Goal: Obtain resource: Download file/media

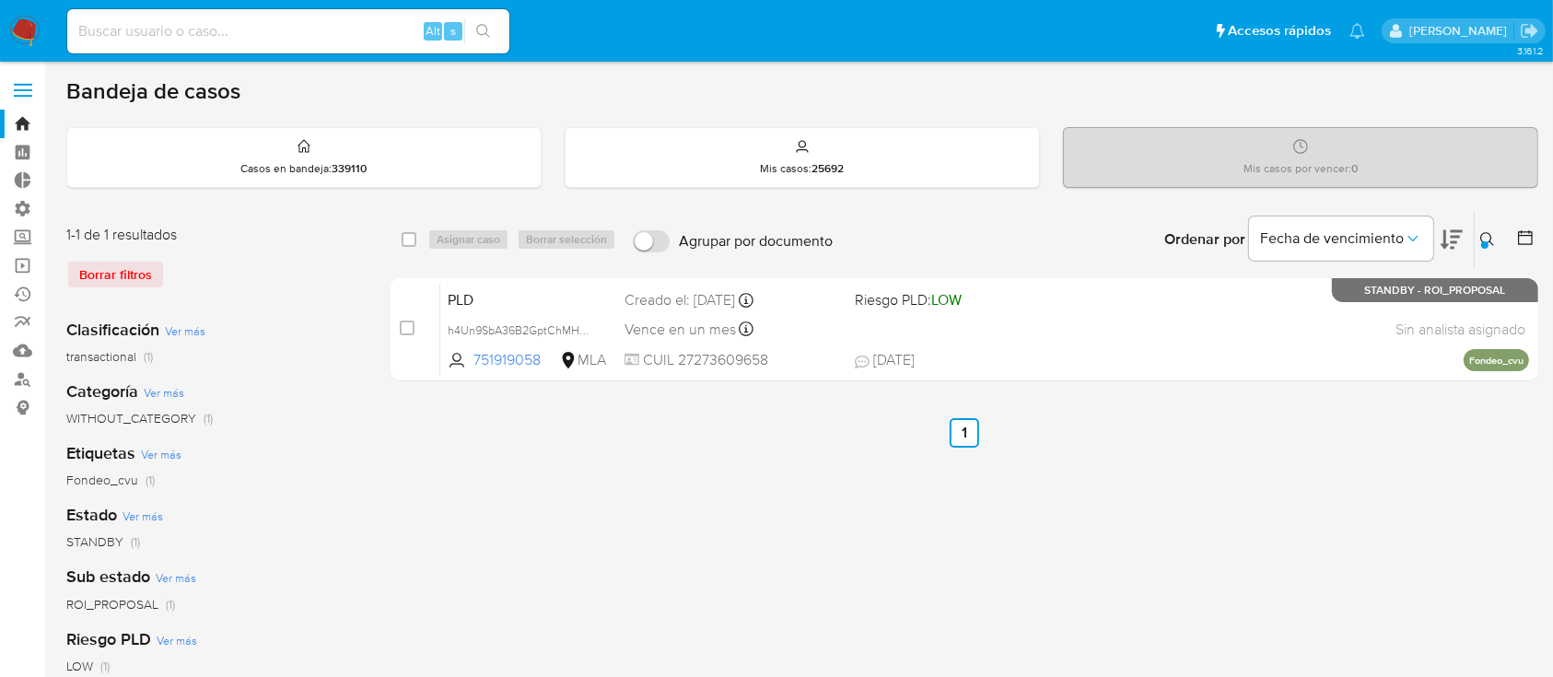
click at [132, 262] on div "Borrar filtros" at bounding box center [213, 274] width 295 height 29
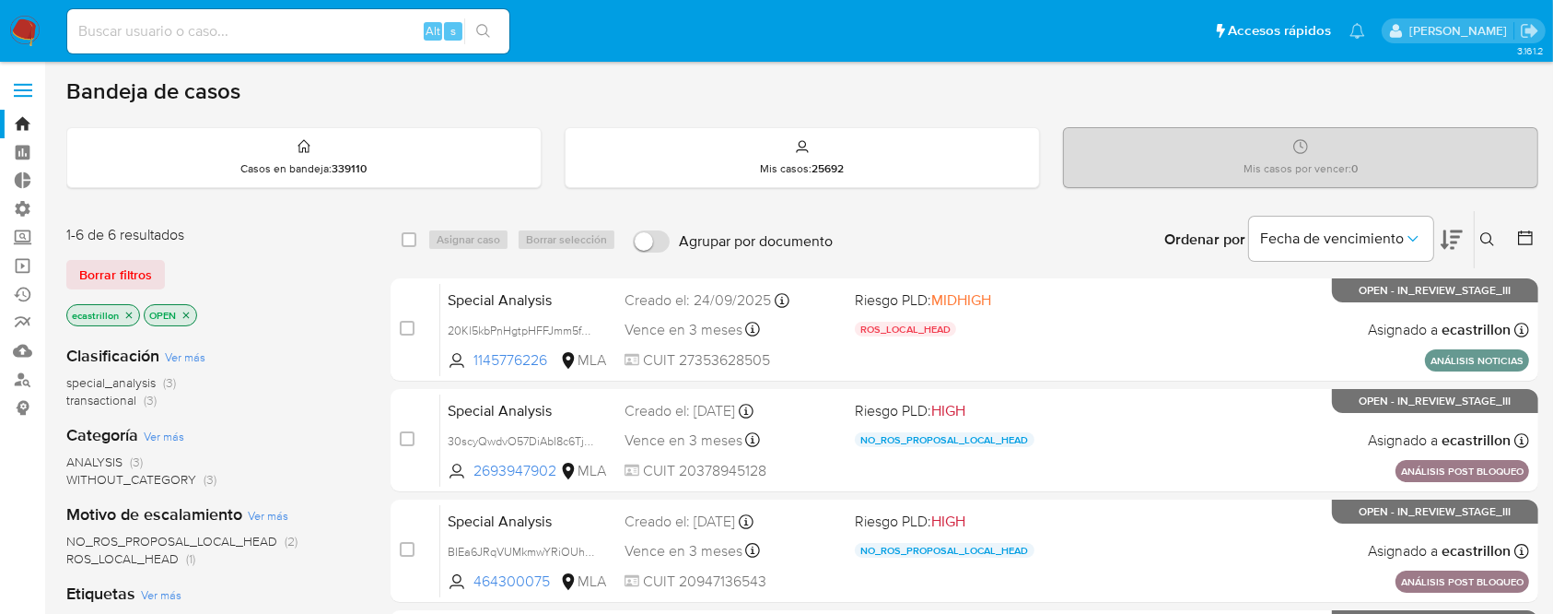
click at [91, 256] on div "1-6 de 6 resultados Borrar filtros ecastrillon OPEN" at bounding box center [213, 277] width 295 height 105
click at [97, 262] on span "Borrar filtros" at bounding box center [115, 275] width 73 height 26
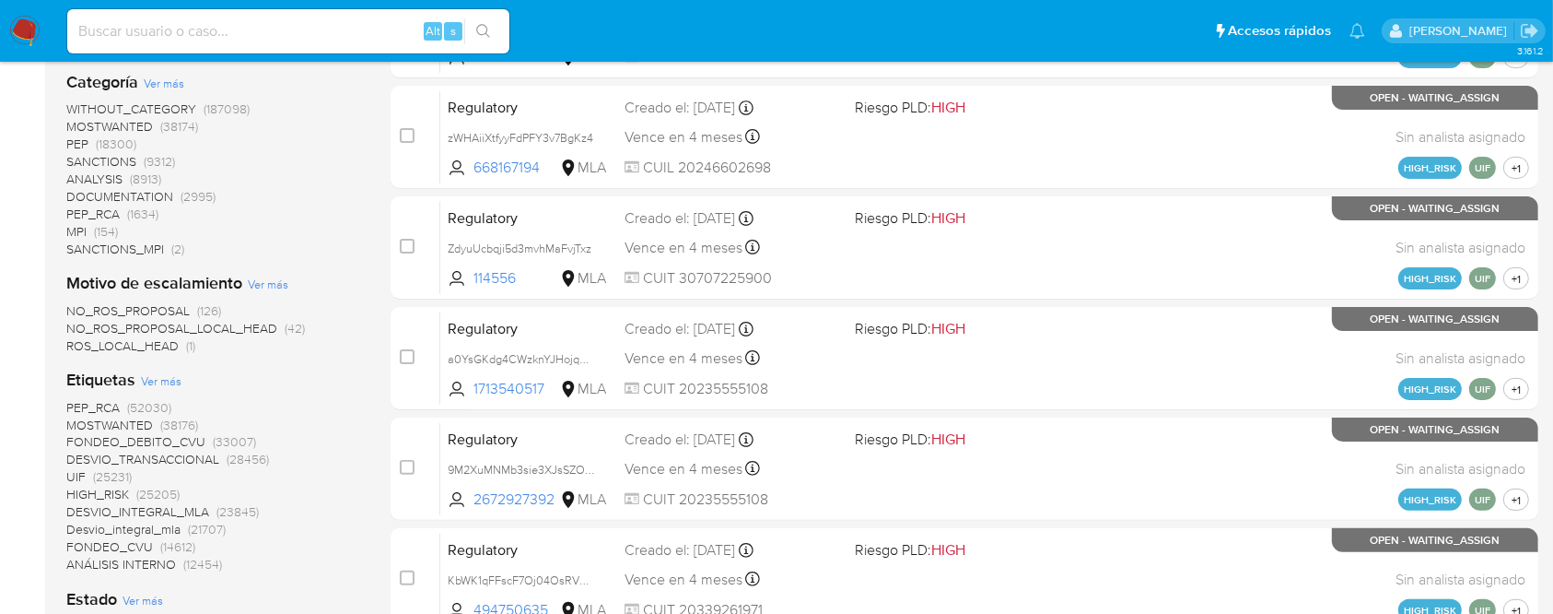
scroll to position [436, 0]
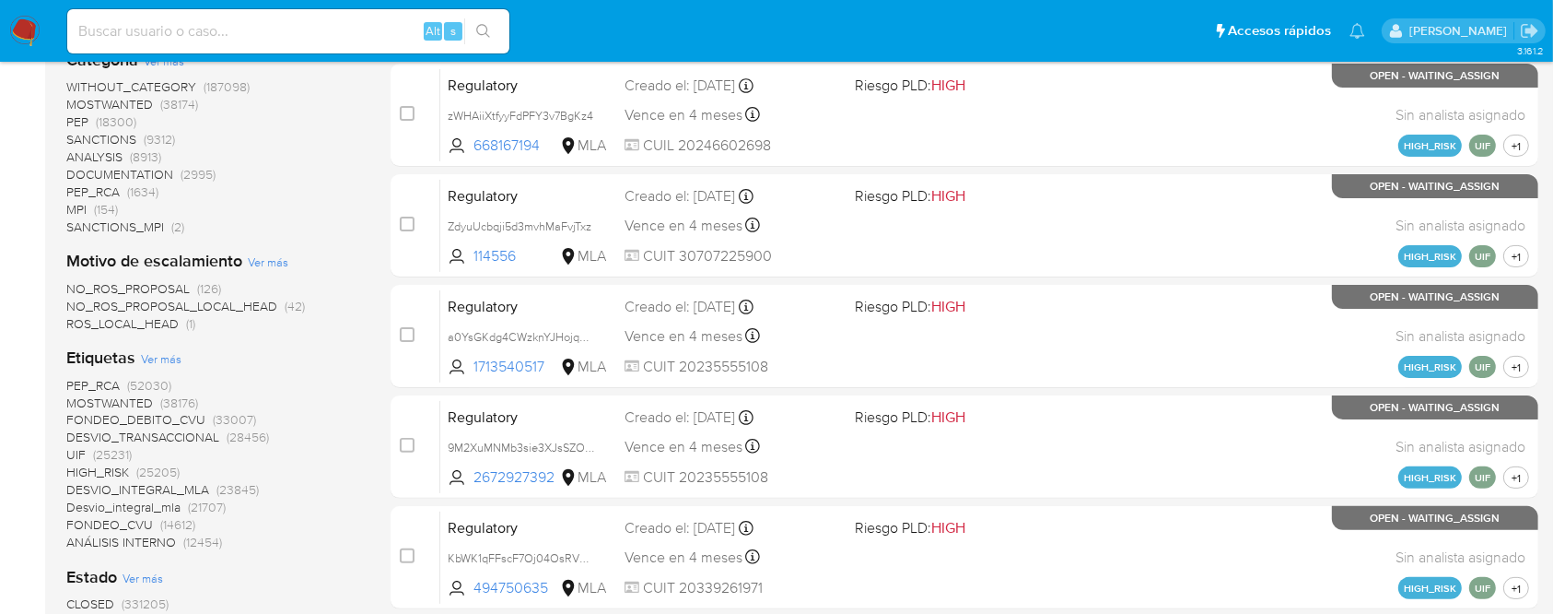
click at [216, 262] on b "Motivo de escalamiento" at bounding box center [154, 261] width 176 height 24
click at [273, 386] on div "PEP_RCA (52030) MOSTWANTED (38176) FONDEO_DEBITO_CVU (33007) DESVIO_TRANSACCION…" at bounding box center [213, 464] width 295 height 174
click at [182, 304] on span "NO_ROS_PROPOSAL_LOCAL_HEAD" at bounding box center [171, 306] width 211 height 18
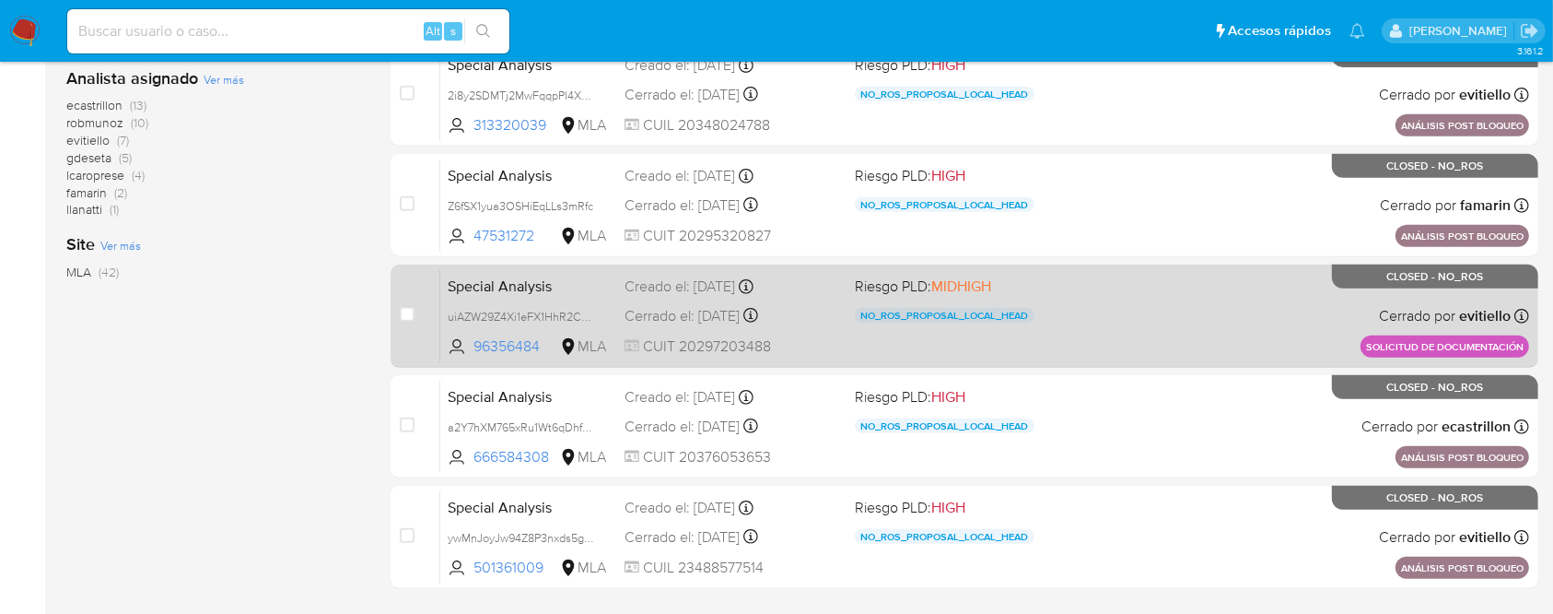
scroll to position [451, 0]
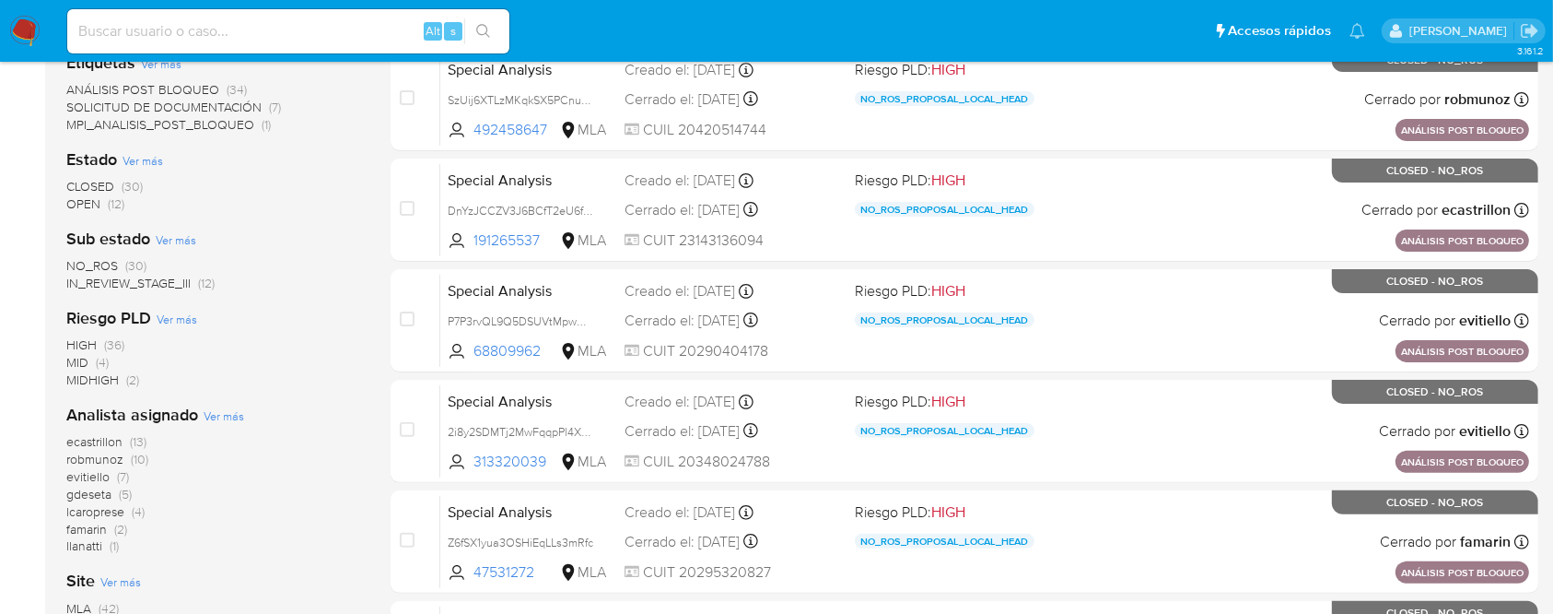
click at [94, 195] on span "OPEN" at bounding box center [83, 203] width 34 height 18
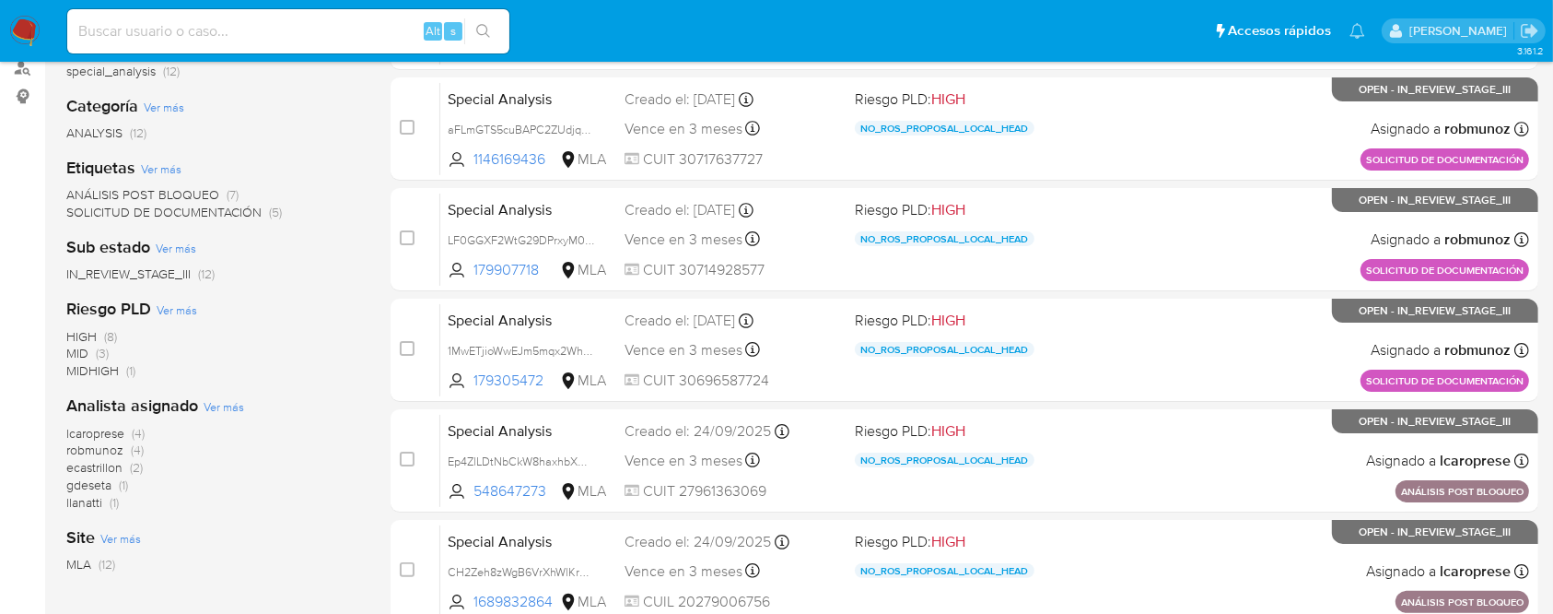
scroll to position [307, 0]
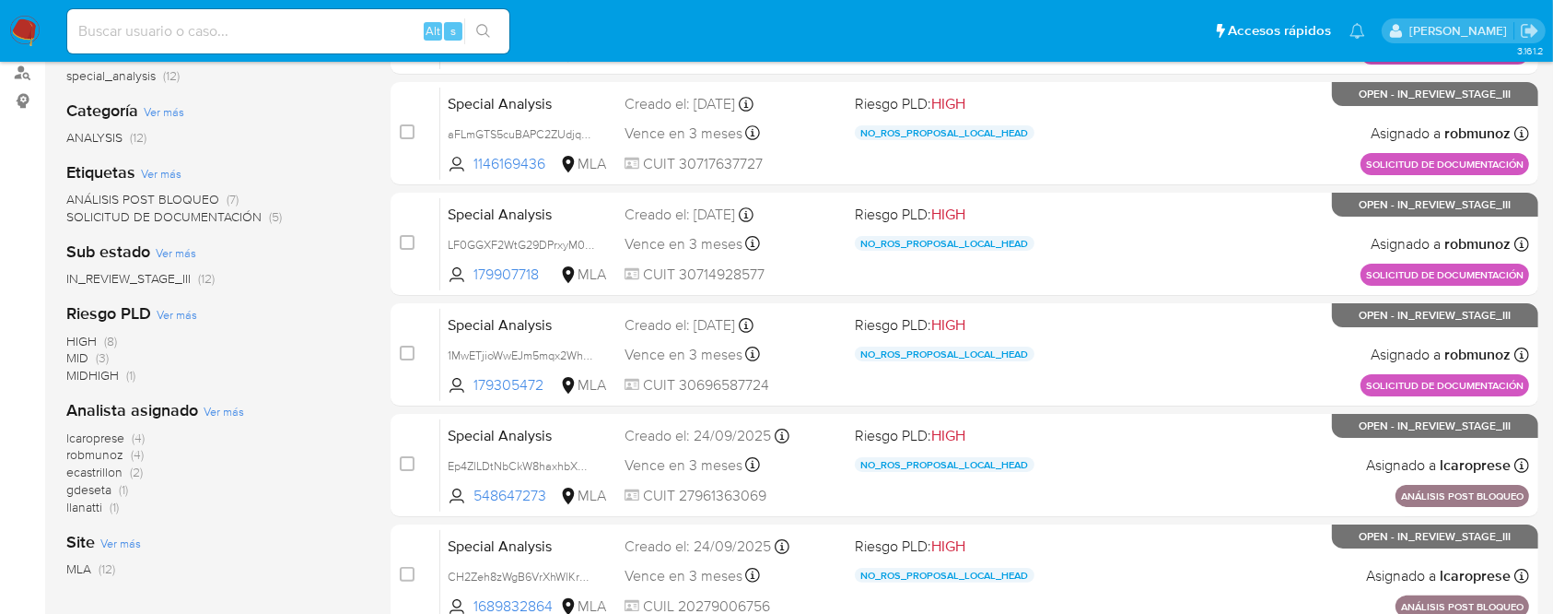
click at [79, 435] on span "lcaroprese" at bounding box center [95, 437] width 58 height 18
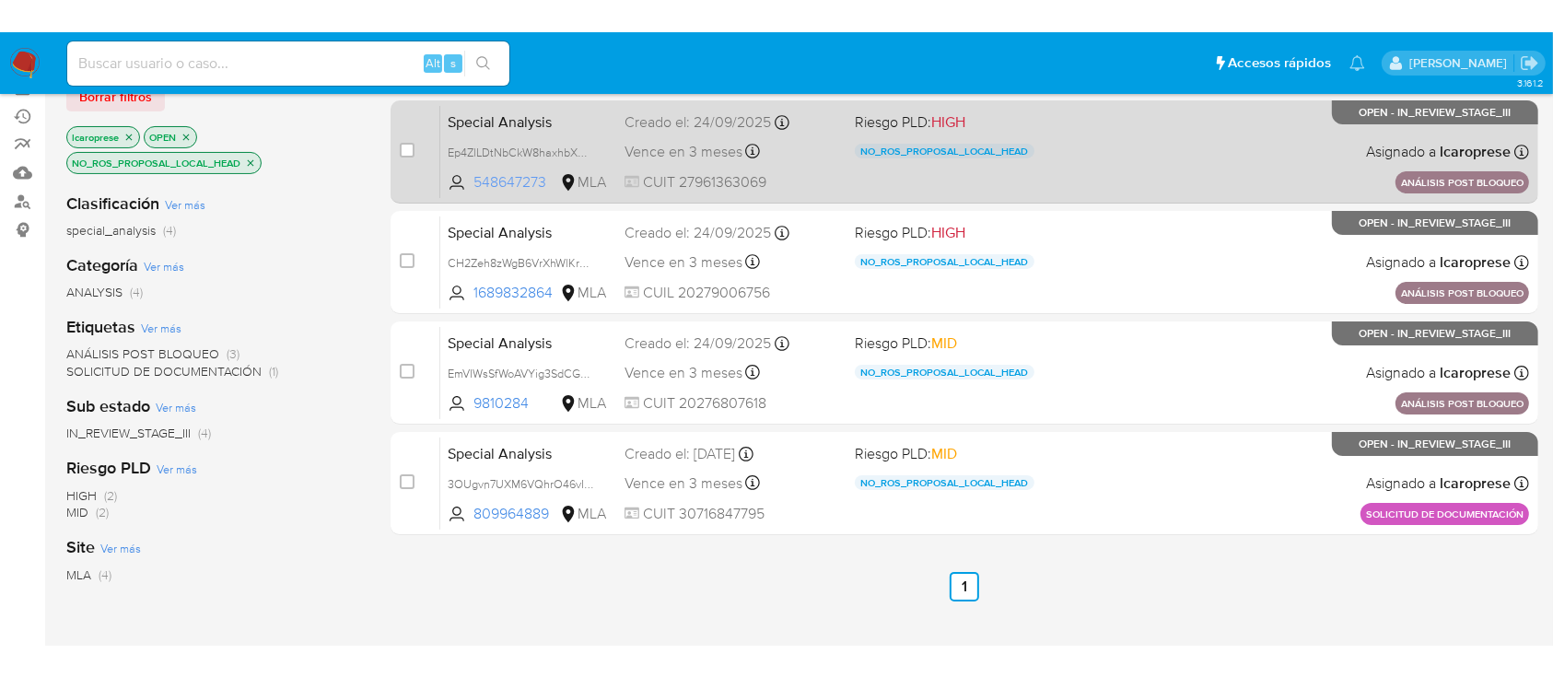
scroll to position [204, 0]
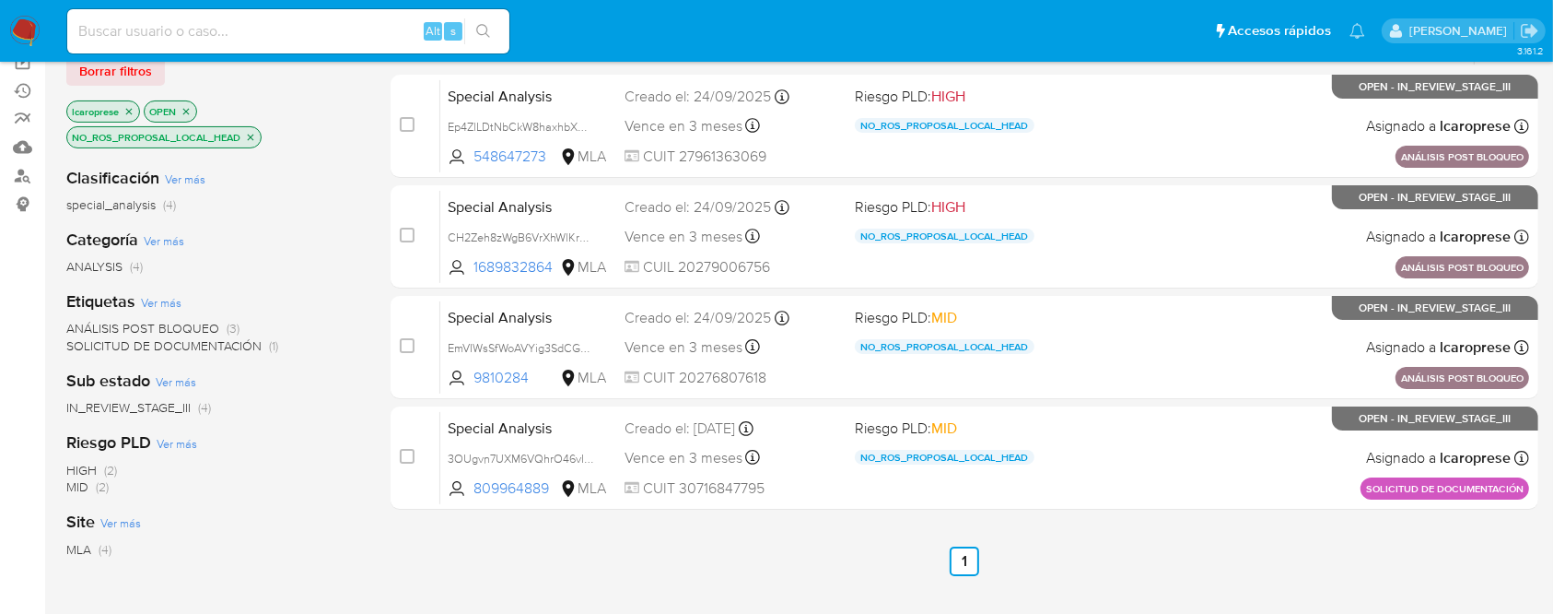
click at [251, 135] on icon "close-filter" at bounding box center [251, 137] width 6 height 6
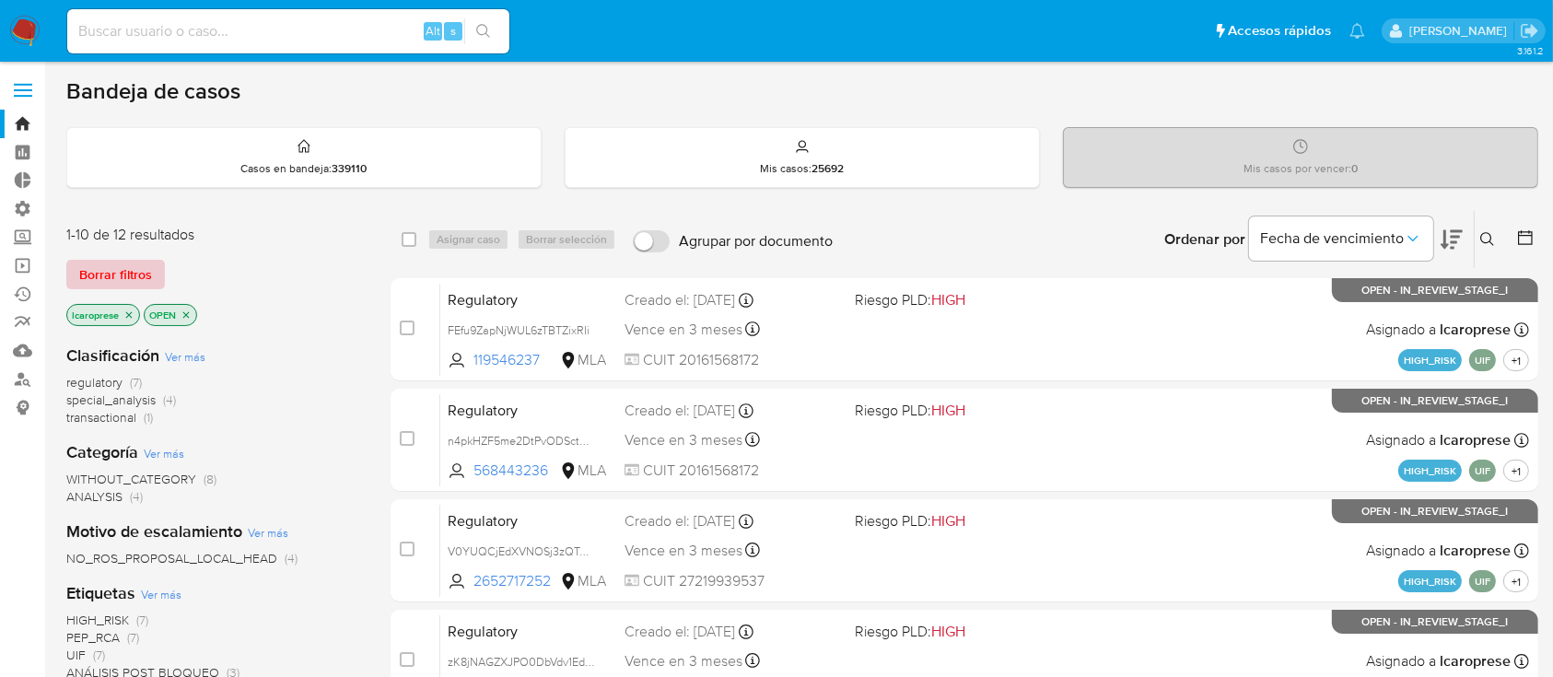
click at [99, 262] on span "Borrar filtros" at bounding box center [115, 275] width 73 height 26
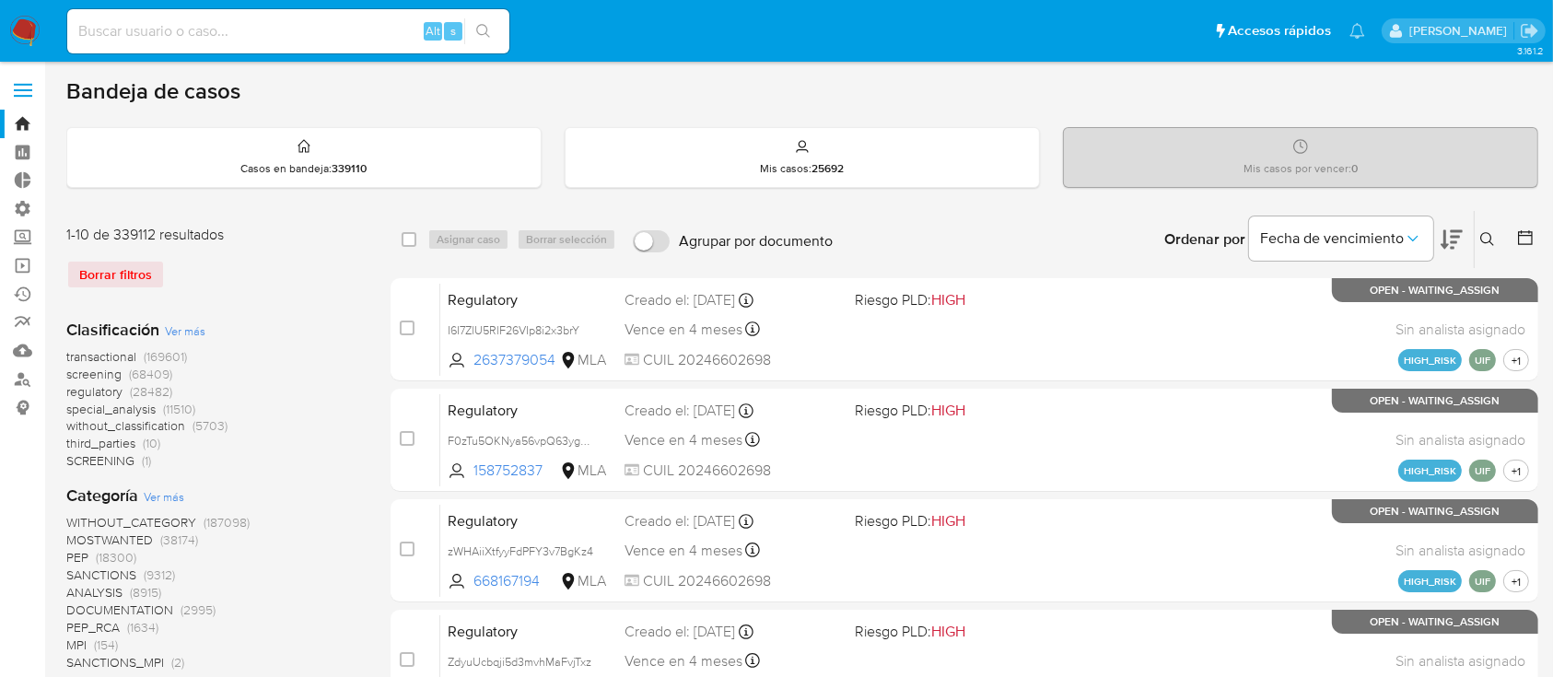
click at [1485, 239] on icon at bounding box center [1488, 239] width 15 height 15
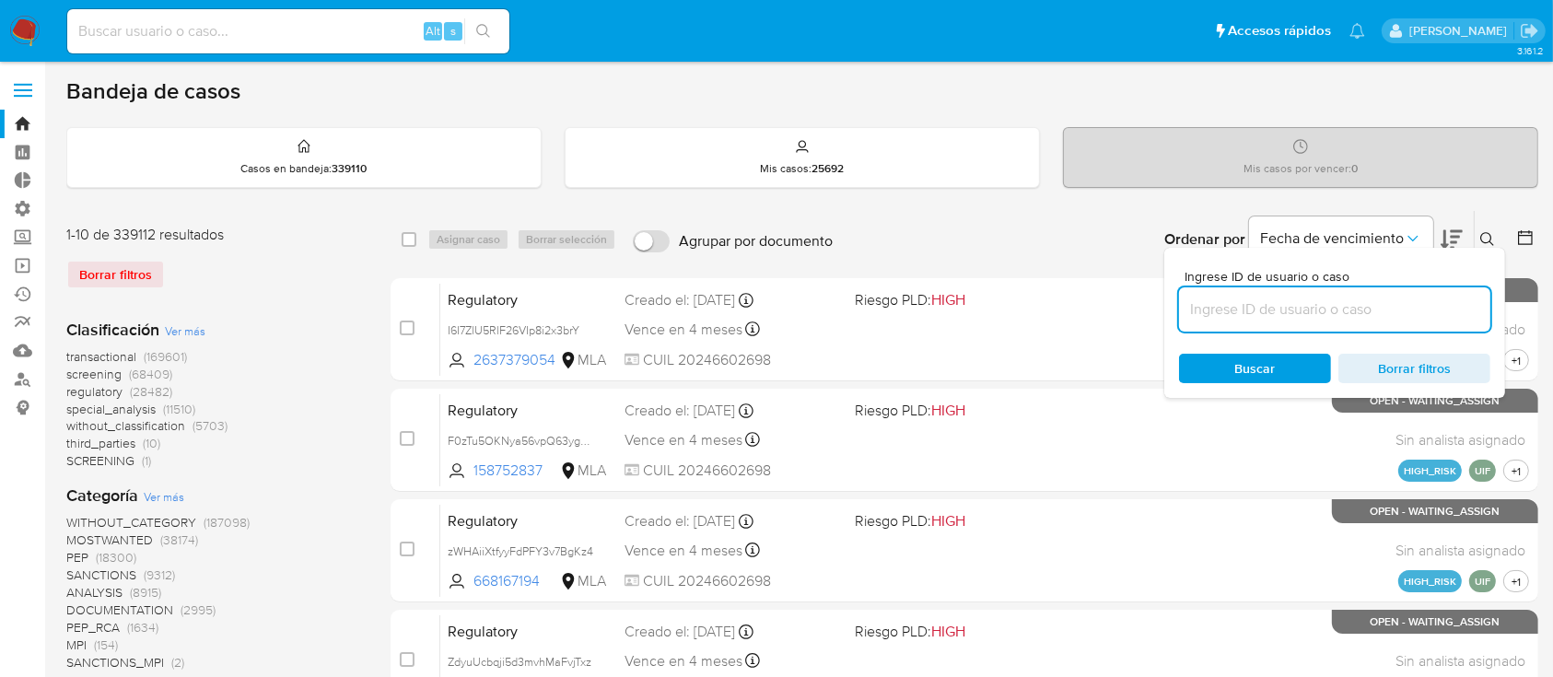
click at [1351, 305] on input at bounding box center [1334, 310] width 311 height 24
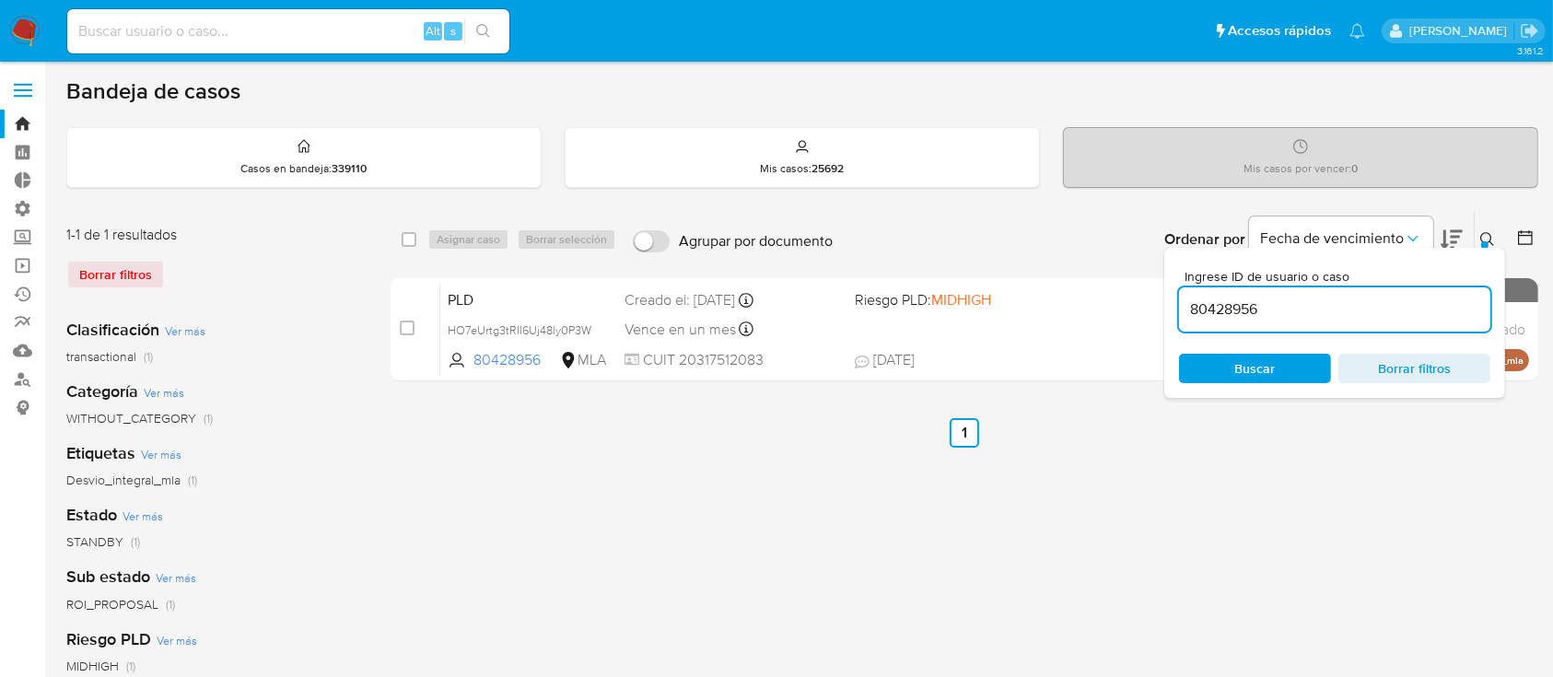
click at [1483, 232] on icon at bounding box center [1488, 239] width 14 height 14
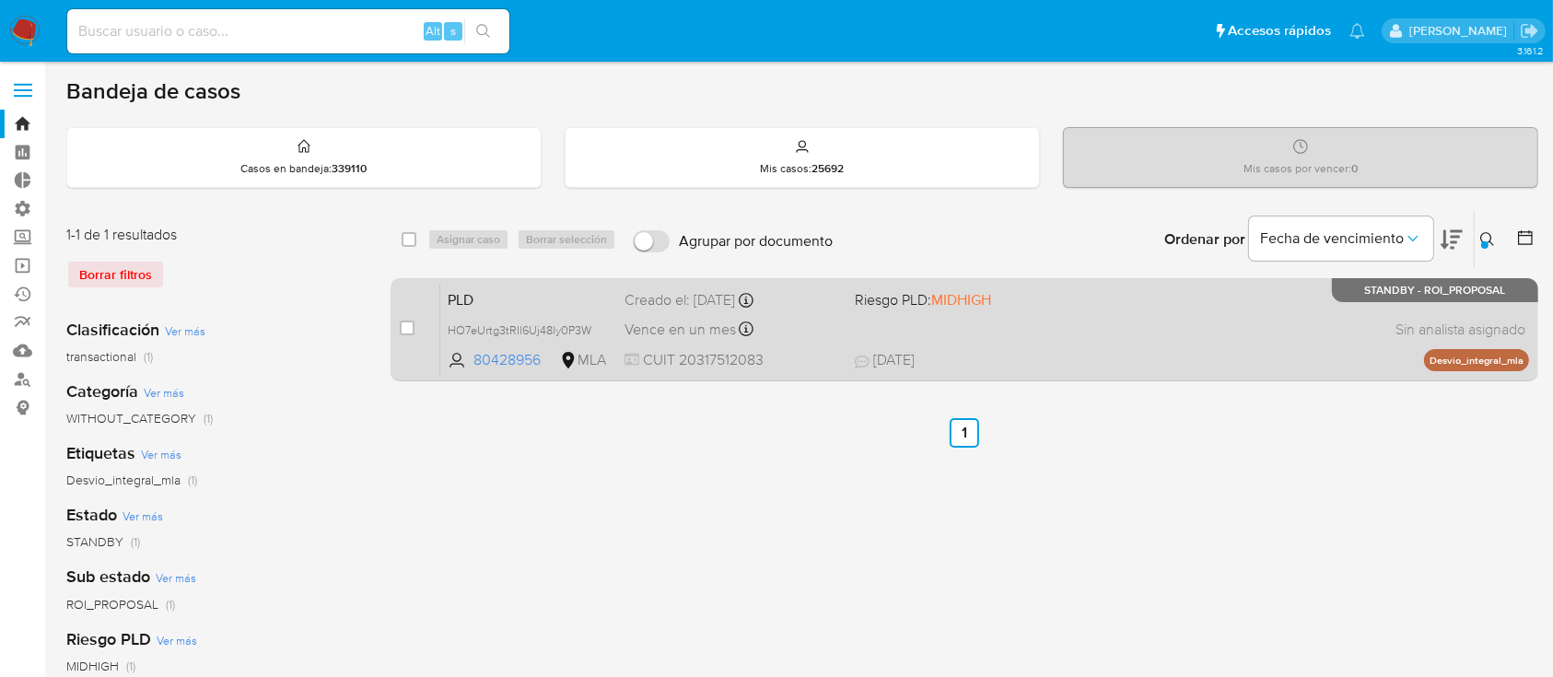
click at [1221, 339] on div "PLD HO7eUrtg3tRIl6Uj48ly0P3W 80428956 MLA Riesgo PLD: MIDHIGH Creado el: 12/08/…" at bounding box center [984, 329] width 1089 height 93
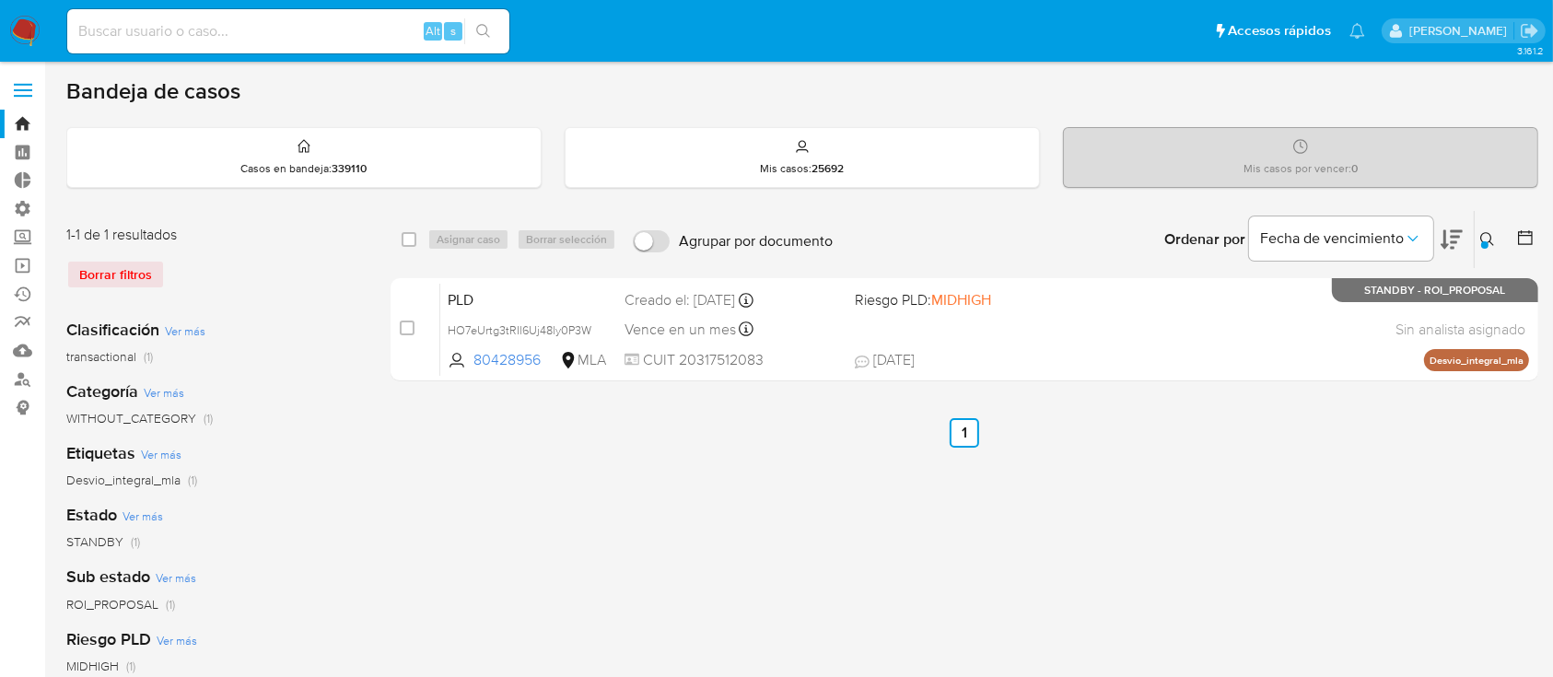
click at [1482, 240] on icon at bounding box center [1488, 239] width 15 height 15
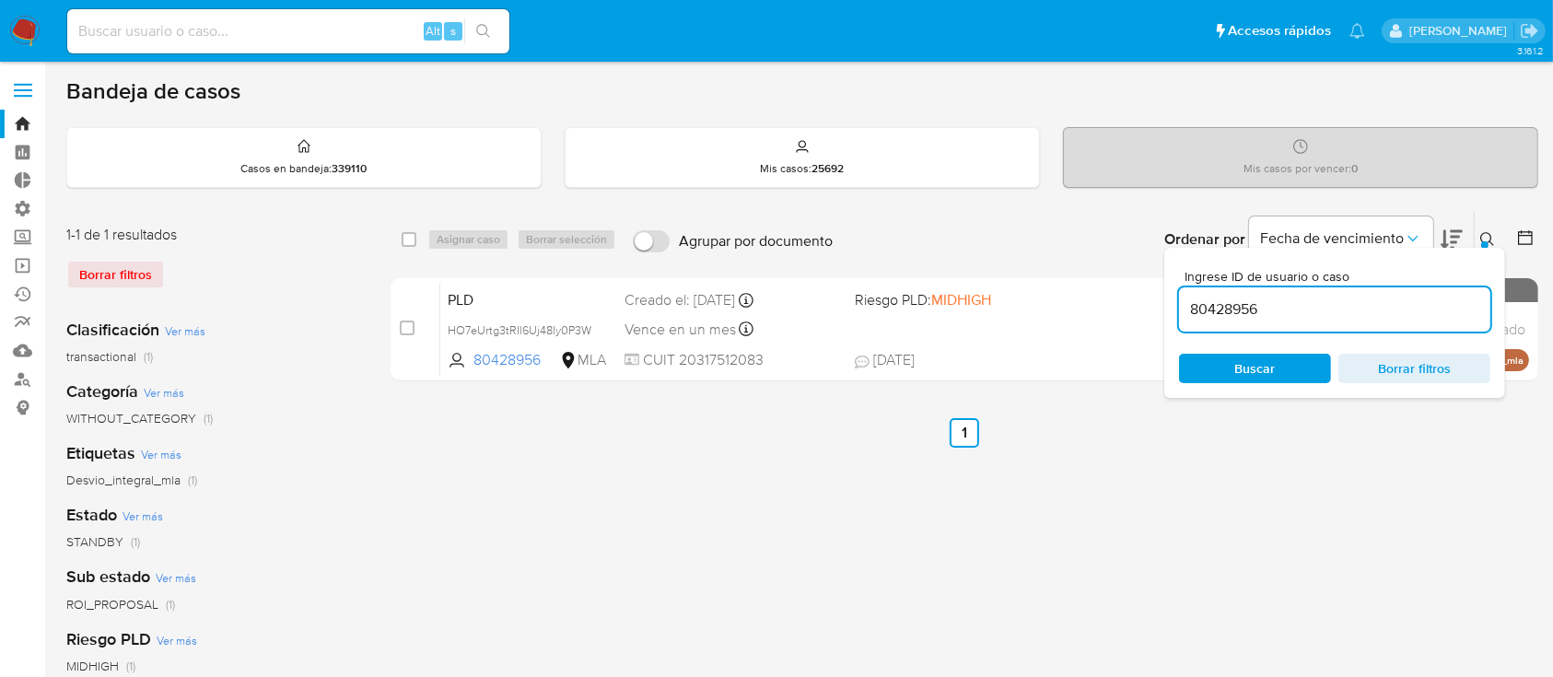
click at [1415, 306] on input "80428956" at bounding box center [1334, 310] width 311 height 24
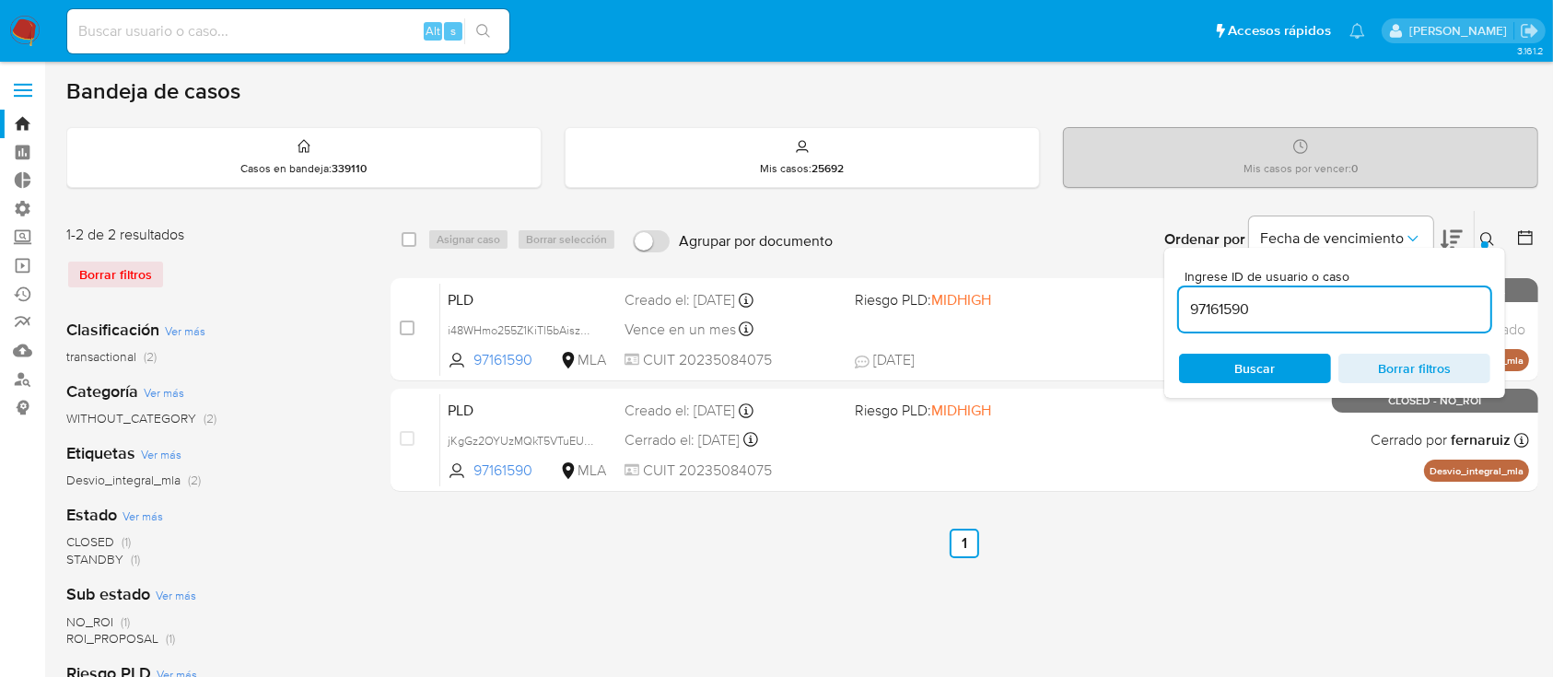
click at [1479, 232] on button at bounding box center [1490, 239] width 30 height 22
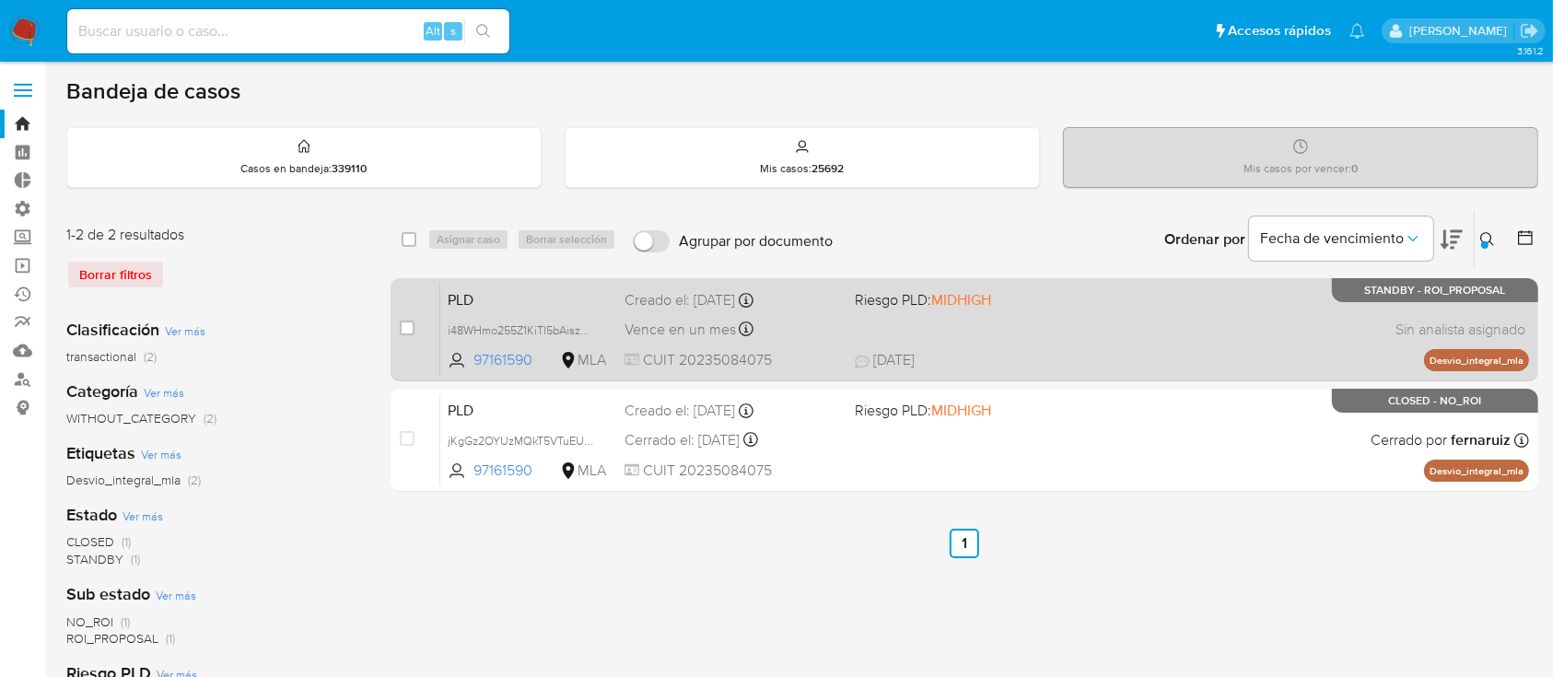
click at [1369, 322] on div "PLD i48WHmo255Z1KiTl5bAiszMX 97161590 MLA Riesgo PLD: MIDHIGH Creado el: 12/08/…" at bounding box center [984, 329] width 1089 height 93
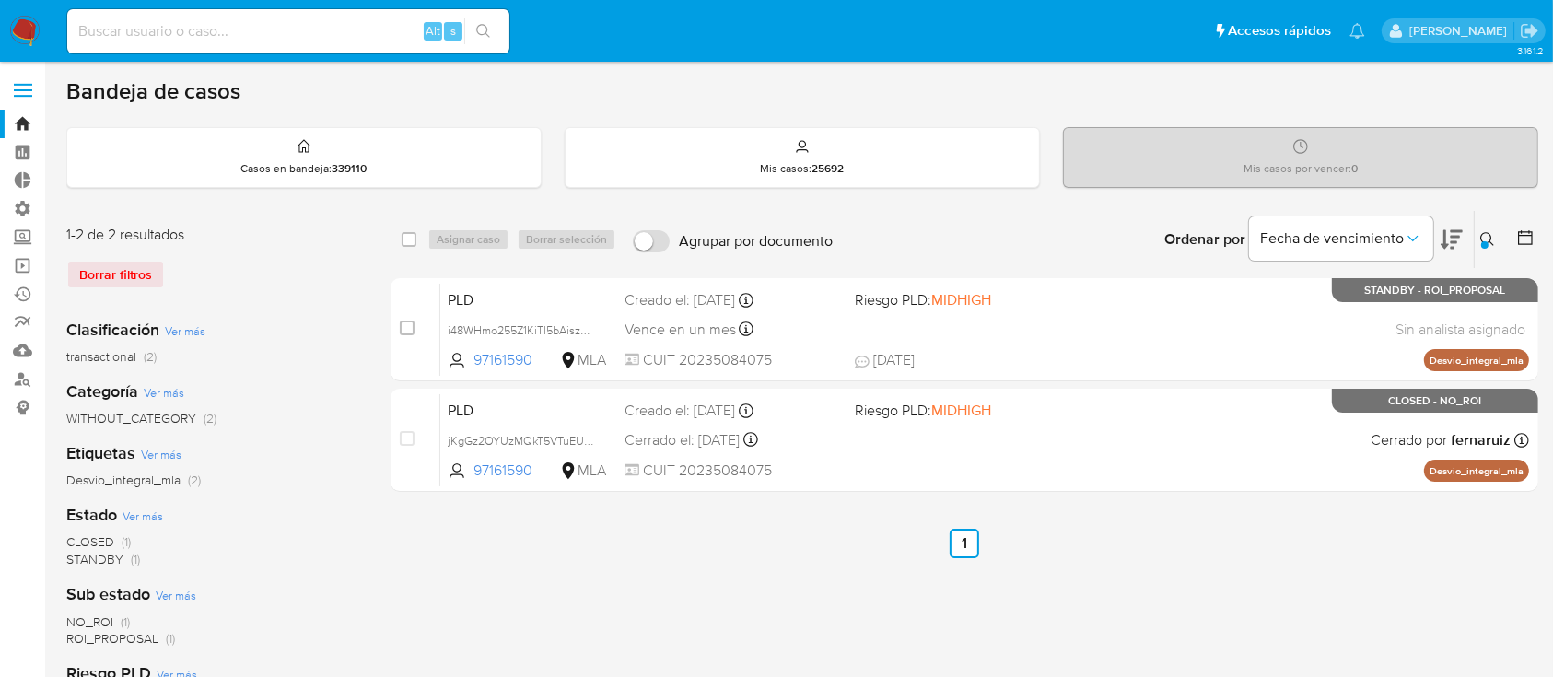
click at [1483, 238] on icon at bounding box center [1488, 239] width 15 height 15
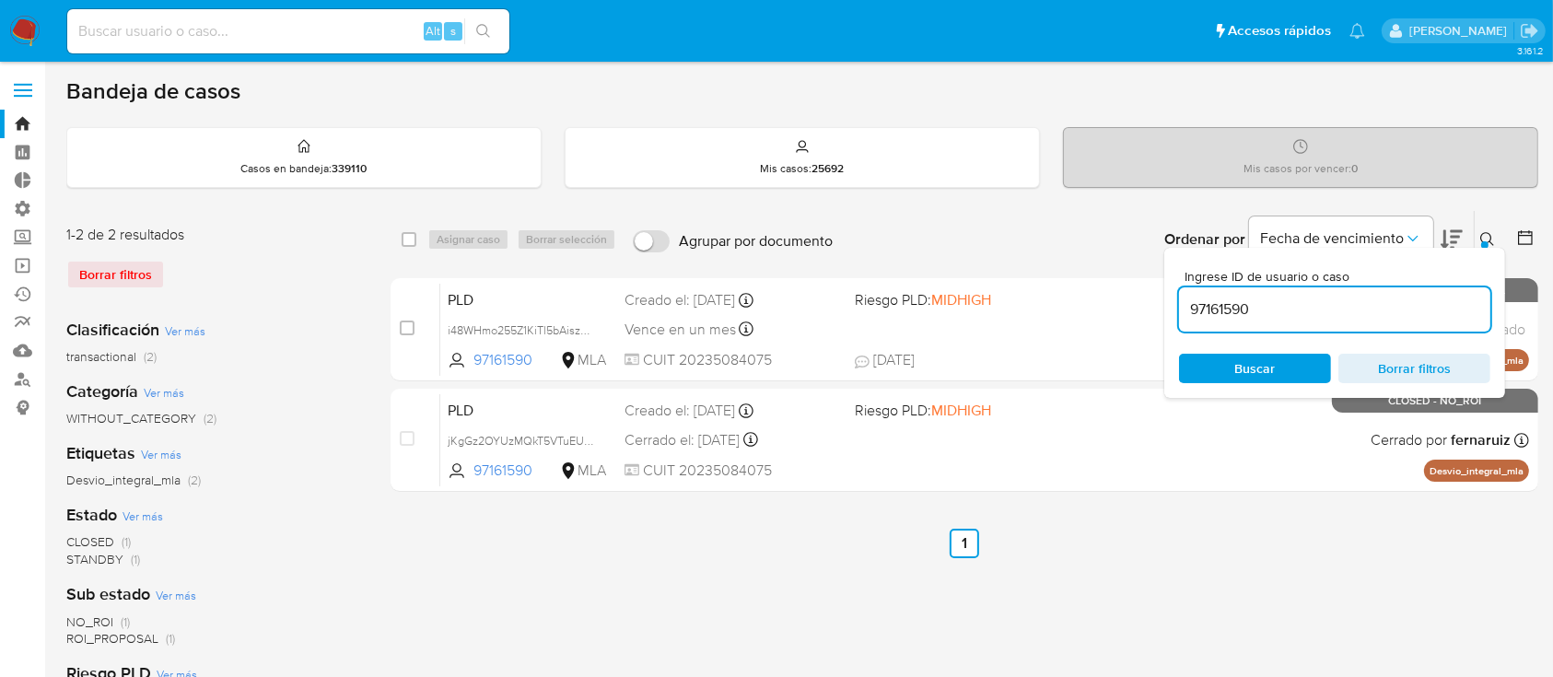
click at [1396, 301] on input "97161590" at bounding box center [1334, 310] width 311 height 24
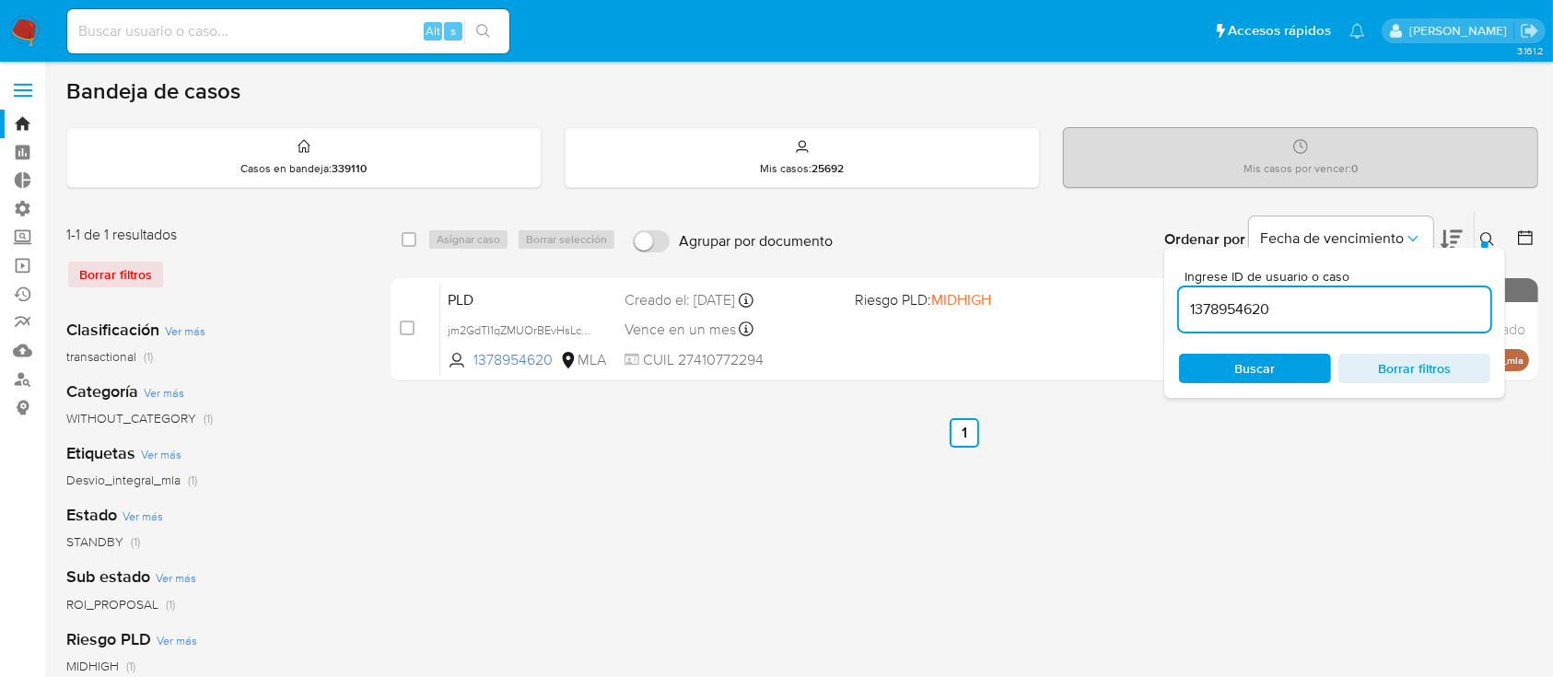
click at [1489, 233] on icon at bounding box center [1488, 239] width 15 height 15
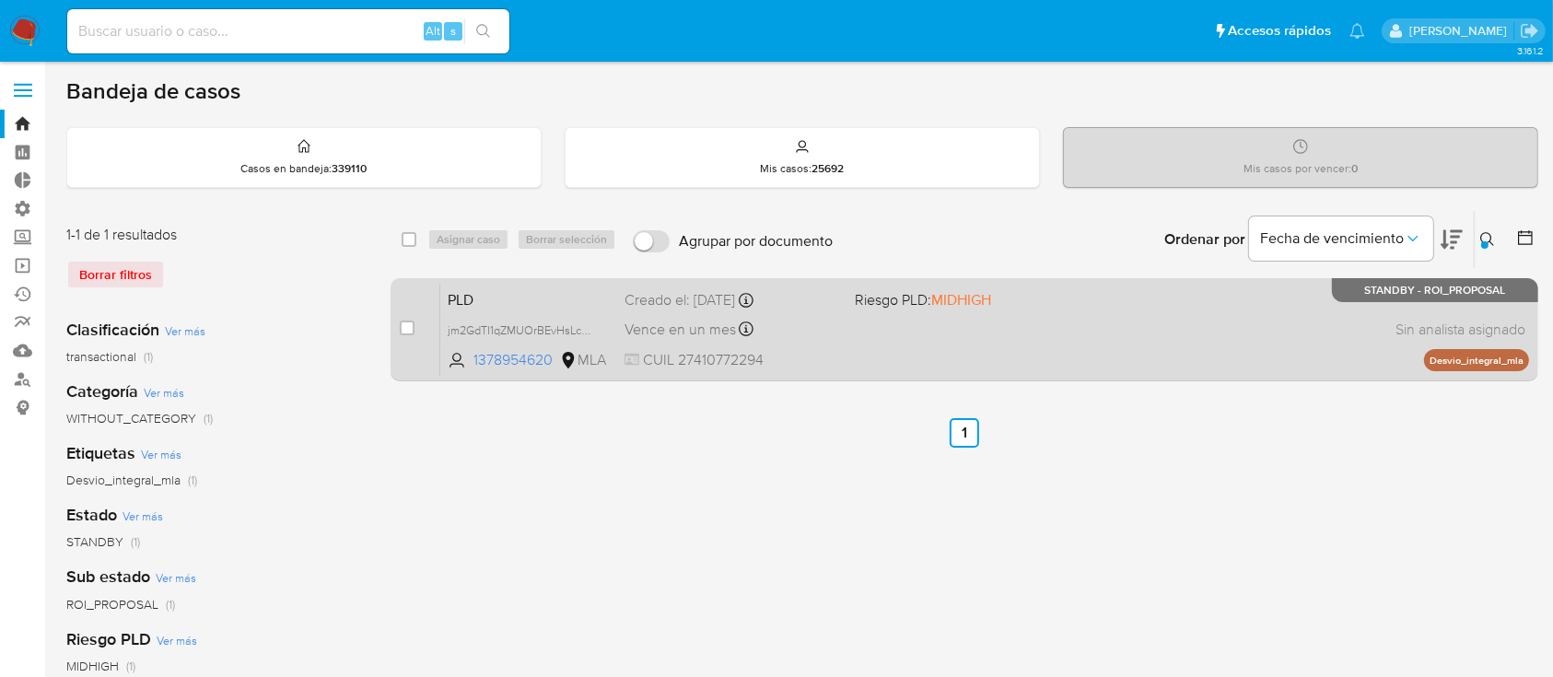
click at [1335, 325] on div "PLD jm2GdTI1qZMUOrBEvHsLcWpU 1378954620 MLA Riesgo PLD: MIDHIGH Creado el: 12/0…" at bounding box center [984, 329] width 1089 height 93
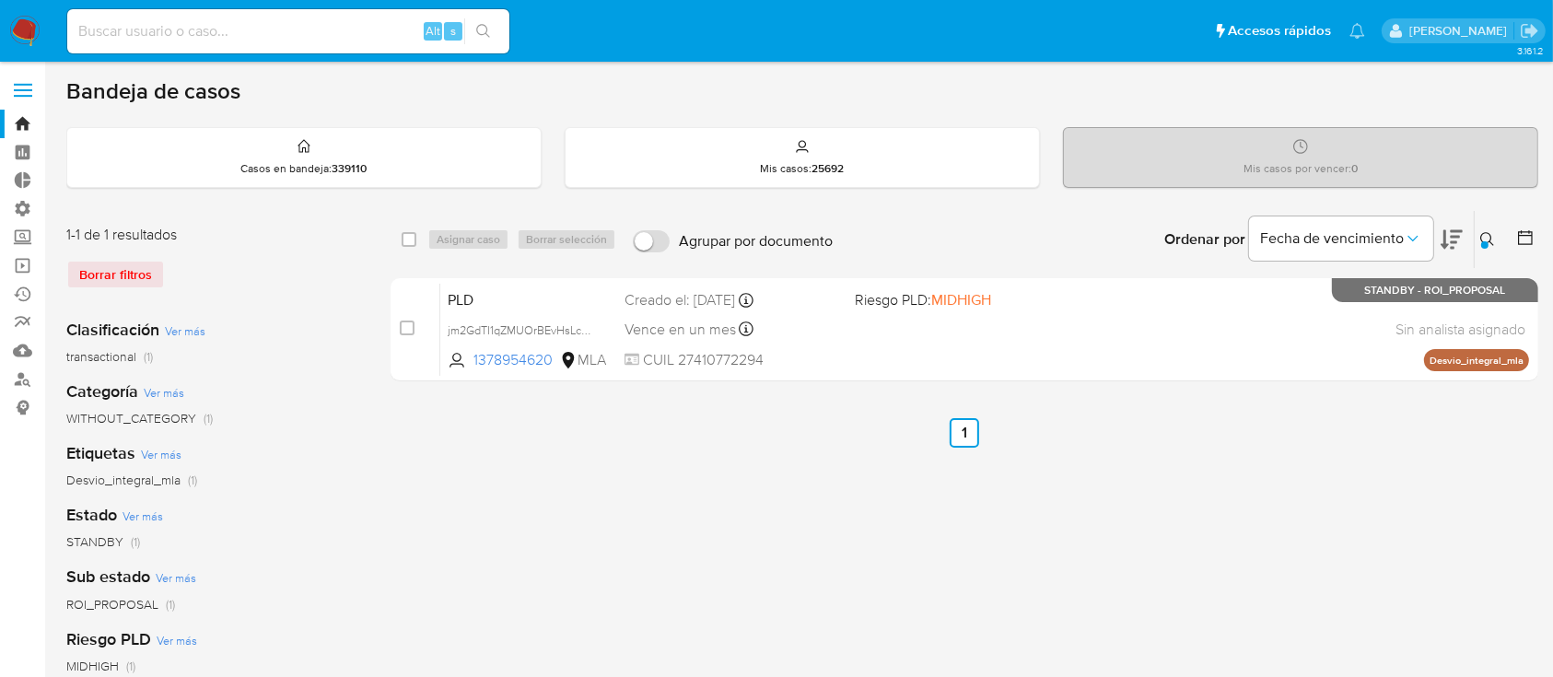
click at [1482, 244] on div at bounding box center [1485, 244] width 7 height 7
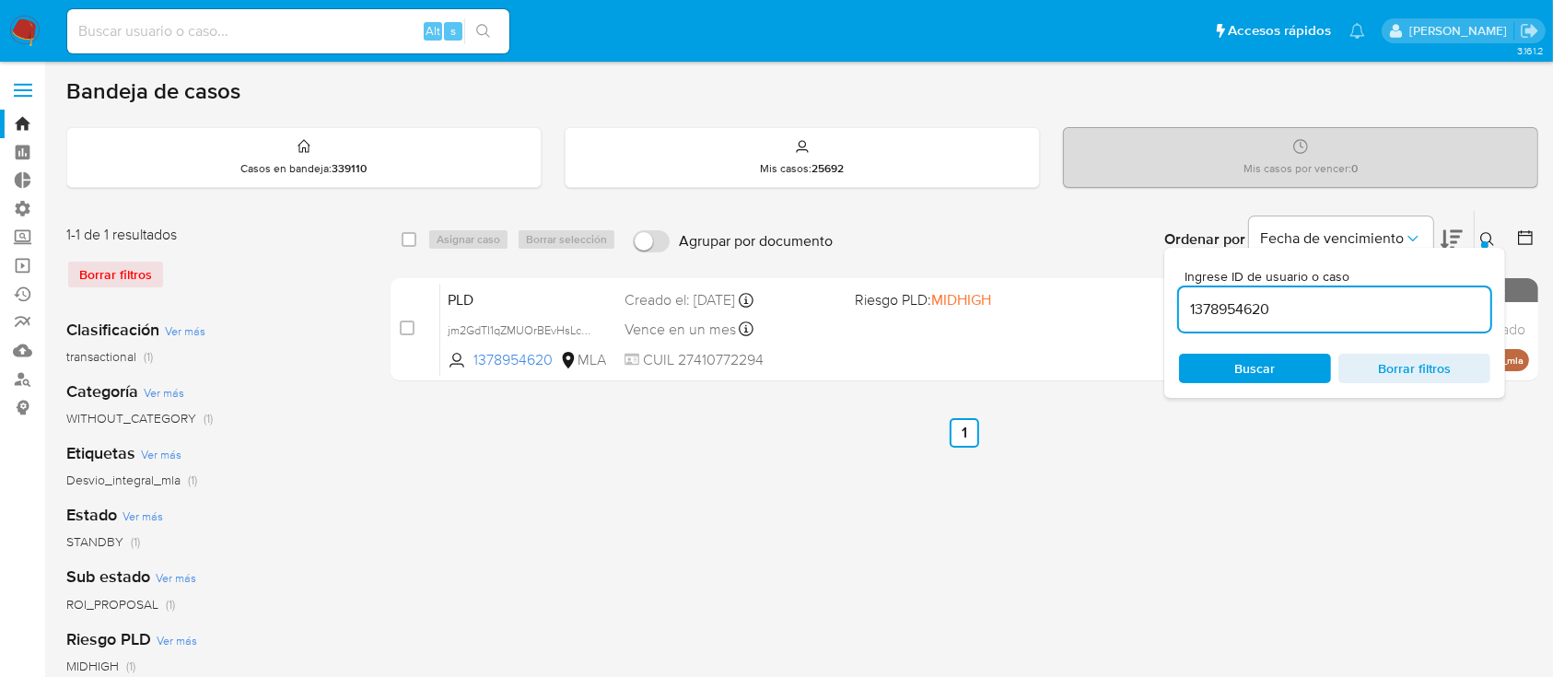
click at [1437, 311] on input "1378954620" at bounding box center [1334, 310] width 311 height 24
click at [1494, 234] on icon at bounding box center [1488, 239] width 15 height 15
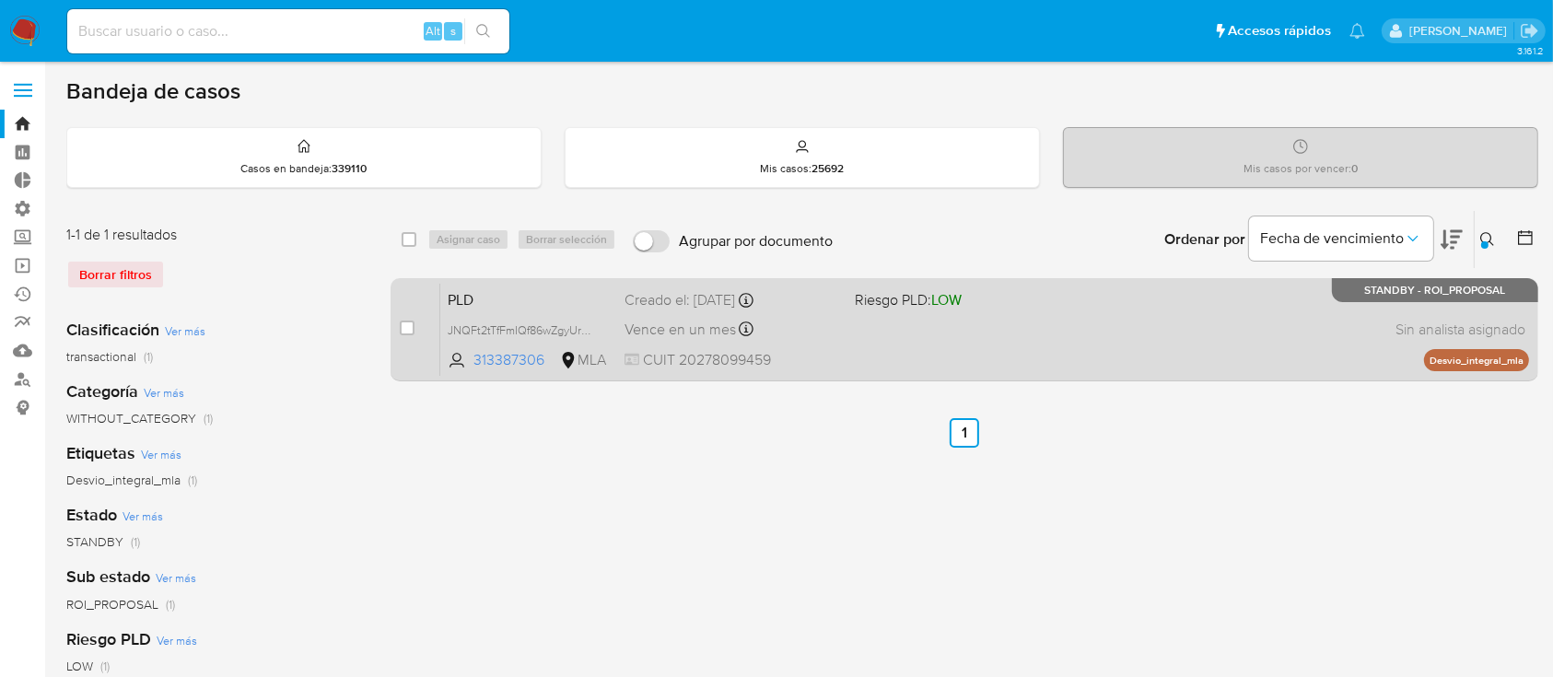
click at [1283, 358] on div "PLD JNQFt2tTfFmIQf86wZgyUrVG 313387306 MLA Riesgo PLD: LOW Creado el: 12/08/202…" at bounding box center [984, 329] width 1089 height 93
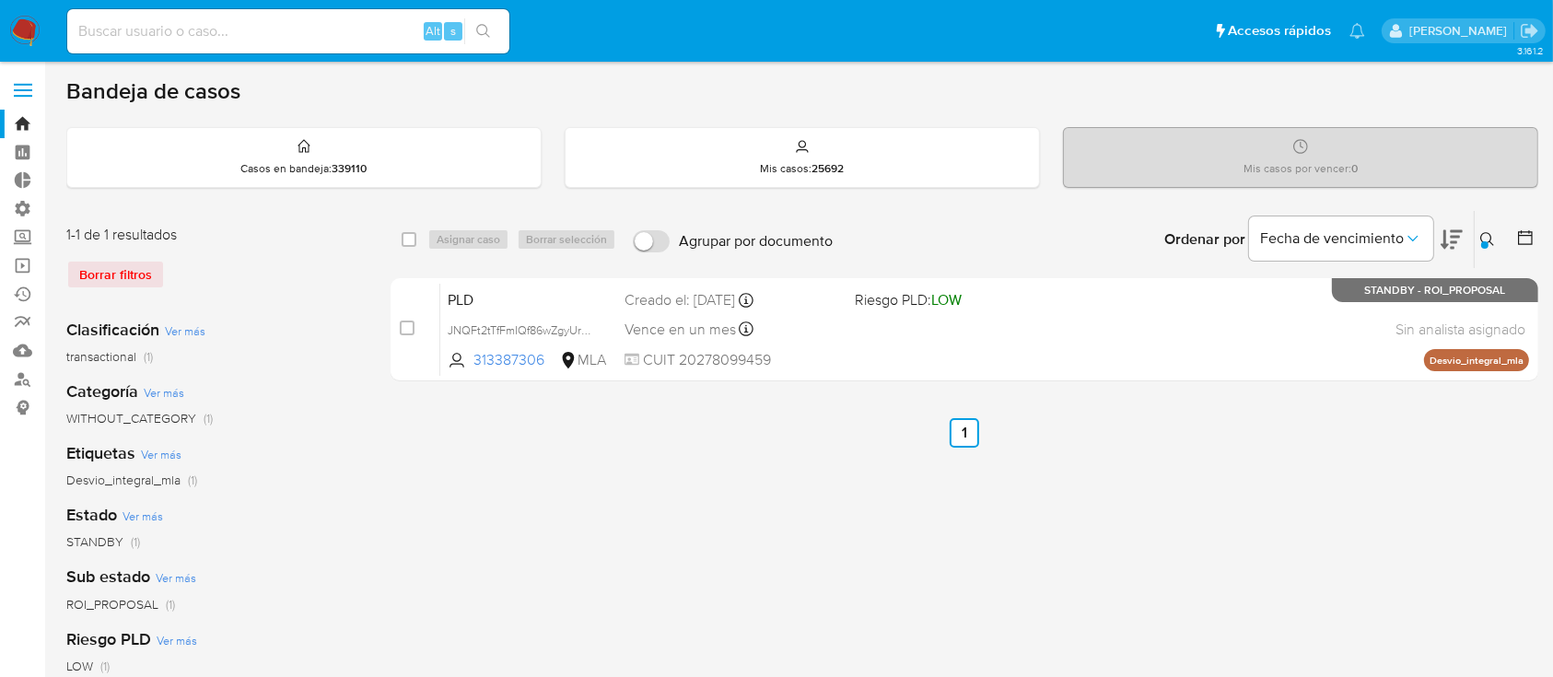
click at [1490, 233] on icon at bounding box center [1488, 239] width 14 height 14
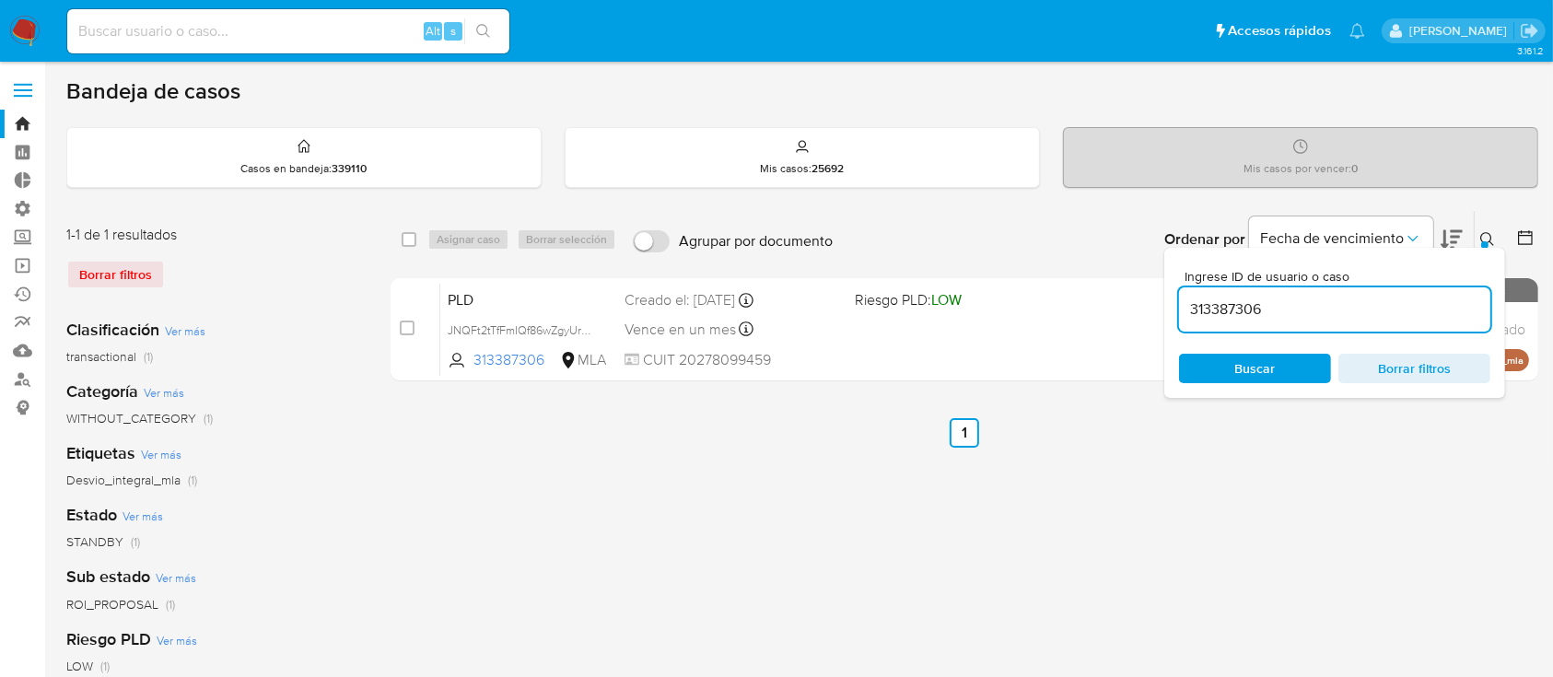
click at [1417, 275] on span "Ingrese ID de usuario o caso" at bounding box center [1340, 277] width 311 height 14
click at [1417, 298] on input "313387306" at bounding box center [1334, 310] width 311 height 24
click at [1415, 311] on input "313387306" at bounding box center [1334, 310] width 311 height 24
paste input "1905590290"
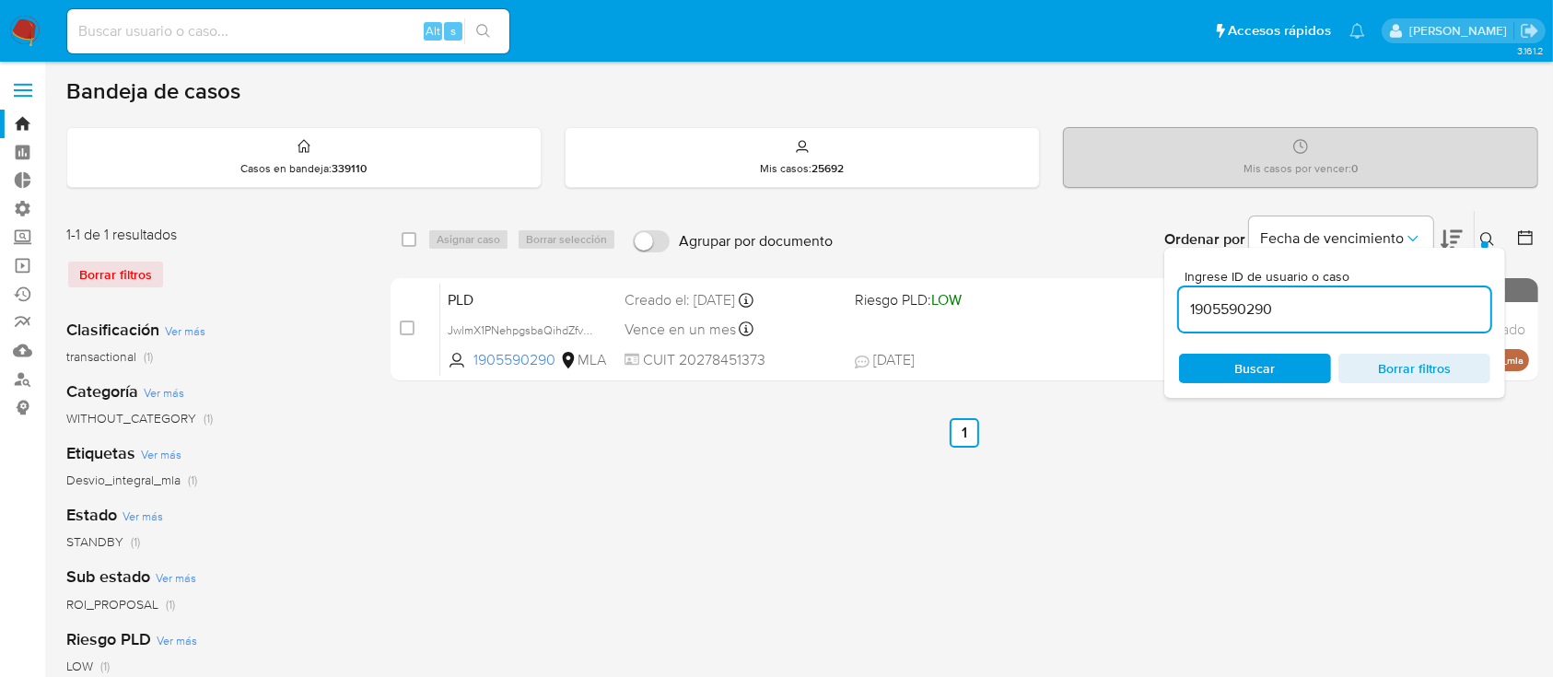
click at [1480, 235] on button at bounding box center [1490, 239] width 30 height 22
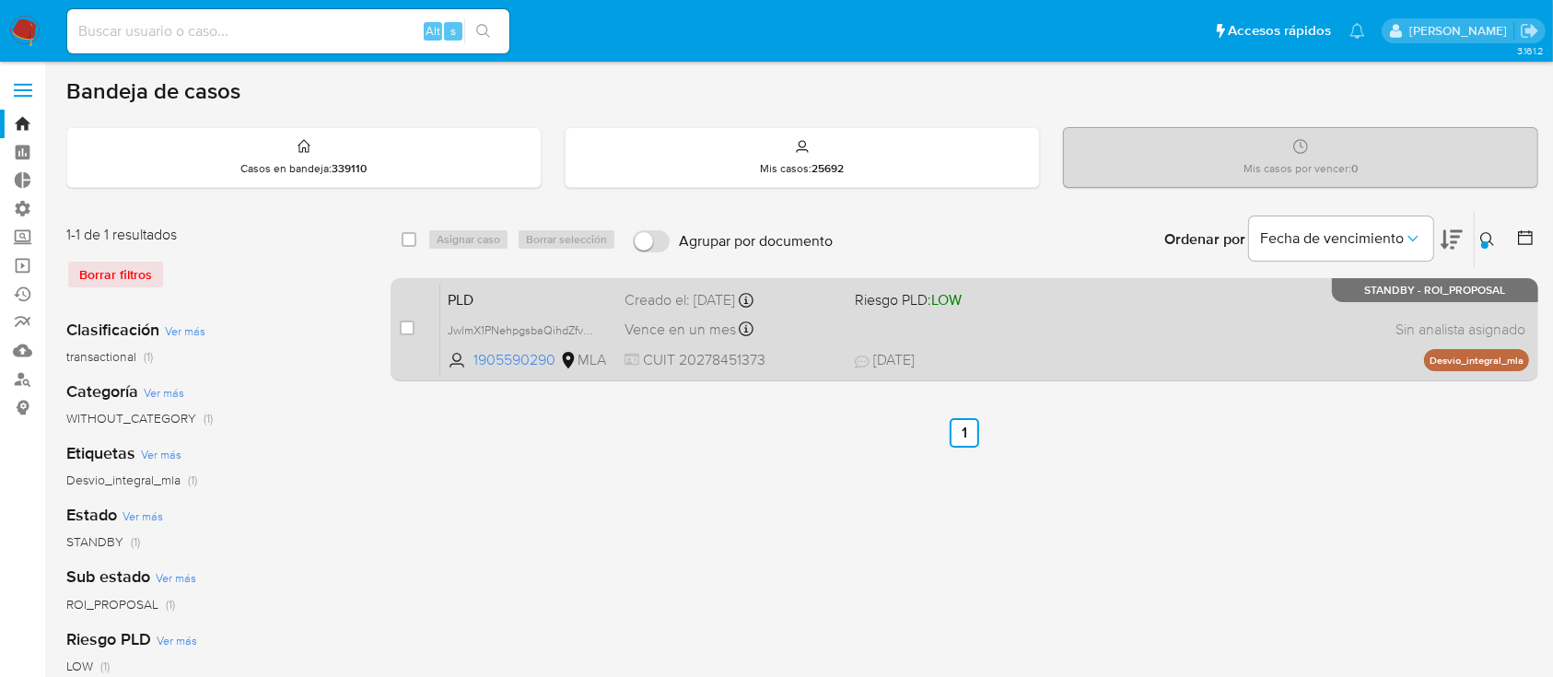
click at [1217, 379] on div "case-item-checkbox No es posible asignar el caso PLD JwlmX1PNehpgsbaQihdZfvZT 1…" at bounding box center [965, 329] width 1148 height 103
click at [1196, 346] on div "PLD JwlmX1PNehpgsbaQihdZfvZT 1905590290 MLA Riesgo PLD: LOW Creado el: 12/08/20…" at bounding box center [984, 329] width 1089 height 93
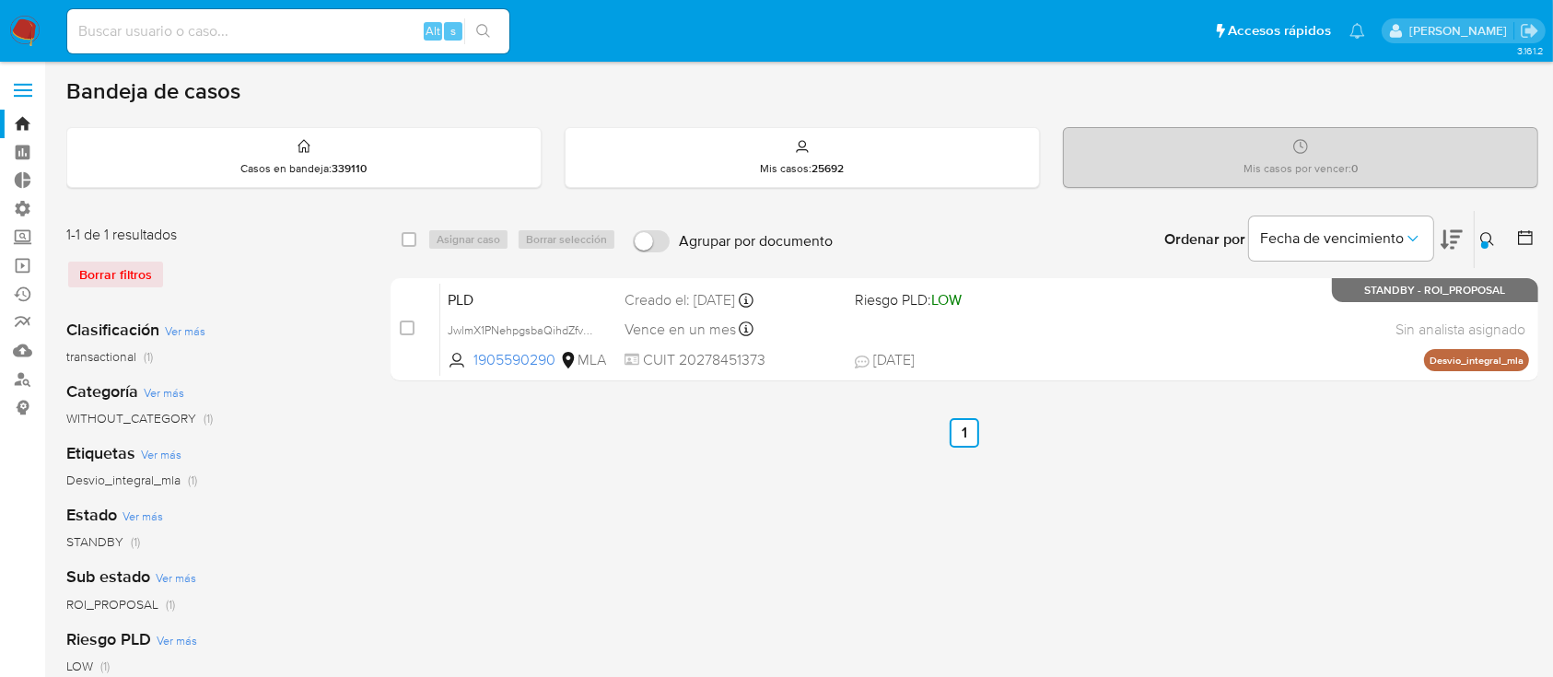
click at [1489, 232] on icon at bounding box center [1488, 239] width 15 height 15
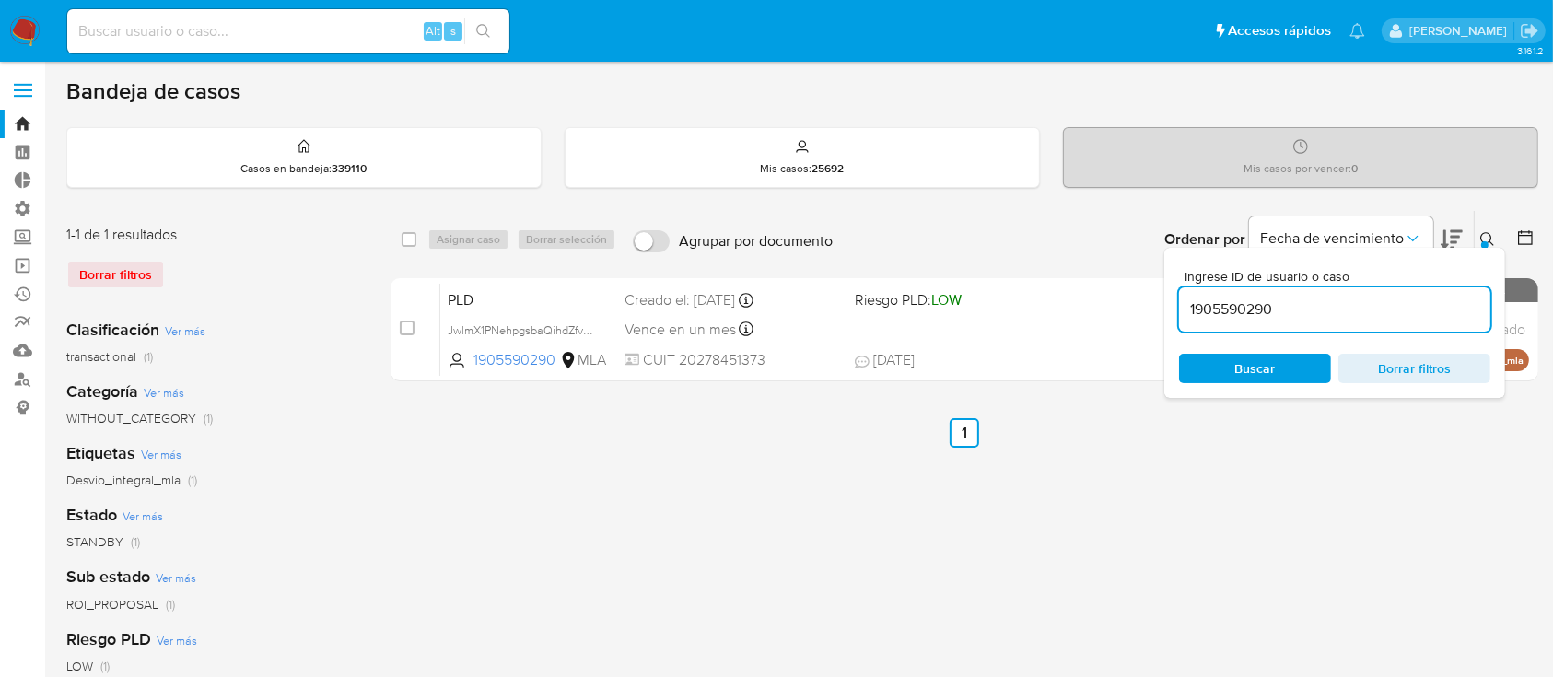
click at [1417, 299] on input "1905590290" at bounding box center [1334, 310] width 311 height 24
click at [1486, 237] on icon at bounding box center [1488, 239] width 15 height 15
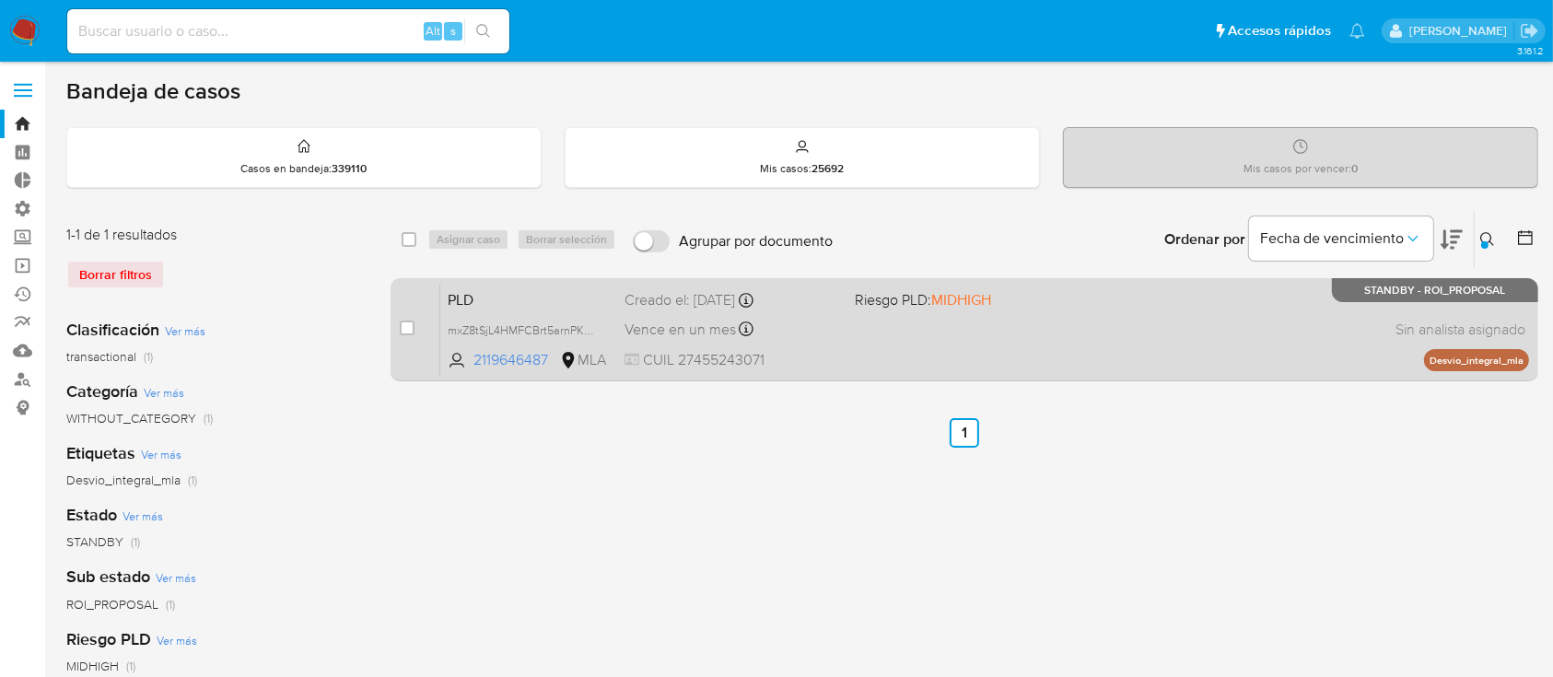
click at [1296, 353] on div "PLD mxZ8tSjL4HMFCBrt5arnPKnz 2119646487 MLA Riesgo PLD: MIDHIGH Creado el: 12/0…" at bounding box center [984, 329] width 1089 height 93
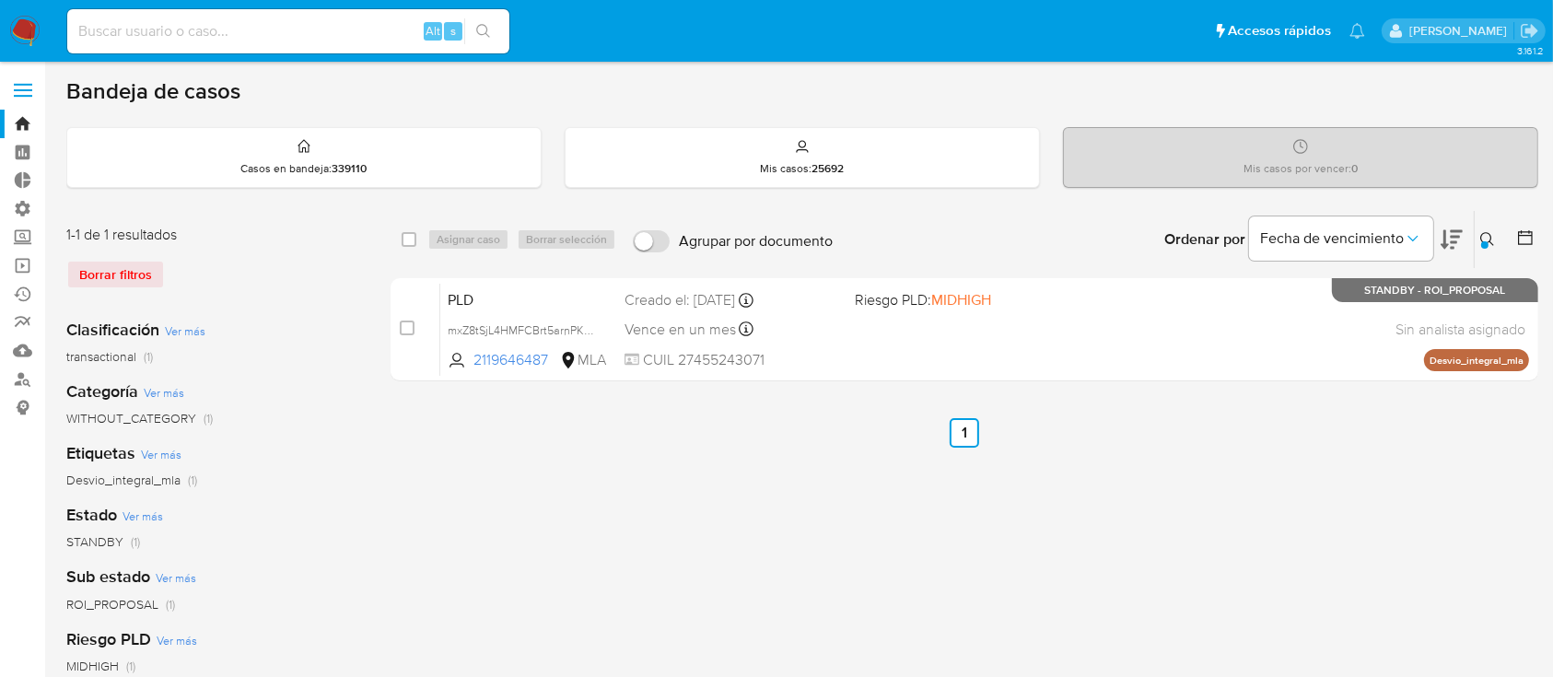
click at [1496, 240] on button at bounding box center [1490, 239] width 30 height 22
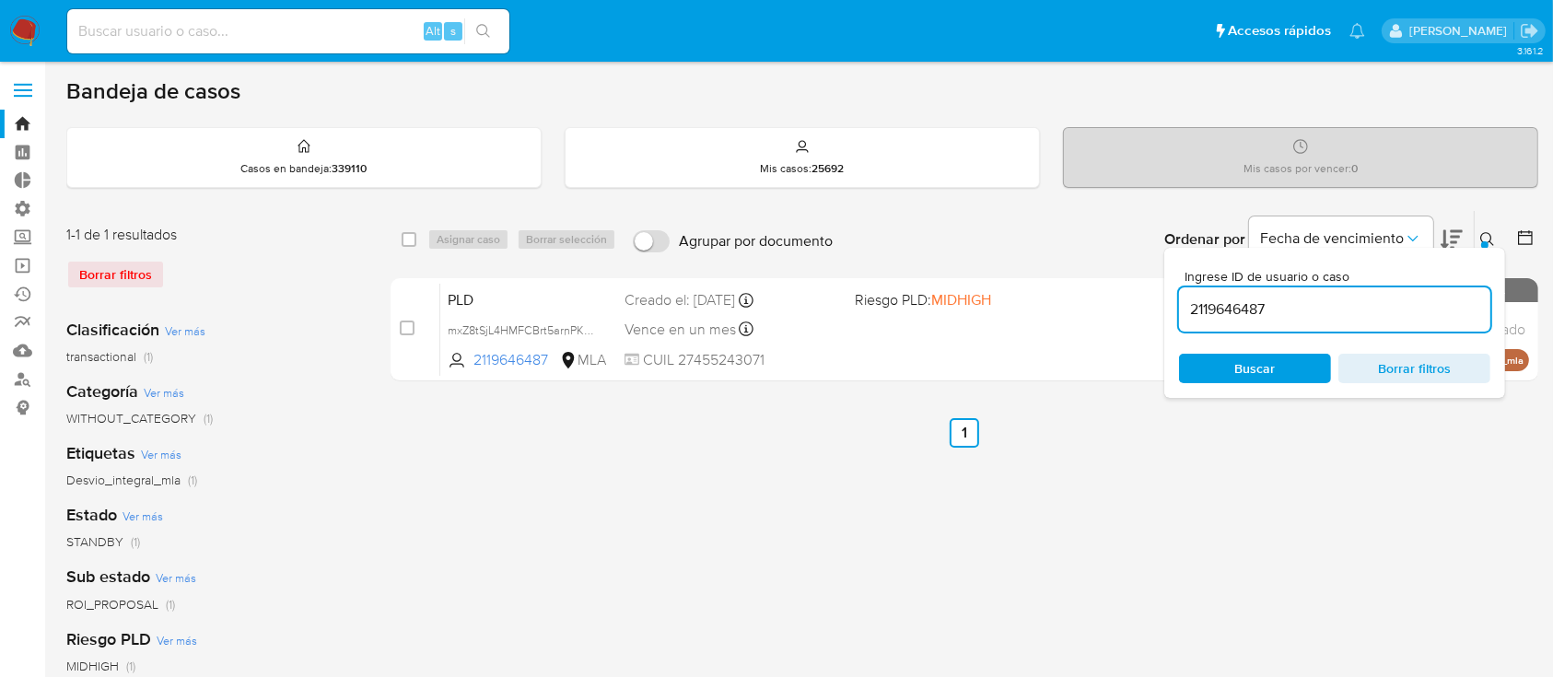
click at [1365, 314] on input "2119646487" at bounding box center [1334, 310] width 311 height 24
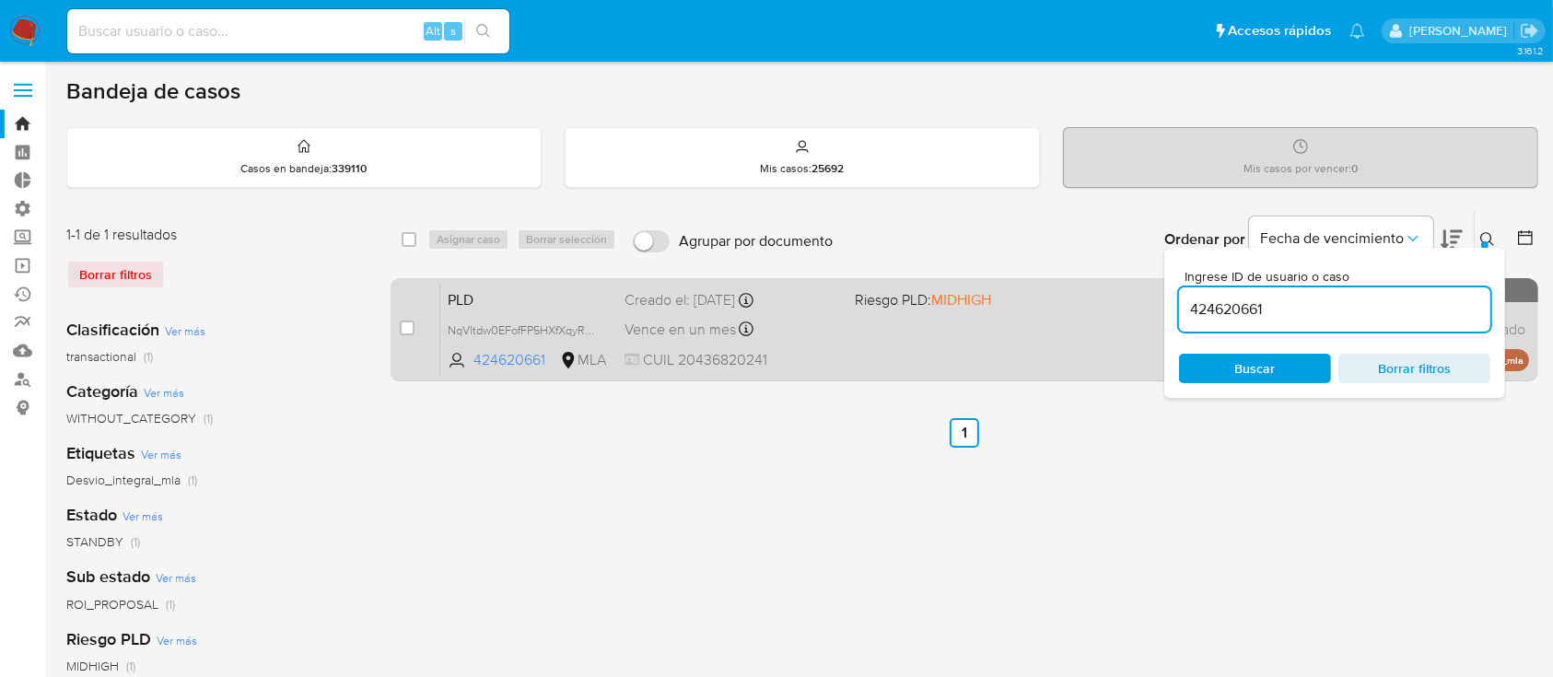
click at [885, 331] on div "PLD NqVltdw0EFofFP5HXfXqyRqF 424620661 MLA Riesgo PLD: MIDHIGH Creado el: 12/08…" at bounding box center [984, 329] width 1089 height 93
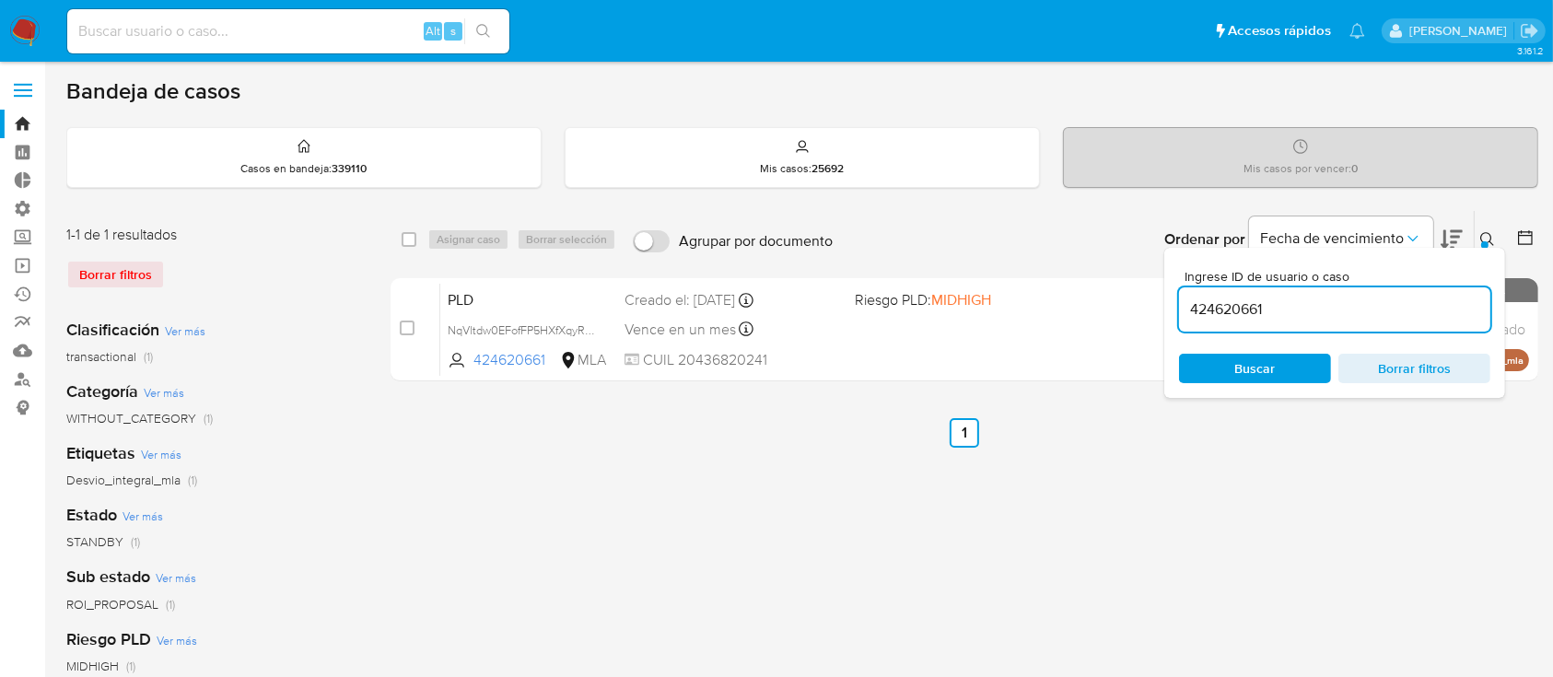
click at [1276, 300] on input "424620661" at bounding box center [1334, 310] width 311 height 24
paste input "592239177"
click at [1490, 239] on icon at bounding box center [1488, 239] width 14 height 14
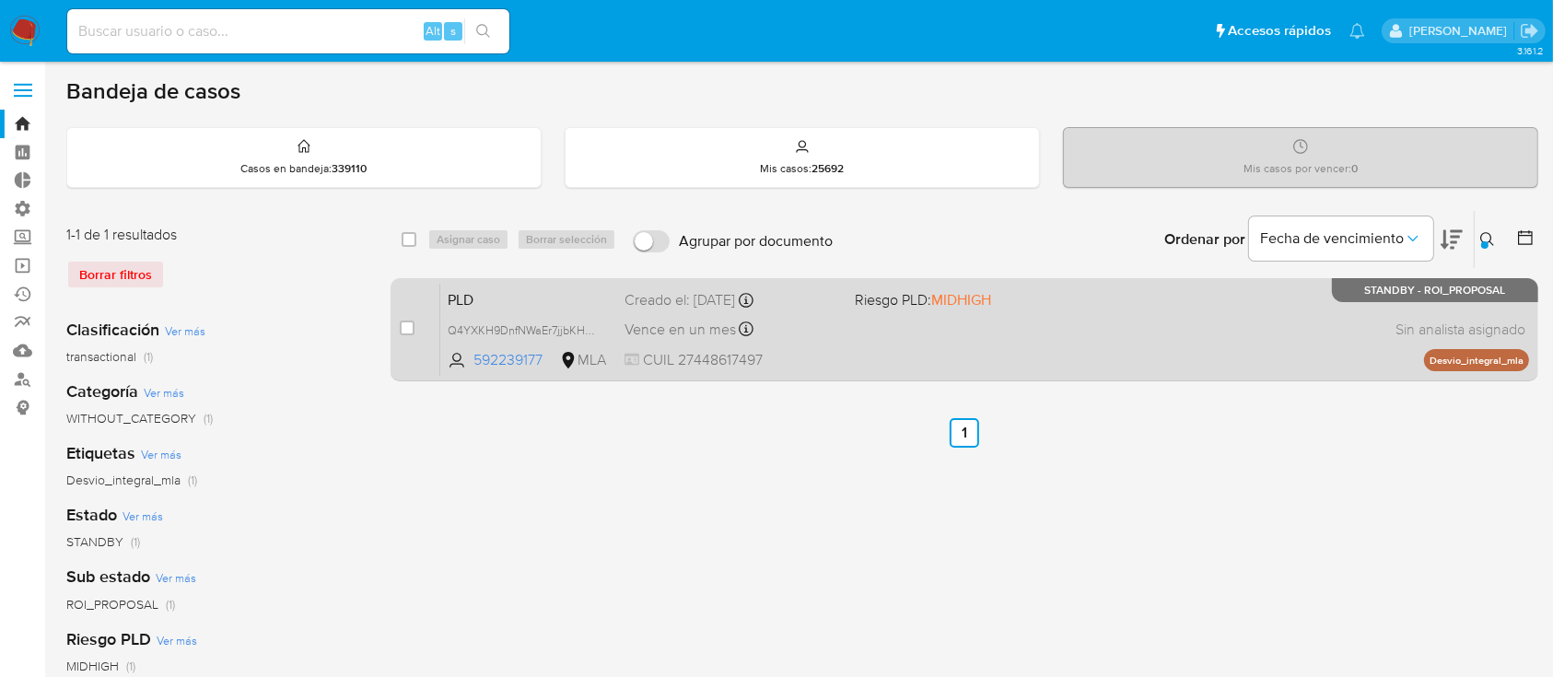
click at [1213, 335] on div "PLD Q4YXKH9DnfNWaEr7jjbKHogz 592239177 MLA Riesgo PLD: MIDHIGH Creado el: 12/08…" at bounding box center [984, 329] width 1089 height 93
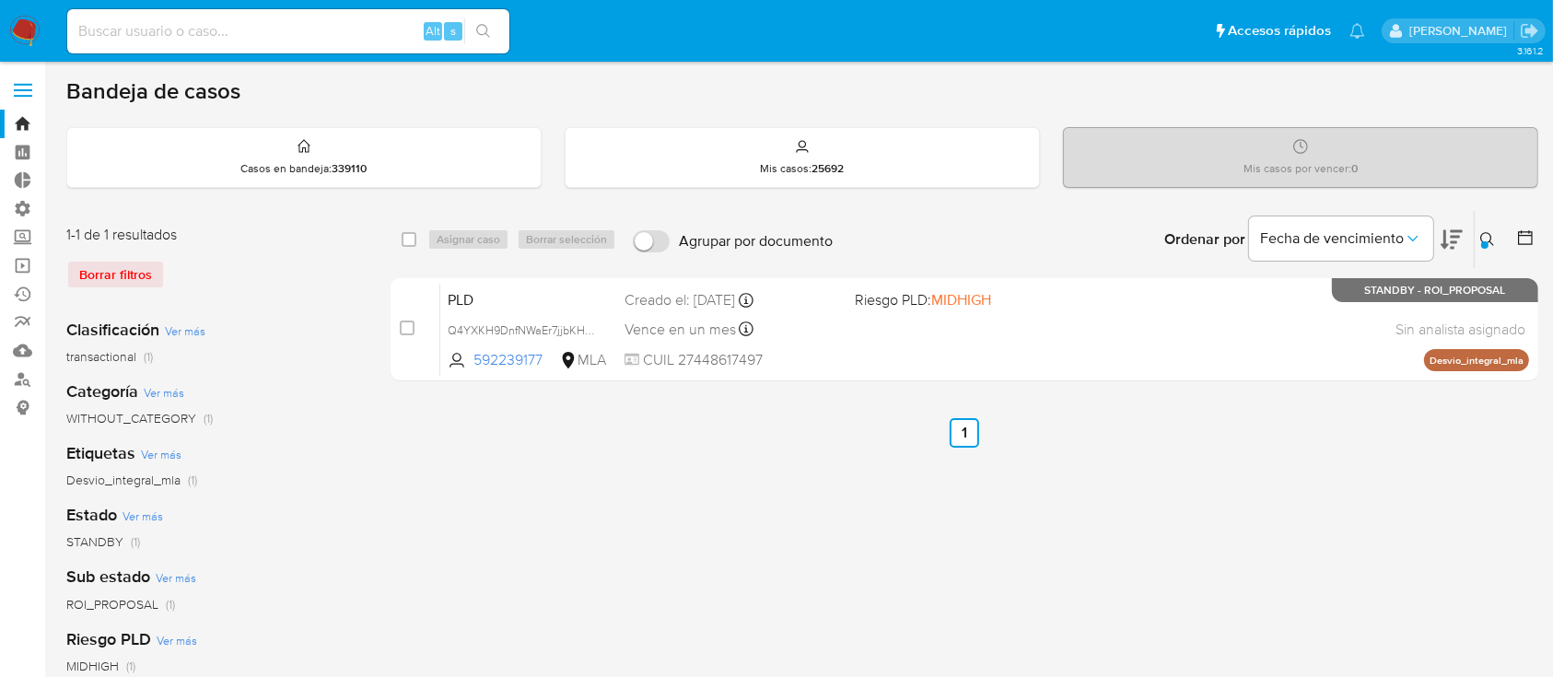
click at [1492, 235] on icon at bounding box center [1488, 239] width 15 height 15
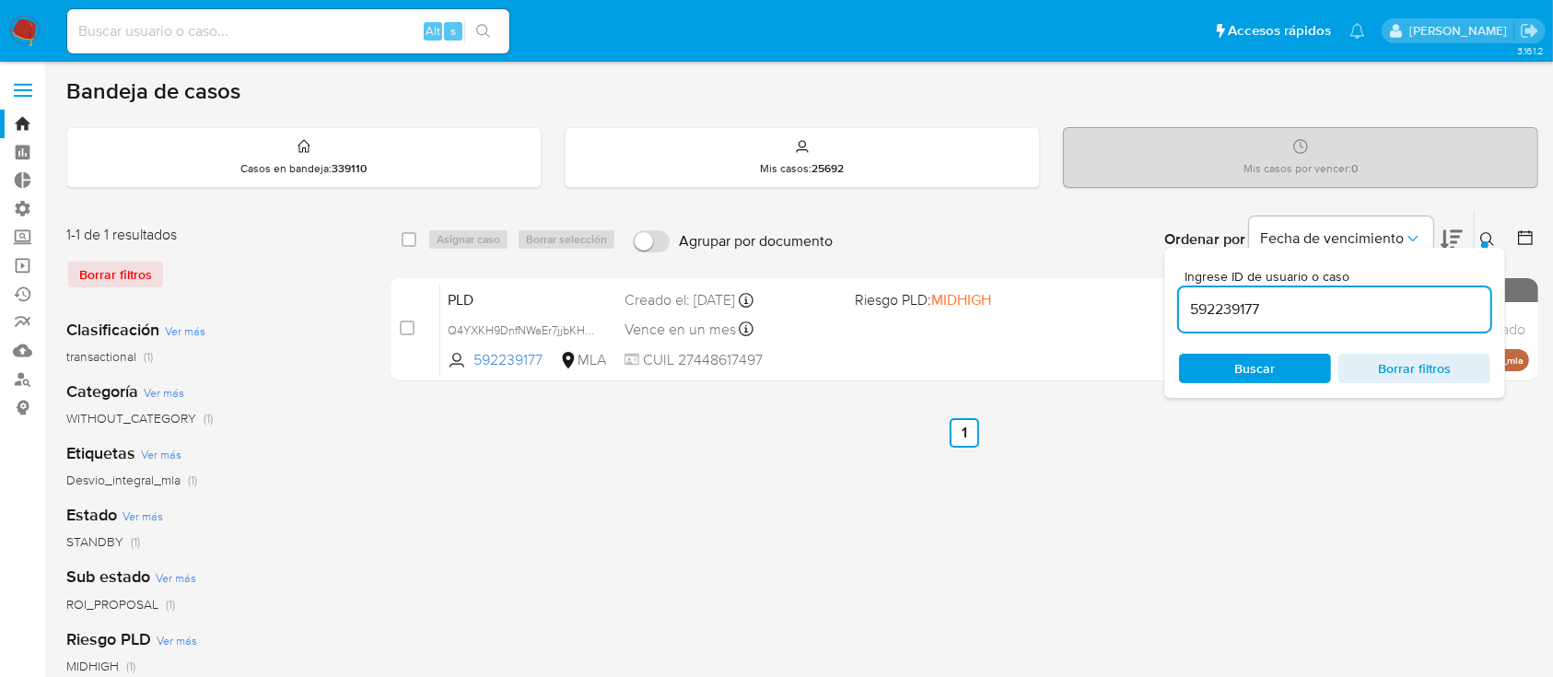
click at [1348, 313] on input "592239177" at bounding box center [1334, 310] width 311 height 24
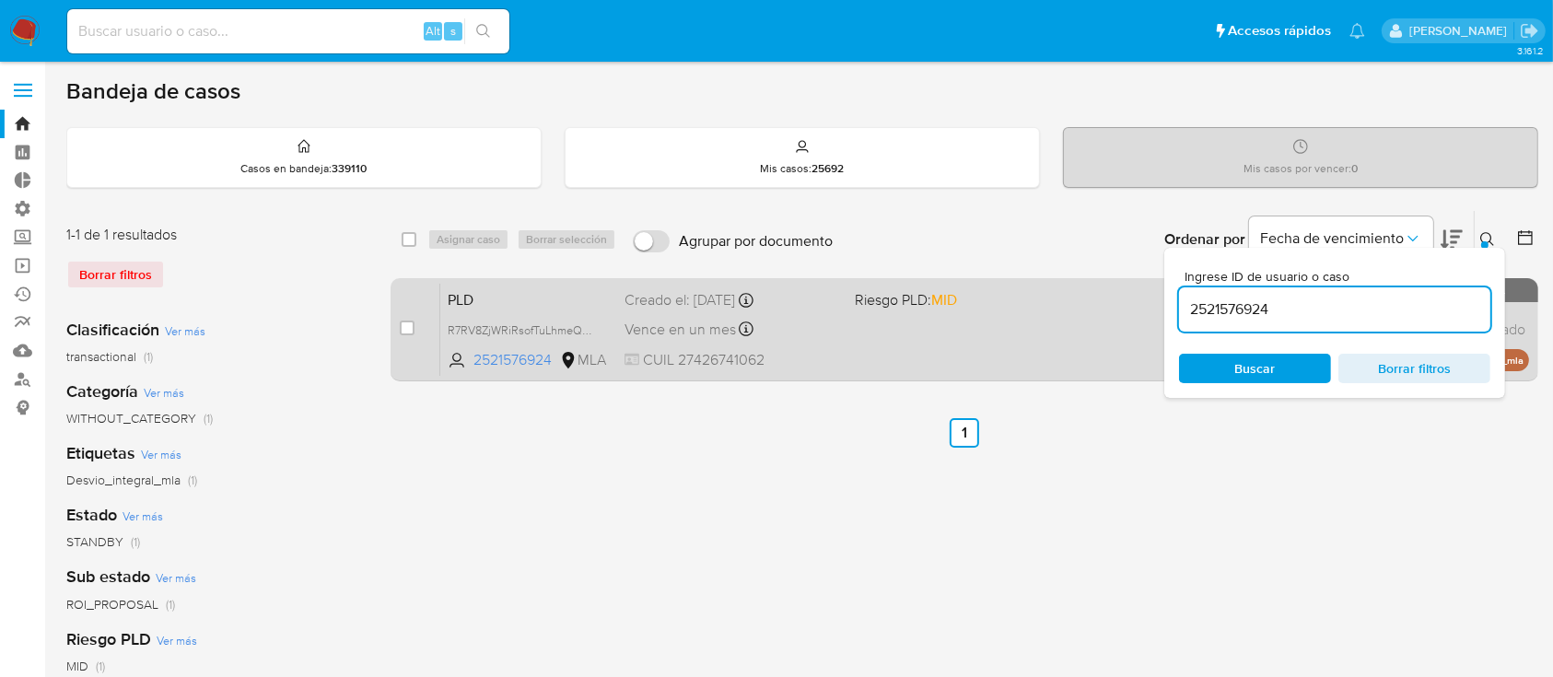
click at [838, 335] on div "Vence en un mes Vence el 29/10/2025 12:28:12" at bounding box center [732, 329] width 215 height 25
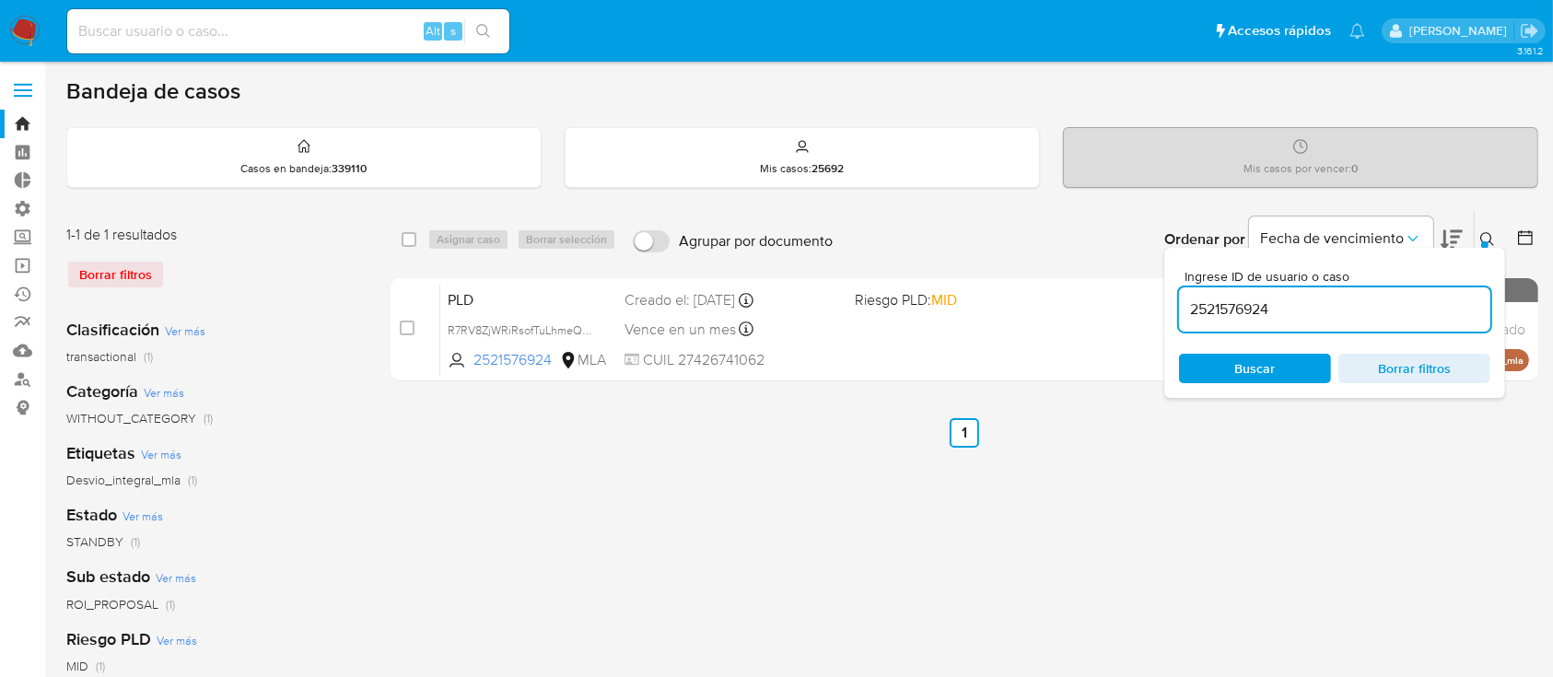
click at [1422, 317] on input "2521576924" at bounding box center [1334, 310] width 311 height 24
paste input "04550441"
click at [1502, 240] on button at bounding box center [1490, 239] width 30 height 22
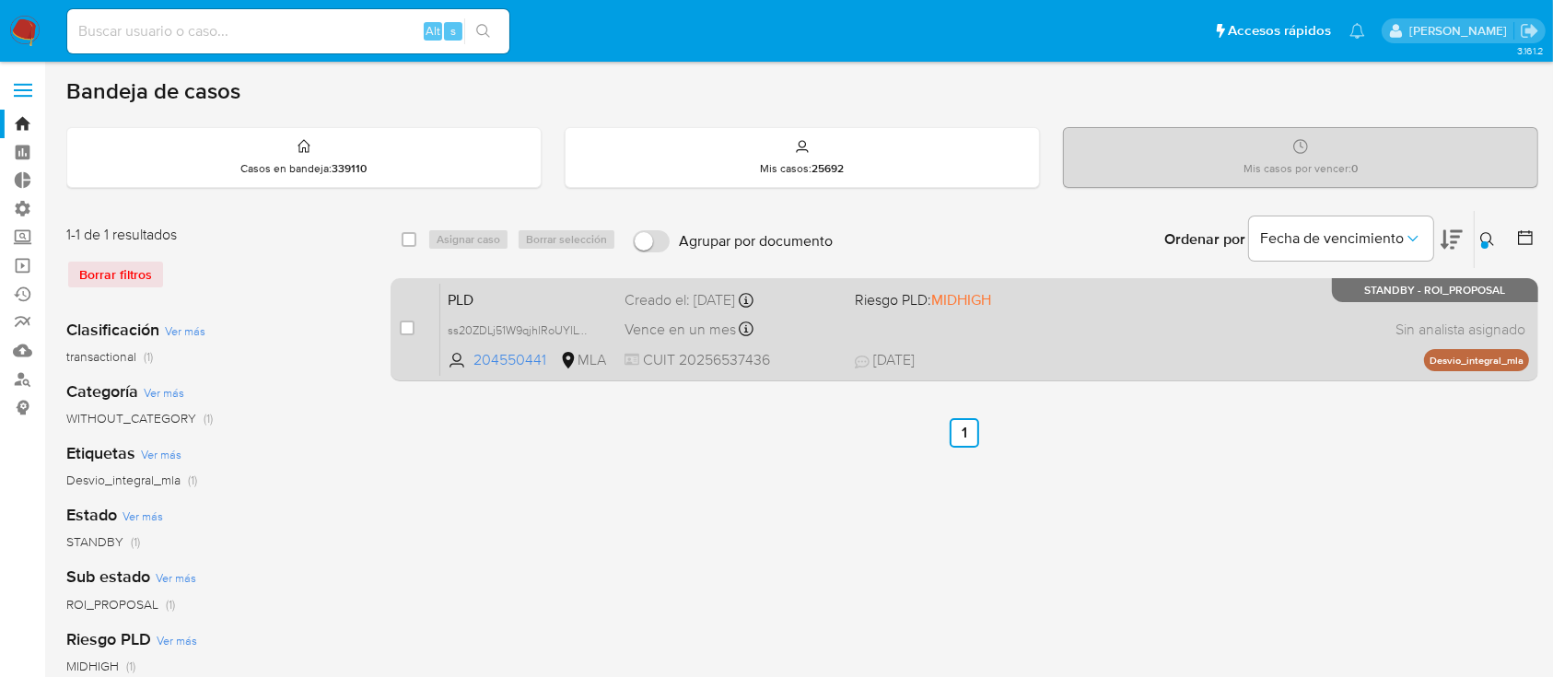
click at [1378, 304] on div "PLD ss20ZDLj51W9qjhlRoUYlLWw 204550441 MLA Riesgo PLD: MIDHIGH Creado el: 12/08…" at bounding box center [984, 329] width 1089 height 93
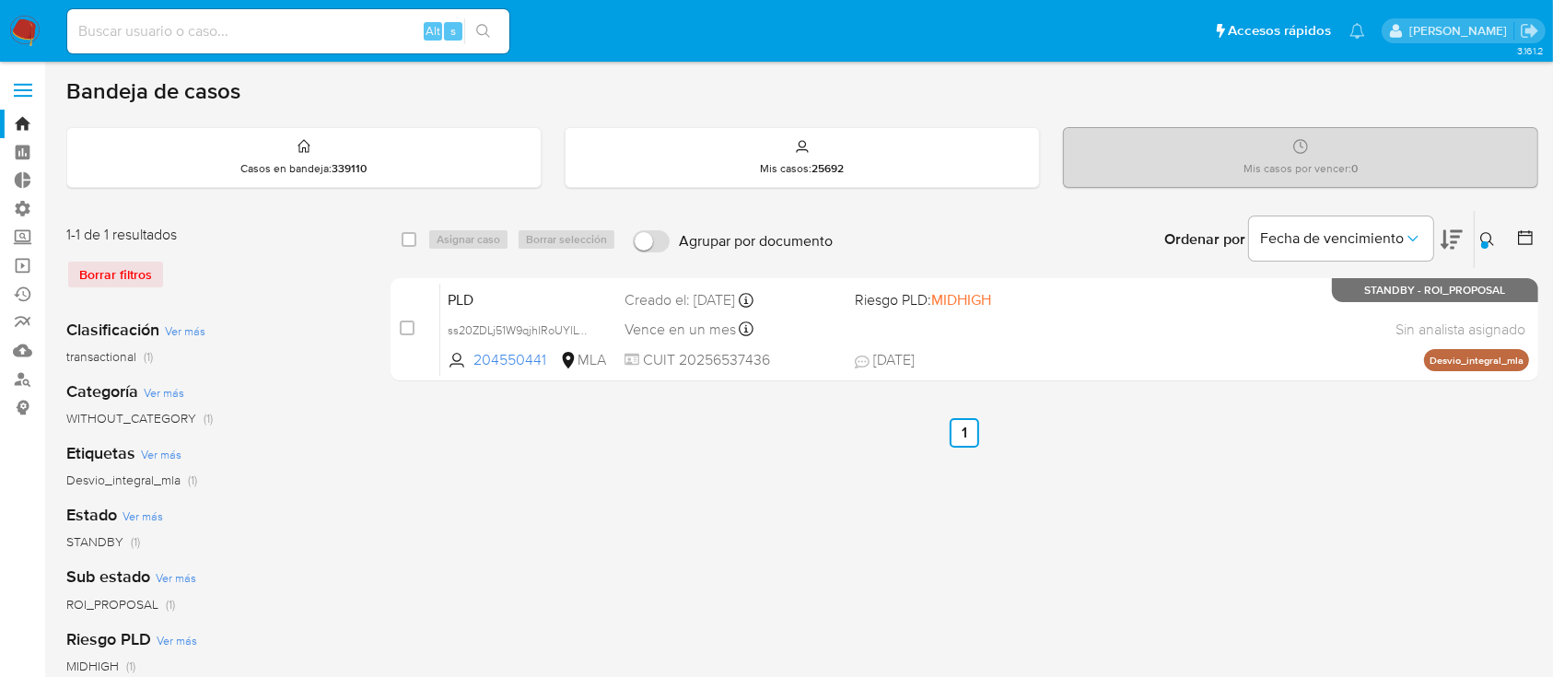
click at [1487, 241] on div at bounding box center [1485, 244] width 7 height 7
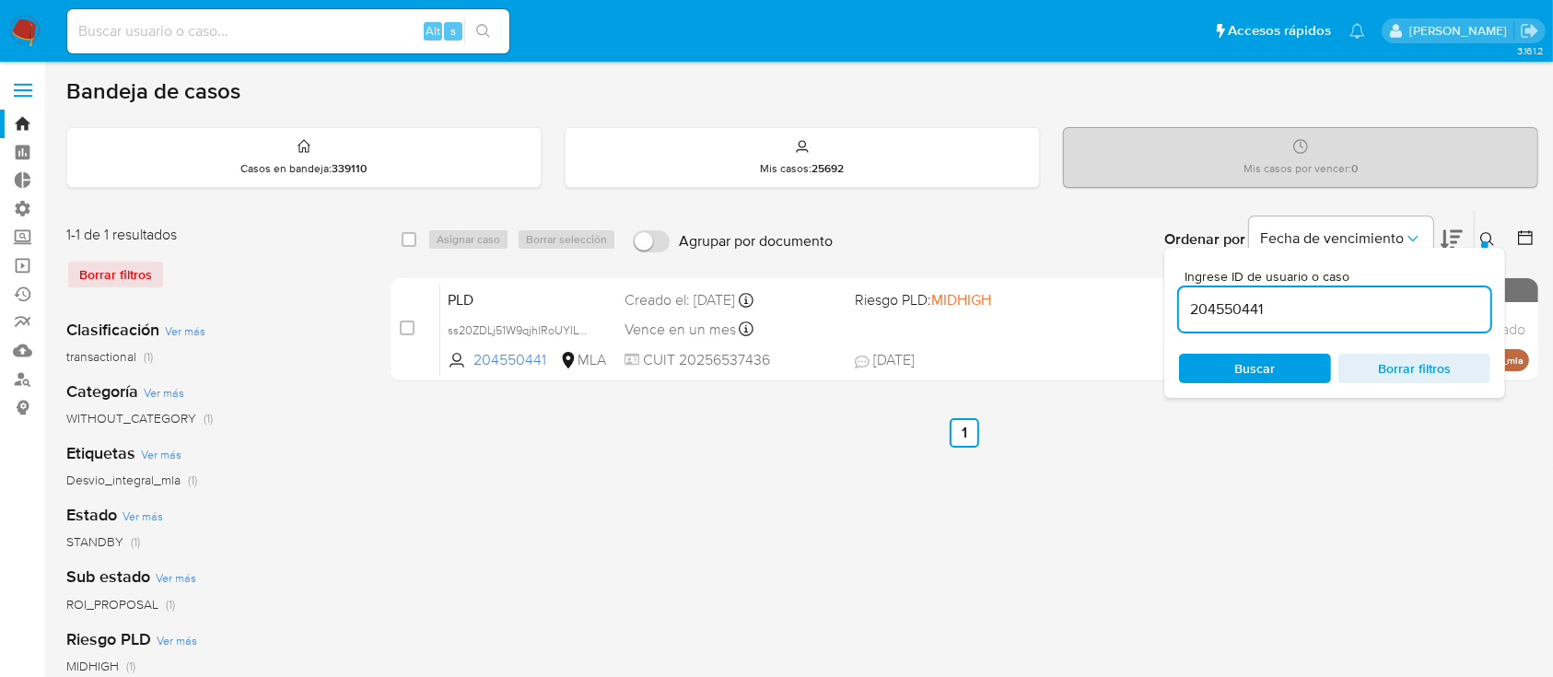
click at [1380, 311] on input "204550441" at bounding box center [1334, 310] width 311 height 24
click at [1491, 241] on icon at bounding box center [1488, 239] width 14 height 14
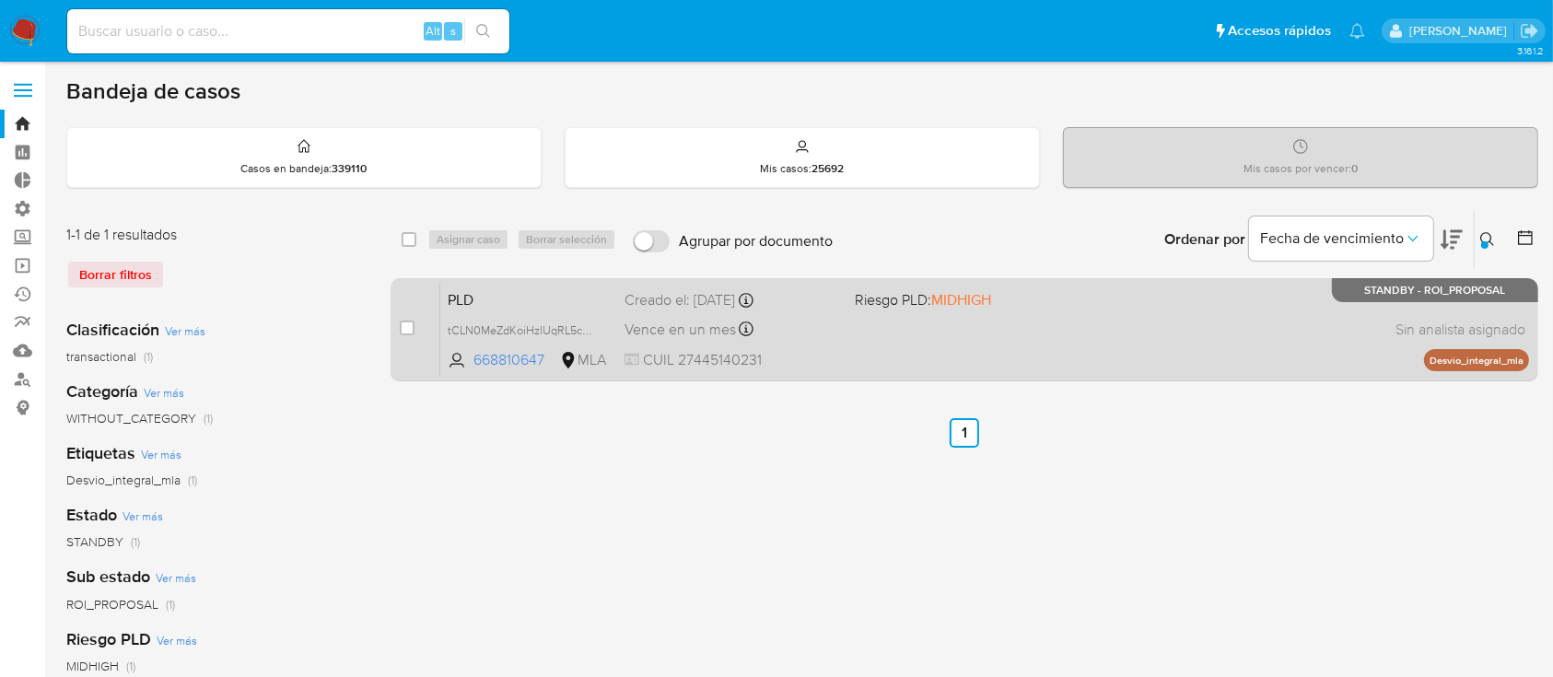
click at [1283, 324] on div "PLD tCLN0MeZdKoiHzlUqRL5cg4J 668810647 MLA Riesgo PLD: MIDHIGH Creado el: 12/08…" at bounding box center [984, 329] width 1089 height 93
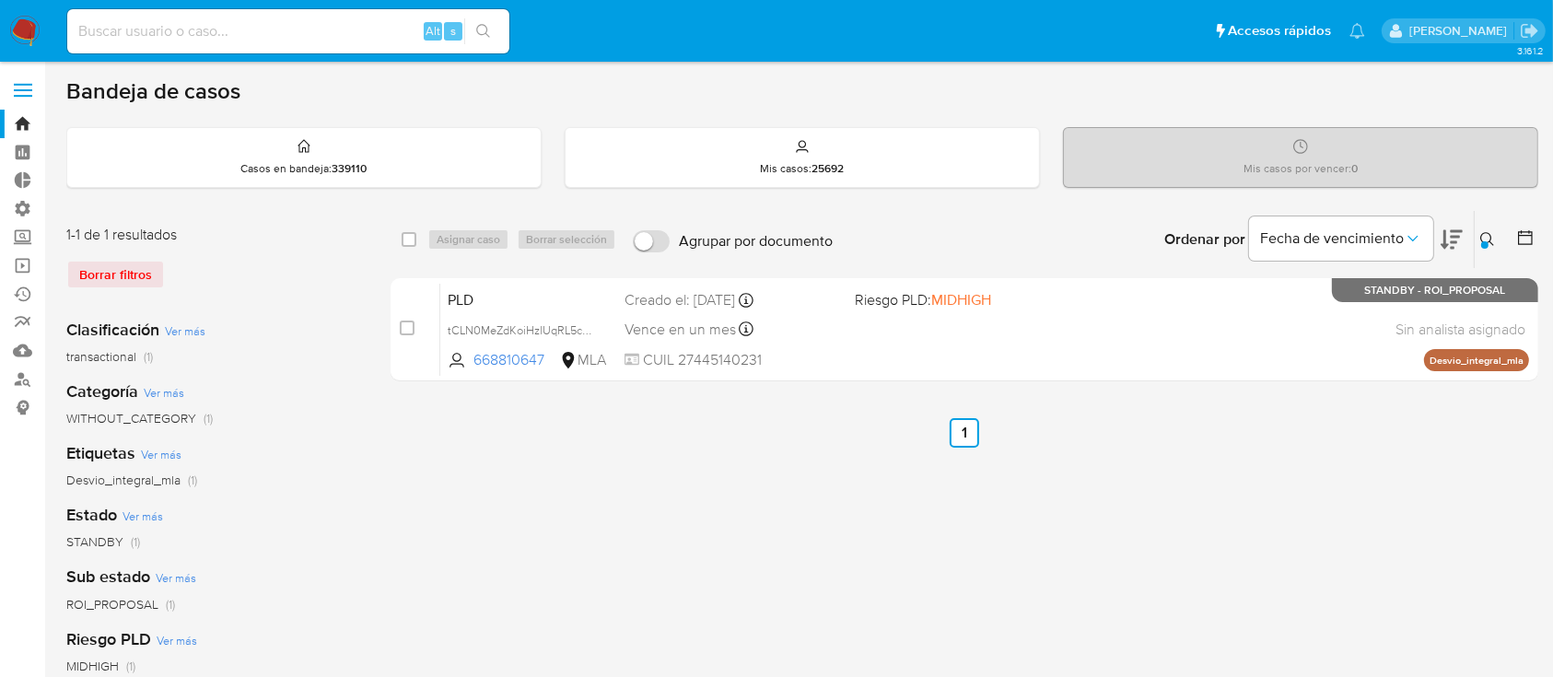
click at [1492, 233] on icon at bounding box center [1488, 239] width 15 height 15
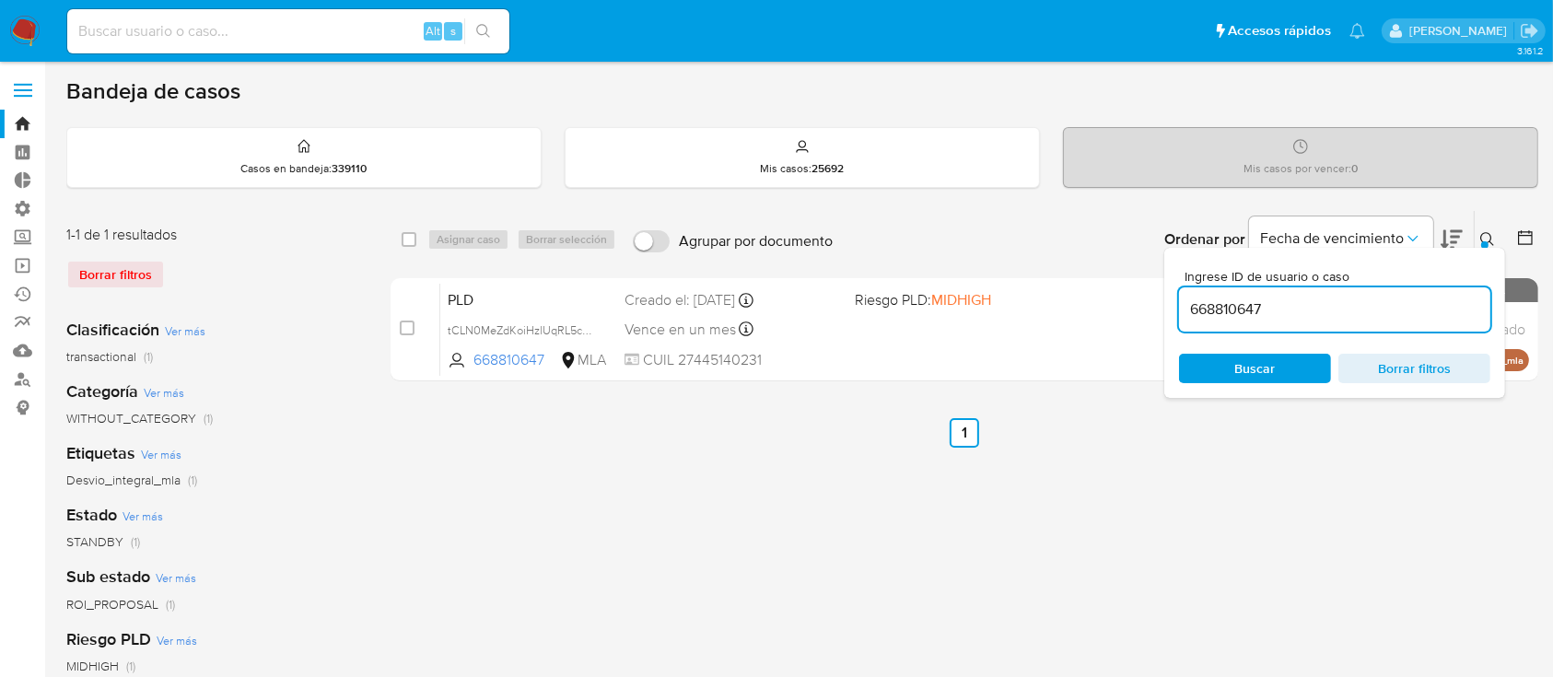
click at [1378, 313] on input "668810647" at bounding box center [1334, 310] width 311 height 24
click at [1484, 238] on icon at bounding box center [1488, 239] width 15 height 15
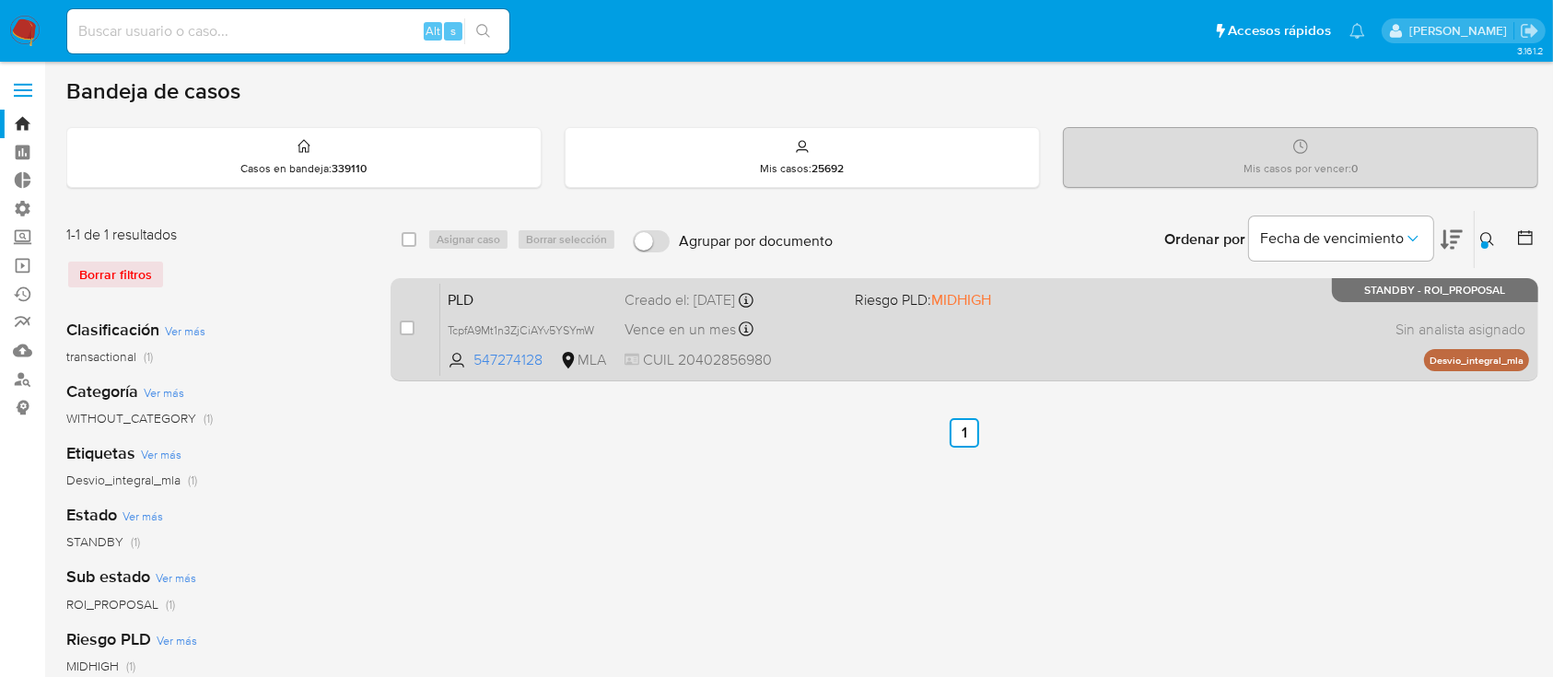
click at [1294, 341] on div "PLD TcpfA9Mt1n3ZjCiAYv5YSYmW 547274128 MLA Riesgo PLD: MIDHIGH Creado el: 12/08…" at bounding box center [984, 329] width 1089 height 93
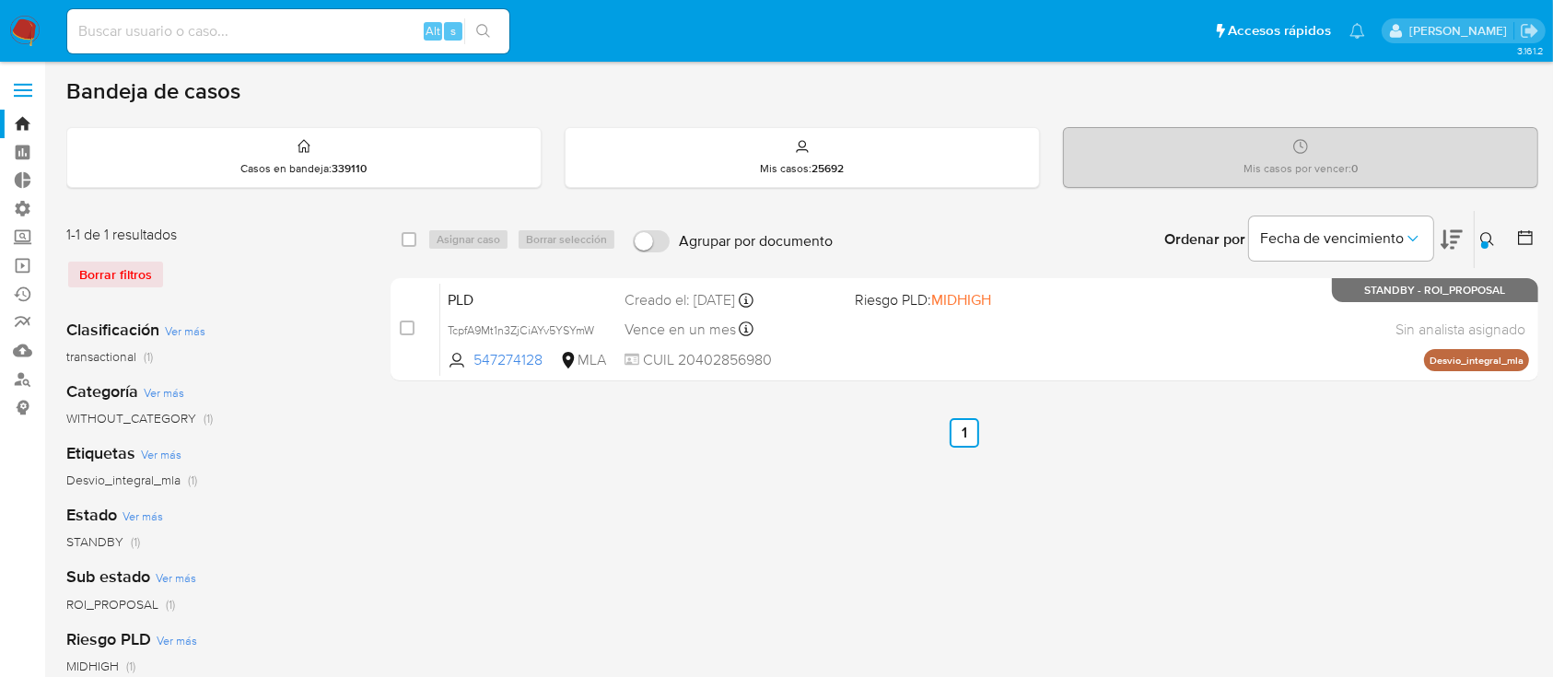
click at [1481, 237] on icon at bounding box center [1488, 239] width 15 height 15
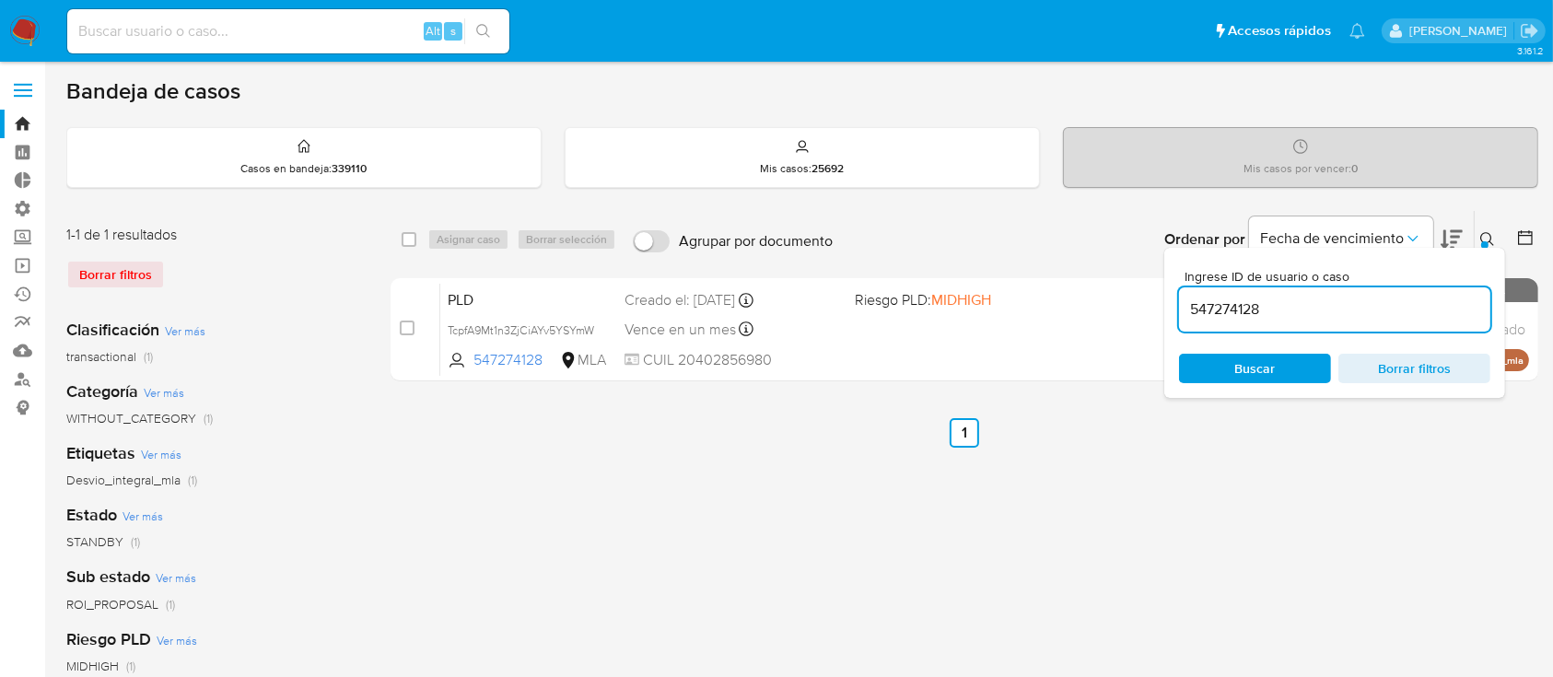
click at [1426, 303] on input "547274128" at bounding box center [1334, 310] width 311 height 24
click at [1486, 235] on icon at bounding box center [1488, 239] width 15 height 15
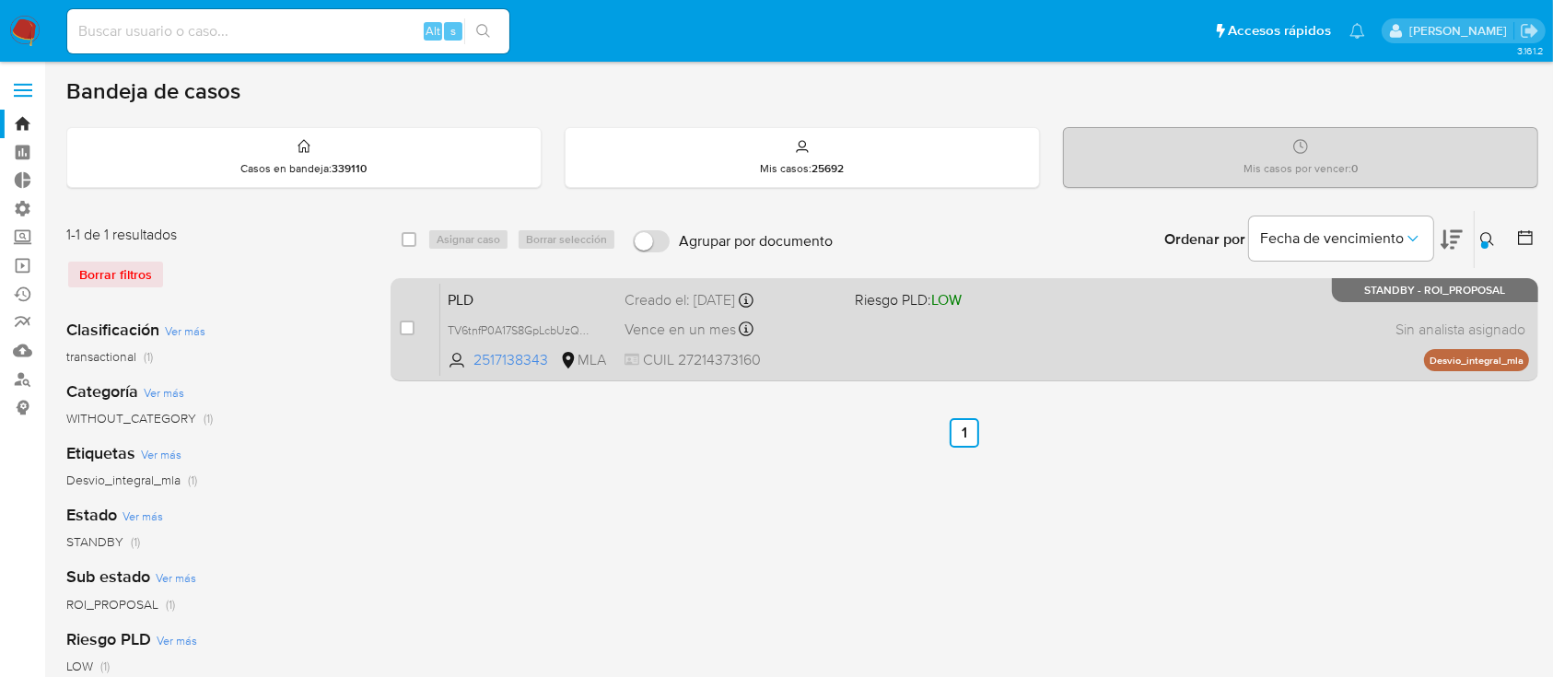
click at [1357, 313] on div "PLD TV6tnfP0A17S8GpLcbUzQ5mV 2517138343 MLA Riesgo PLD: LOW Creado el: 12/08/20…" at bounding box center [984, 329] width 1089 height 93
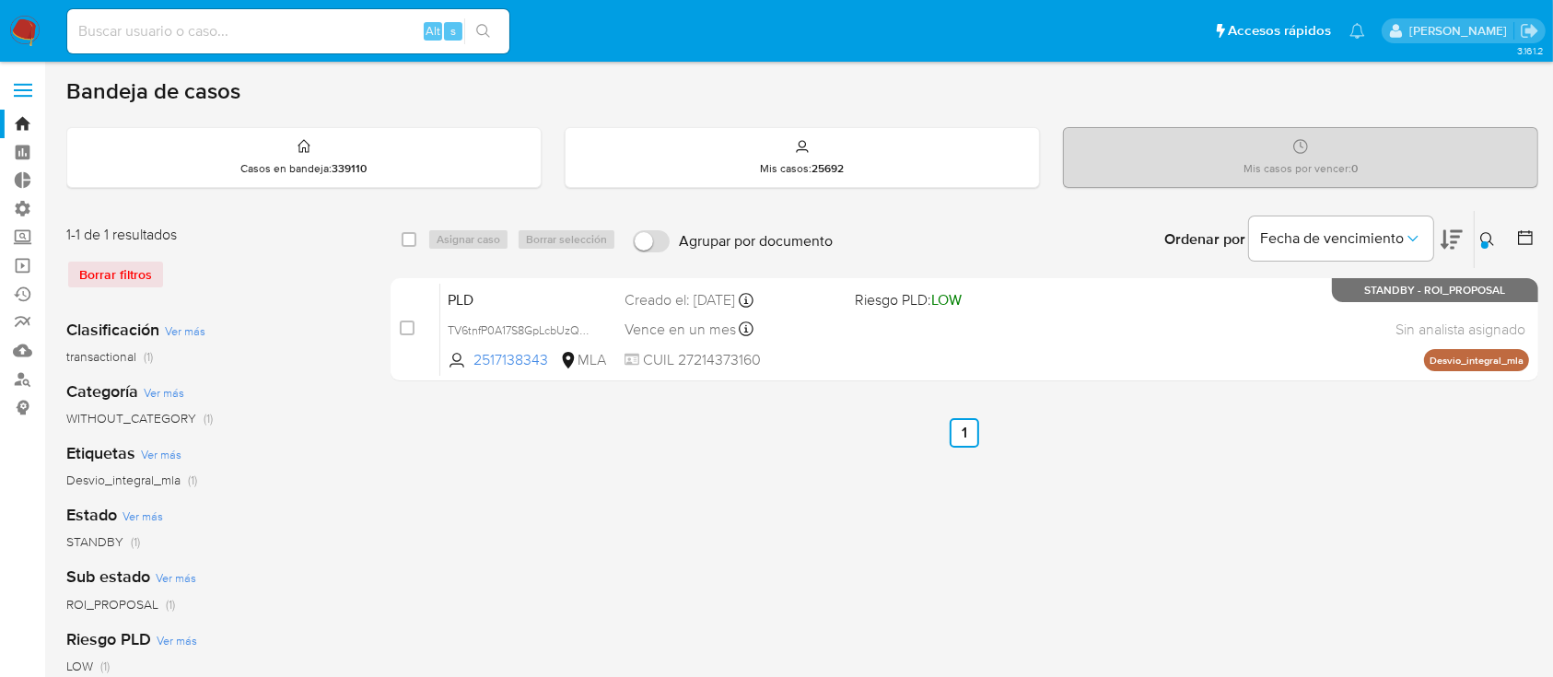
click at [1488, 240] on icon at bounding box center [1488, 239] width 15 height 15
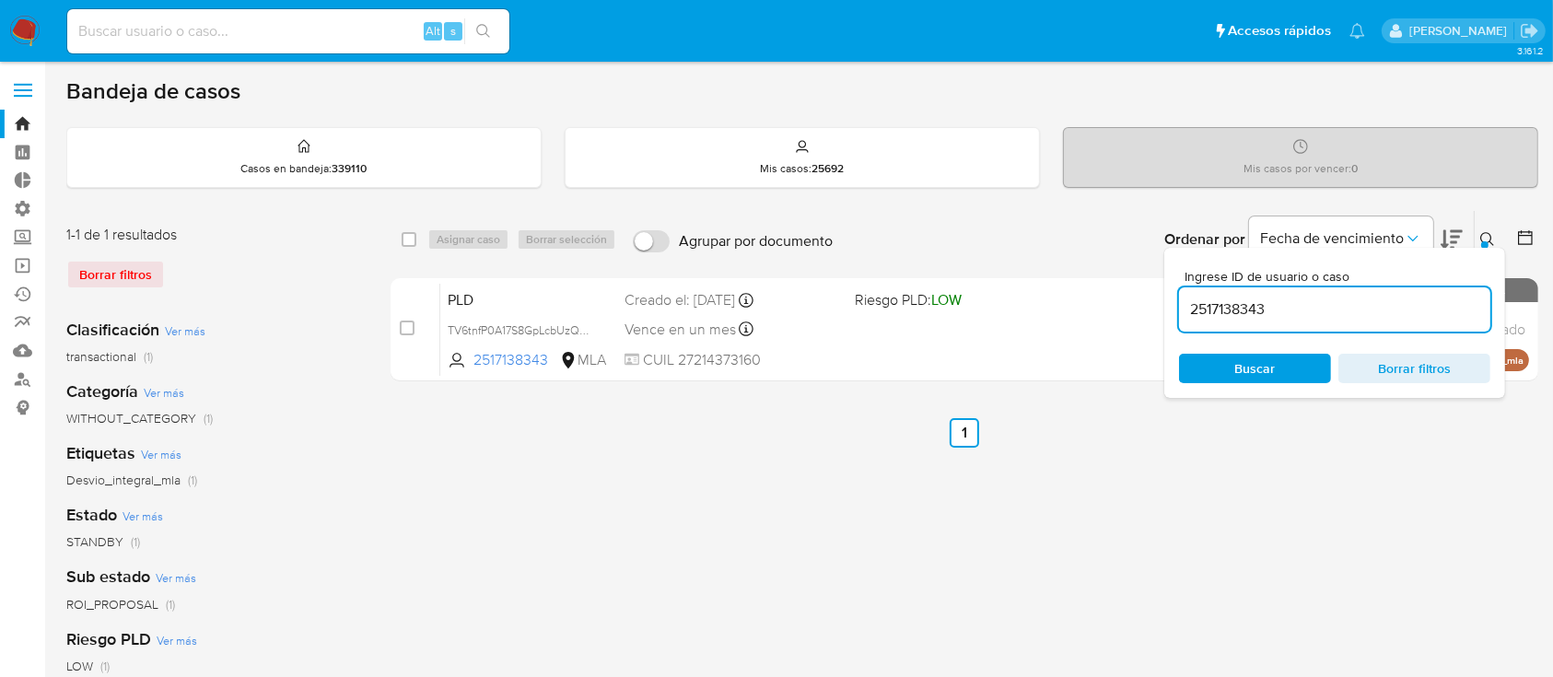
click at [1428, 312] on input "2517138343" at bounding box center [1334, 310] width 311 height 24
click at [1496, 237] on button at bounding box center [1490, 239] width 30 height 22
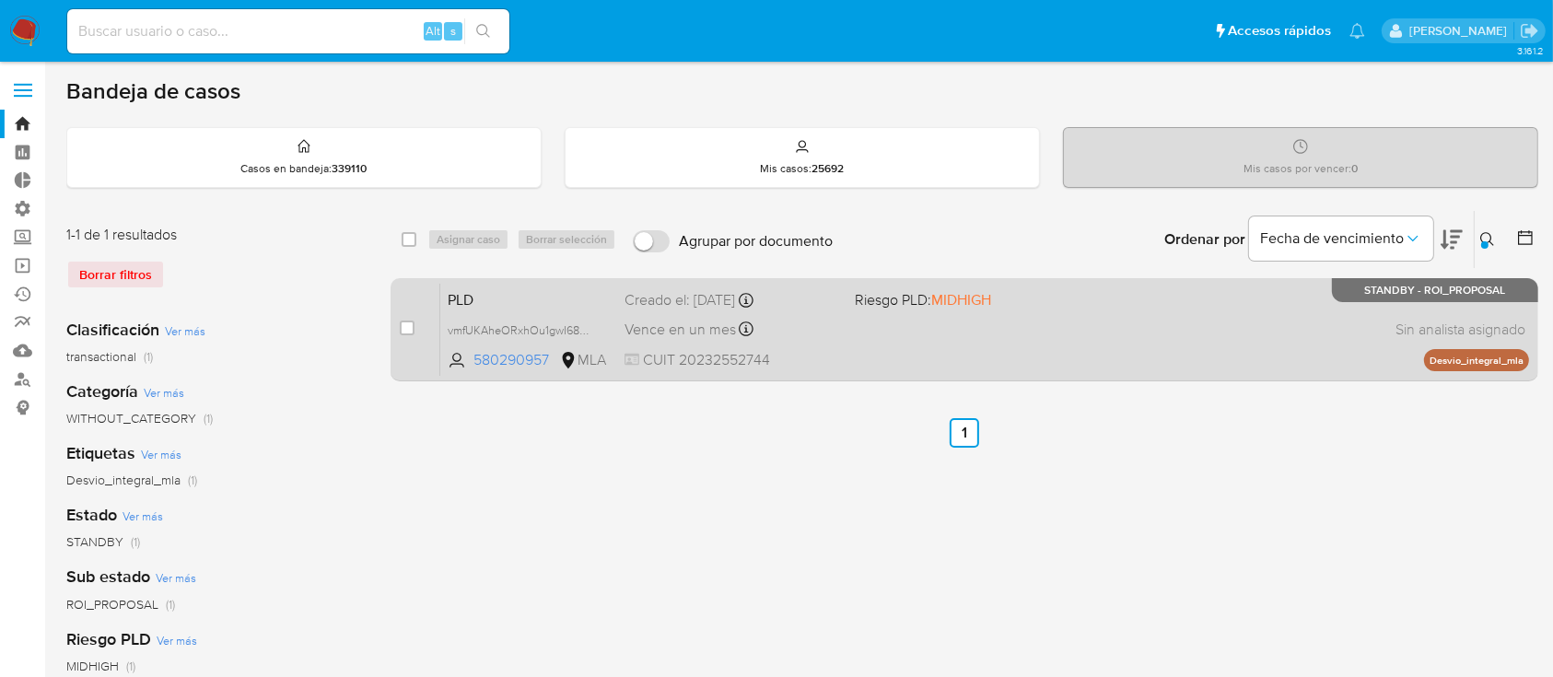
click at [1302, 360] on div "PLD vmfUKAheORxhOu1gwI68ETVy 580290957 MLA Riesgo PLD: MIDHIGH Creado el: 12/08…" at bounding box center [984, 329] width 1089 height 93
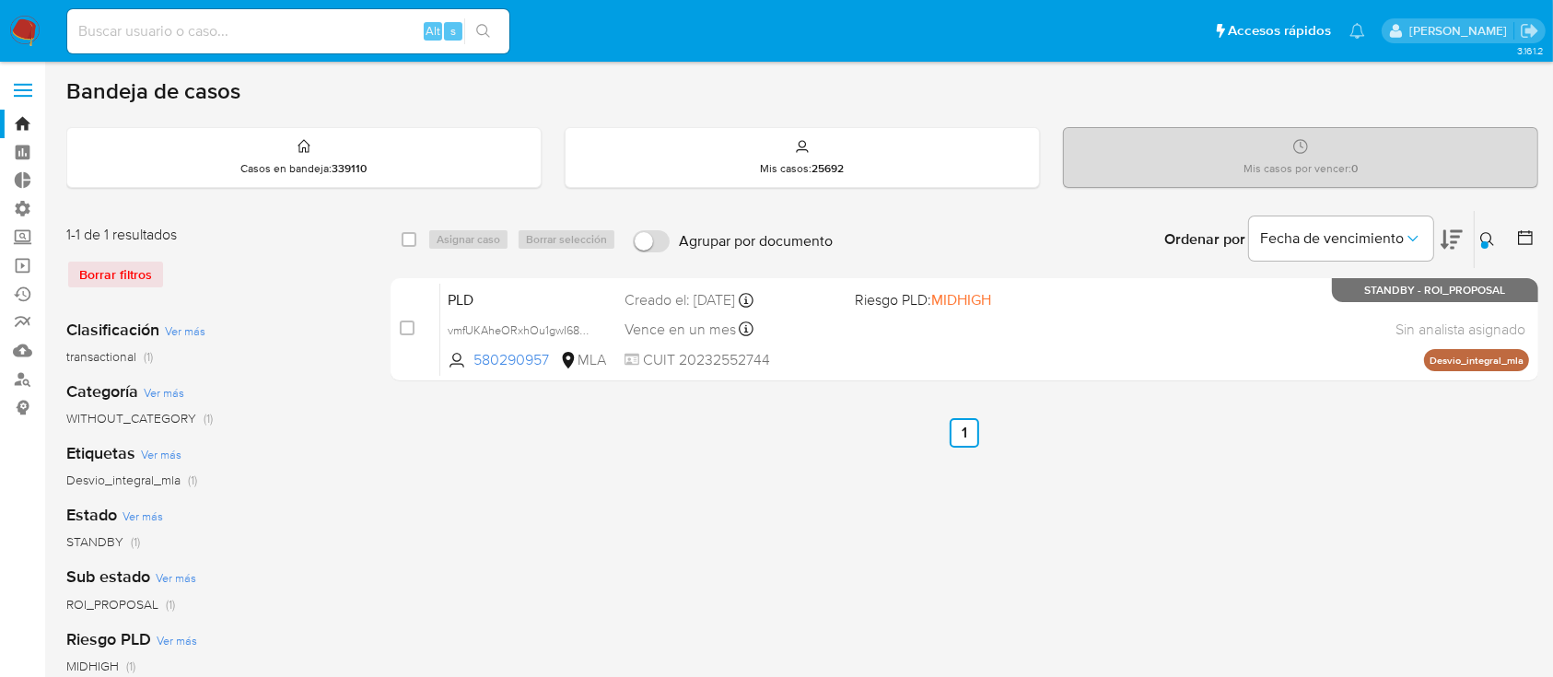
click at [1475, 236] on button at bounding box center [1490, 239] width 30 height 22
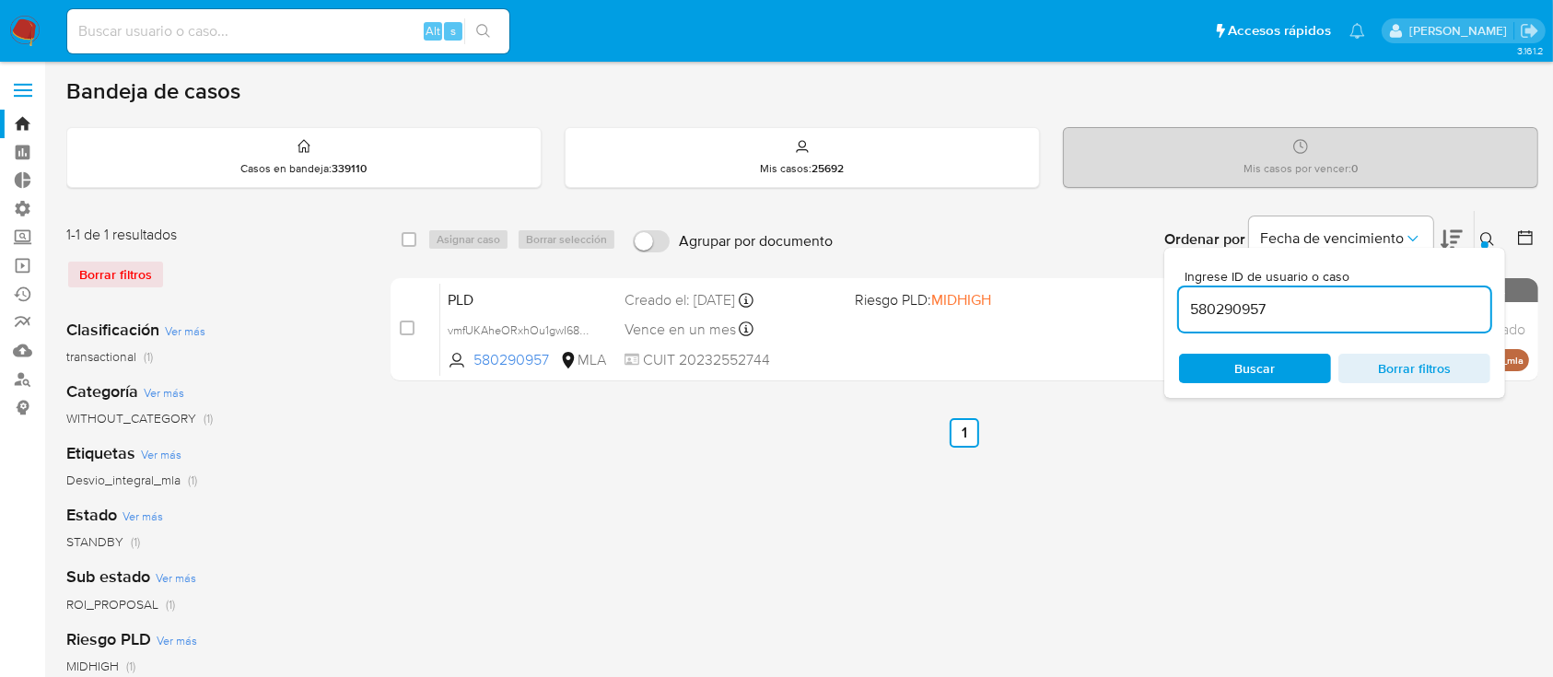
click at [1394, 316] on input "580290957" at bounding box center [1334, 310] width 311 height 24
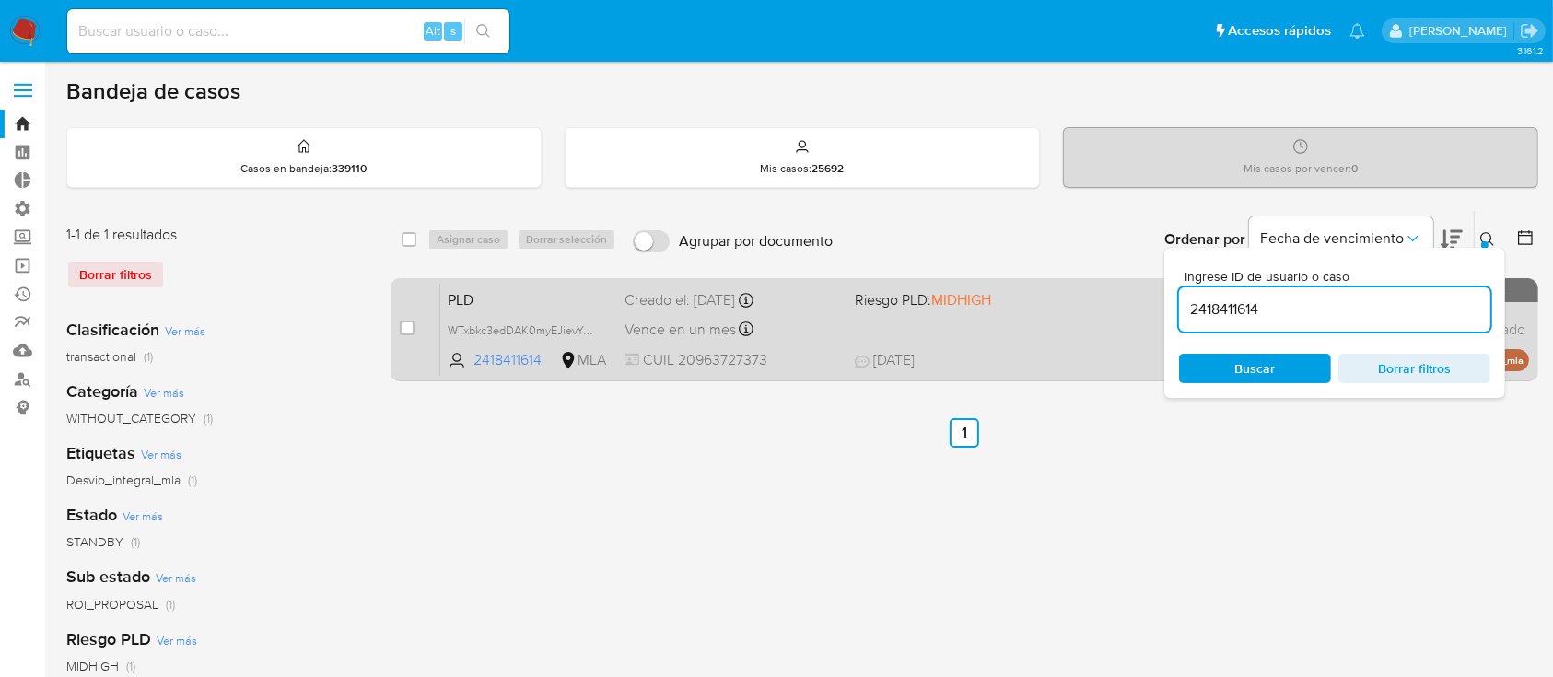
click at [1009, 358] on span "19/08/2025 19/08/2025 09:43" at bounding box center [1077, 360] width 445 height 20
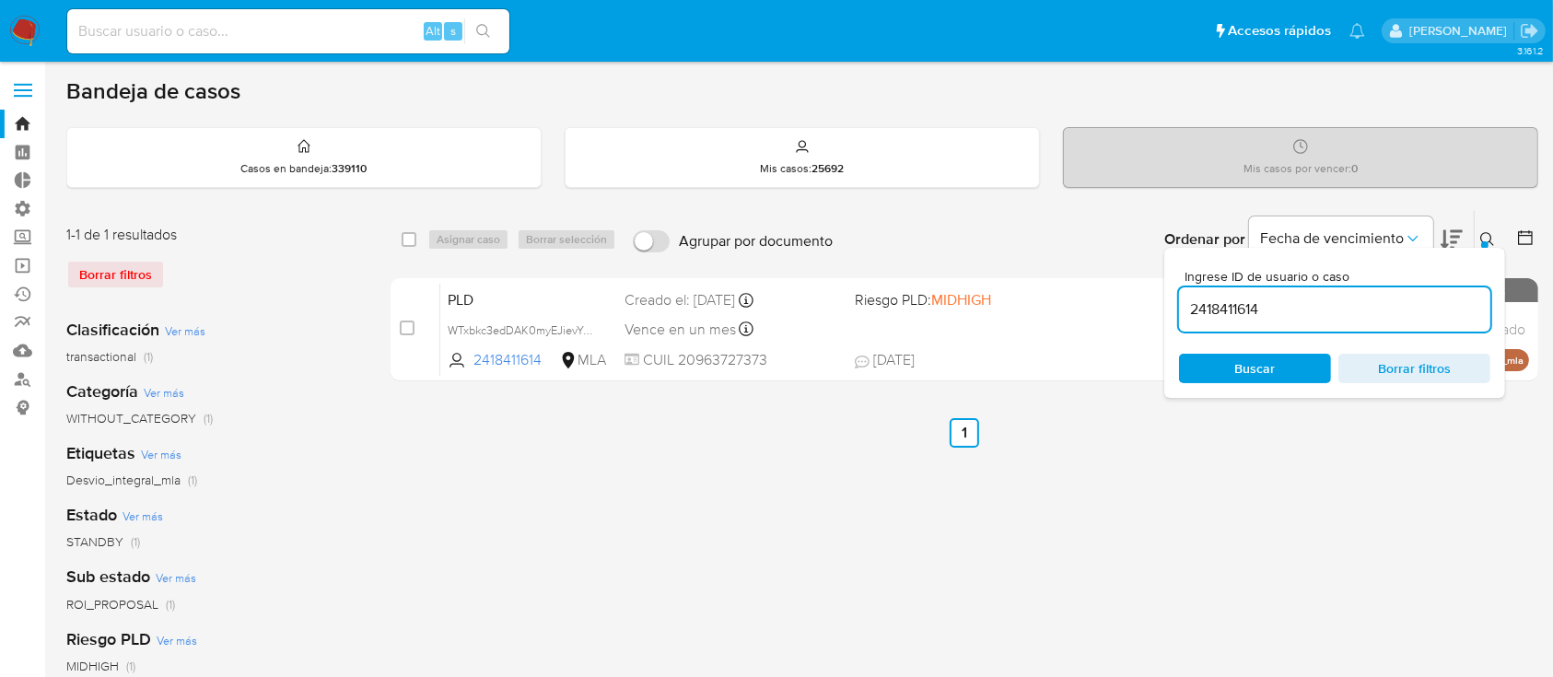
click at [1290, 314] on input "2418411614" at bounding box center [1334, 310] width 311 height 24
paste input "327892188"
click at [1489, 228] on button at bounding box center [1490, 239] width 30 height 22
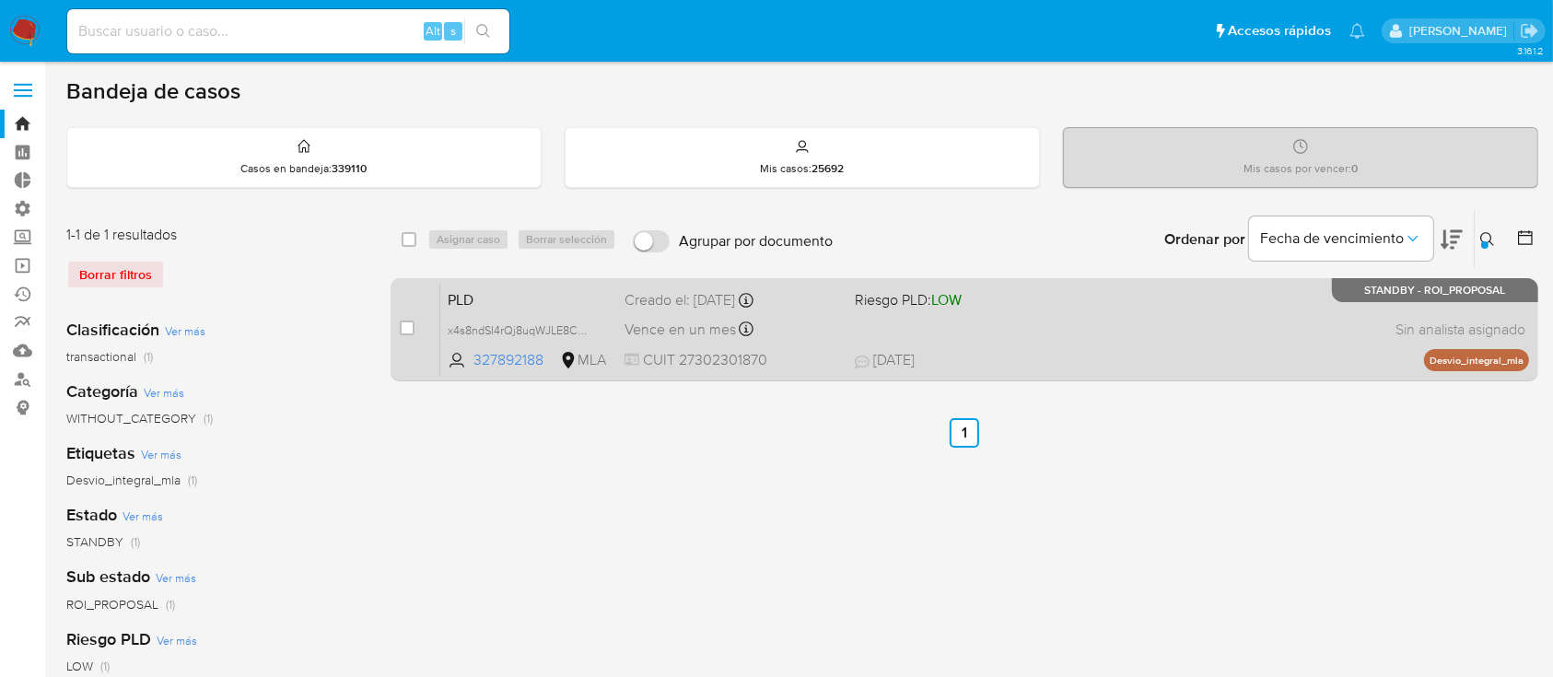
click at [1331, 322] on div "PLD x4s8ndSI4rQj8uqWJLE8CCkU 327892188 MLA Riesgo PLD: LOW Creado el: 12/08/202…" at bounding box center [984, 329] width 1089 height 93
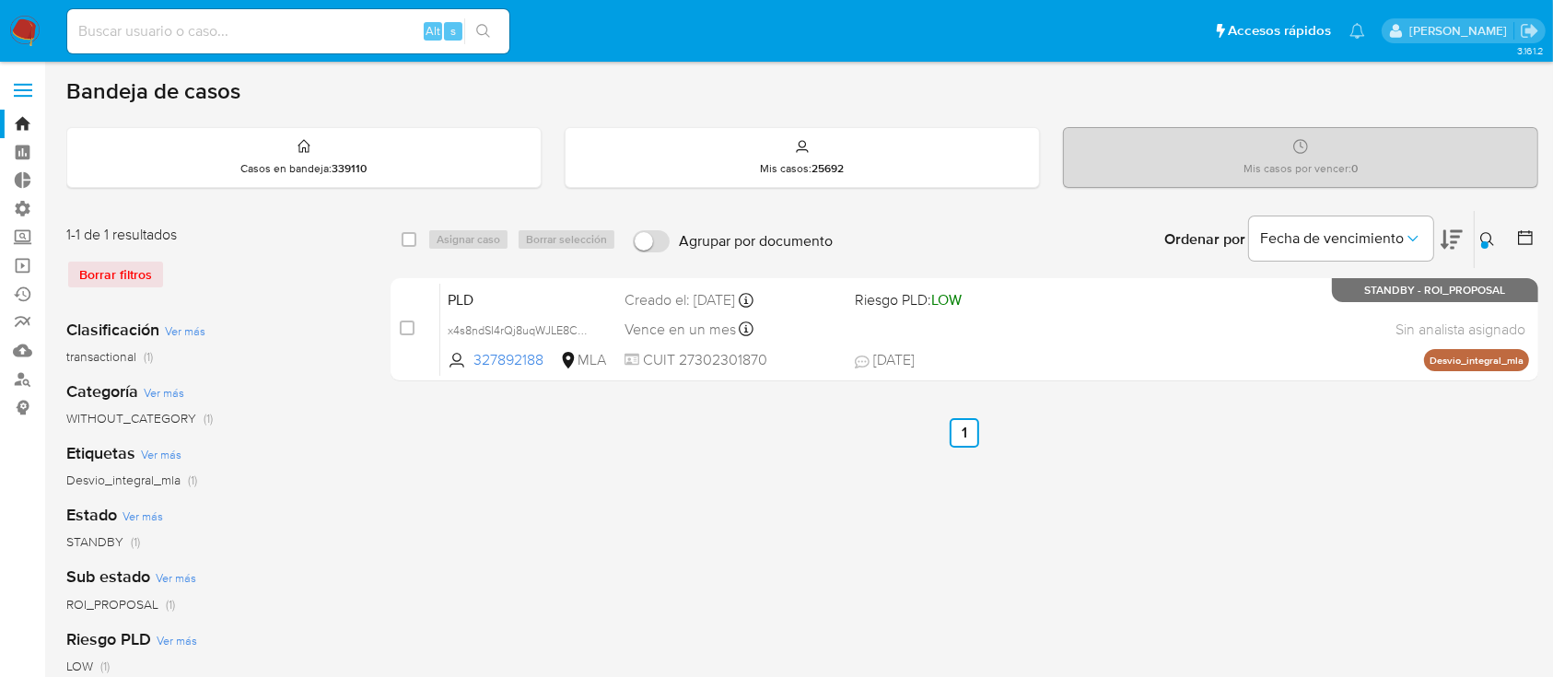
click at [1493, 246] on button at bounding box center [1490, 239] width 30 height 22
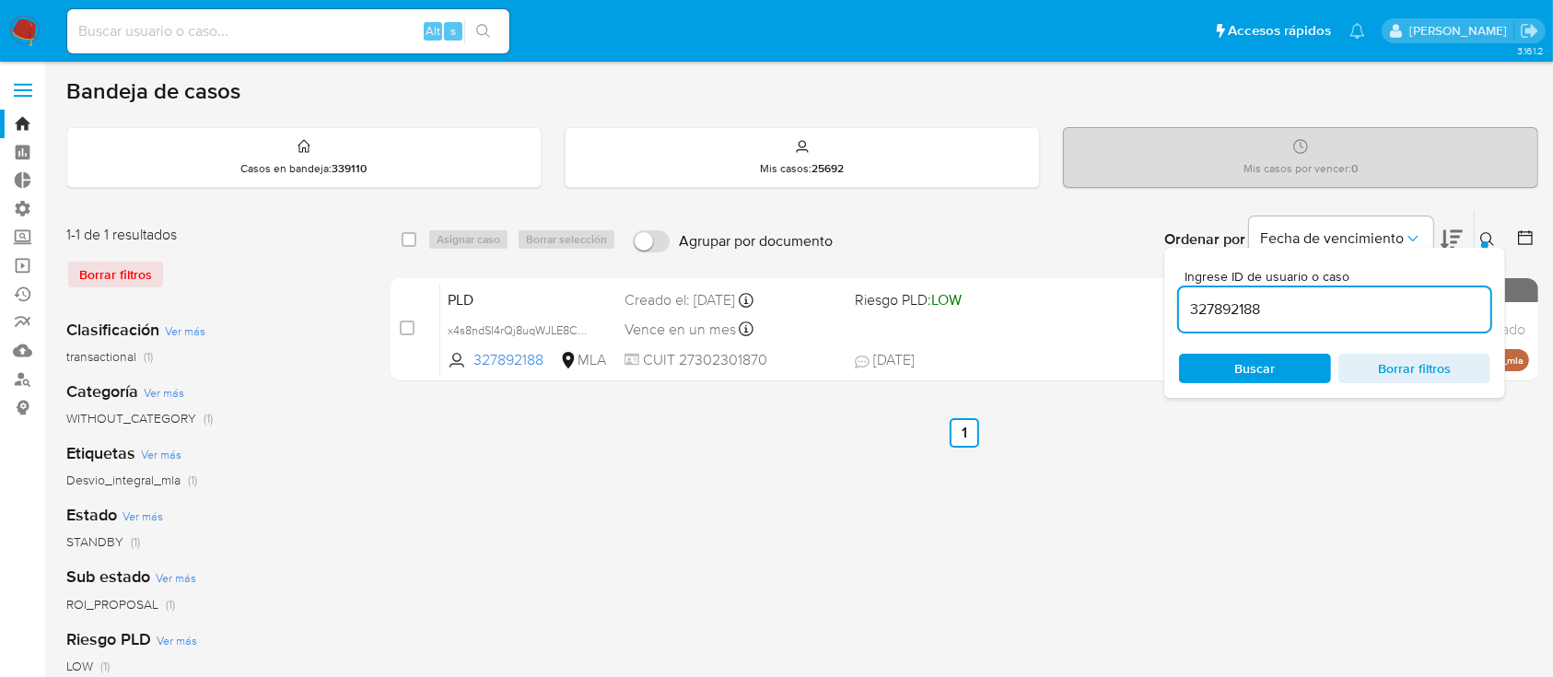
click at [1442, 304] on input "327892188" at bounding box center [1334, 310] width 311 height 24
click at [1488, 229] on button at bounding box center [1490, 239] width 30 height 22
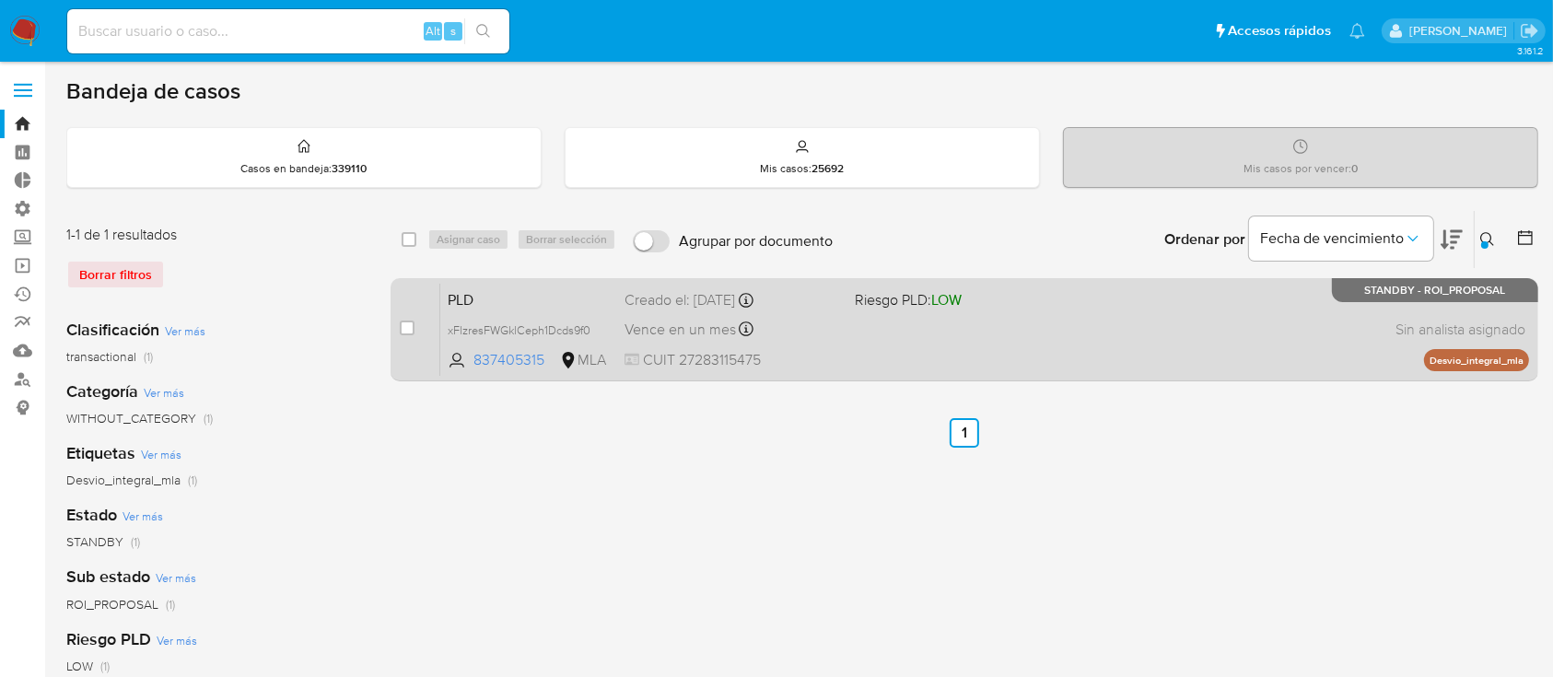
click at [1283, 302] on div "PLD xFlzresFWGklCeph1Dcds9f0 837405315 MLA Riesgo PLD: LOW Creado el: 12/08/202…" at bounding box center [984, 329] width 1089 height 93
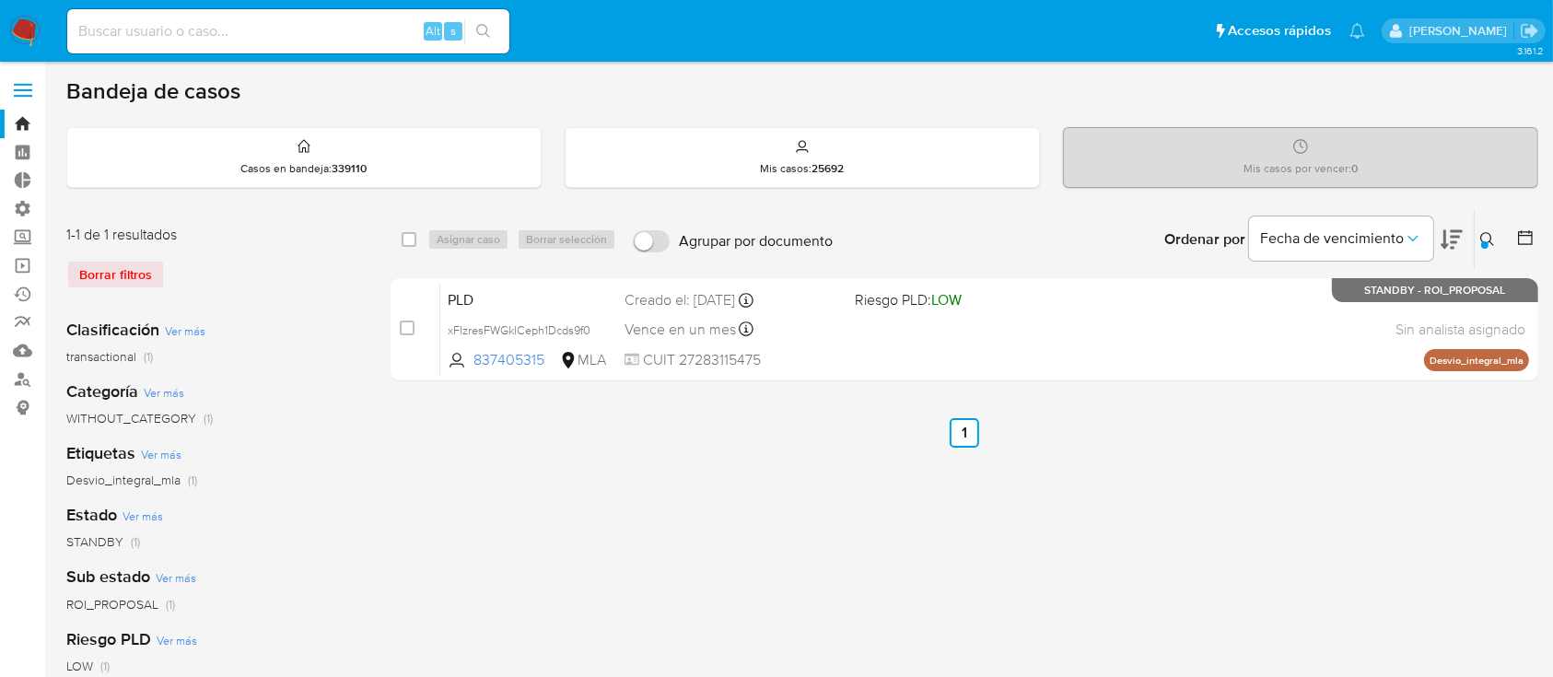
click at [1489, 232] on icon at bounding box center [1488, 239] width 14 height 14
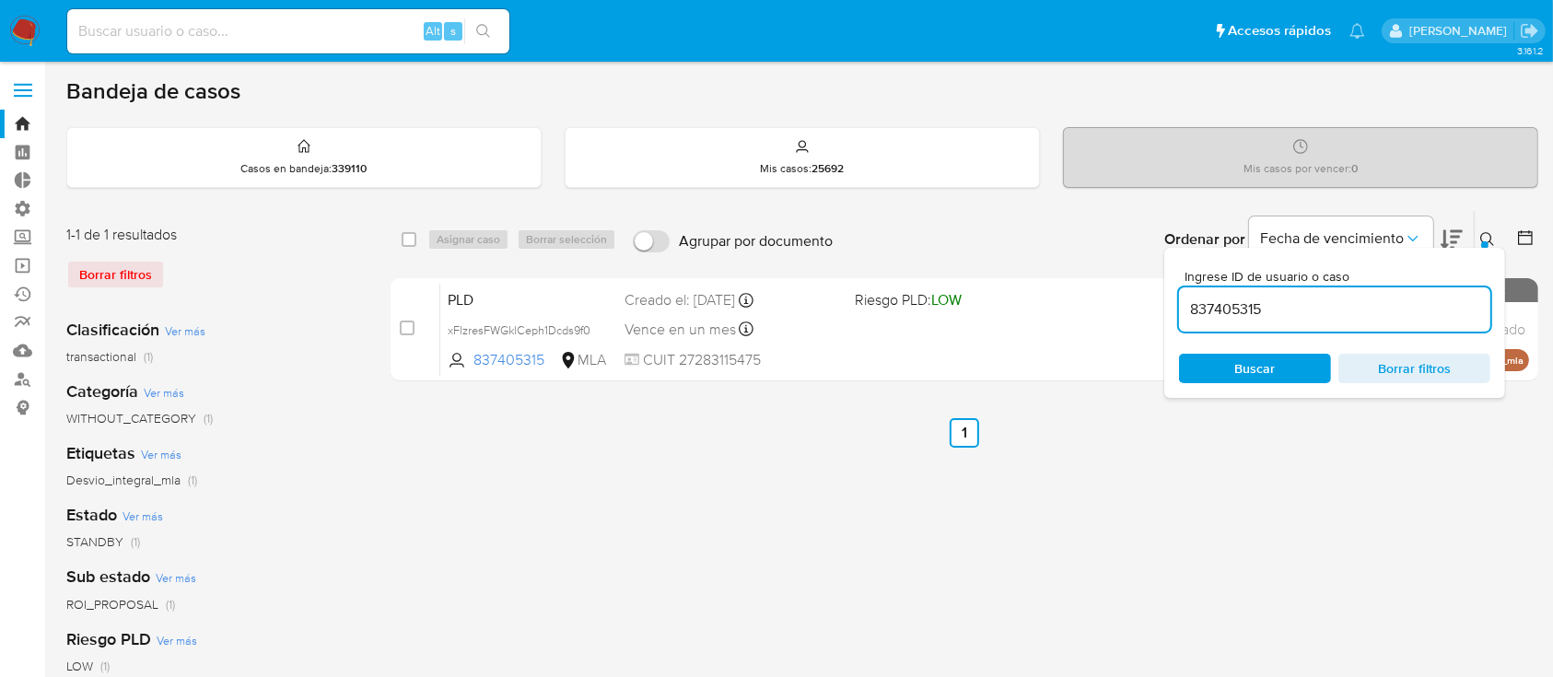
click at [1400, 309] on input "837405315" at bounding box center [1334, 310] width 311 height 24
type input "1973025916"
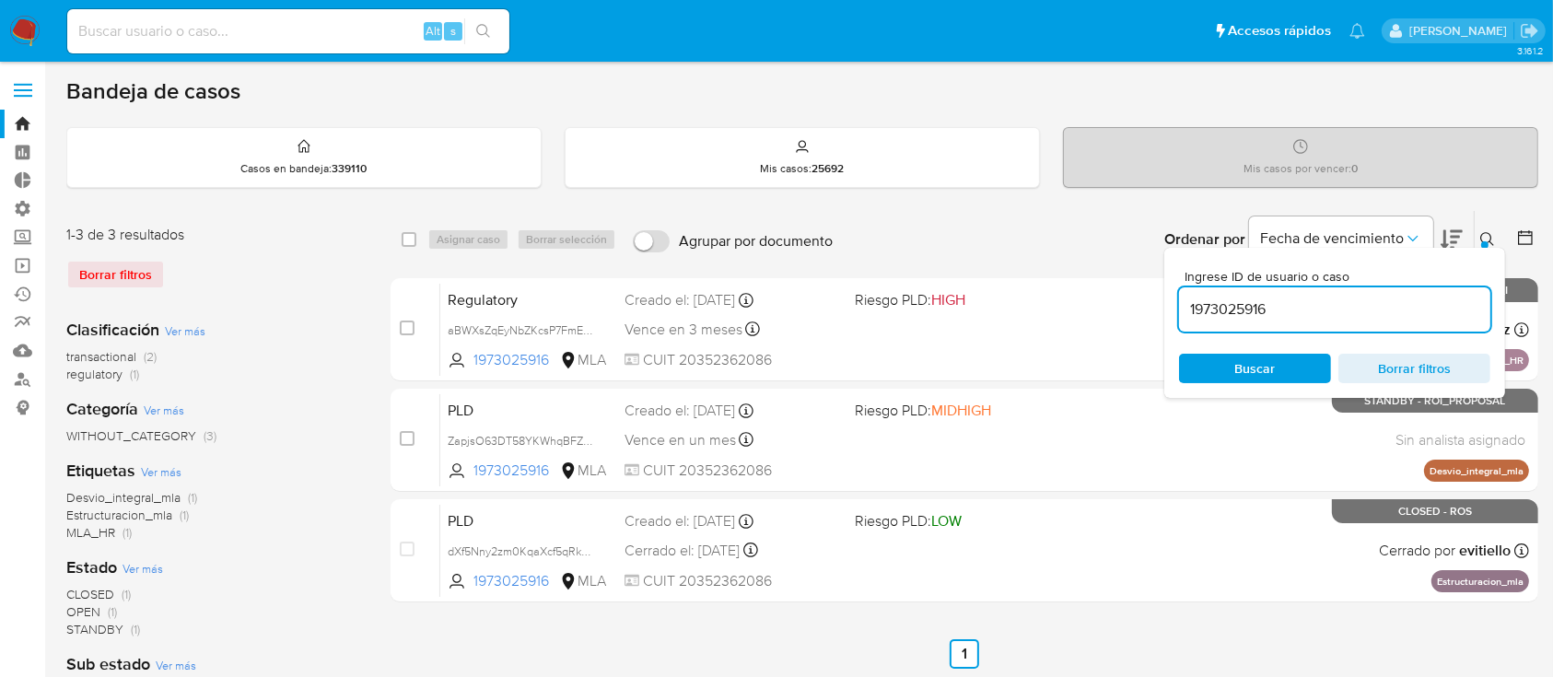
click at [1480, 237] on button at bounding box center [1490, 239] width 30 height 22
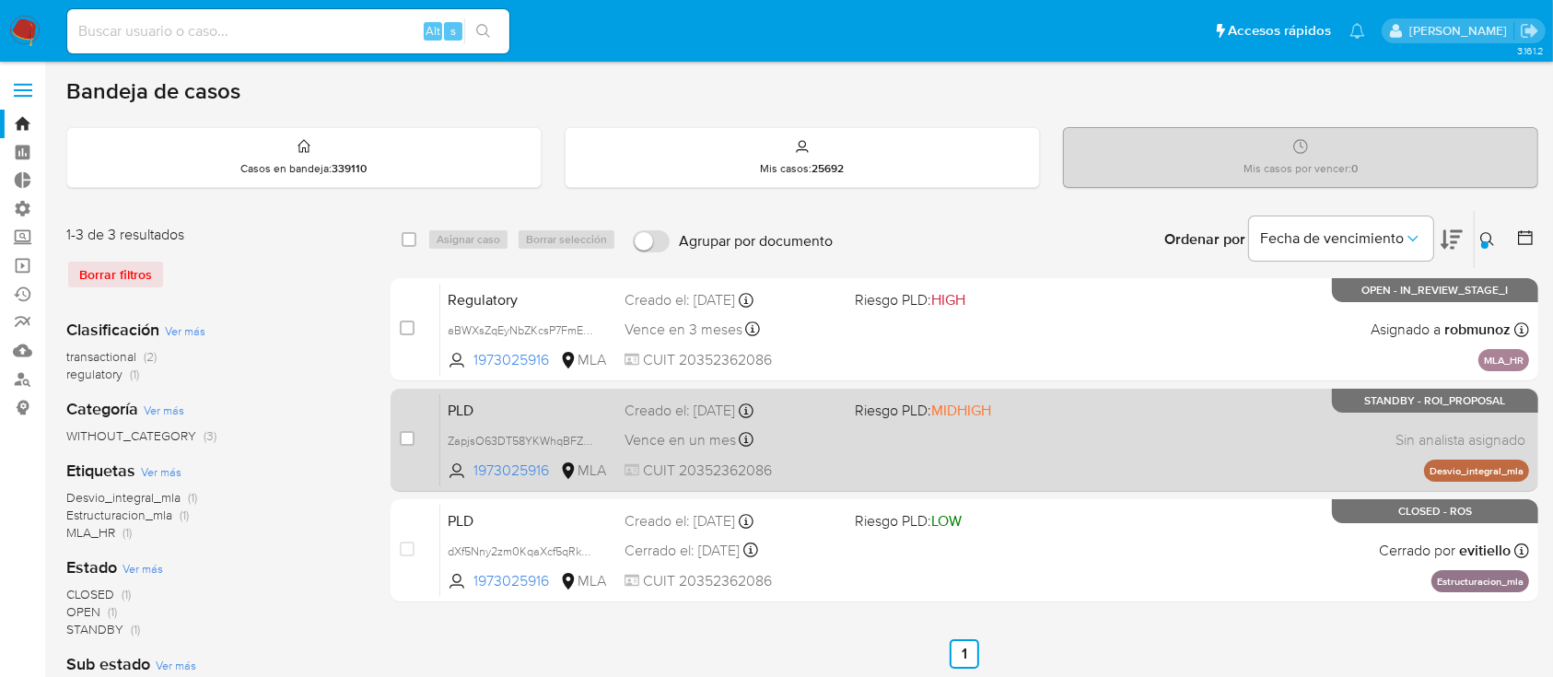
click at [1137, 449] on div "PLD ZapjsO63DT58YKWhqBFZaJHP 1973025916 MLA Riesgo PLD: MIDHIGH Creado el: 12/0…" at bounding box center [984, 439] width 1089 height 93
click at [1124, 404] on div "PLD ZapjsO63DT58YKWhqBFZaJHP 1973025916 MLA Riesgo PLD: MIDHIGH Creado el: 12/0…" at bounding box center [984, 439] width 1089 height 93
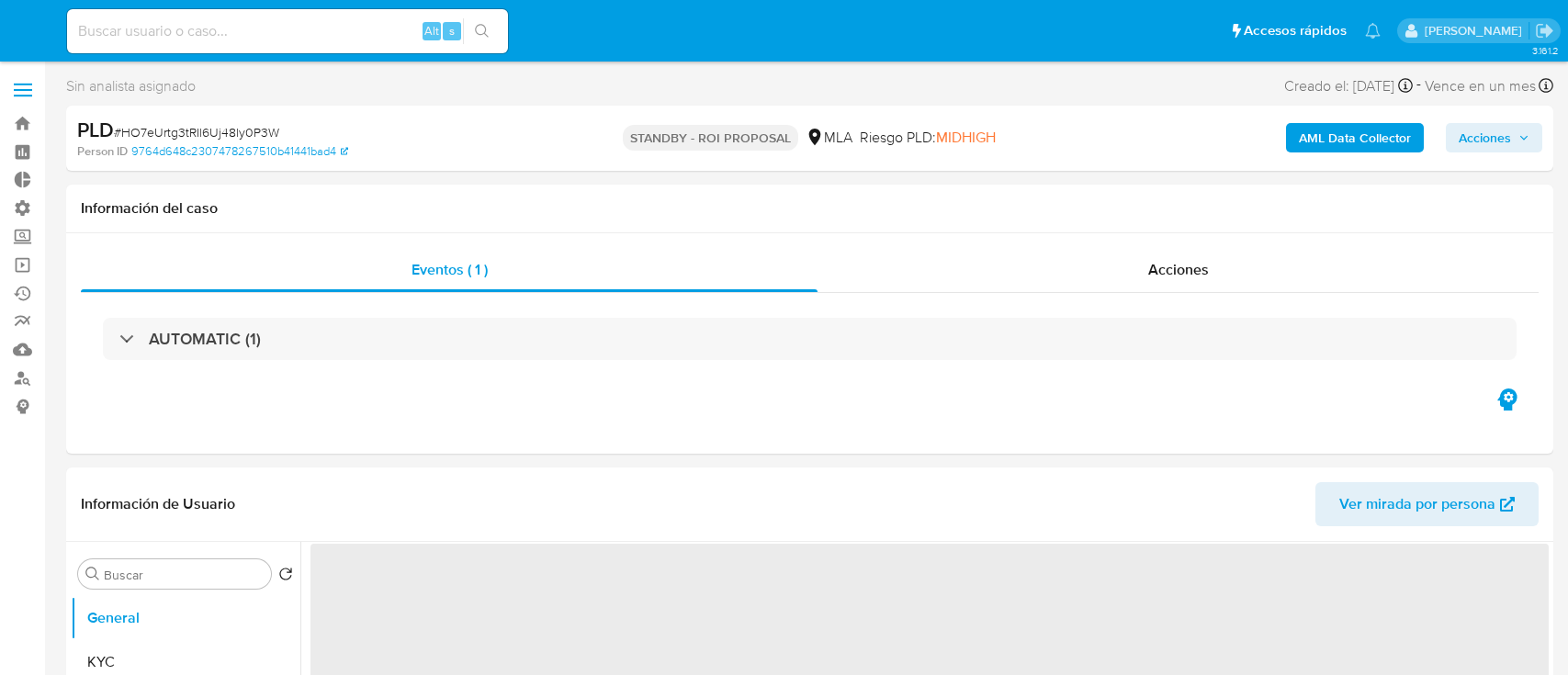
select select "10"
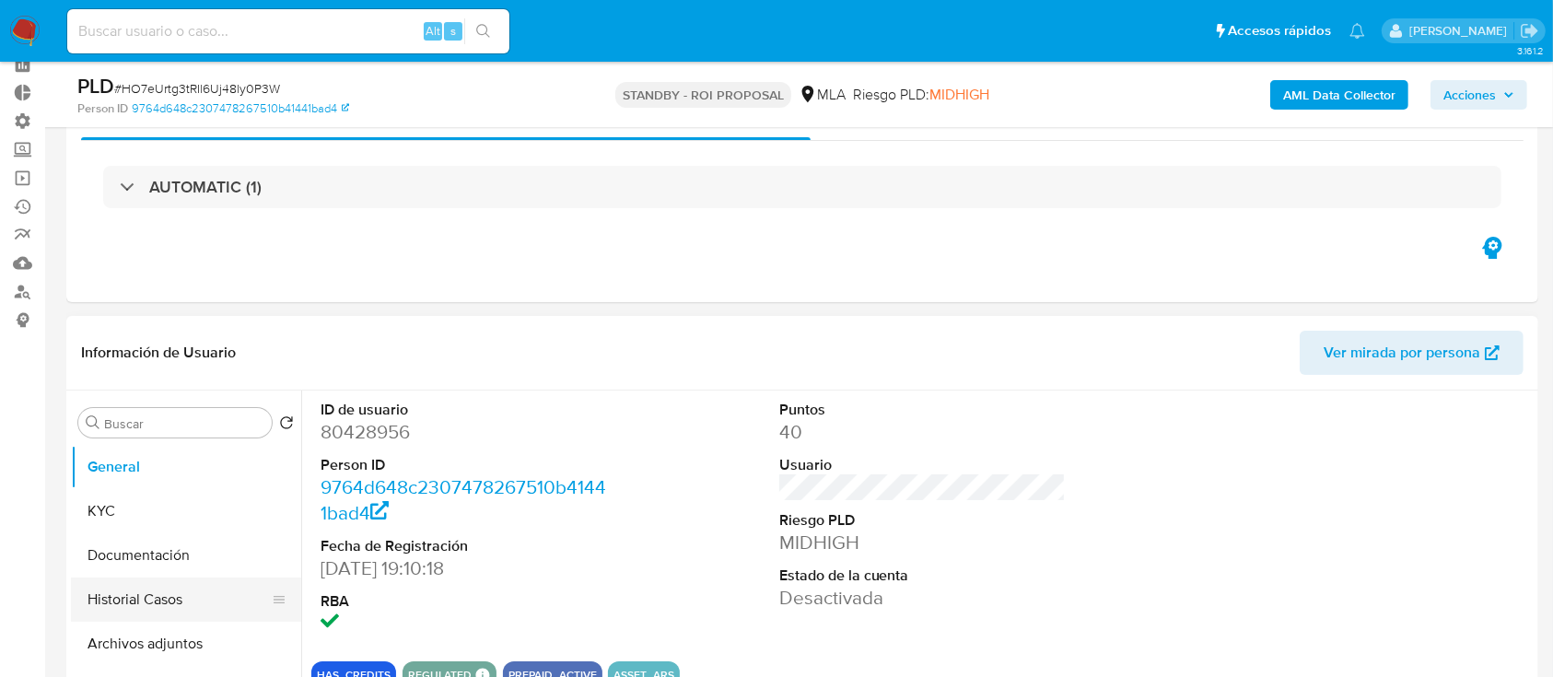
scroll to position [85, 0]
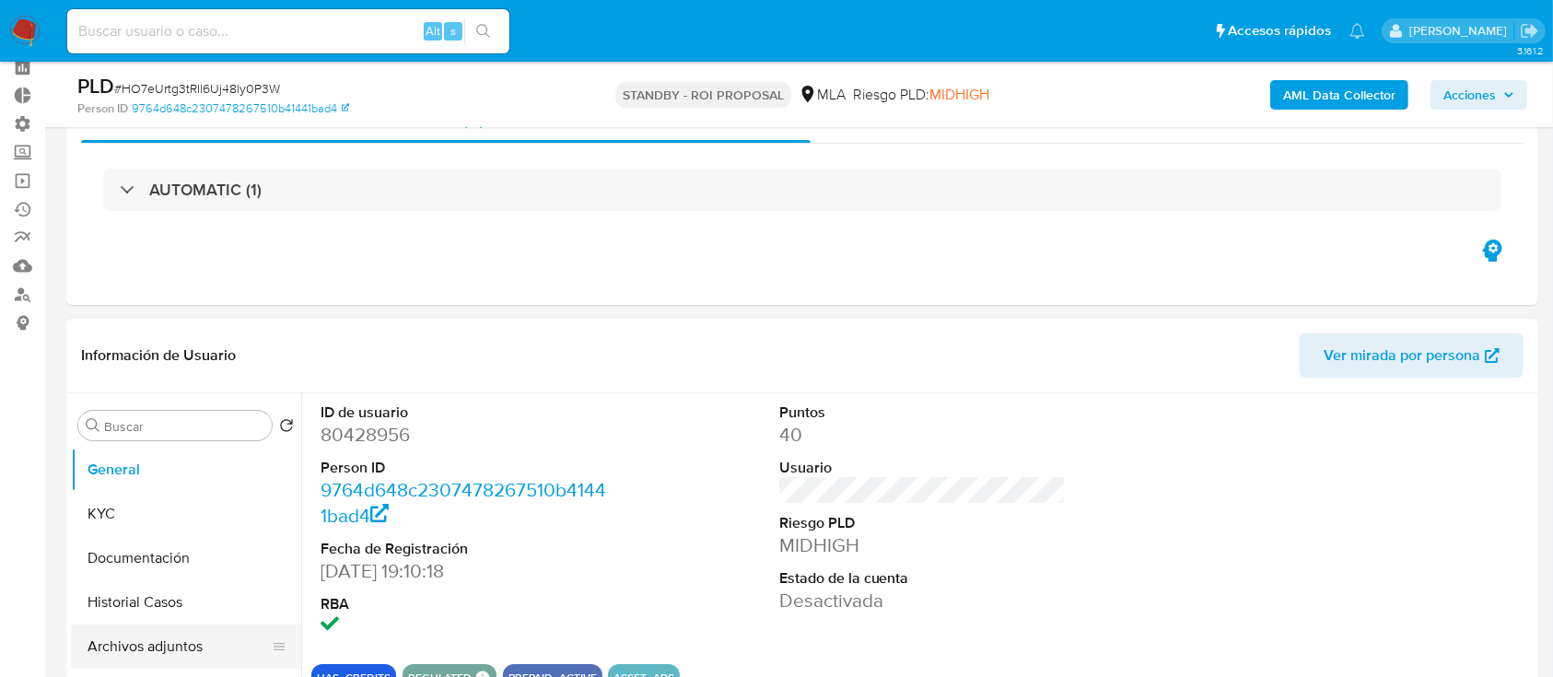
click at [125, 648] on button "Archivos adjuntos" at bounding box center [179, 647] width 216 height 44
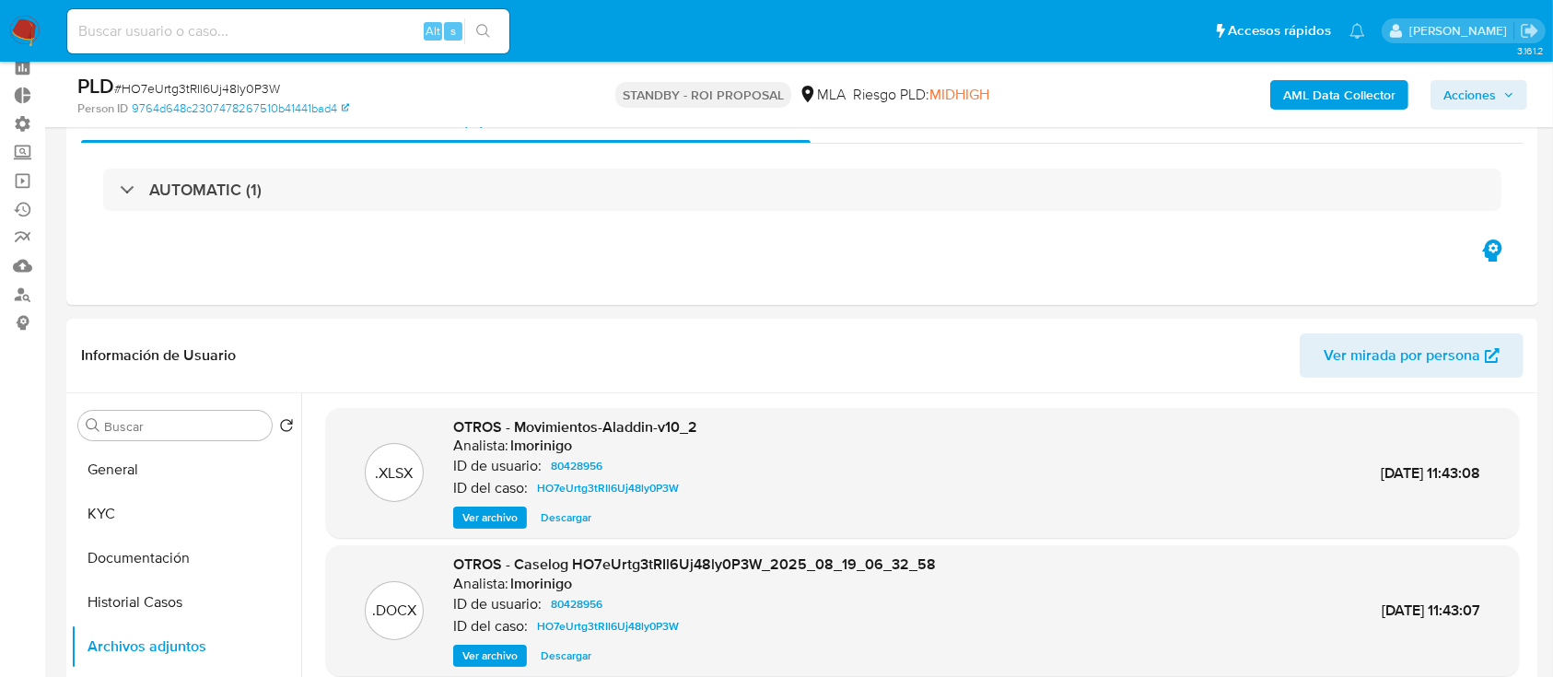
scroll to position [304, 0]
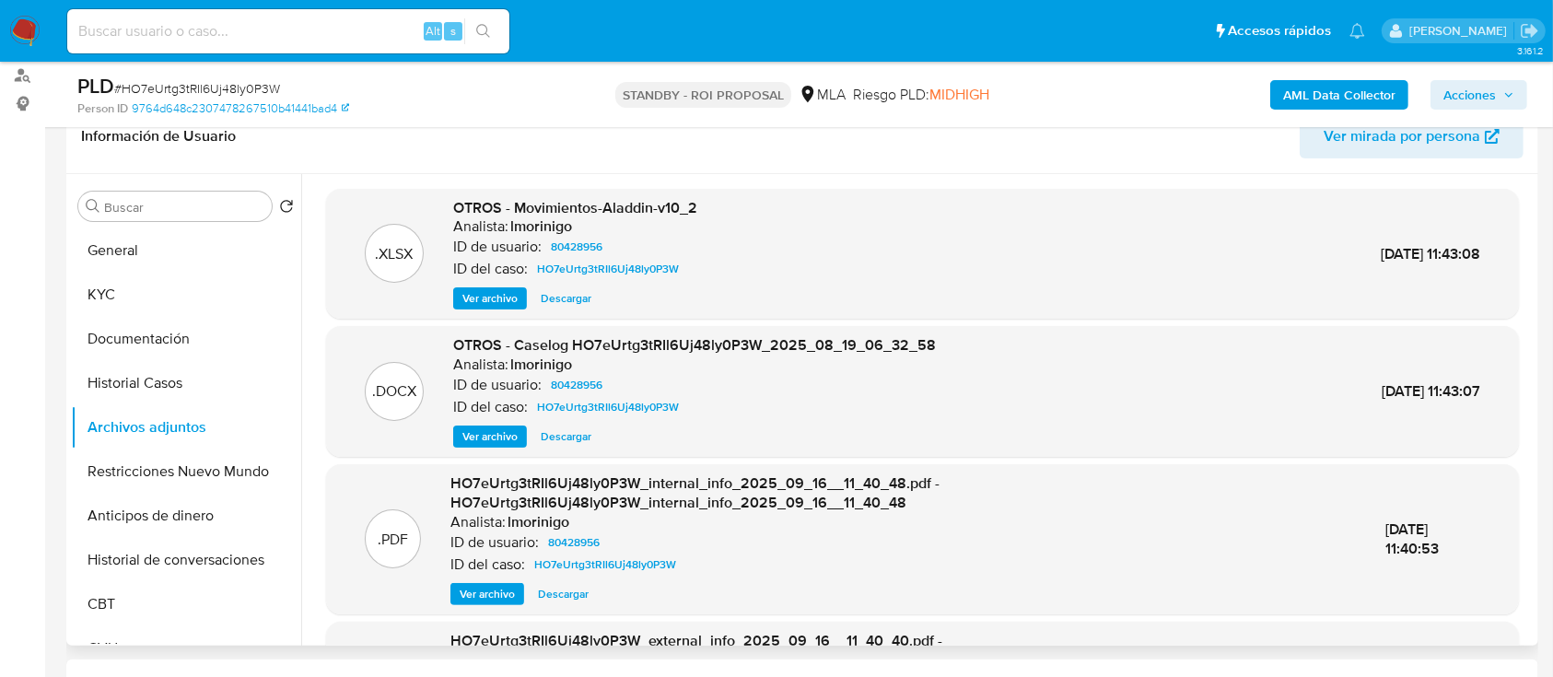
click at [577, 435] on span "Descargar" at bounding box center [566, 437] width 51 height 18
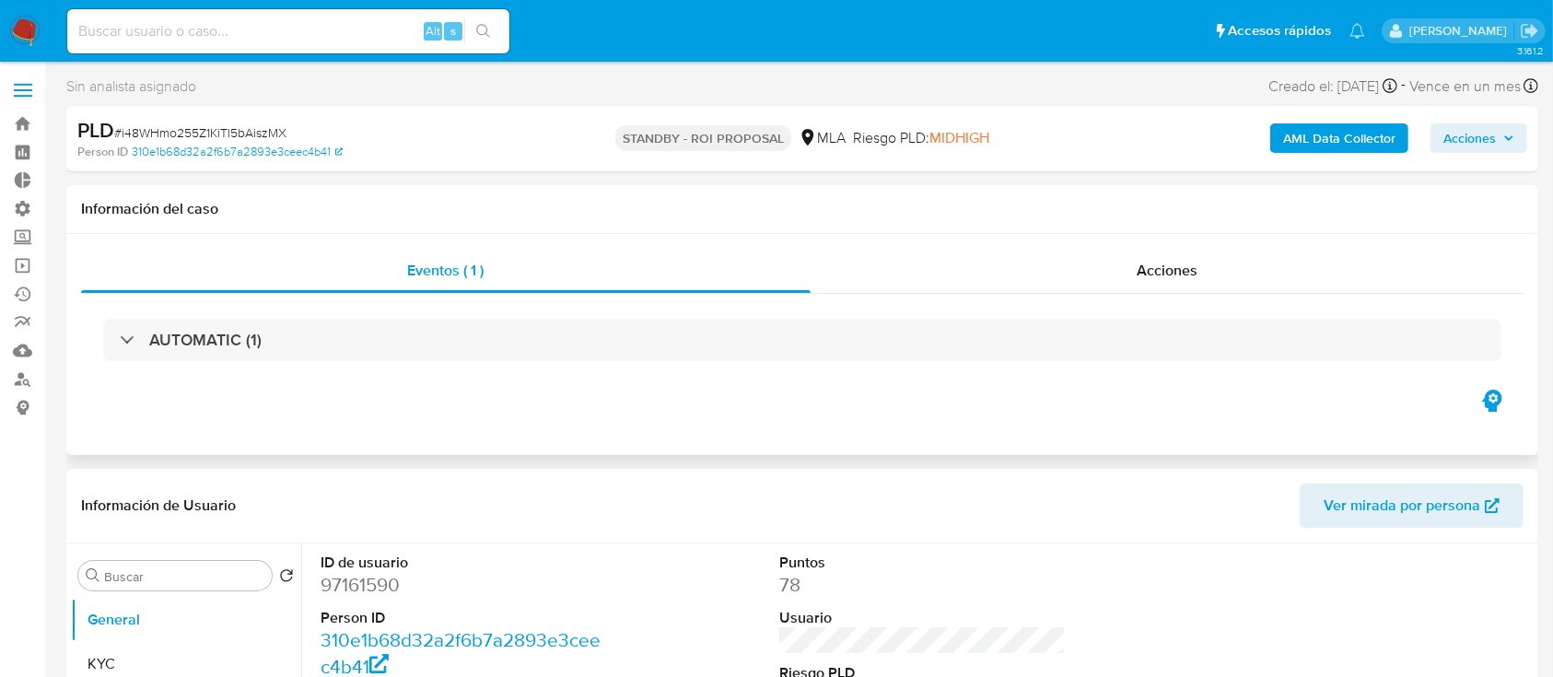
select select "10"
click at [1092, 271] on div "Acciones" at bounding box center [1168, 271] width 714 height 44
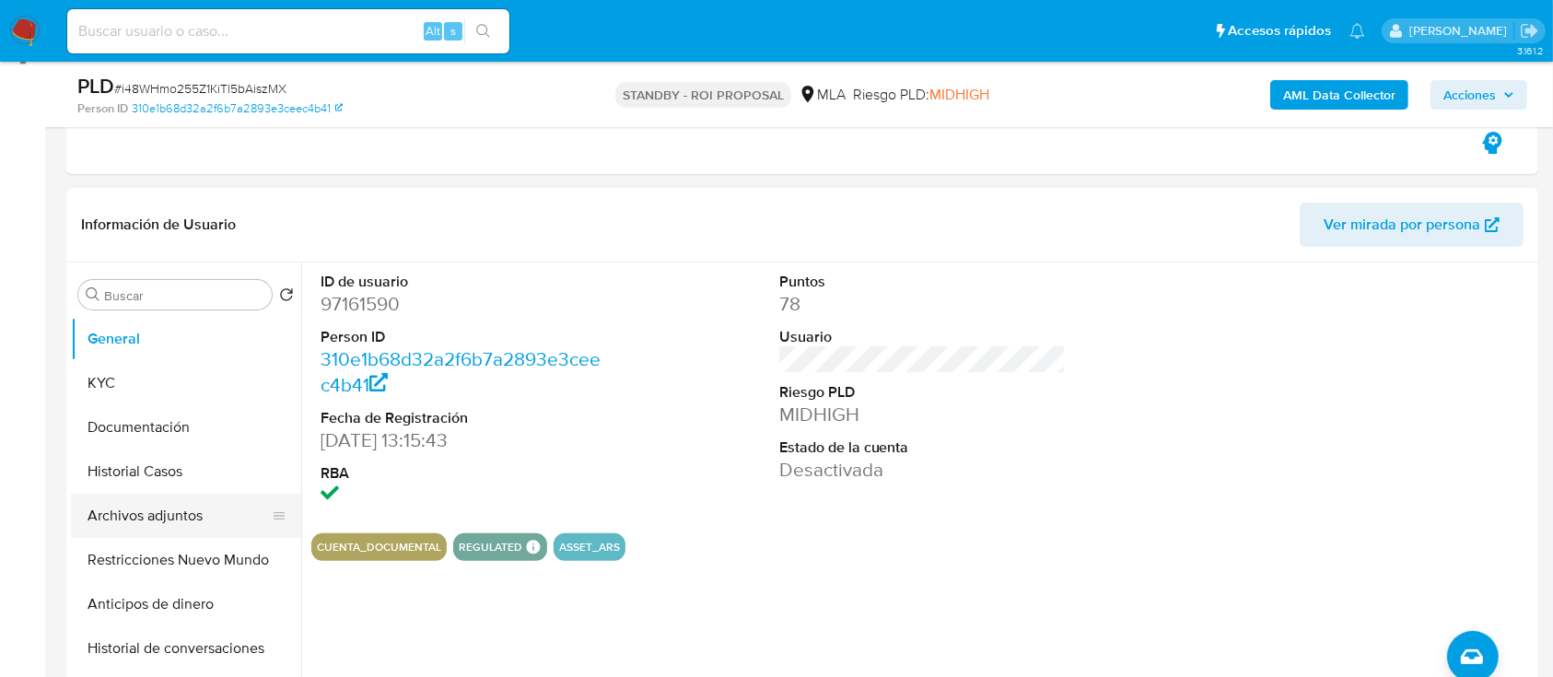
scroll to position [358, 0]
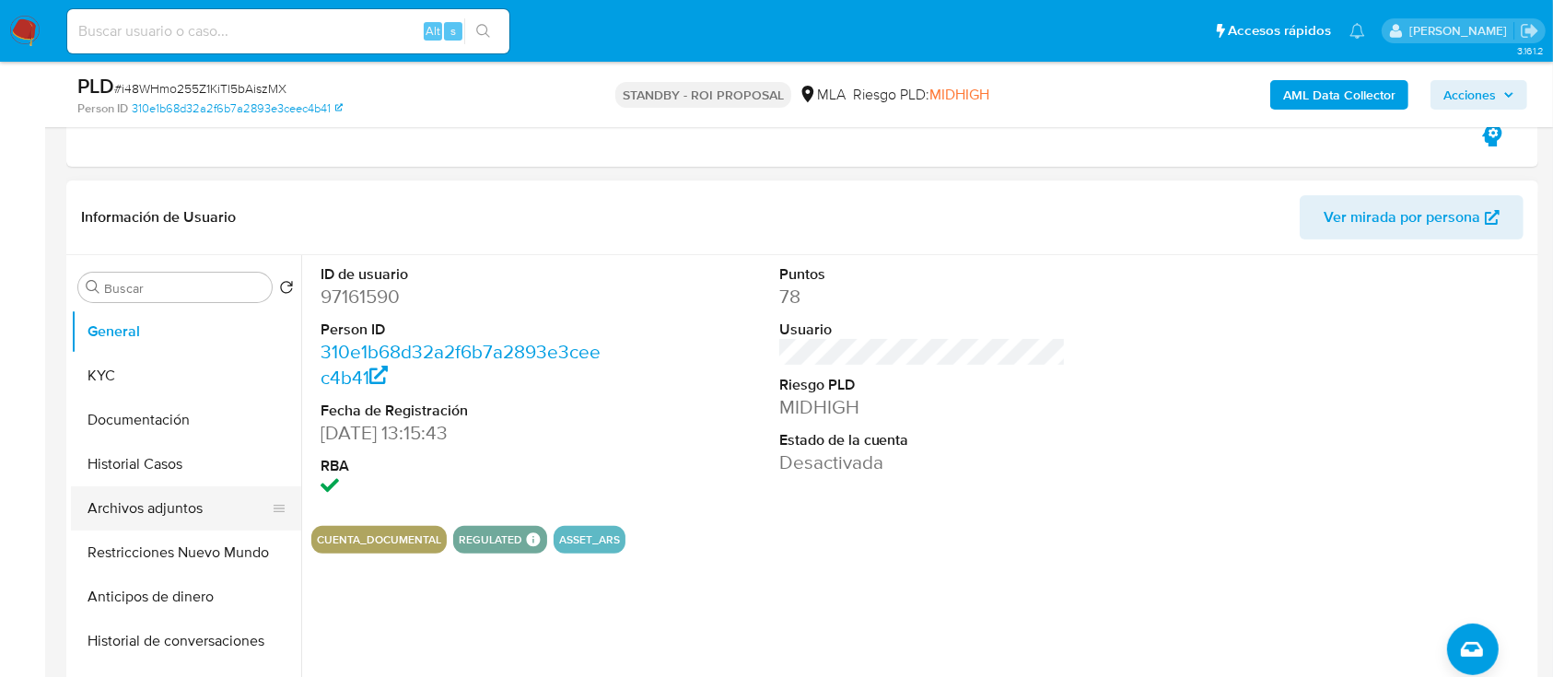
click at [136, 509] on button "Archivos adjuntos" at bounding box center [179, 508] width 216 height 44
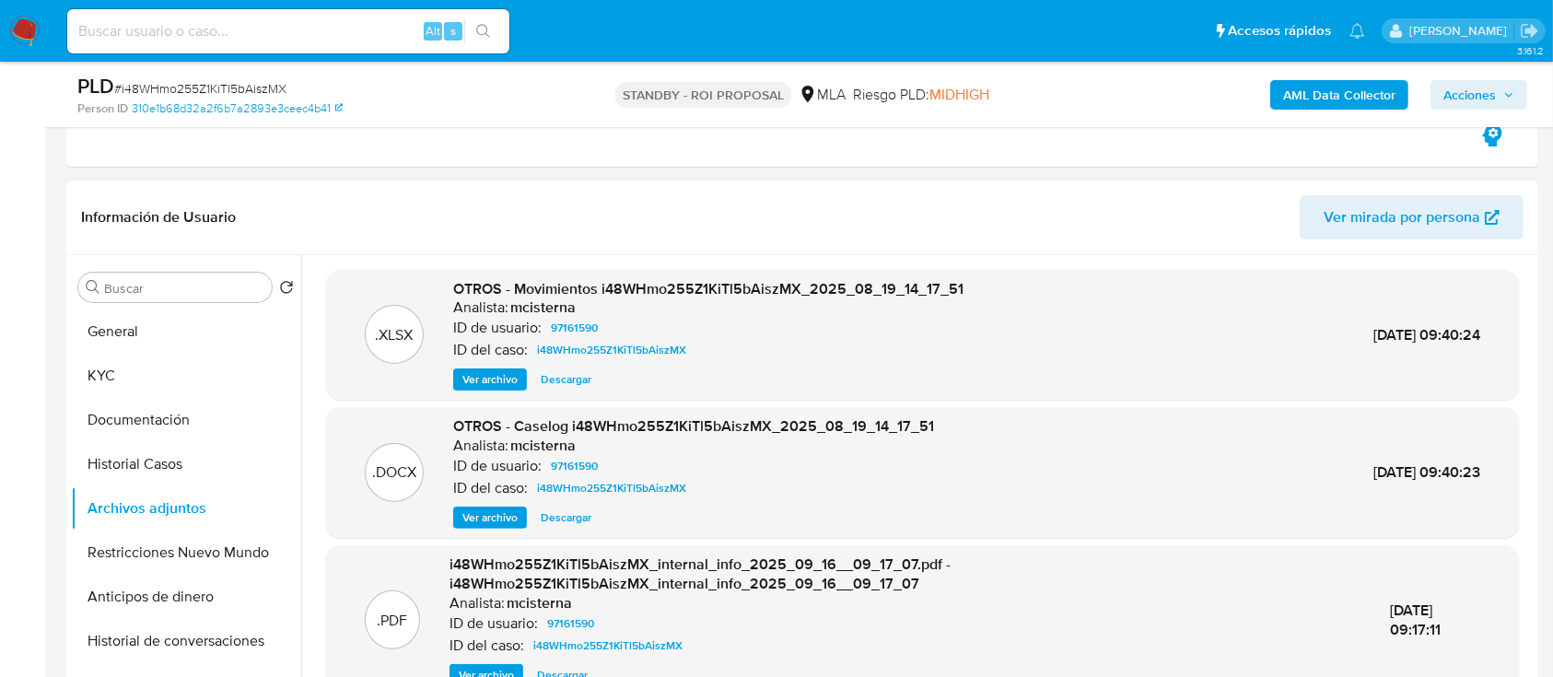
click at [575, 522] on span "Descargar" at bounding box center [566, 518] width 51 height 18
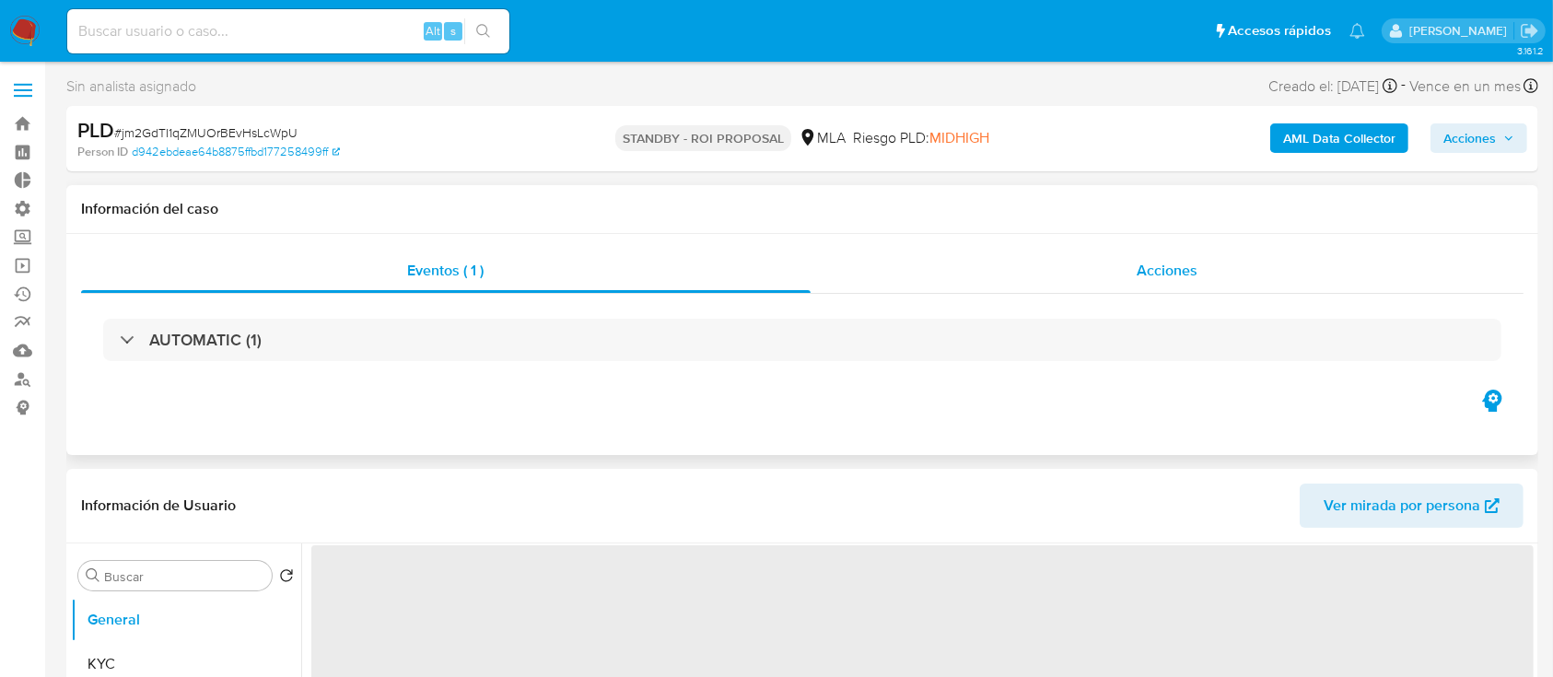
select select "10"
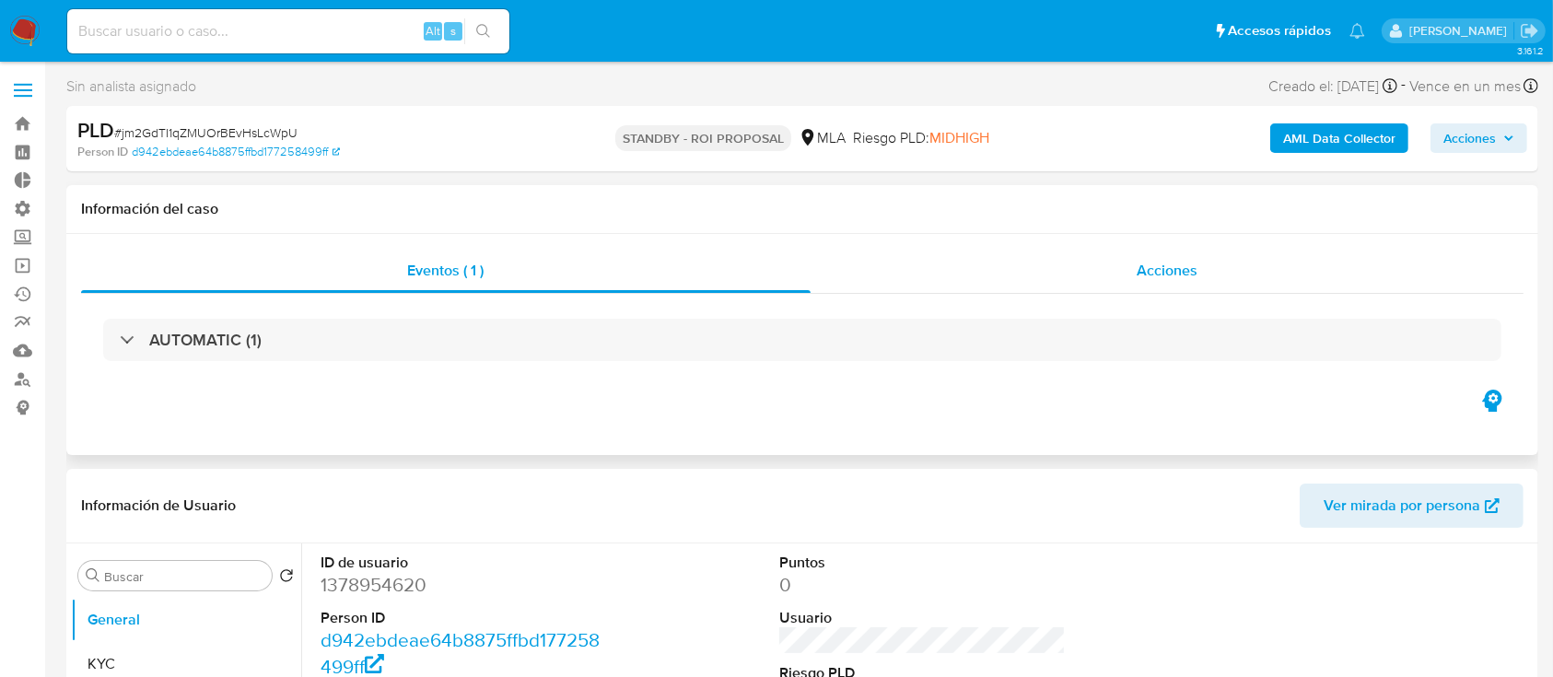
click at [1238, 269] on div "Acciones" at bounding box center [1168, 271] width 714 height 44
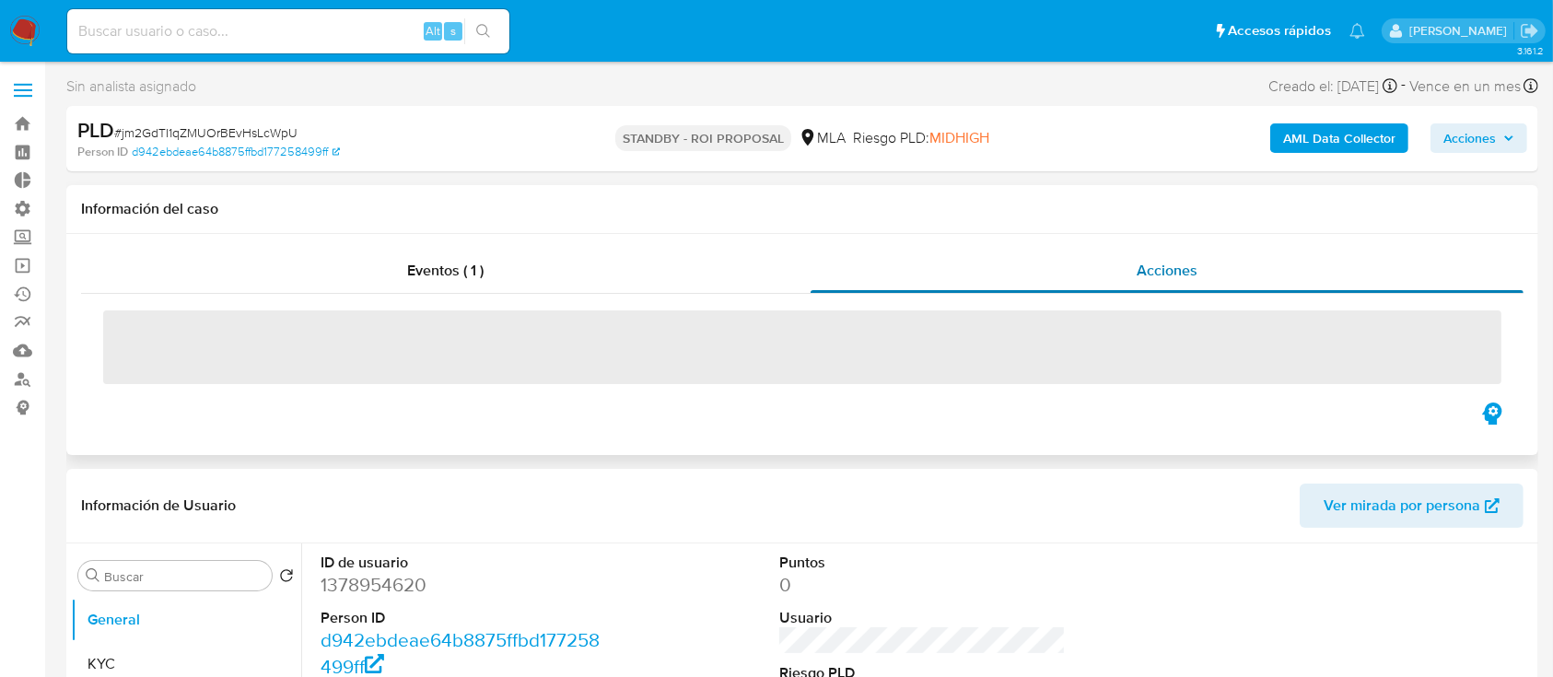
click at [1238, 269] on div "Acciones" at bounding box center [1168, 271] width 714 height 44
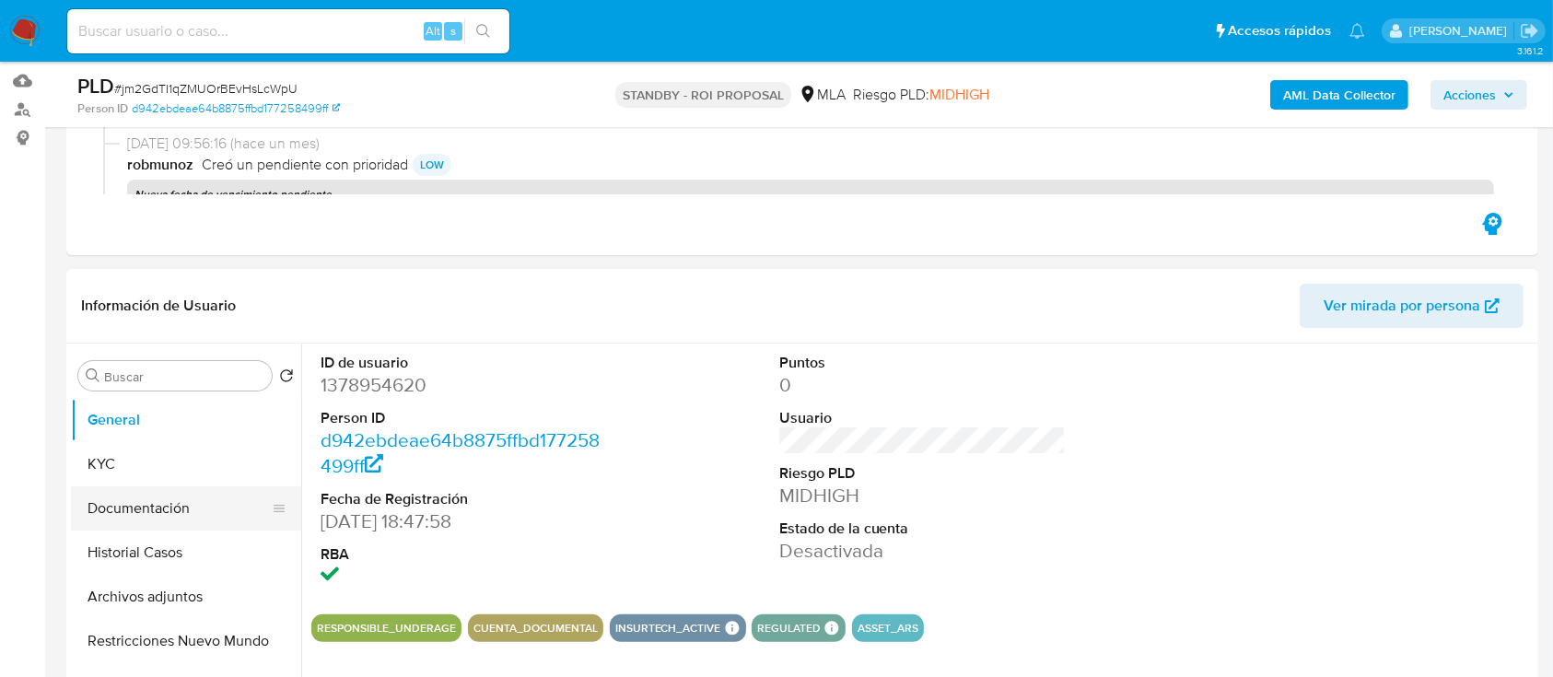
scroll to position [276, 0]
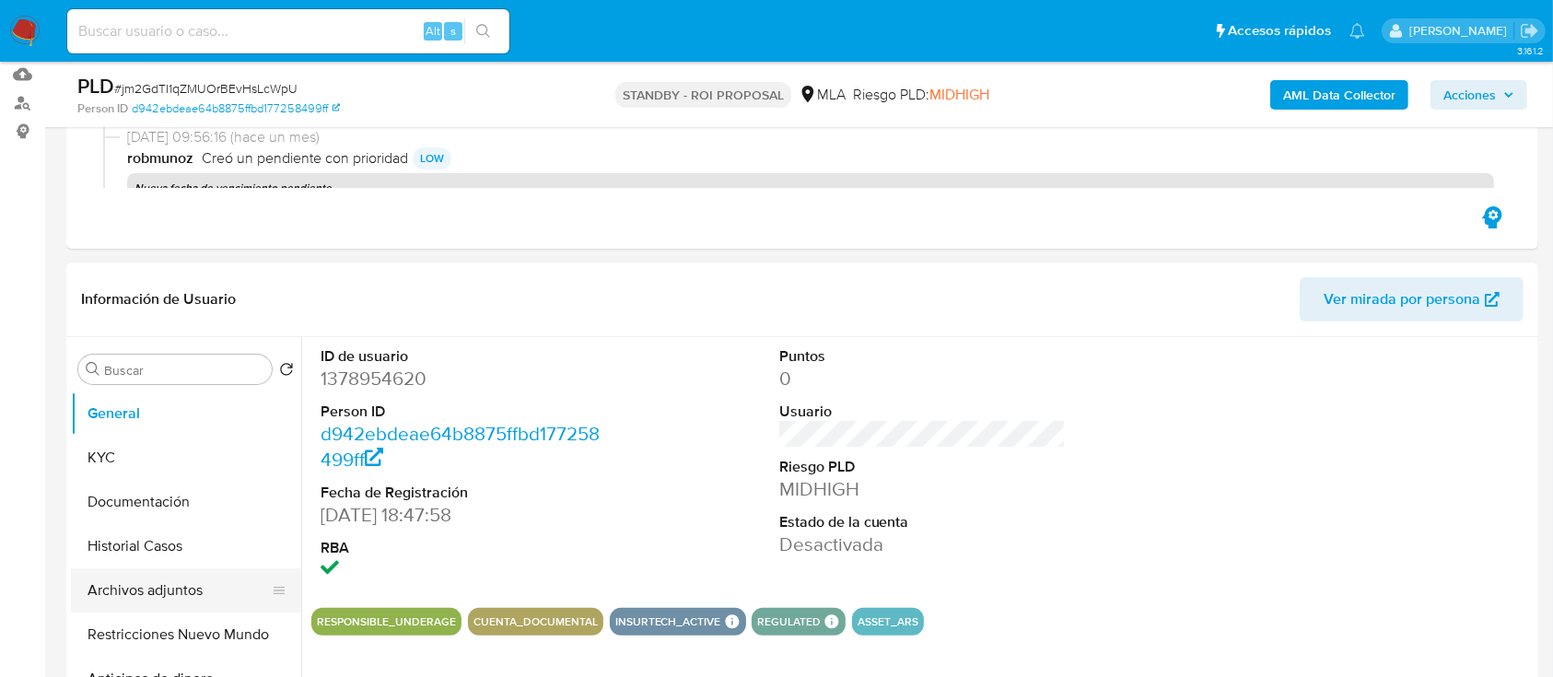
click at [141, 580] on button "Archivos adjuntos" at bounding box center [179, 590] width 216 height 44
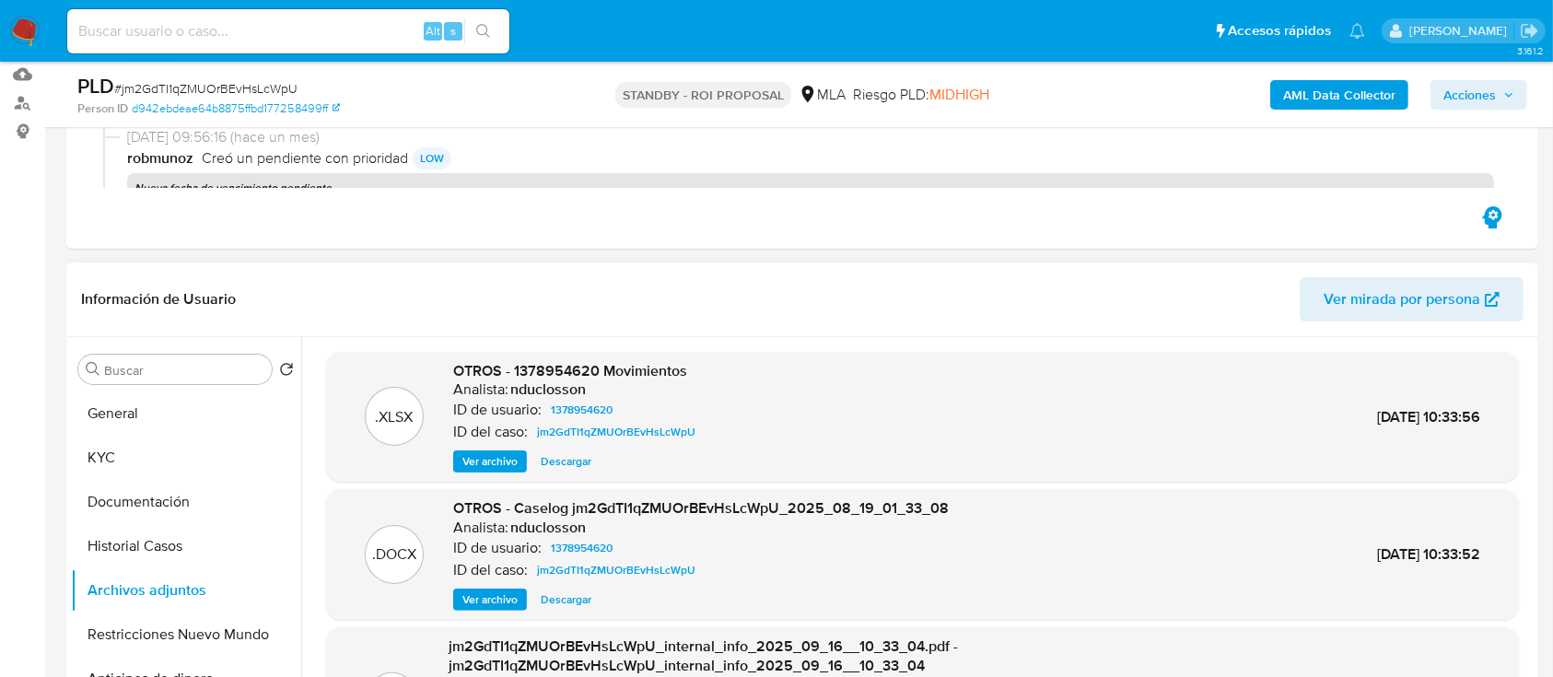
click at [579, 601] on span "Descargar" at bounding box center [566, 600] width 51 height 18
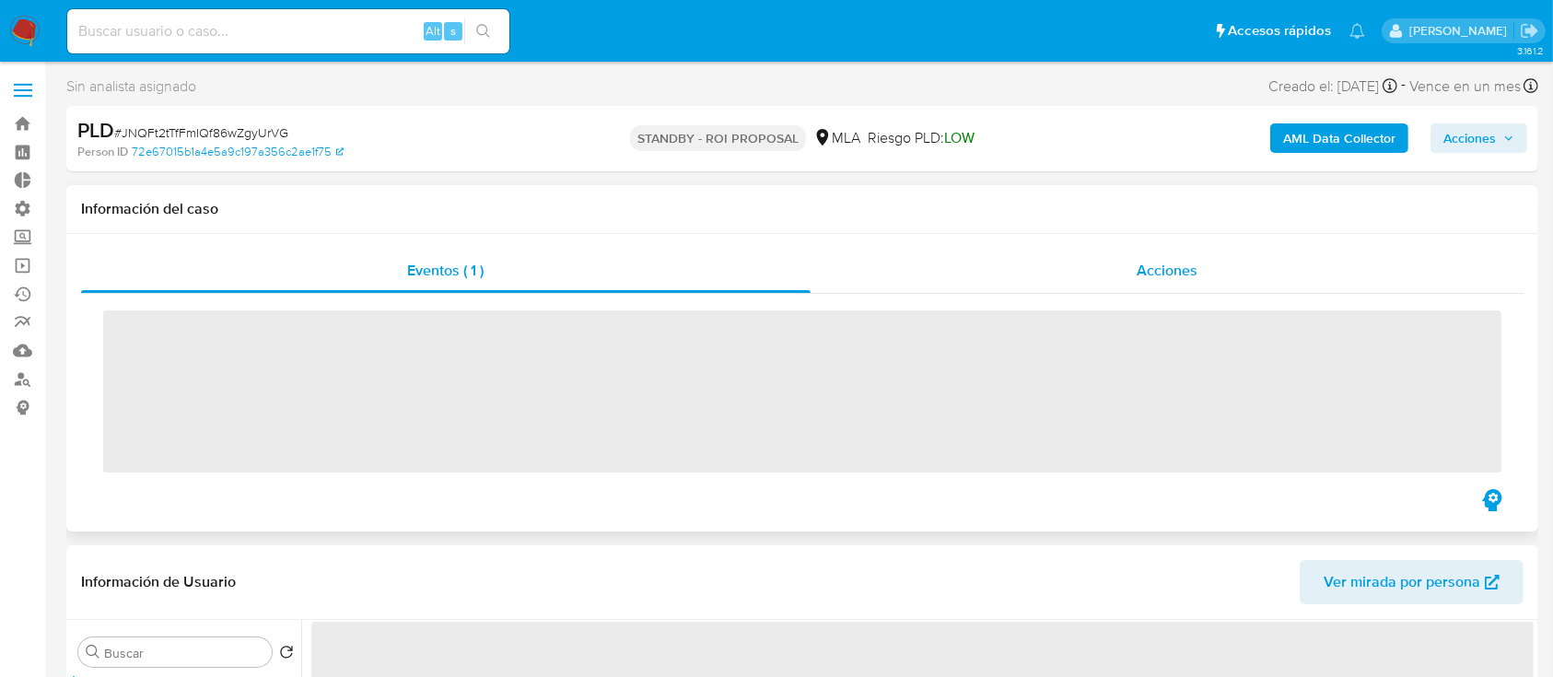
click at [1170, 258] on div "Acciones" at bounding box center [1168, 271] width 714 height 44
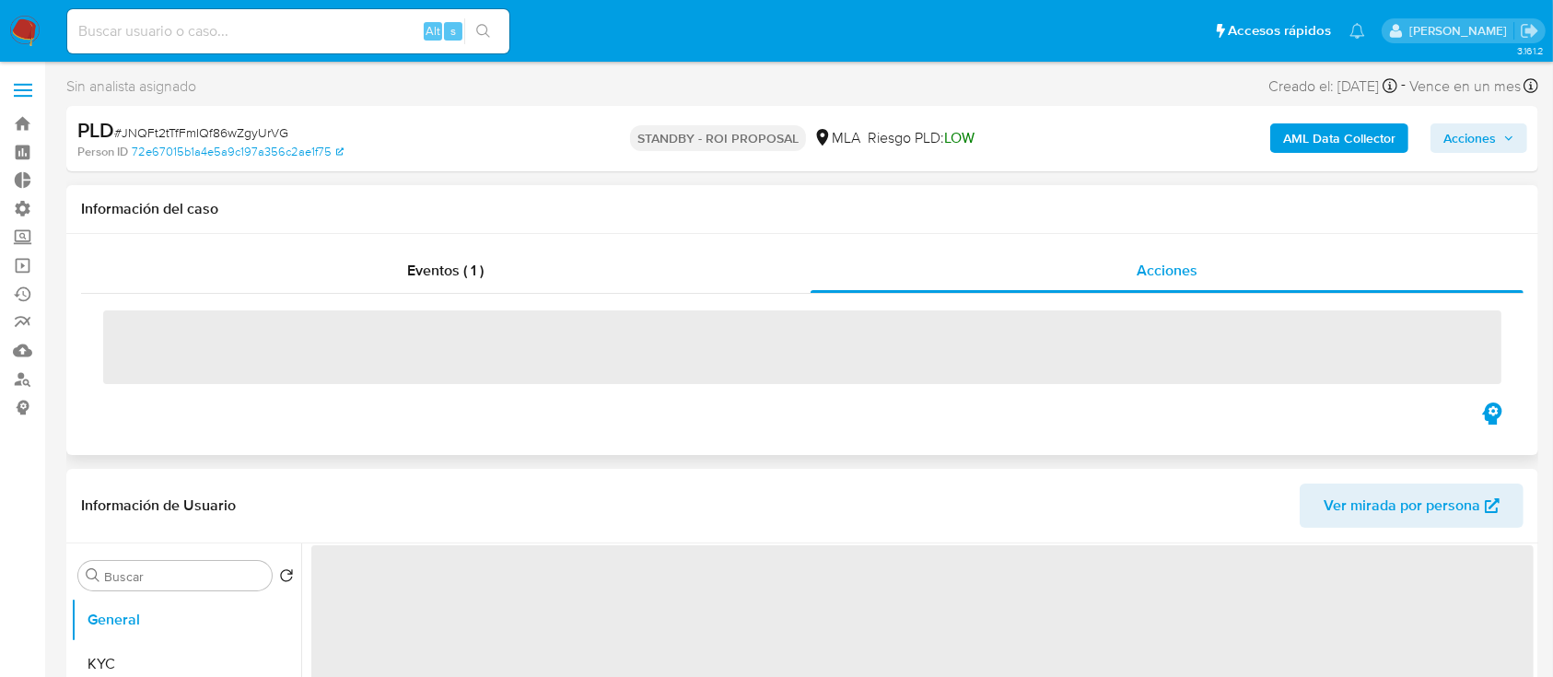
select select "10"
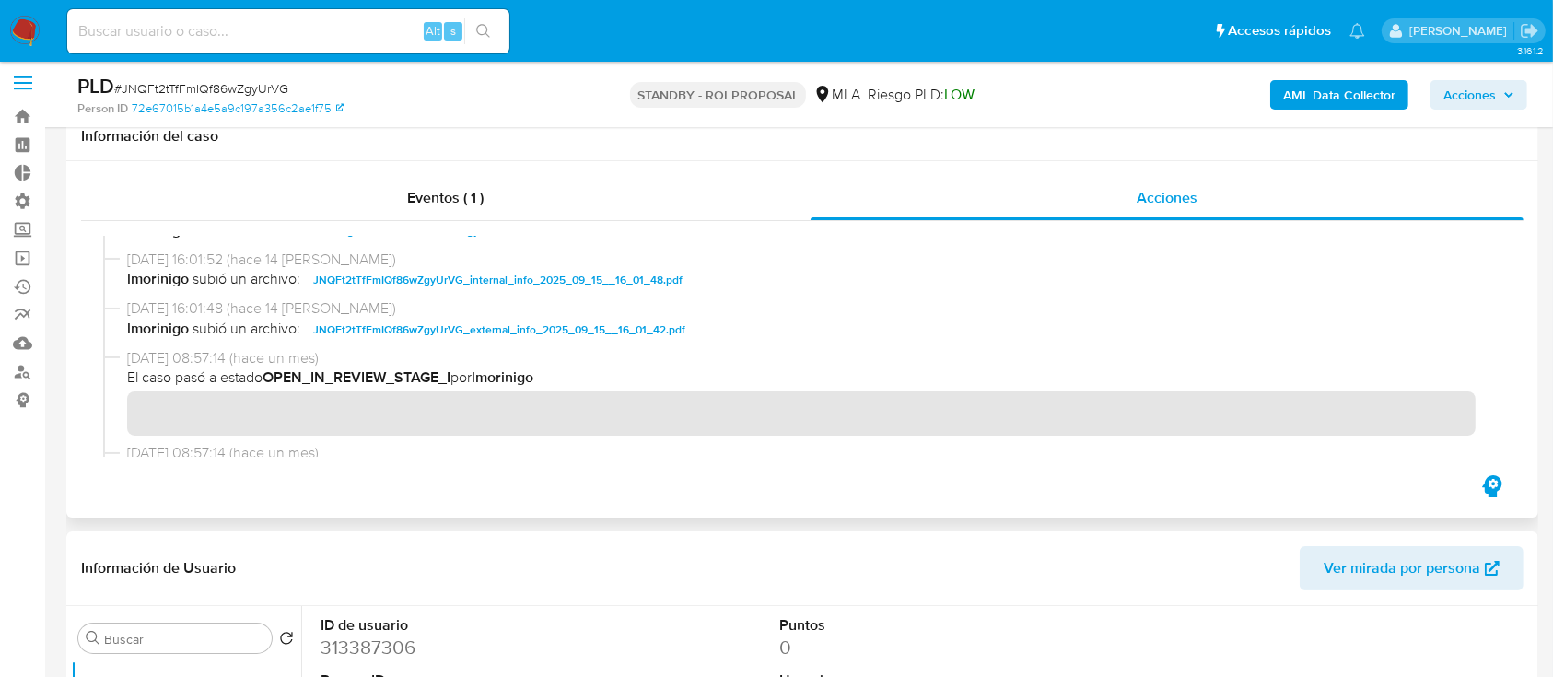
scroll to position [263, 0]
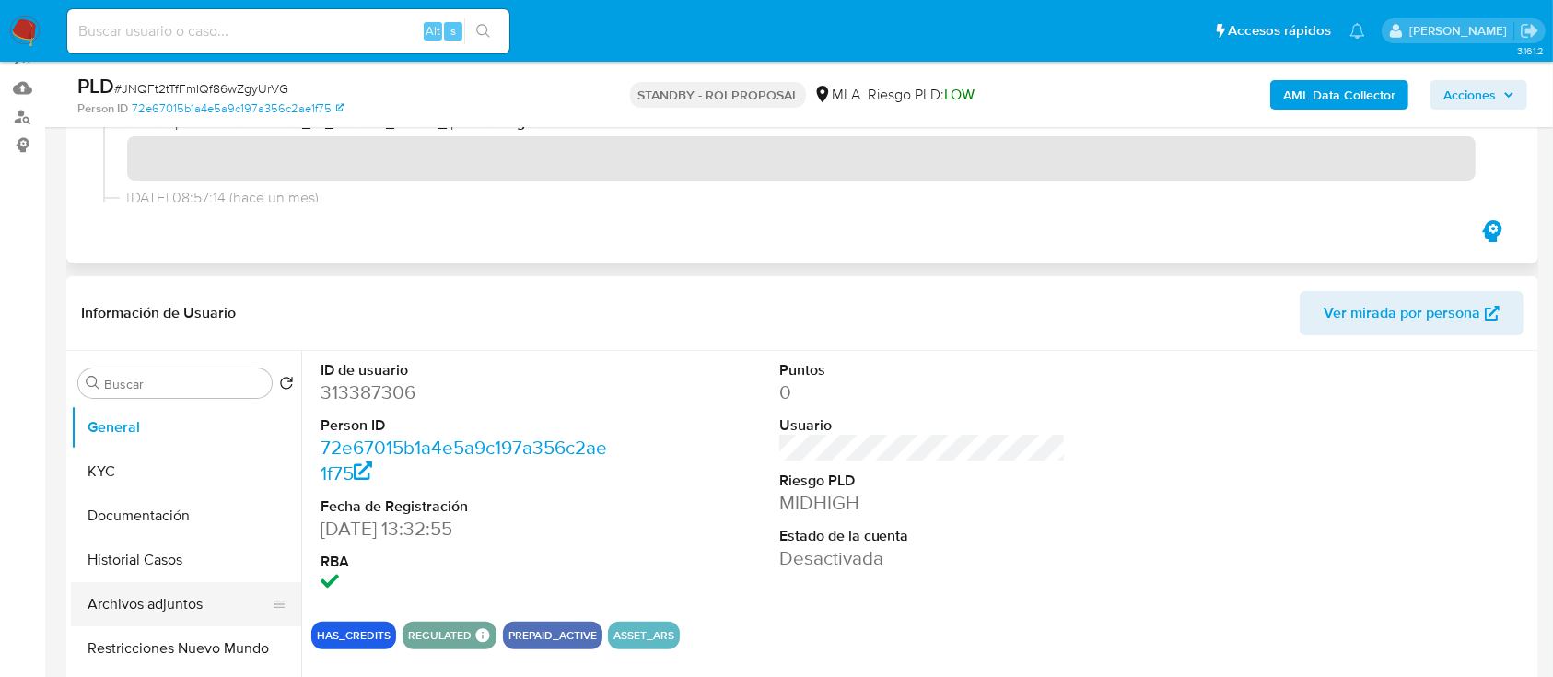
click at [128, 601] on button "Archivos adjuntos" at bounding box center [179, 604] width 216 height 44
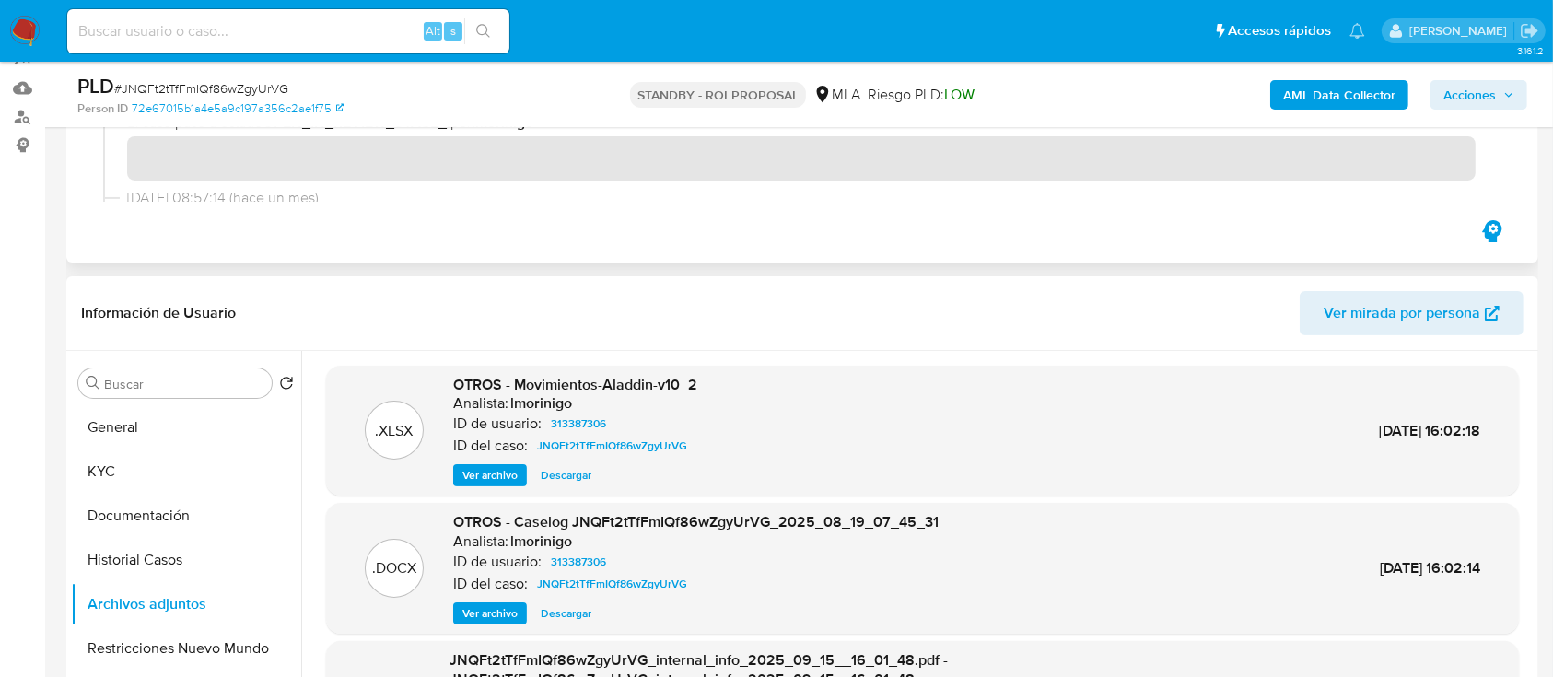
scroll to position [41, 0]
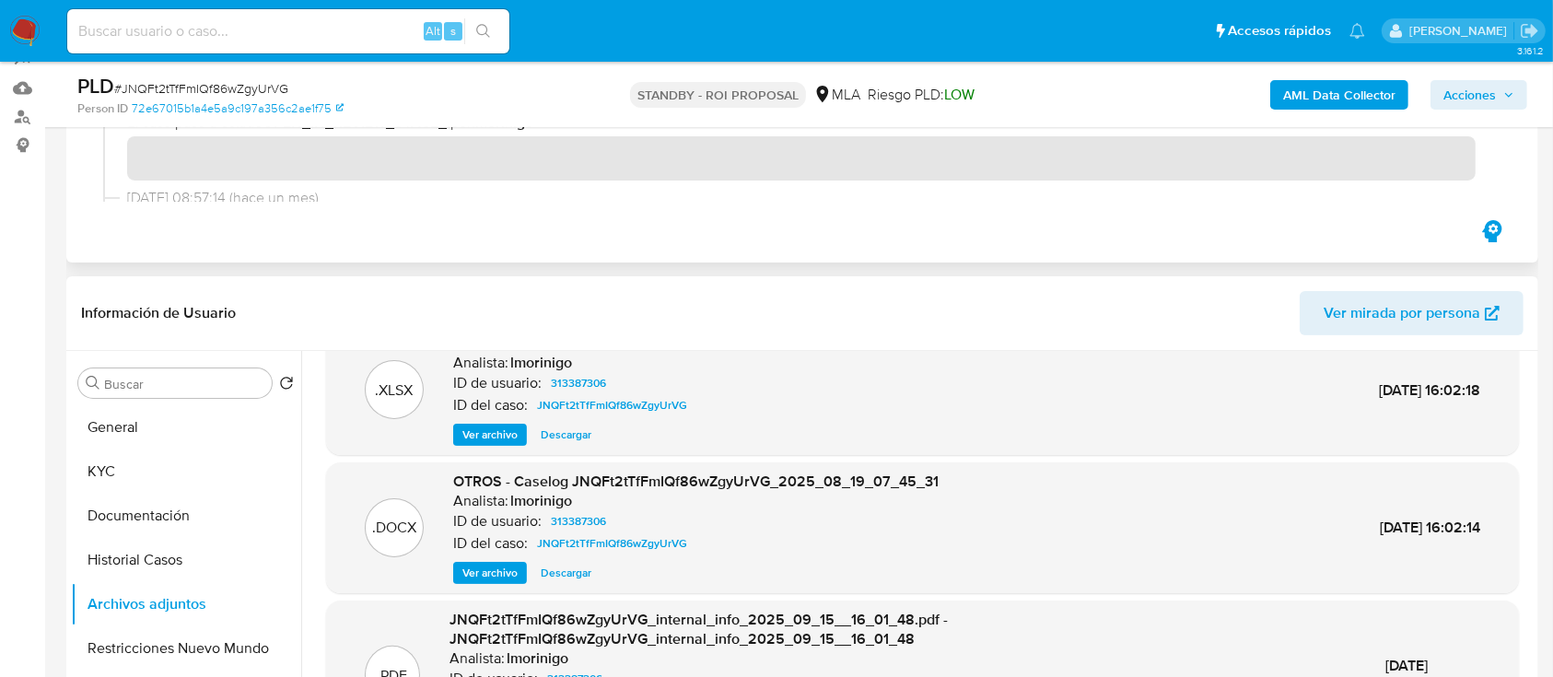
click at [577, 578] on span "Descargar" at bounding box center [566, 573] width 51 height 18
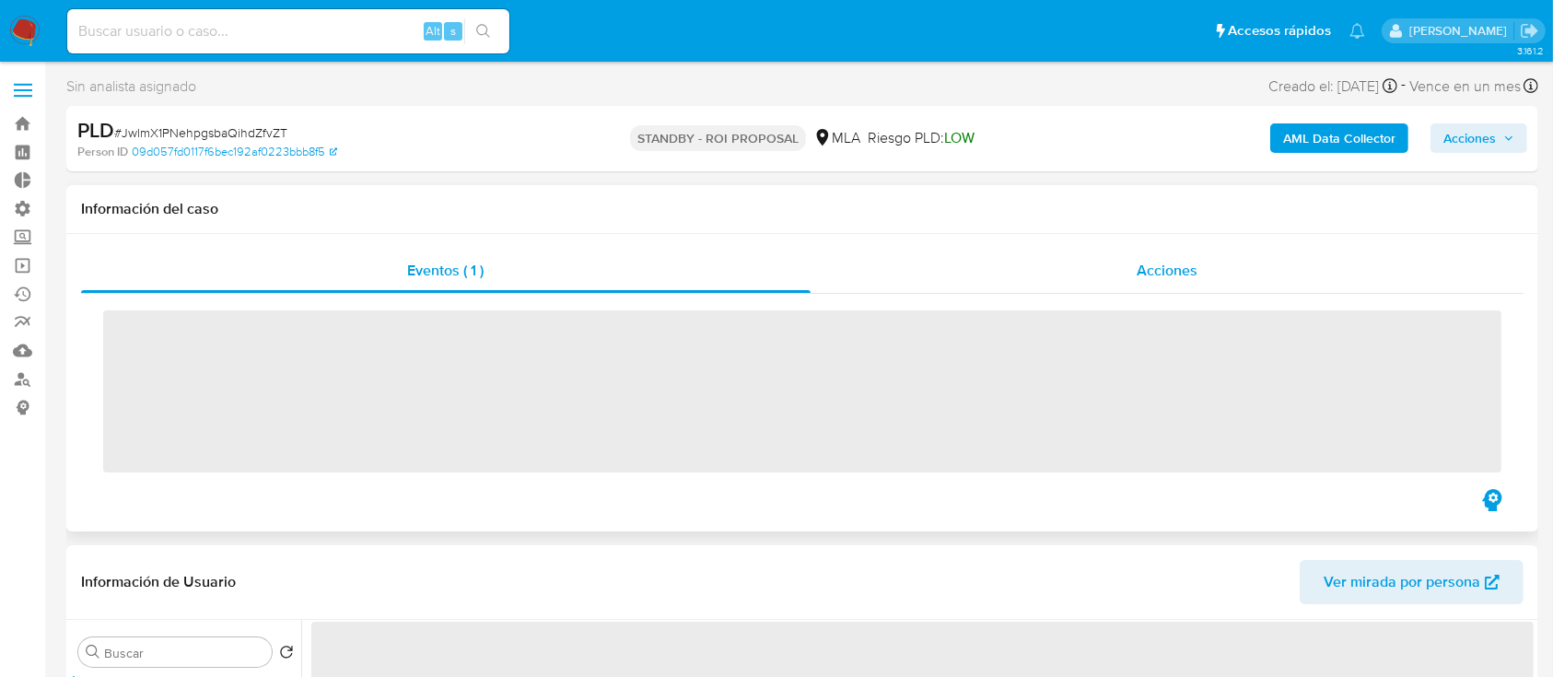
click at [1113, 264] on div "Acciones" at bounding box center [1168, 271] width 714 height 44
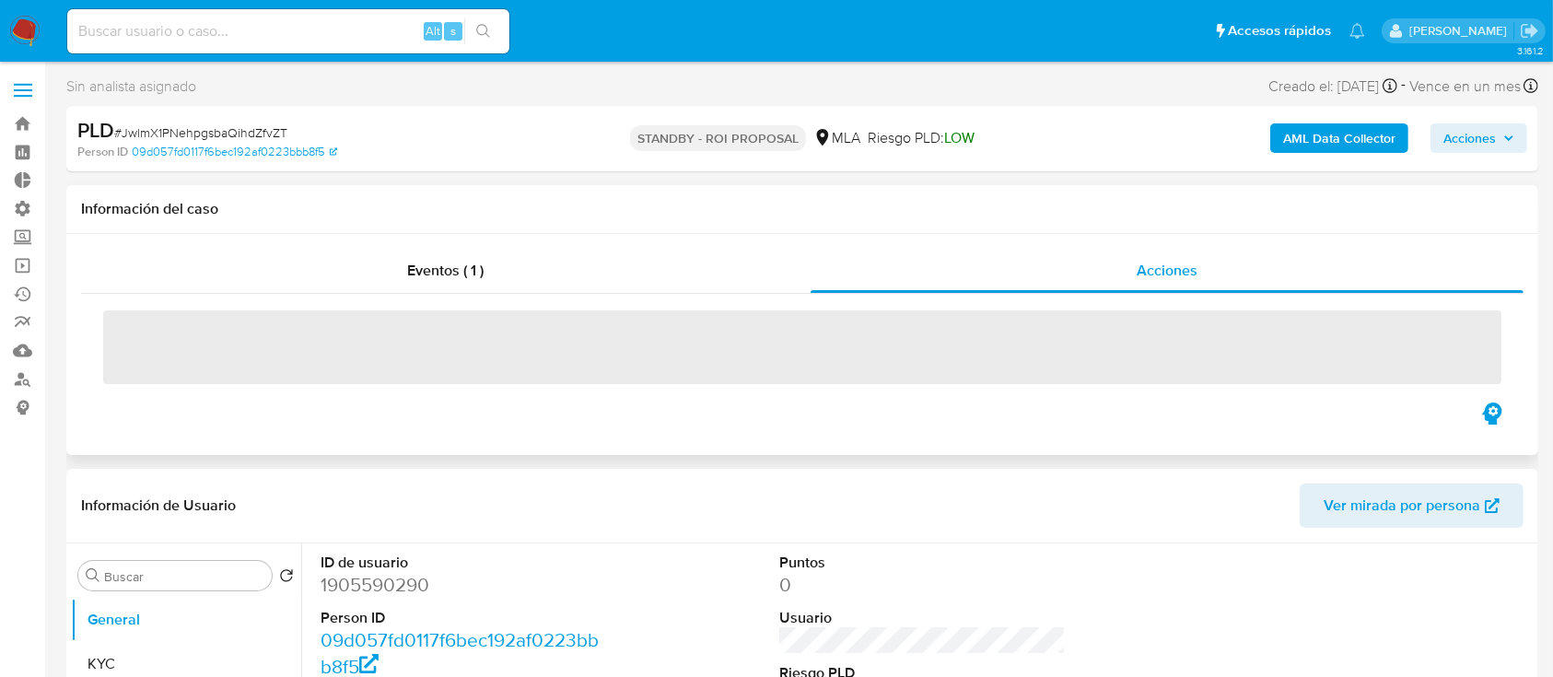
select select "10"
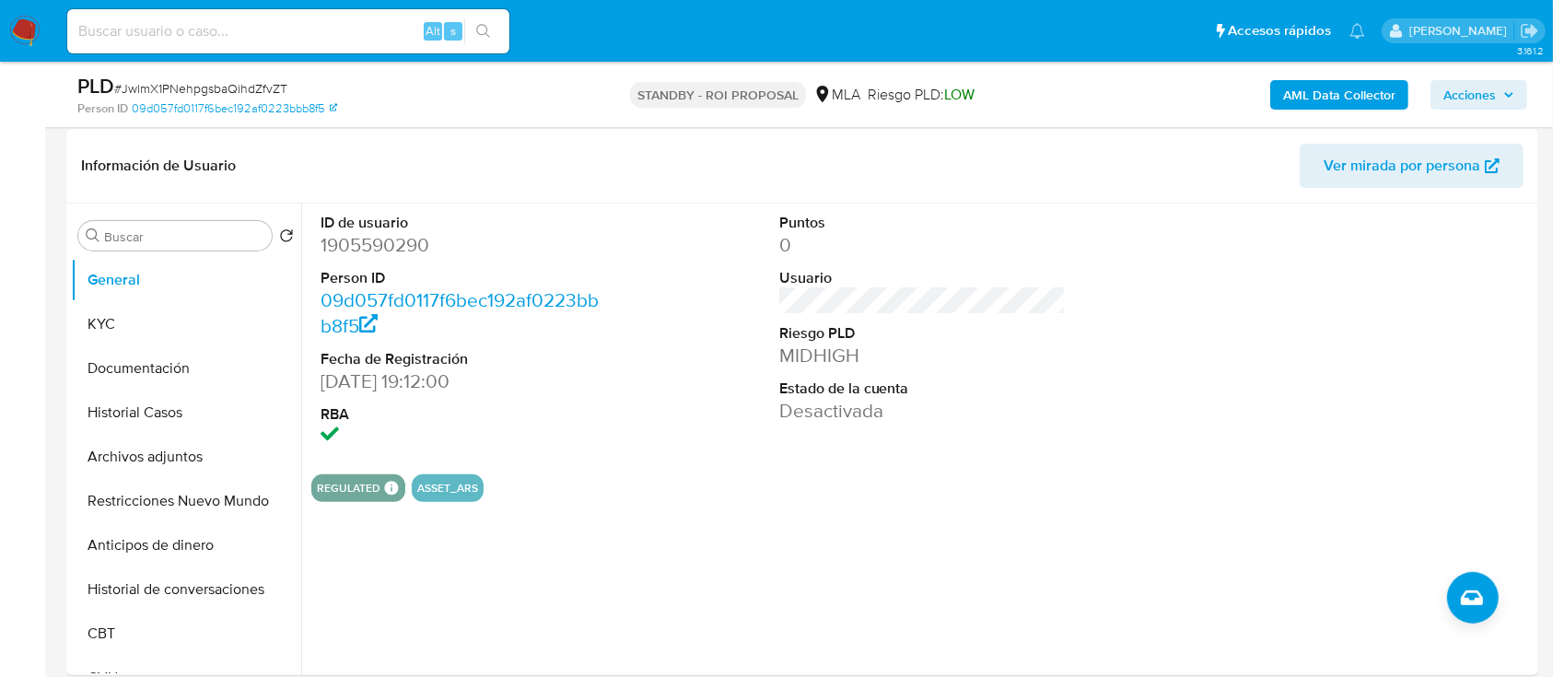
scroll to position [424, 0]
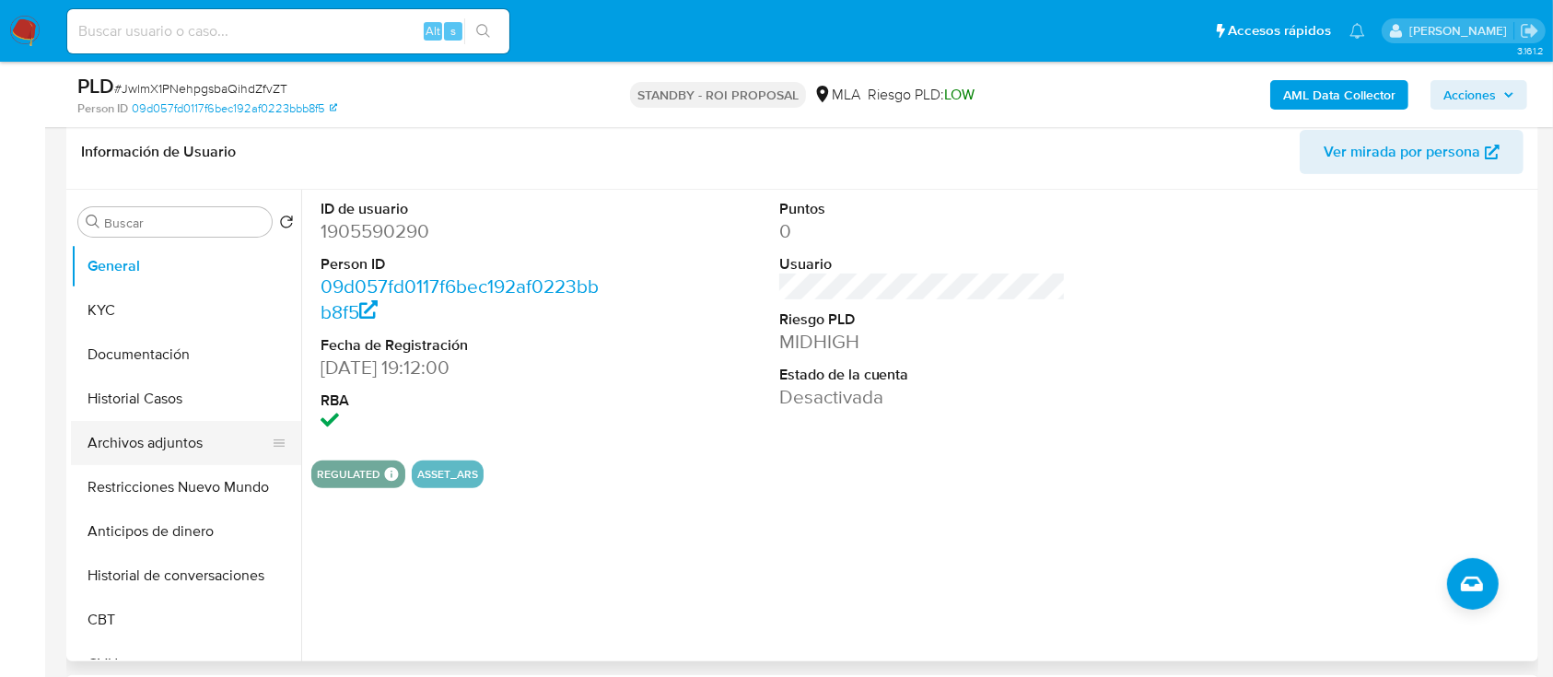
click at [175, 451] on button "Archivos adjuntos" at bounding box center [179, 443] width 216 height 44
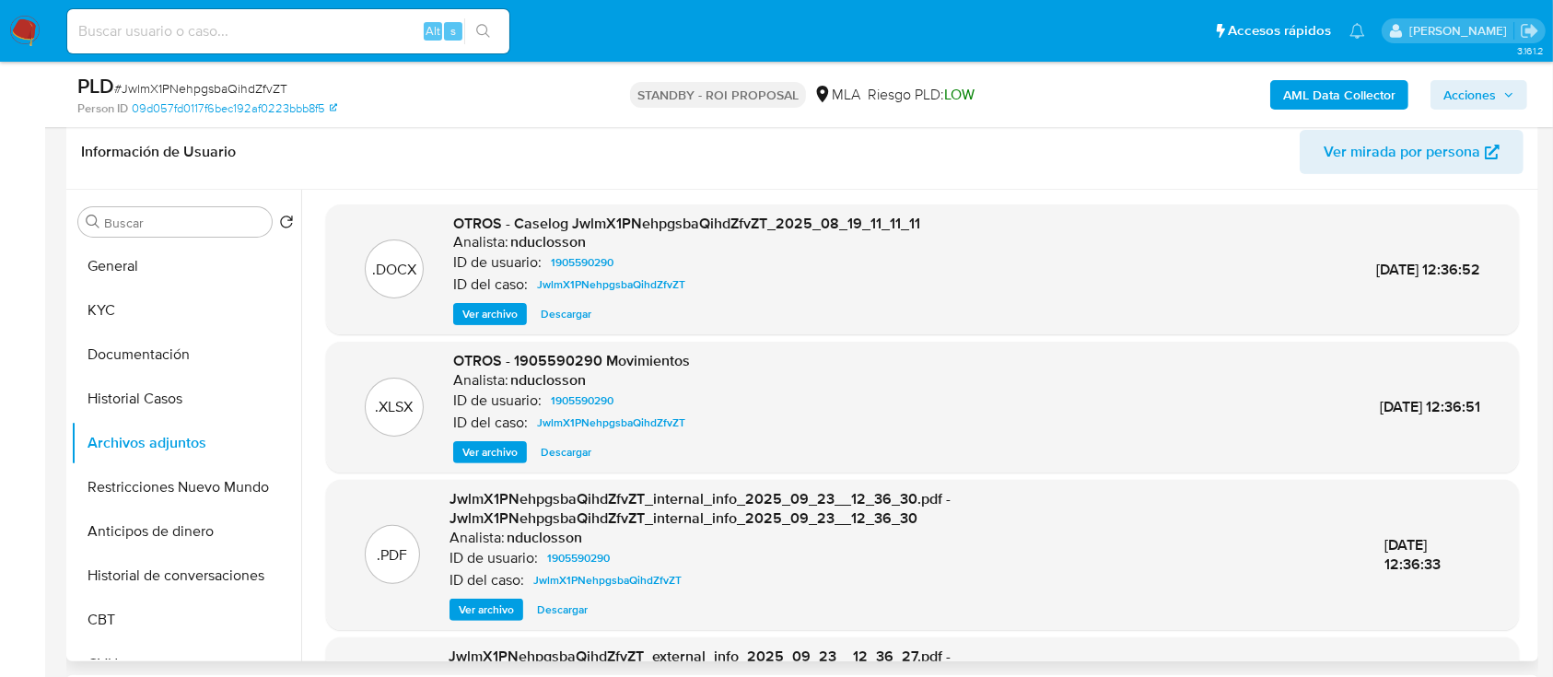
click at [568, 315] on span "Descargar" at bounding box center [566, 314] width 51 height 18
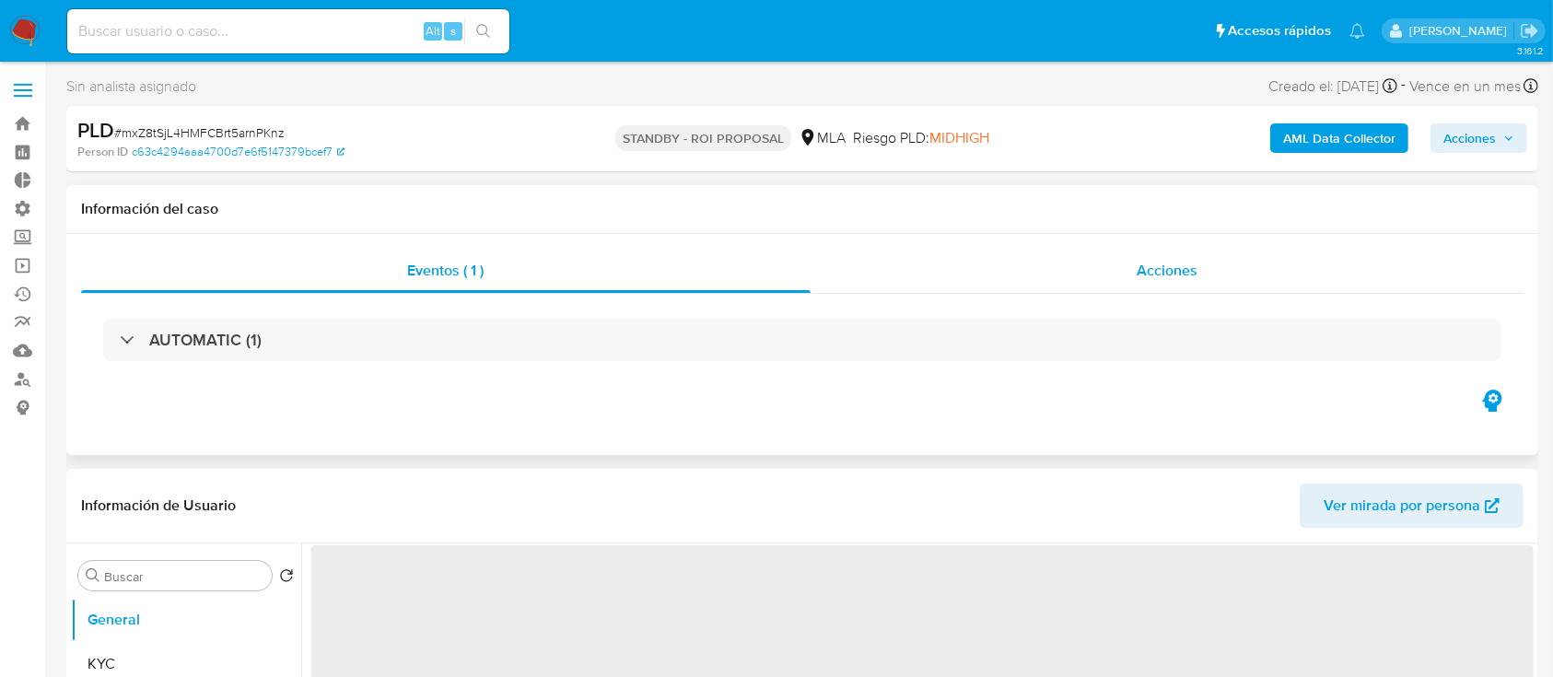
click at [1158, 256] on div "Acciones" at bounding box center [1168, 271] width 714 height 44
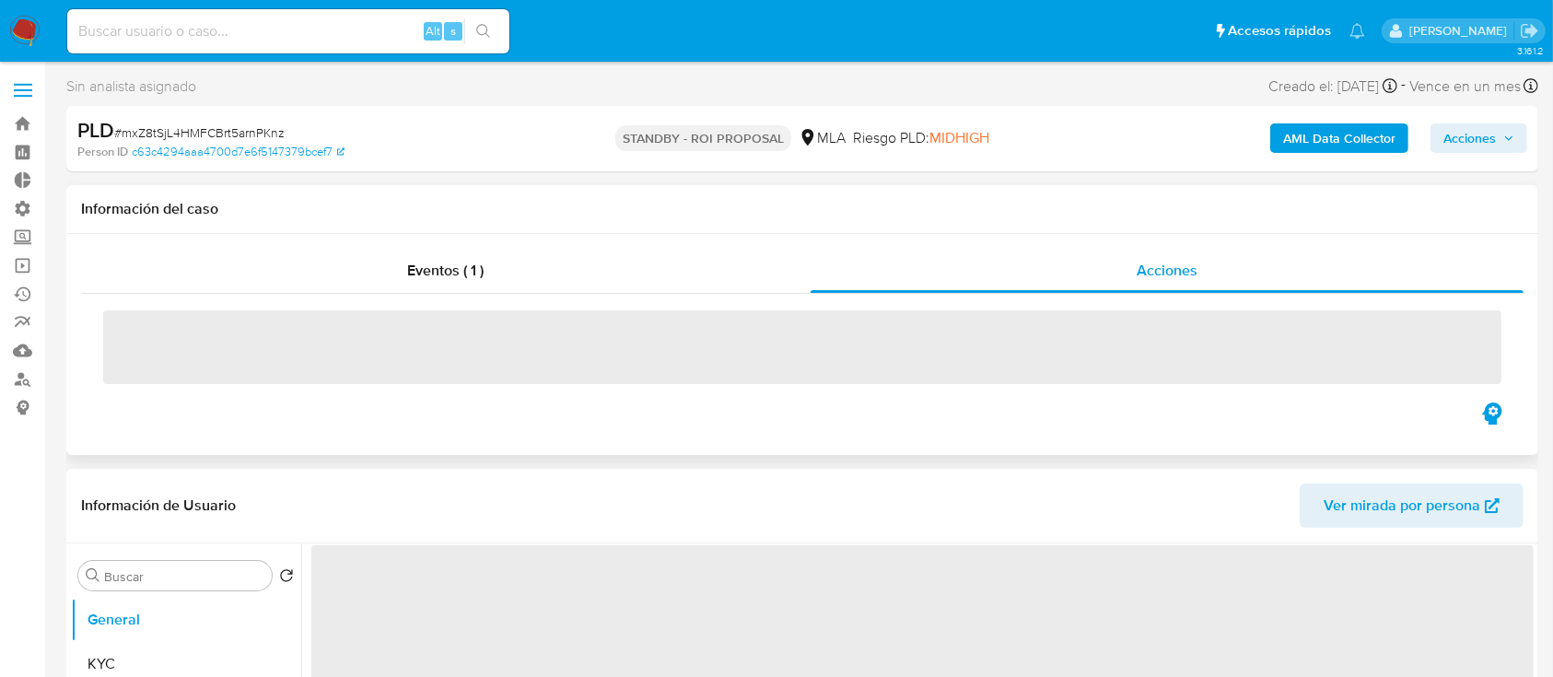
select select "10"
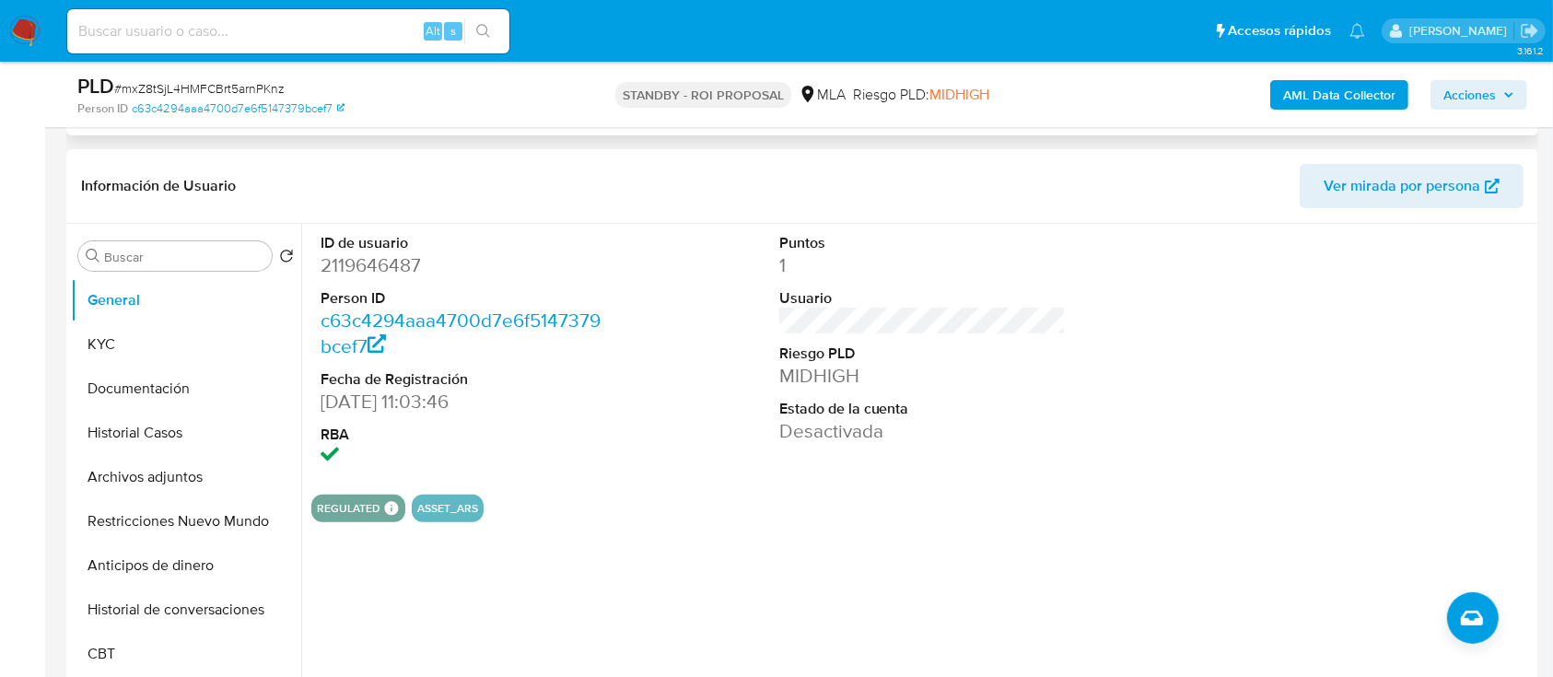
scroll to position [439, 0]
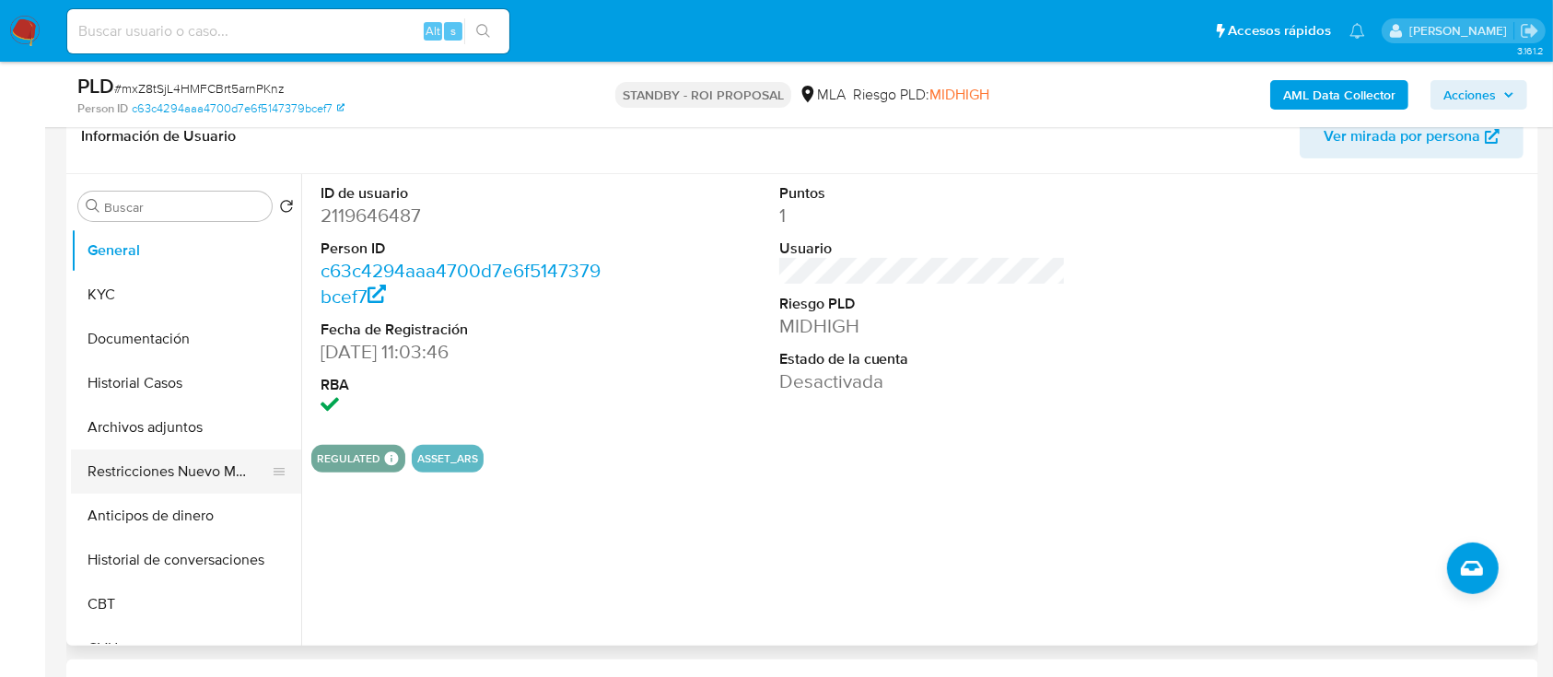
click at [188, 450] on button "Restricciones Nuevo Mundo" at bounding box center [179, 472] width 216 height 44
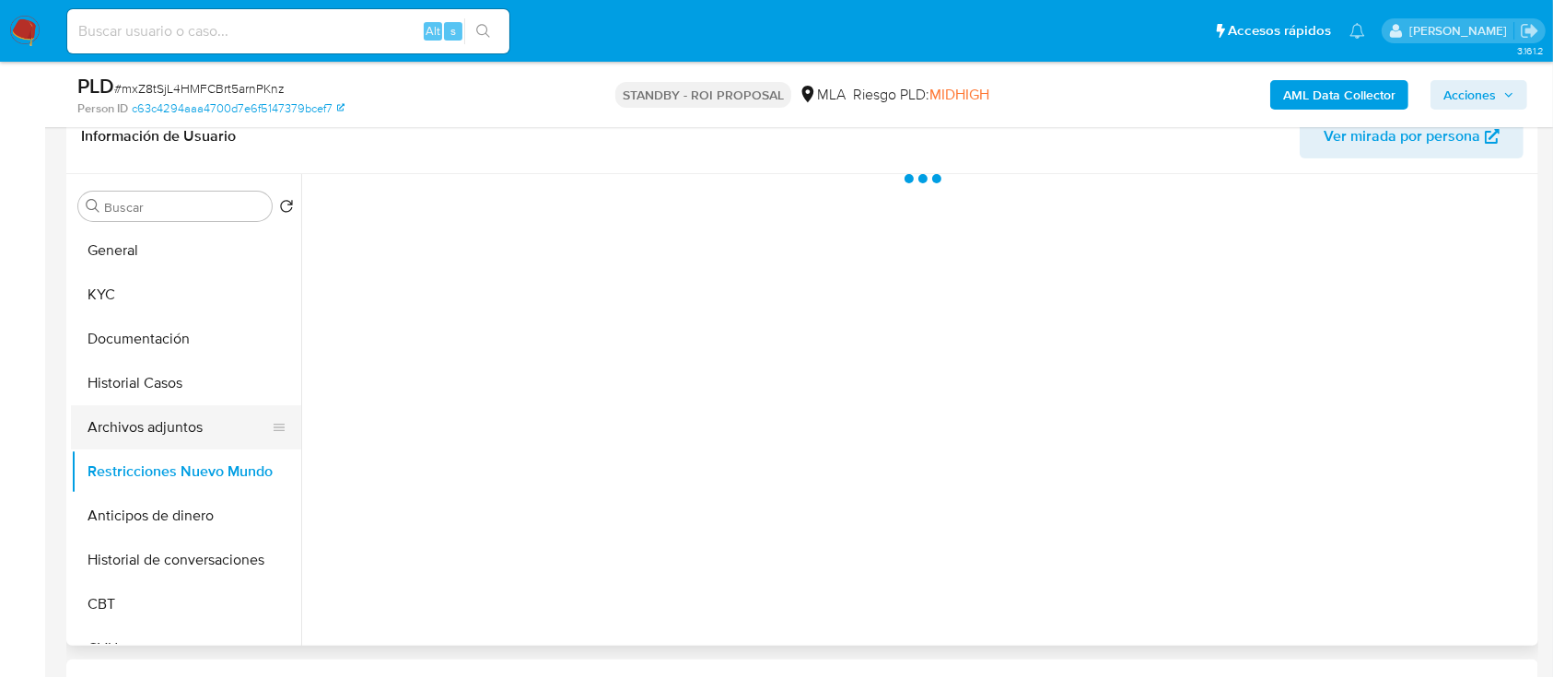
click at [167, 431] on button "Archivos adjuntos" at bounding box center [179, 427] width 216 height 44
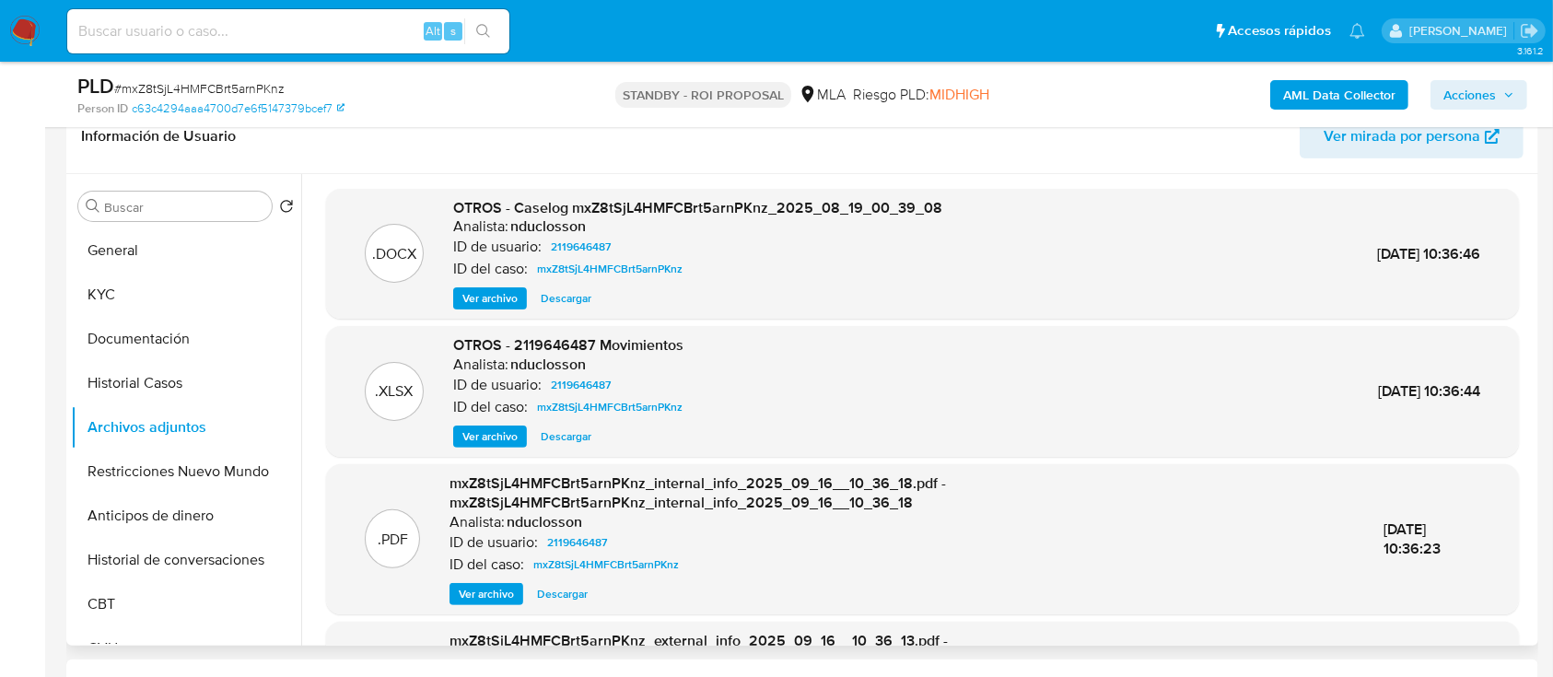
click at [570, 299] on span "Descargar" at bounding box center [566, 298] width 51 height 18
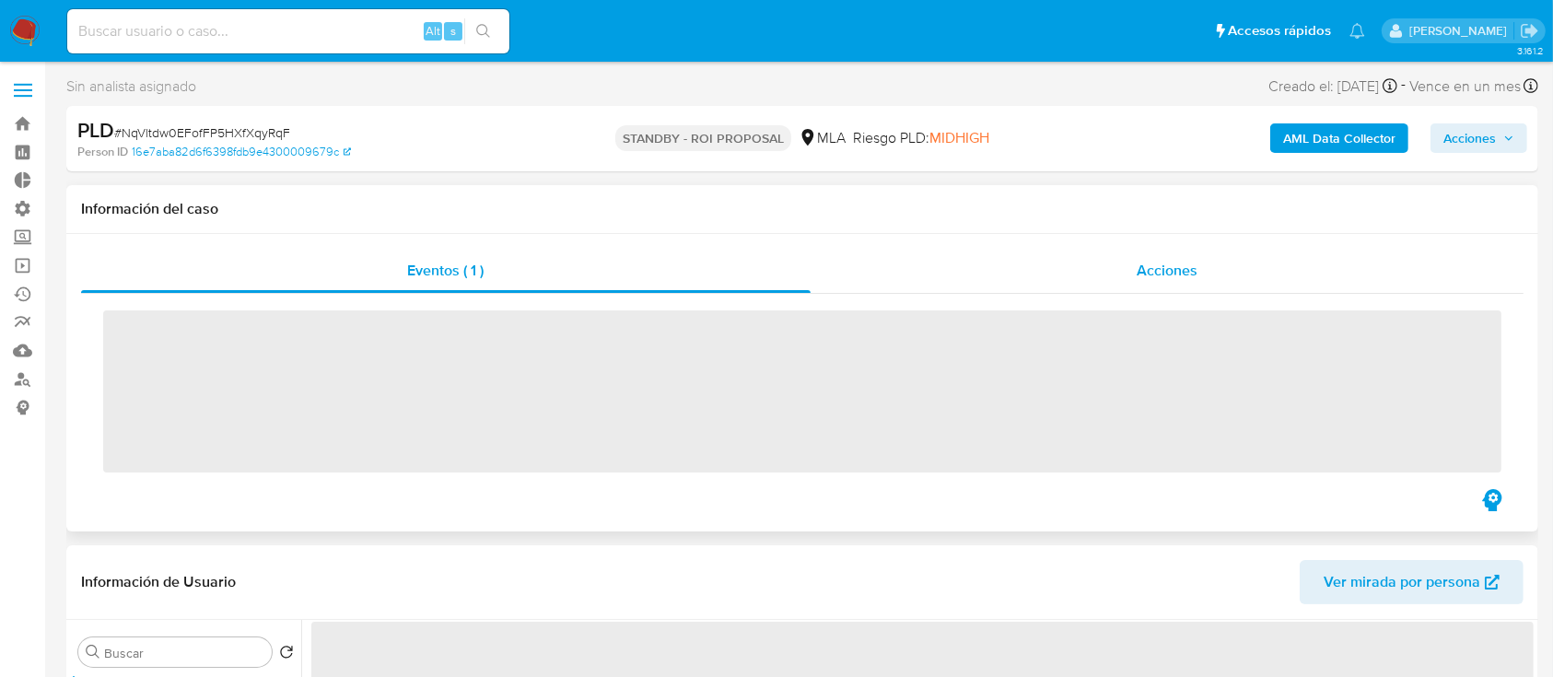
click at [1175, 270] on span "Acciones" at bounding box center [1167, 270] width 61 height 21
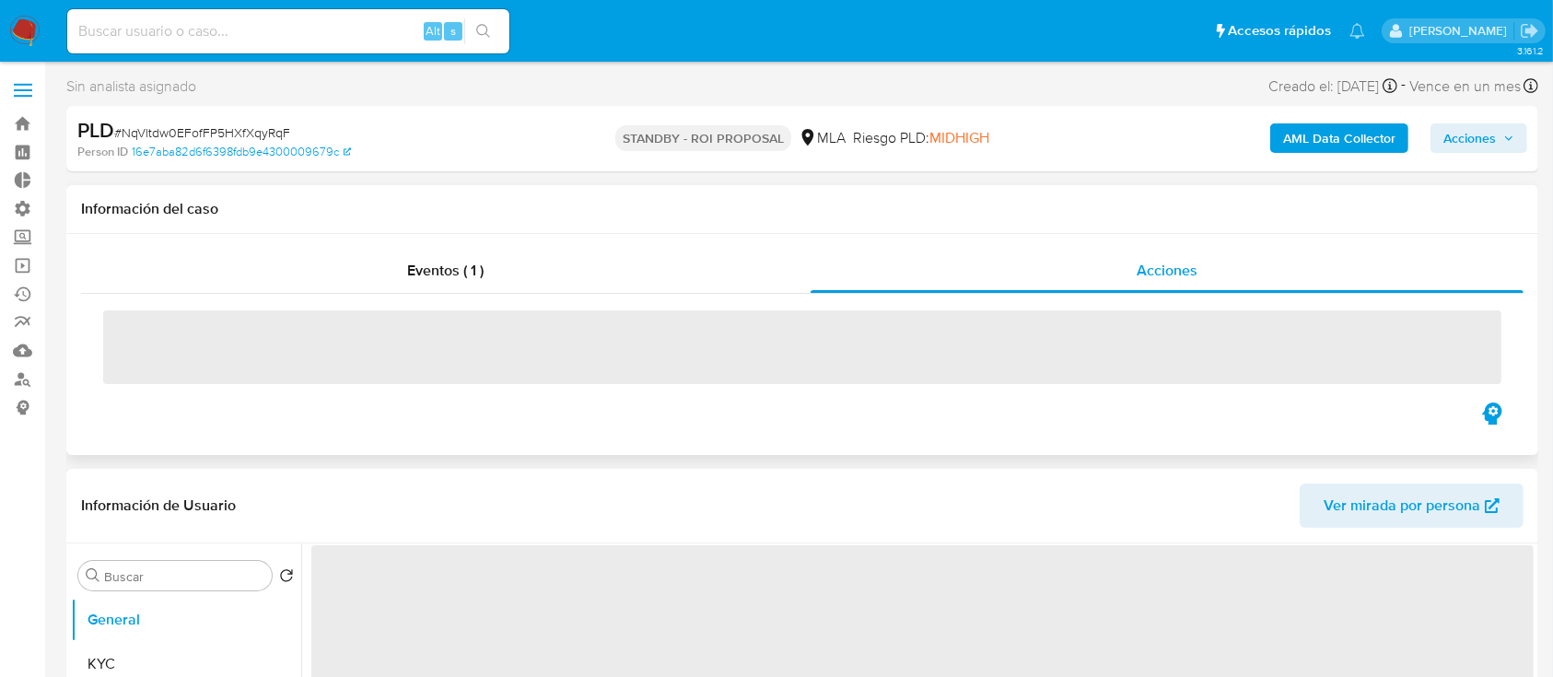
select select "10"
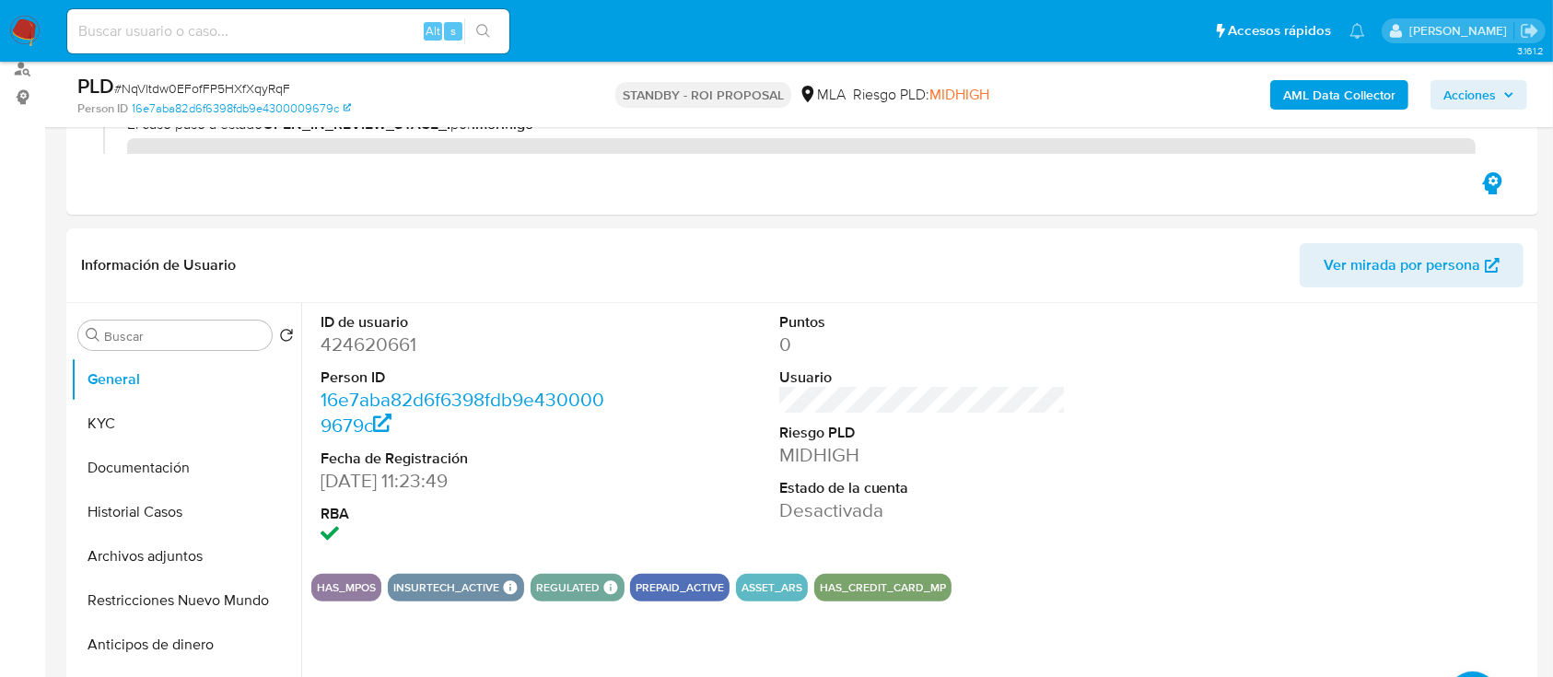
scroll to position [326, 0]
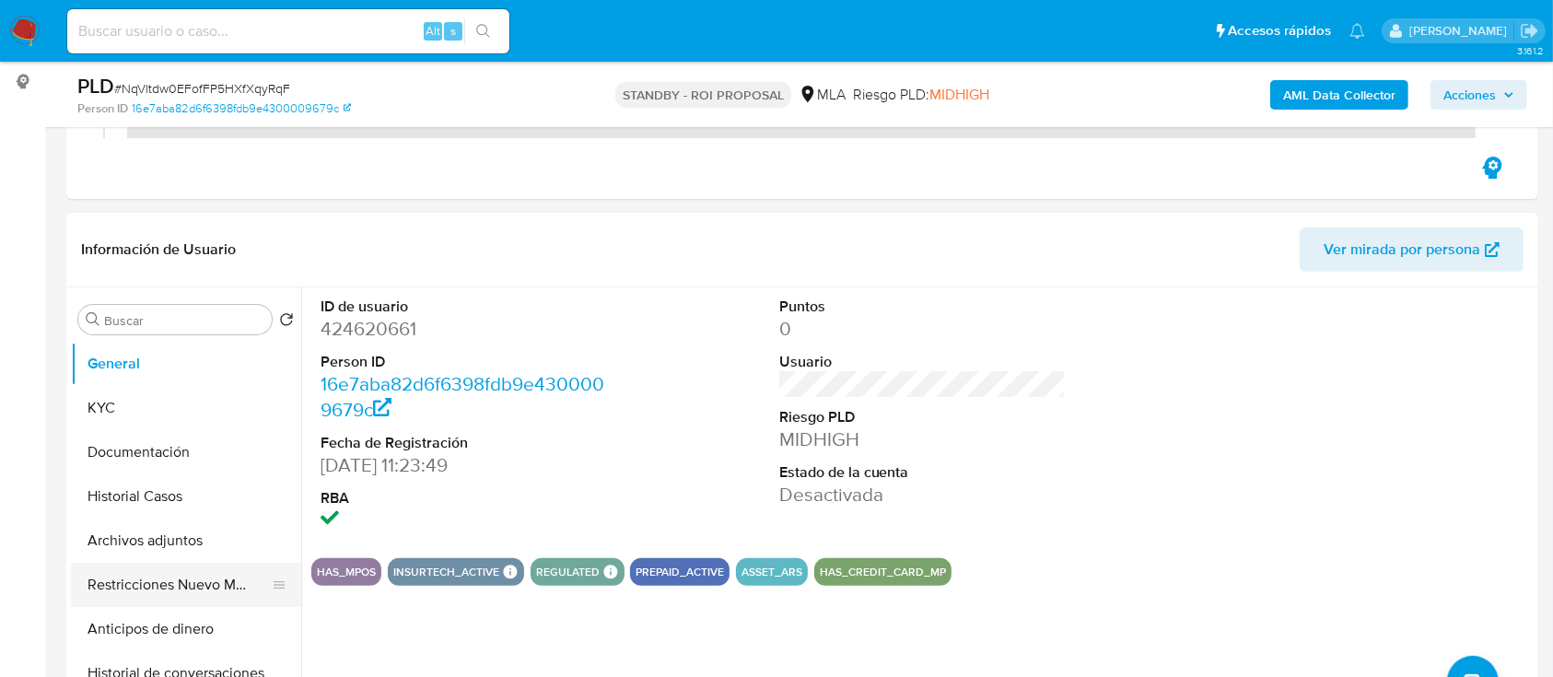
click at [177, 563] on button "Restricciones Nuevo Mundo" at bounding box center [179, 585] width 216 height 44
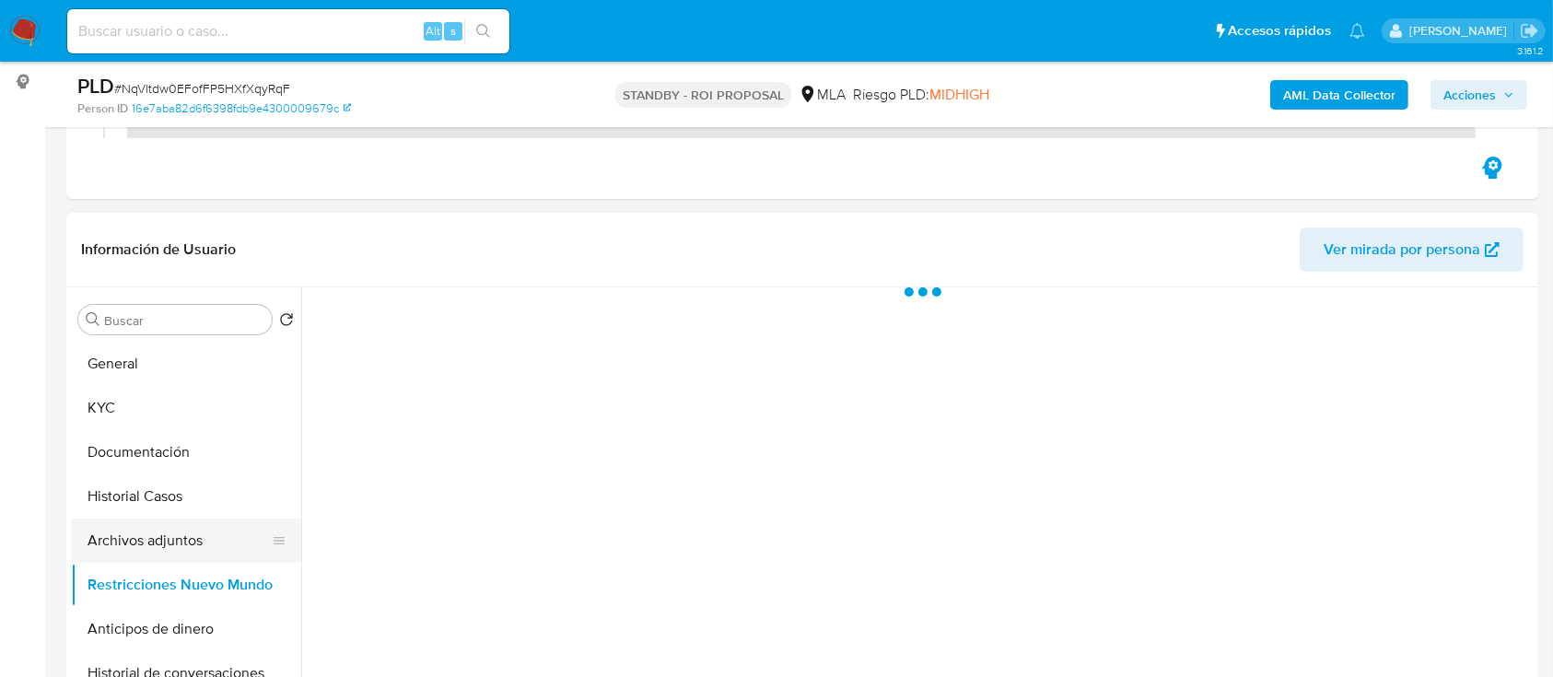
click at [151, 541] on button "Archivos adjuntos" at bounding box center [179, 541] width 216 height 44
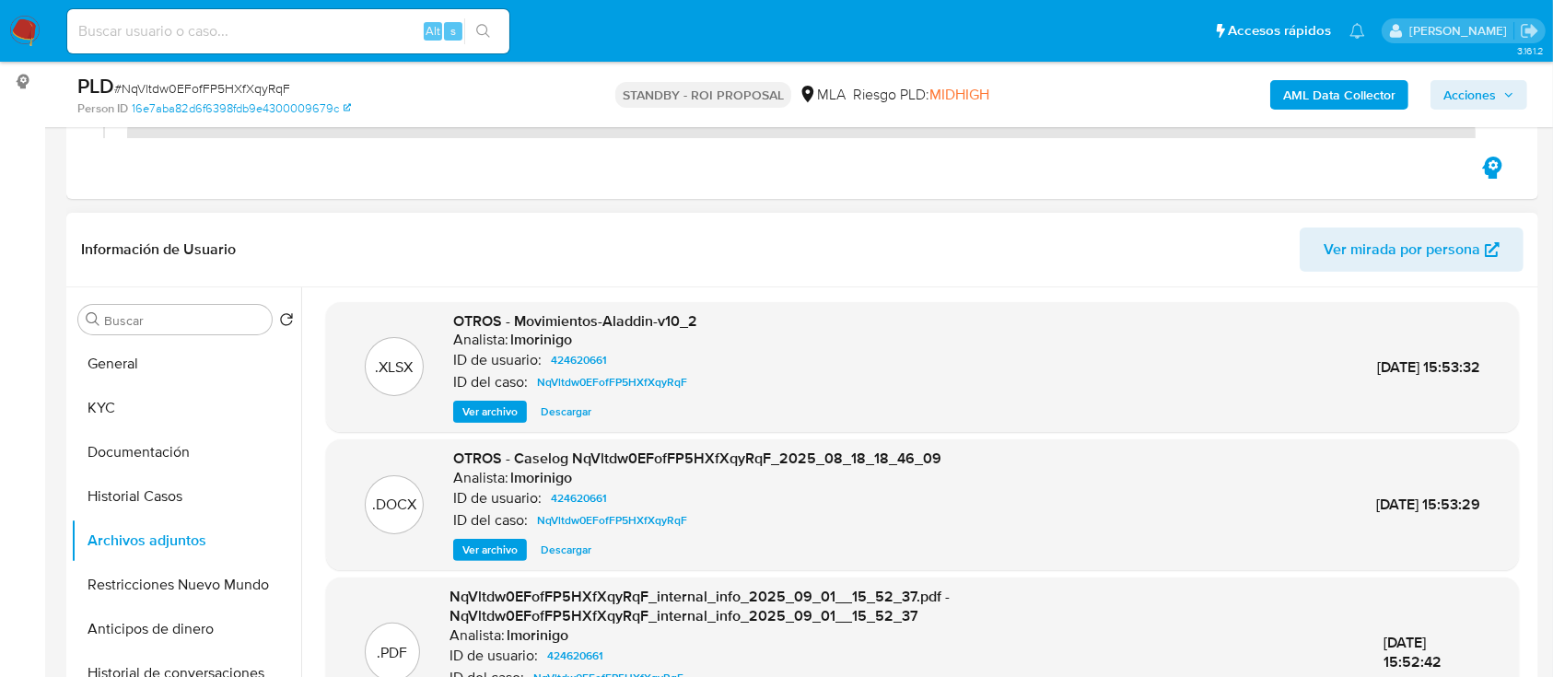
click at [564, 559] on span "Descargar" at bounding box center [566, 550] width 51 height 18
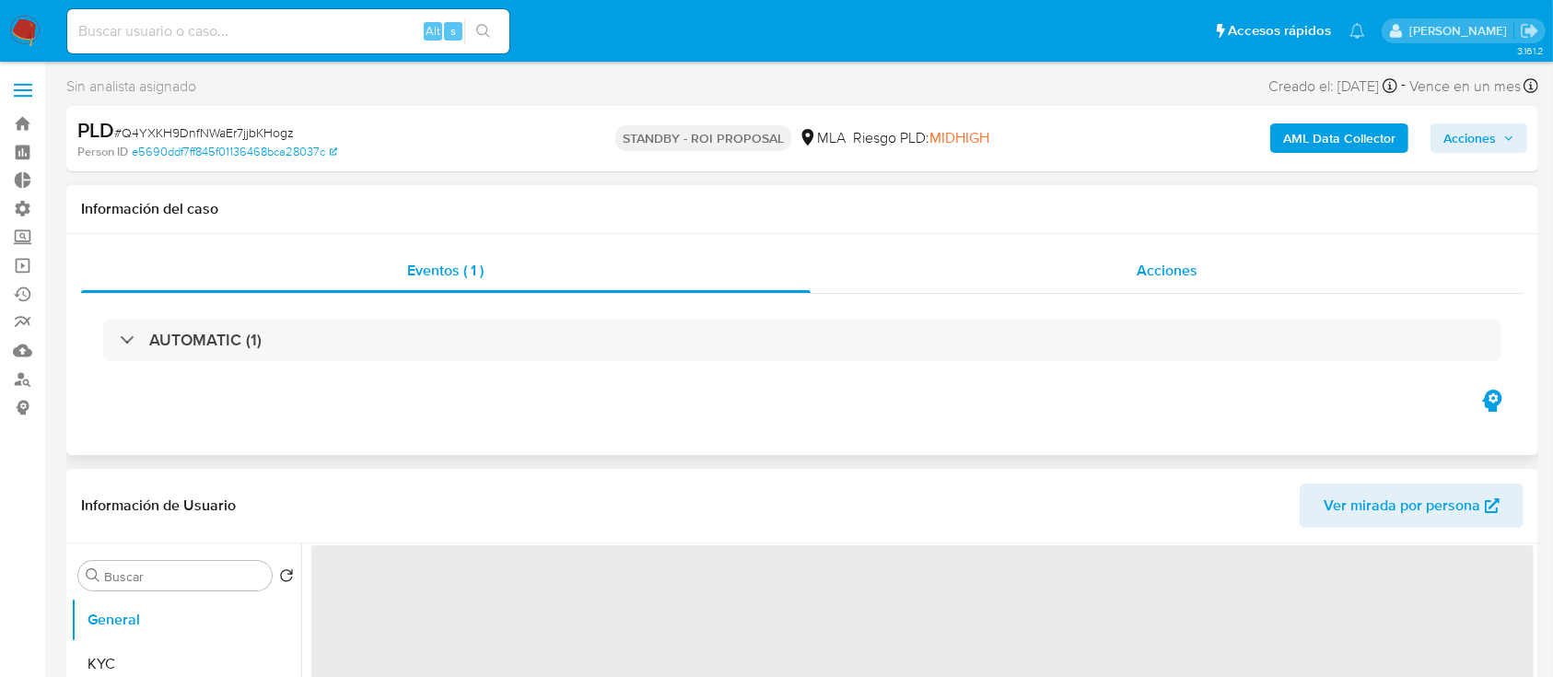
click at [1161, 268] on span "Acciones" at bounding box center [1167, 270] width 61 height 21
select select "10"
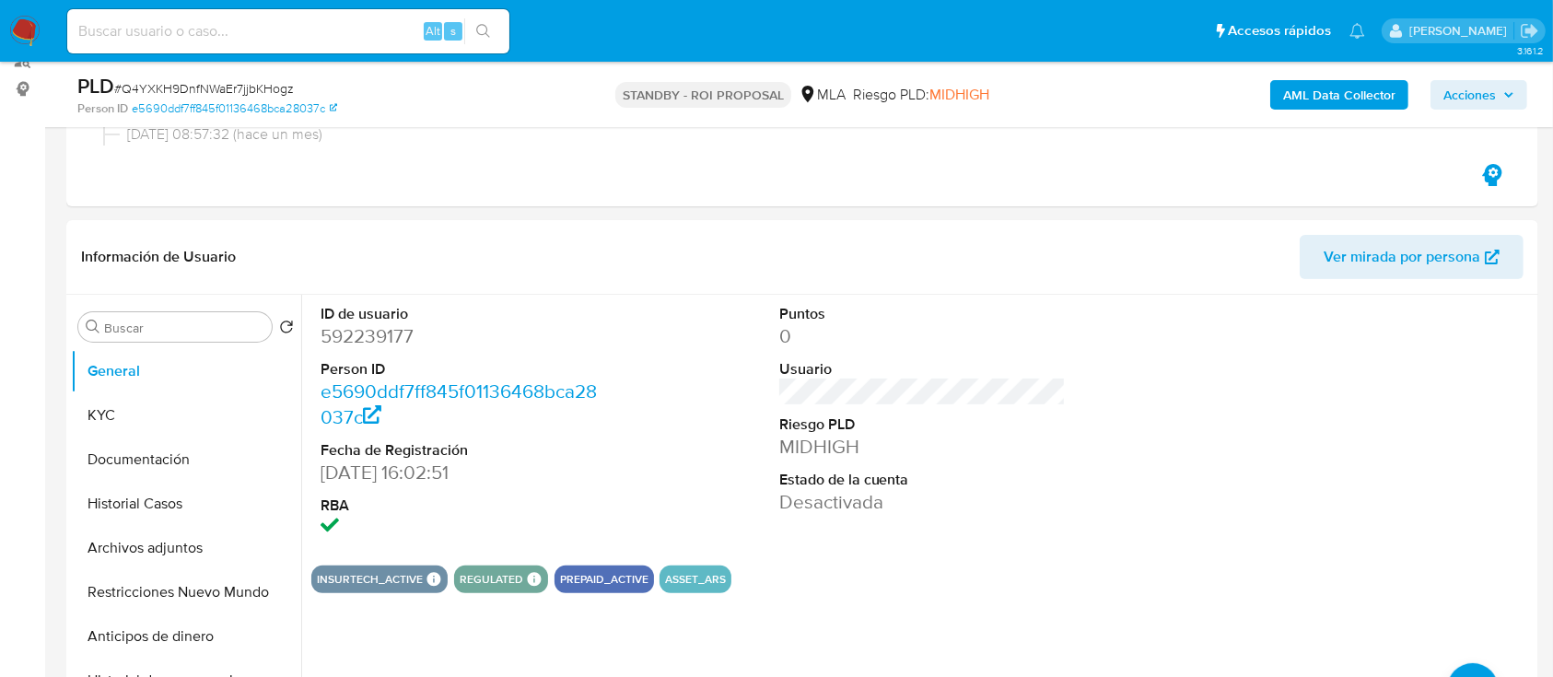
scroll to position [381, 0]
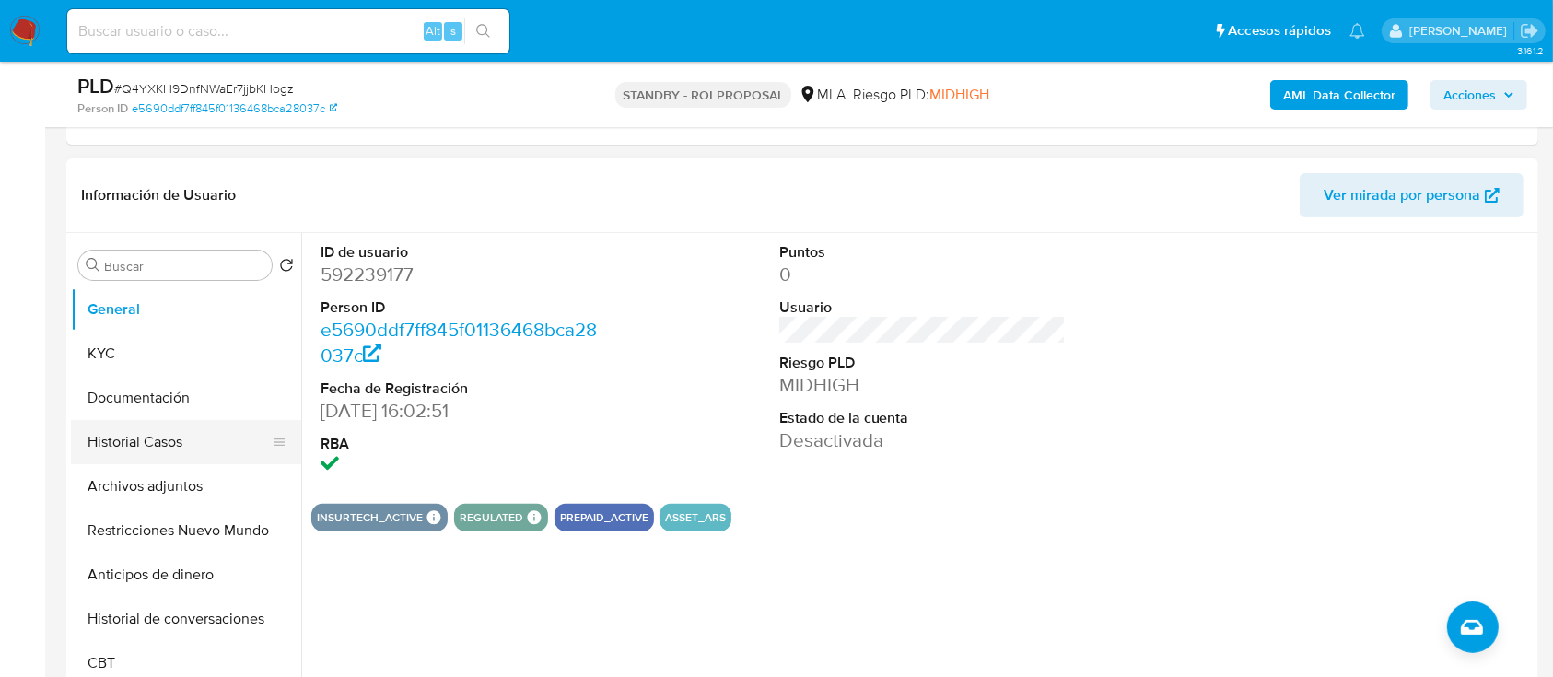
click at [121, 447] on button "Historial Casos" at bounding box center [179, 442] width 216 height 44
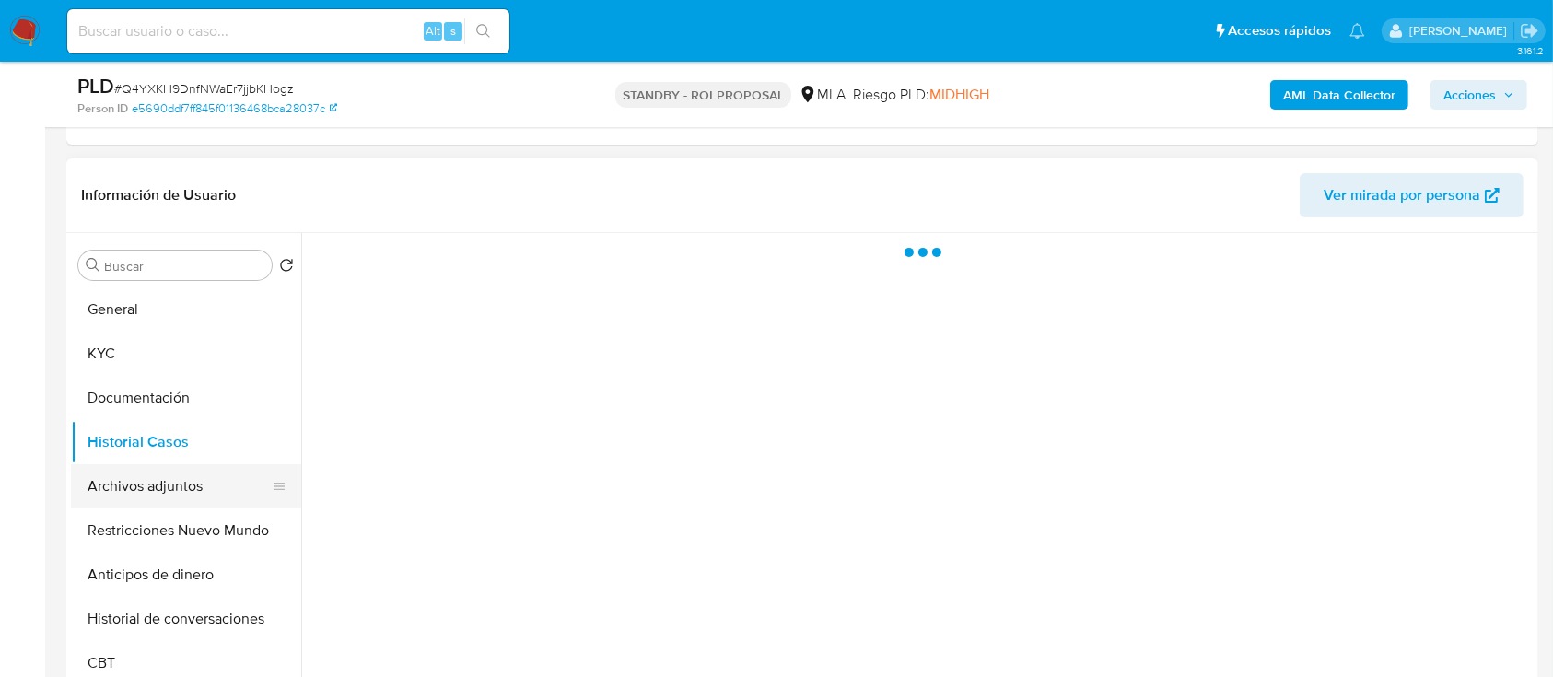
click at [150, 488] on button "Archivos adjuntos" at bounding box center [179, 486] width 216 height 44
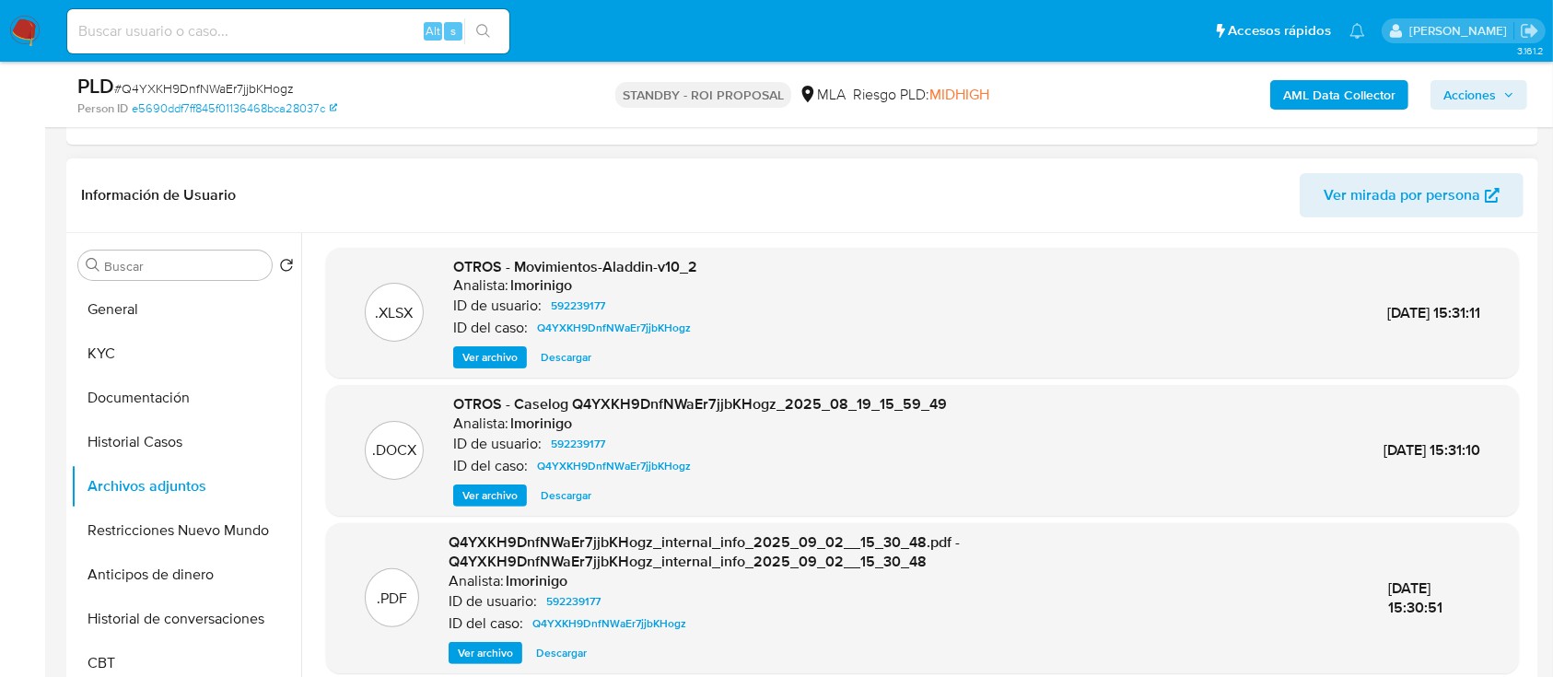
click at [571, 510] on div ".DOCX OTROS - Caselog Q4YXKH9DnfNWaEr7jjbKHogz_2025_08_19_15_59_49 Analista: lm…" at bounding box center [922, 450] width 1193 height 131
click at [576, 492] on span "Descargar" at bounding box center [566, 495] width 51 height 18
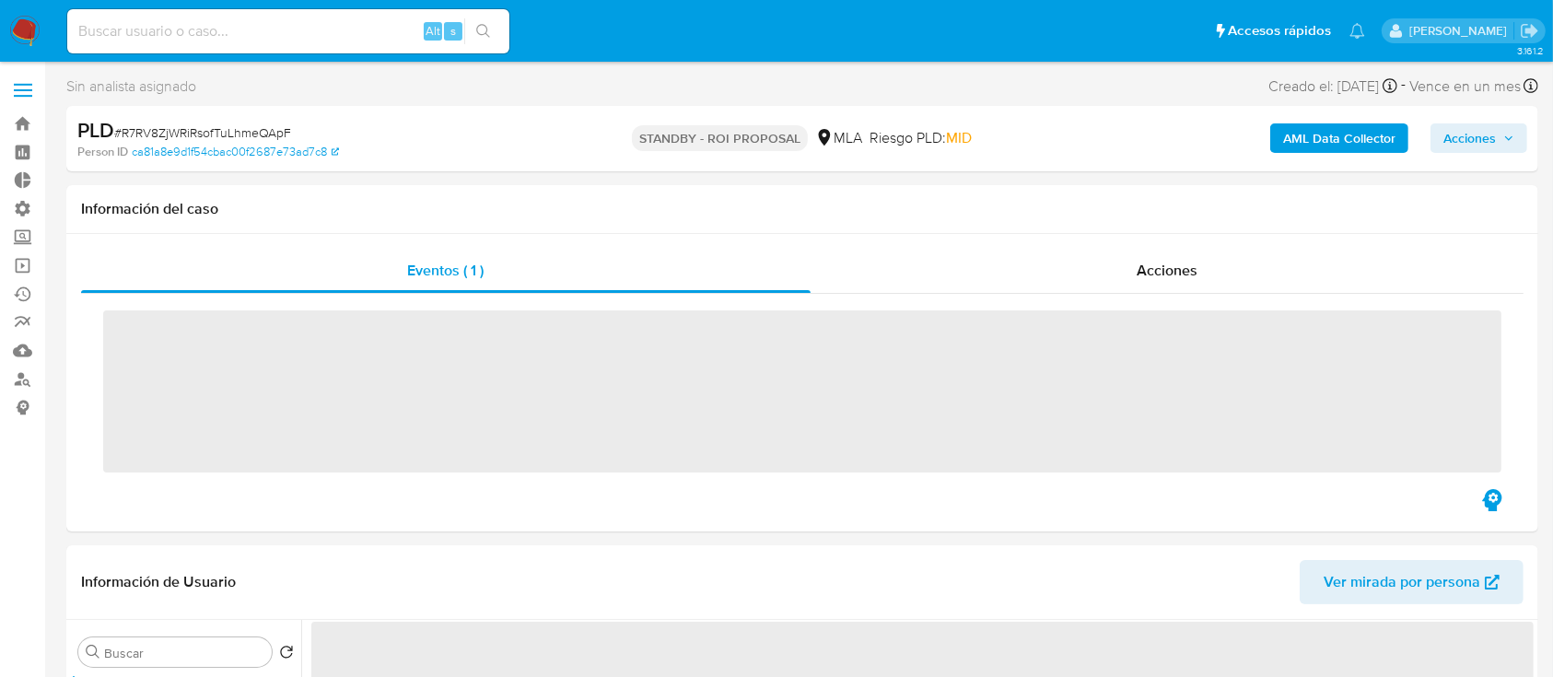
click at [1098, 268] on div "Acciones" at bounding box center [1168, 271] width 714 height 44
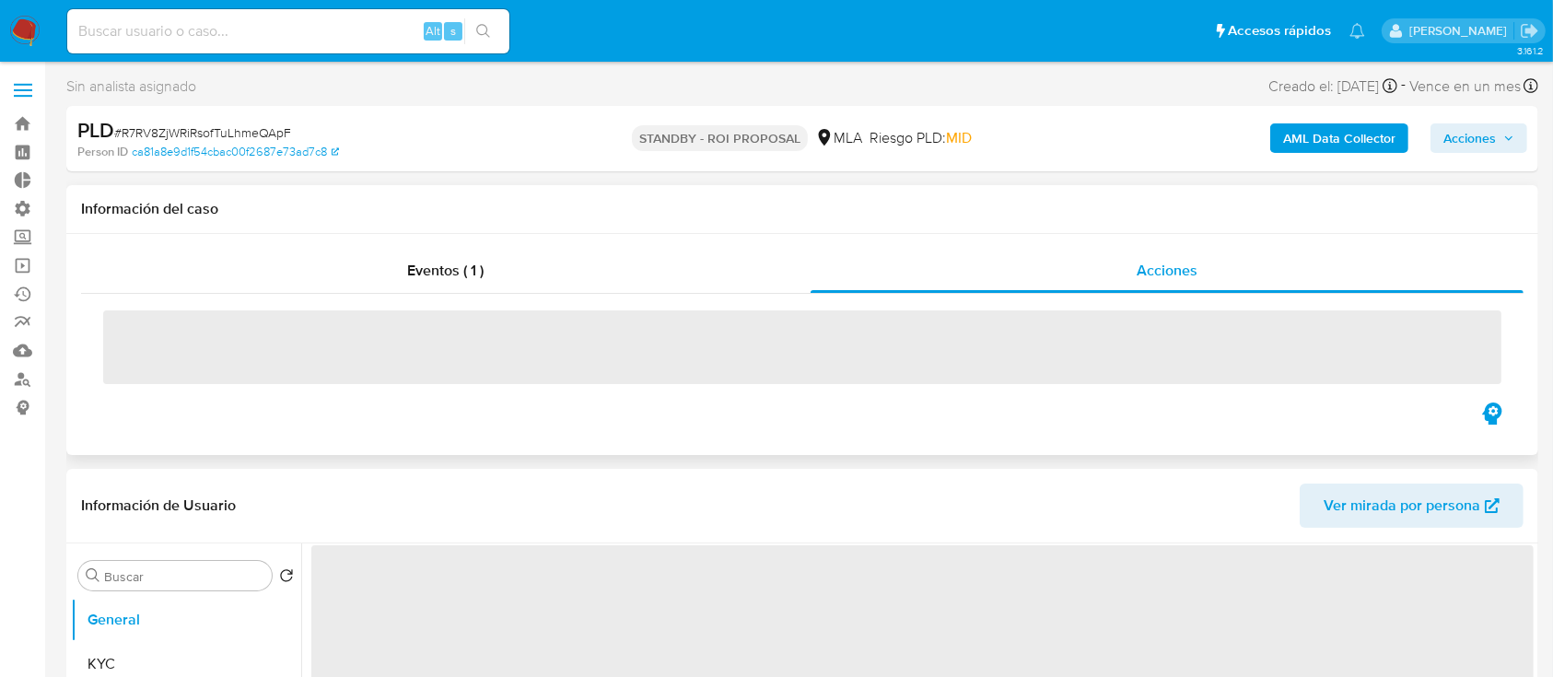
select select "10"
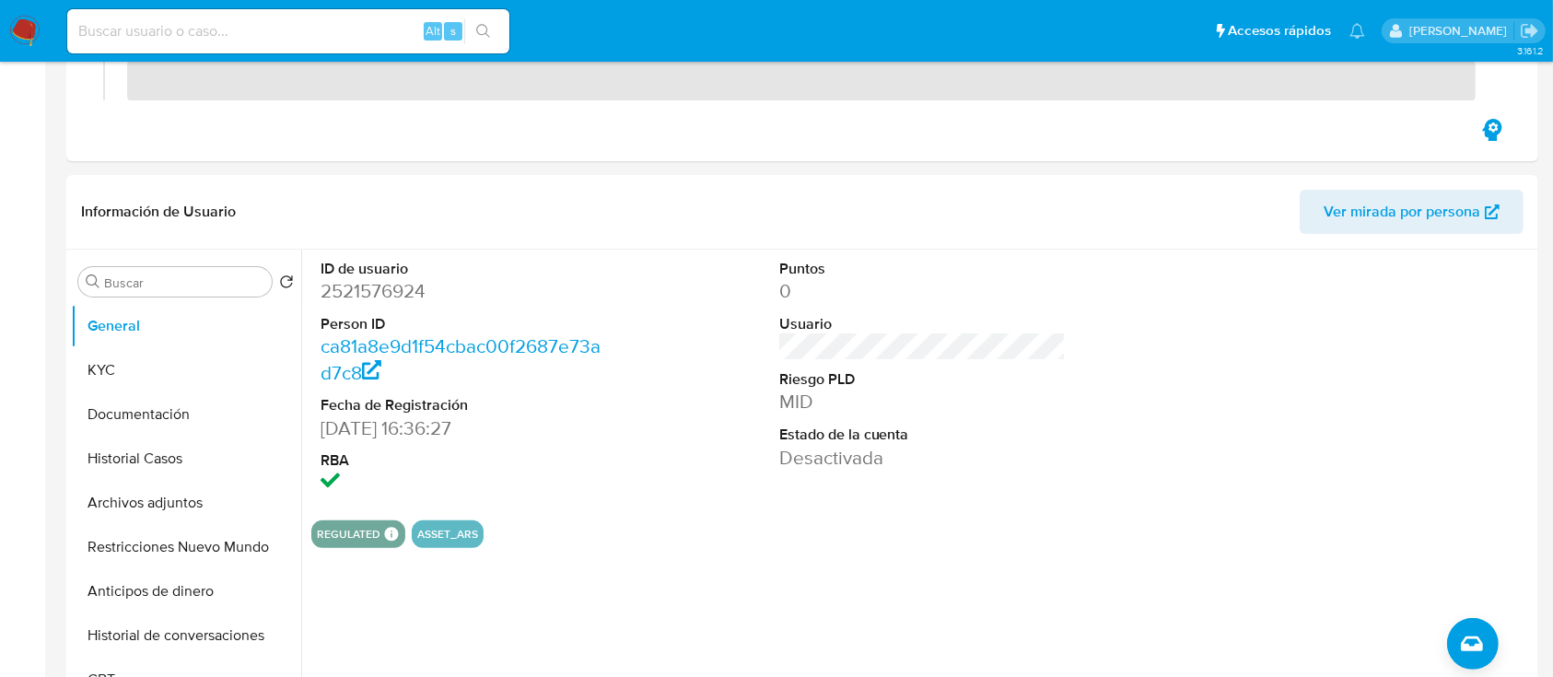
scroll to position [568, 0]
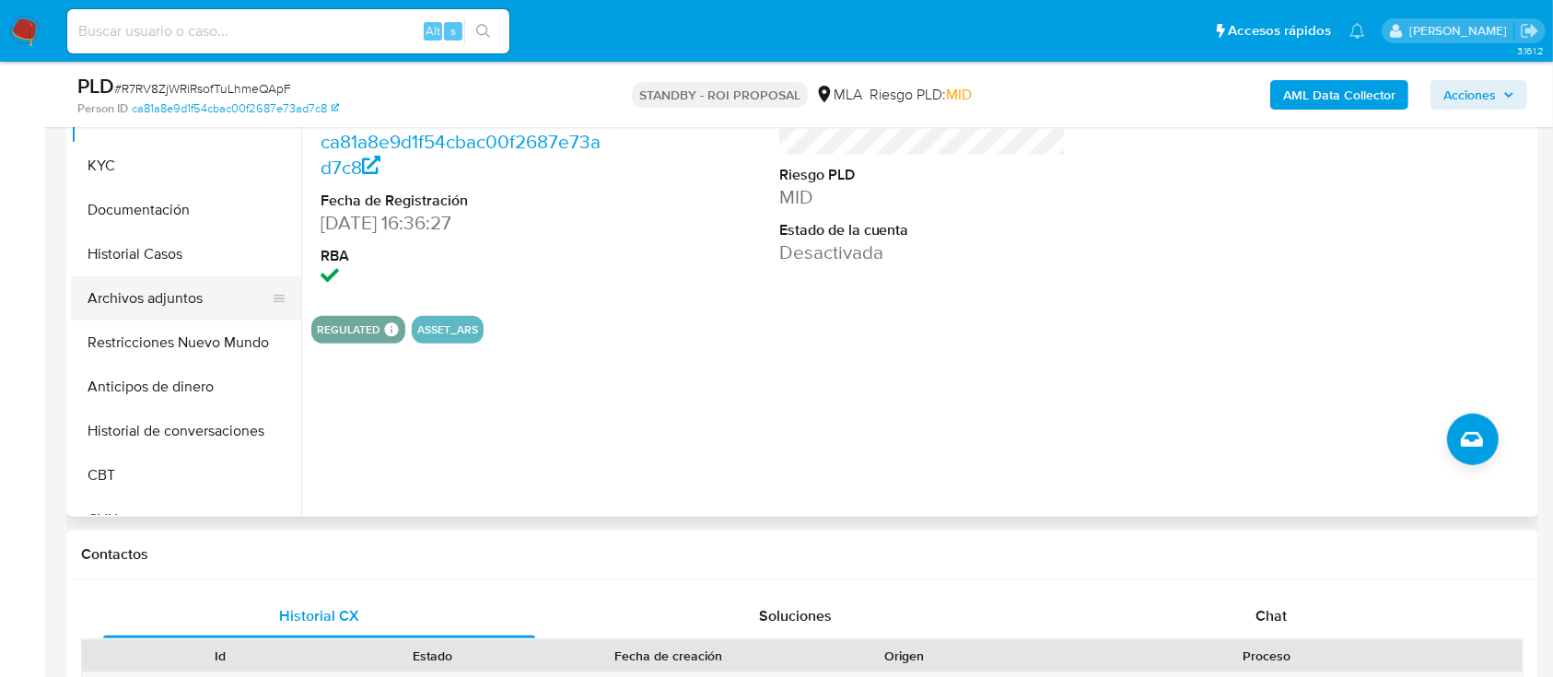
click at [150, 303] on button "Archivos adjuntos" at bounding box center [179, 298] width 216 height 44
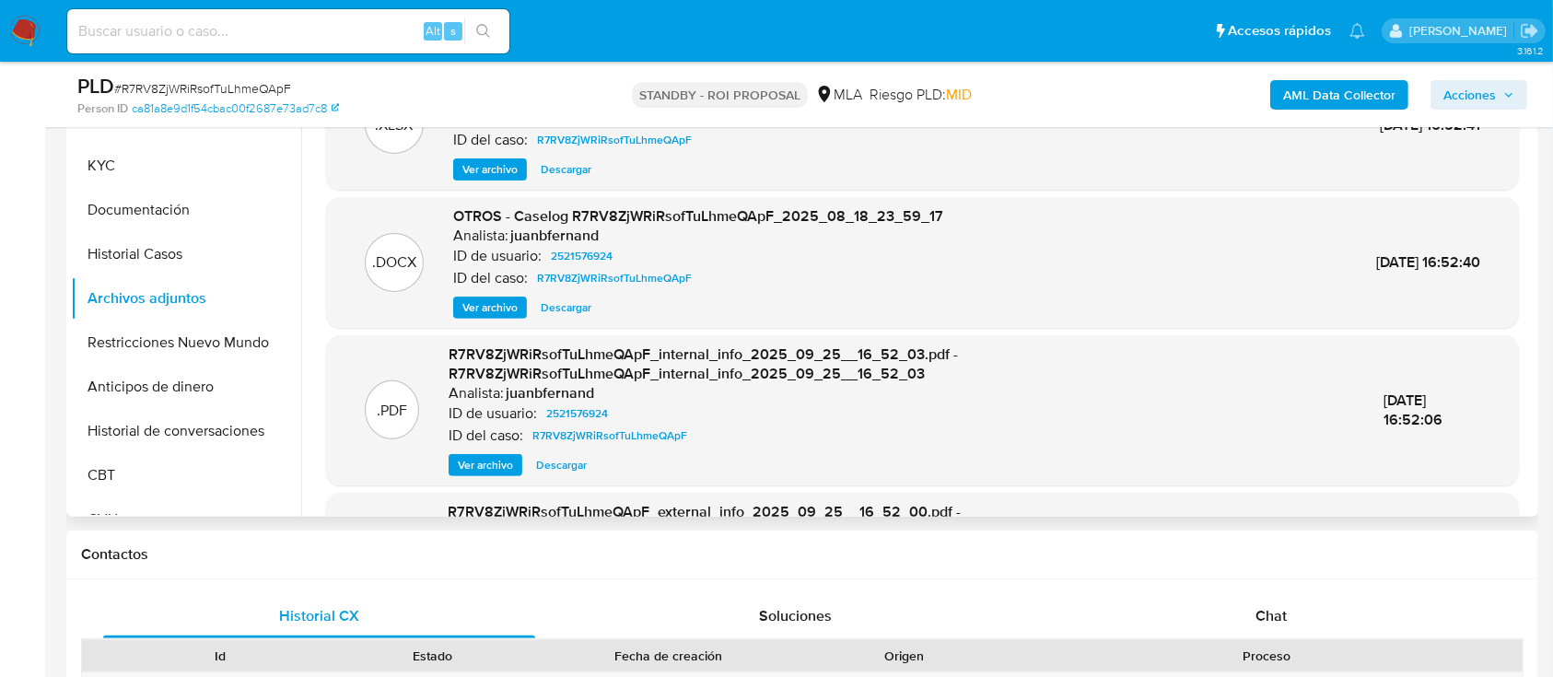
click at [583, 306] on span "Descargar" at bounding box center [566, 308] width 51 height 18
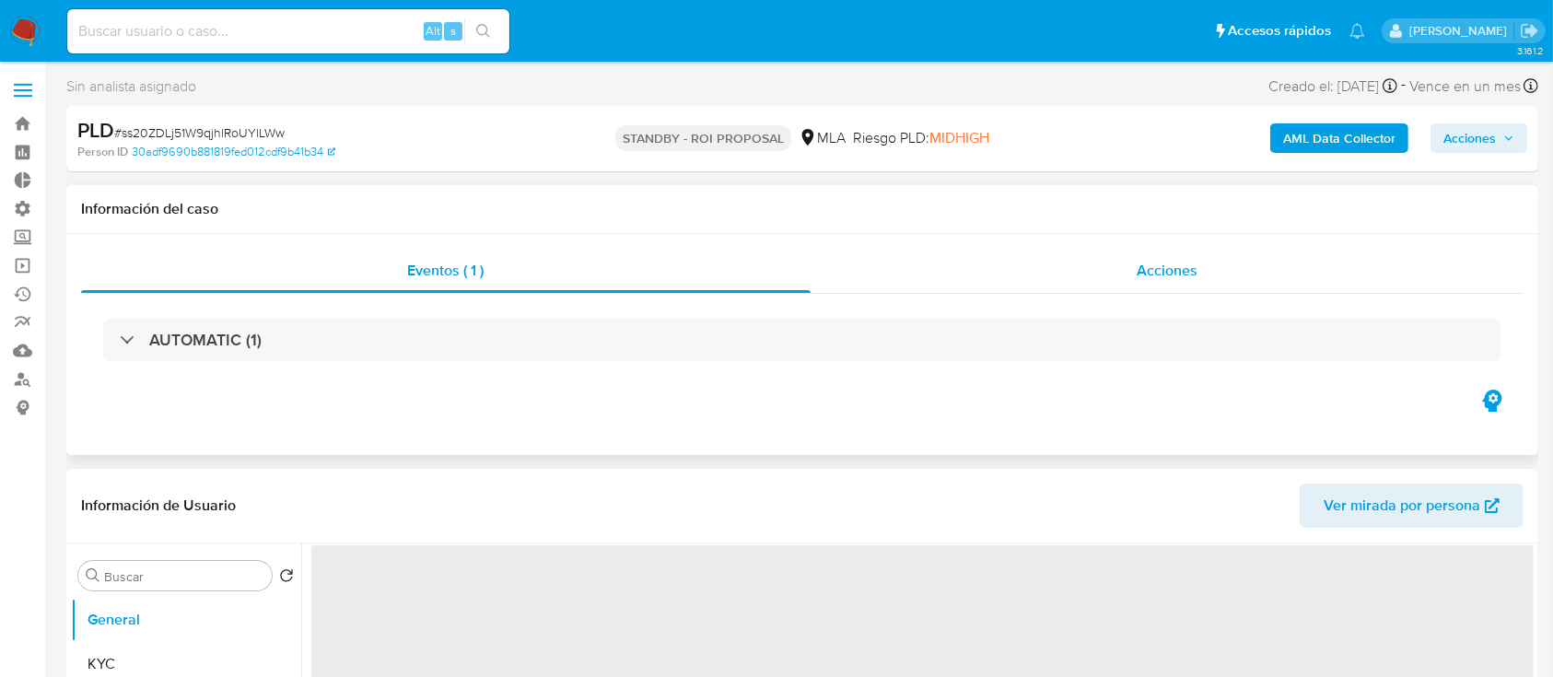
click at [1132, 287] on div "Acciones" at bounding box center [1168, 271] width 714 height 44
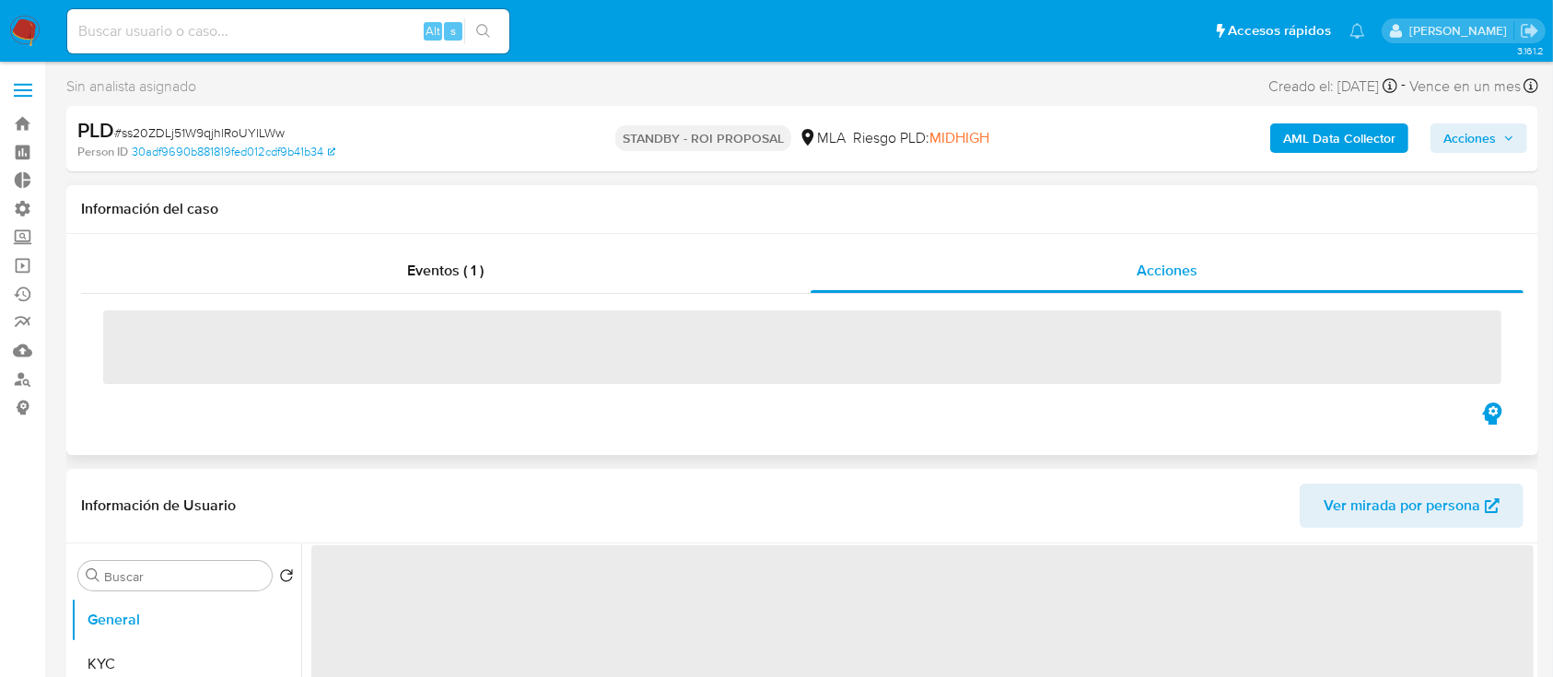
select select "10"
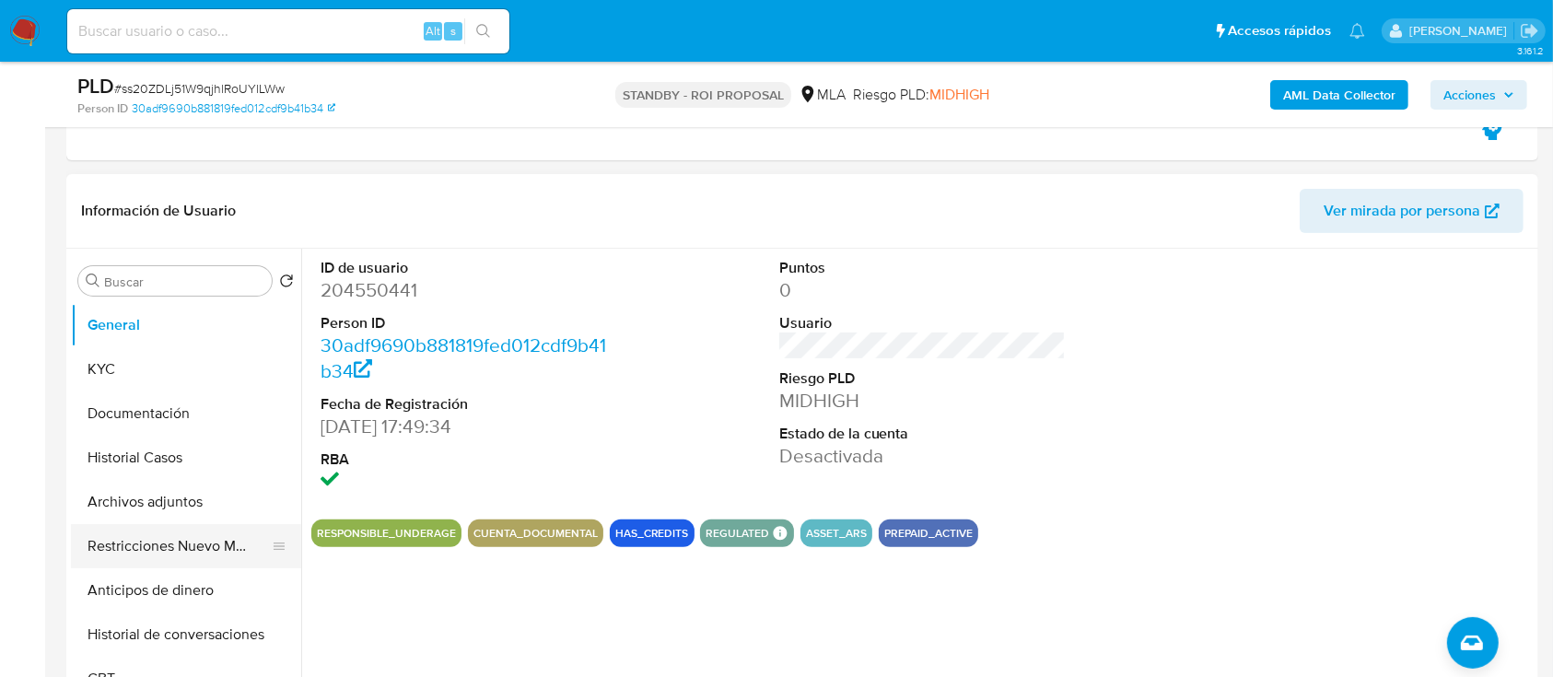
scroll to position [366, 0]
click at [123, 512] on button "Archivos adjuntos" at bounding box center [179, 501] width 216 height 44
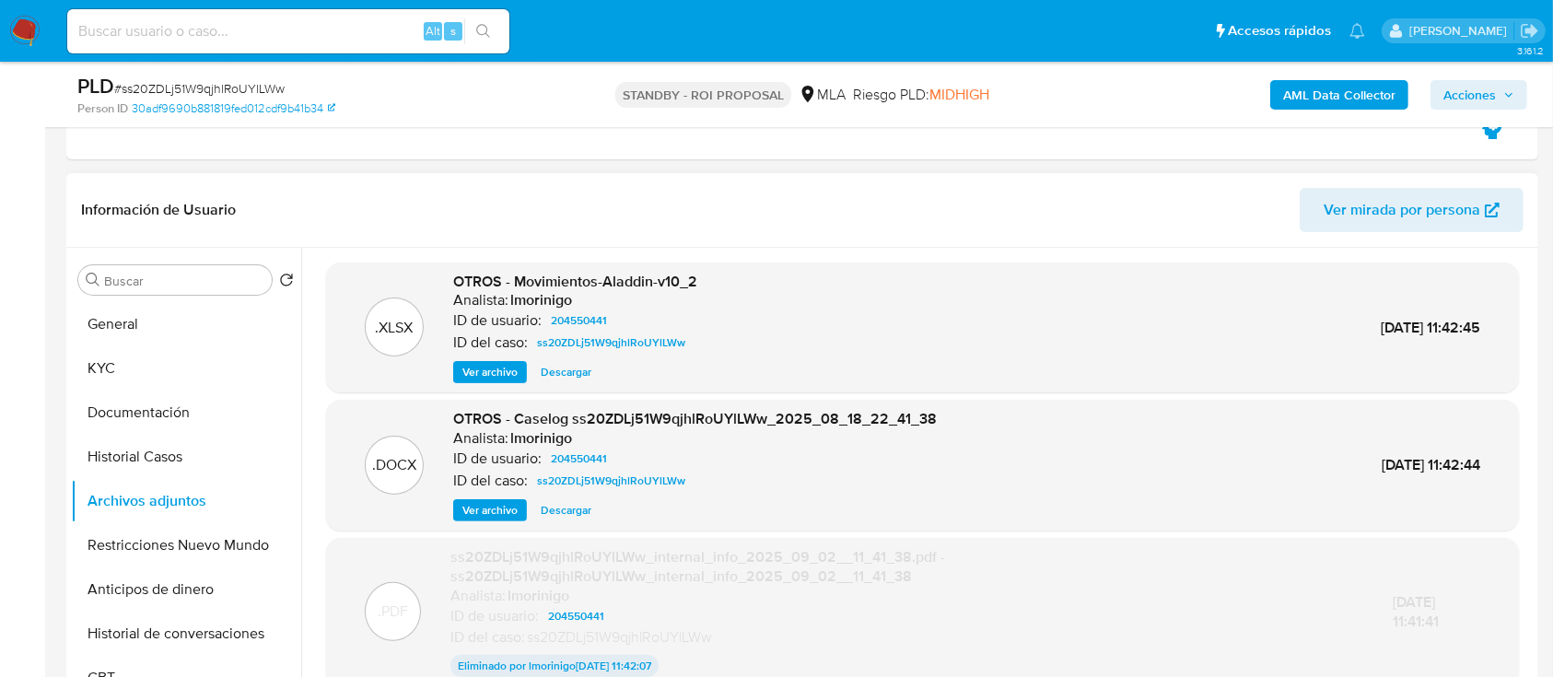
click at [562, 501] on span "Descargar" at bounding box center [566, 510] width 51 height 18
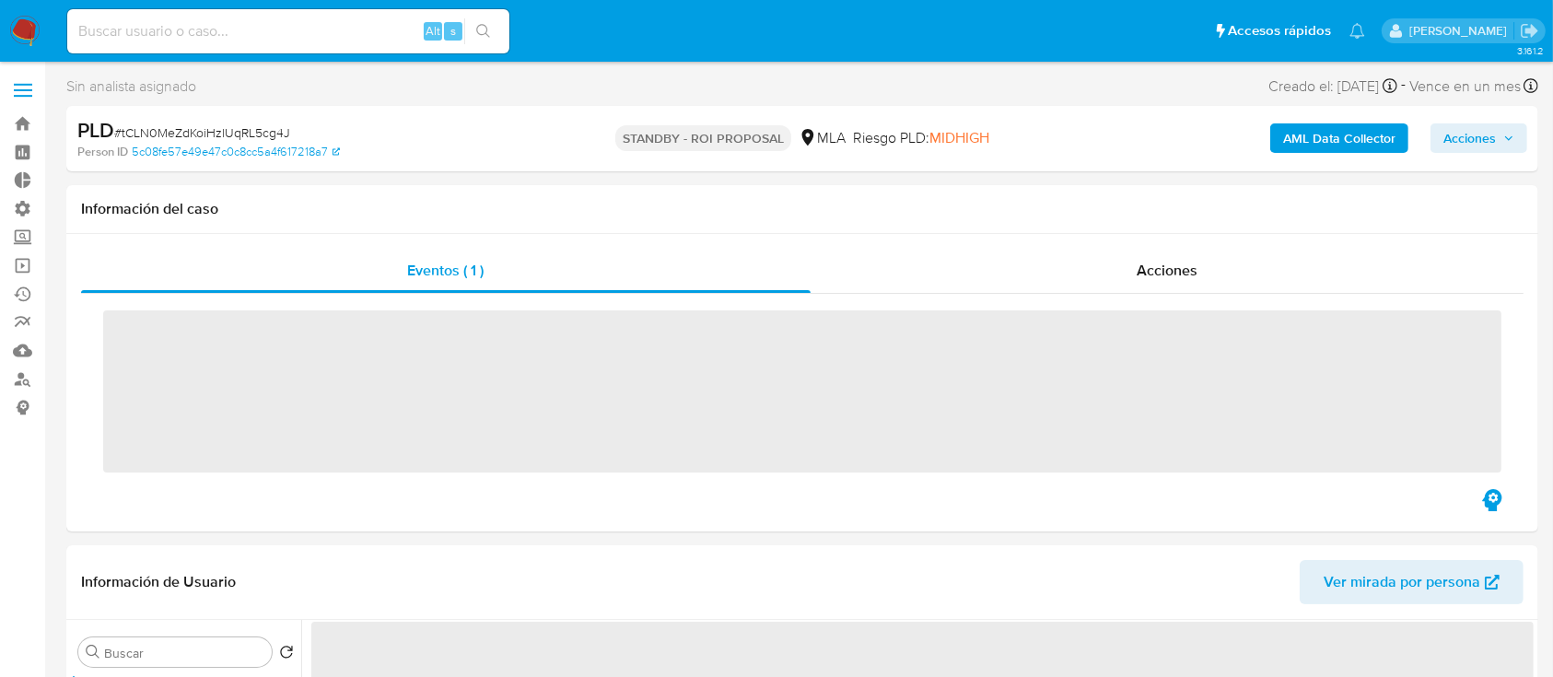
click at [1086, 275] on div "Acciones" at bounding box center [1168, 271] width 714 height 44
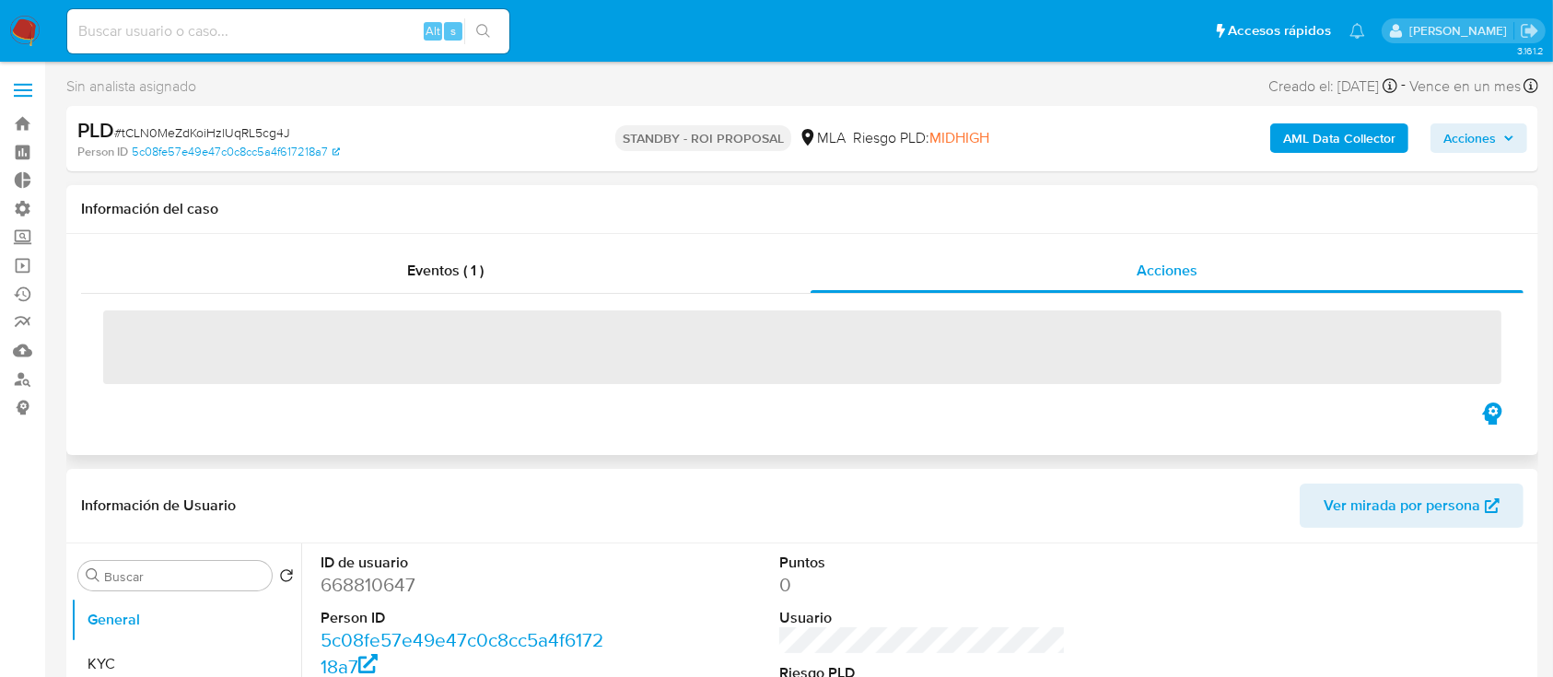
select select "10"
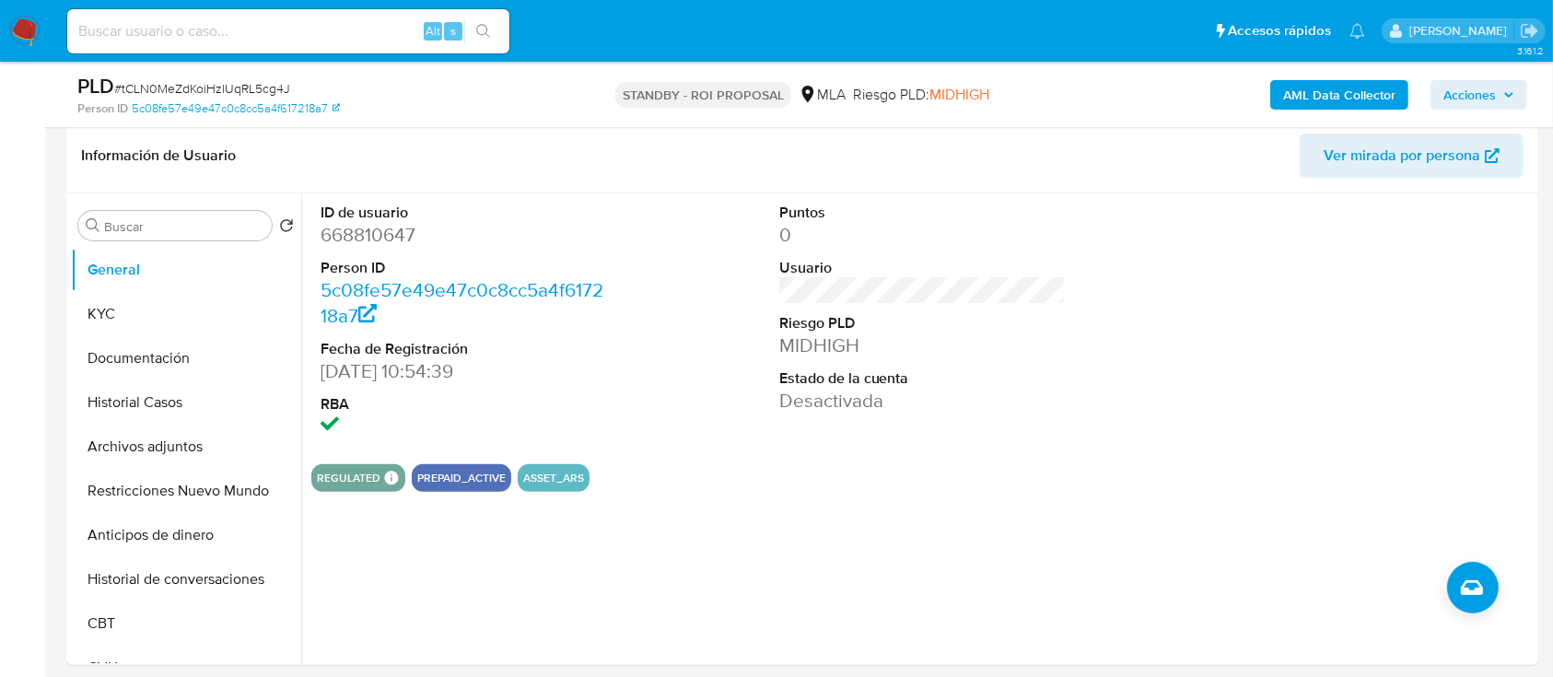
scroll to position [434, 0]
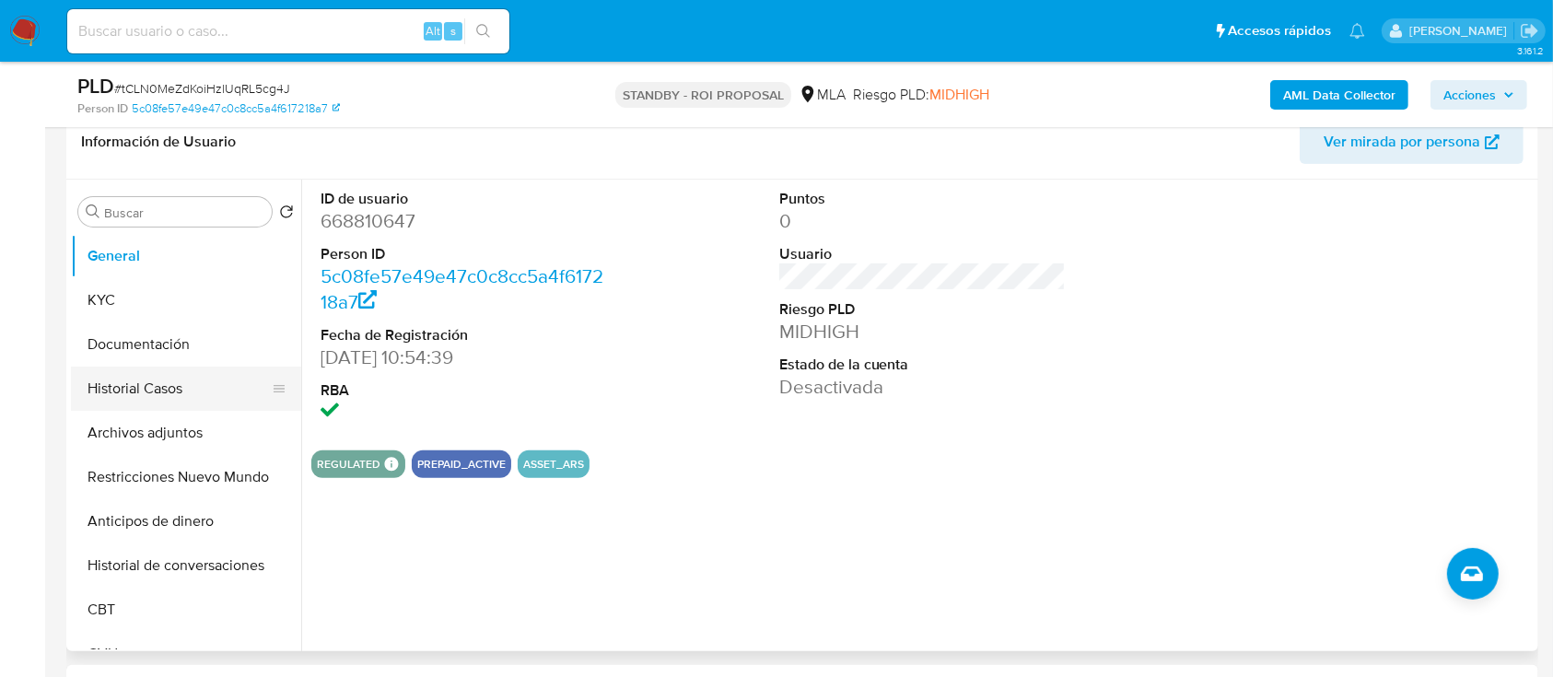
click at [135, 408] on button "Historial Casos" at bounding box center [179, 389] width 216 height 44
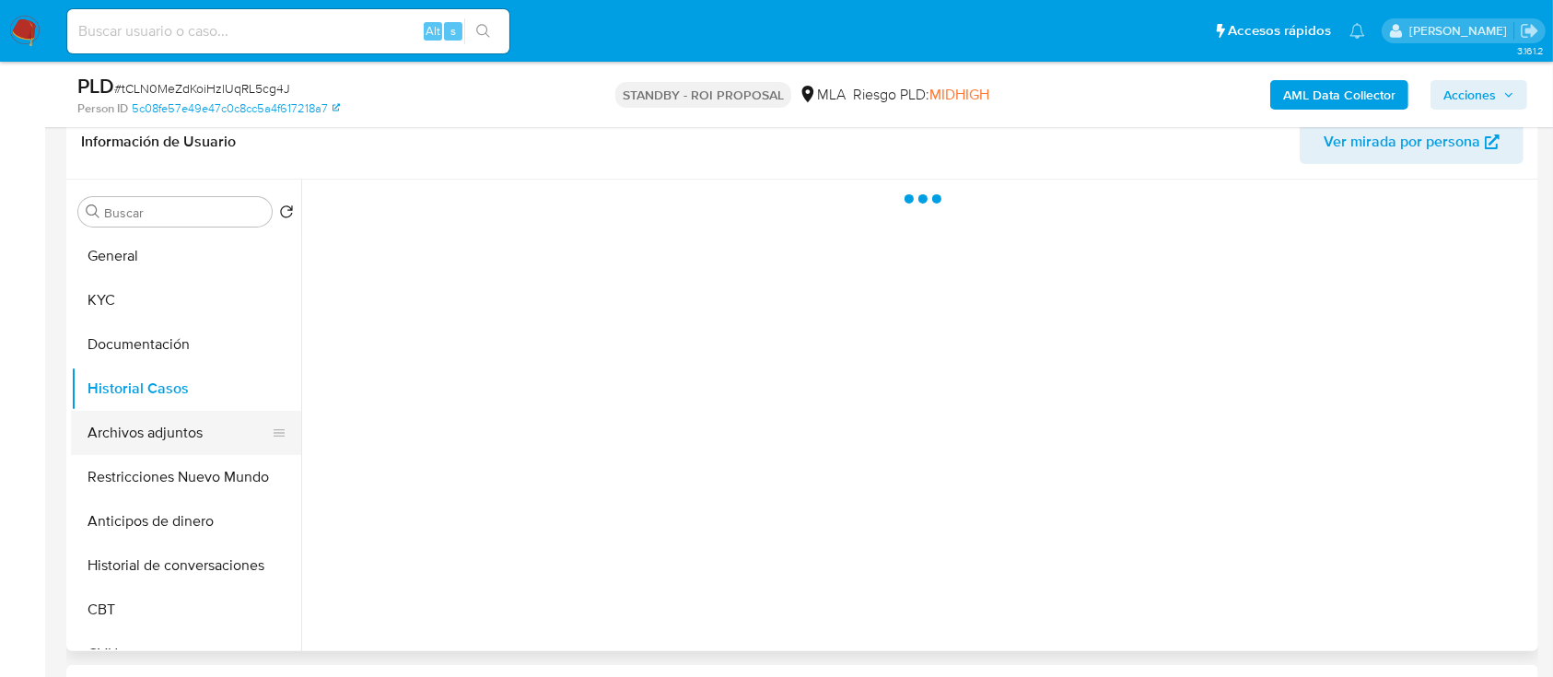
click at [158, 429] on button "Archivos adjuntos" at bounding box center [179, 433] width 216 height 44
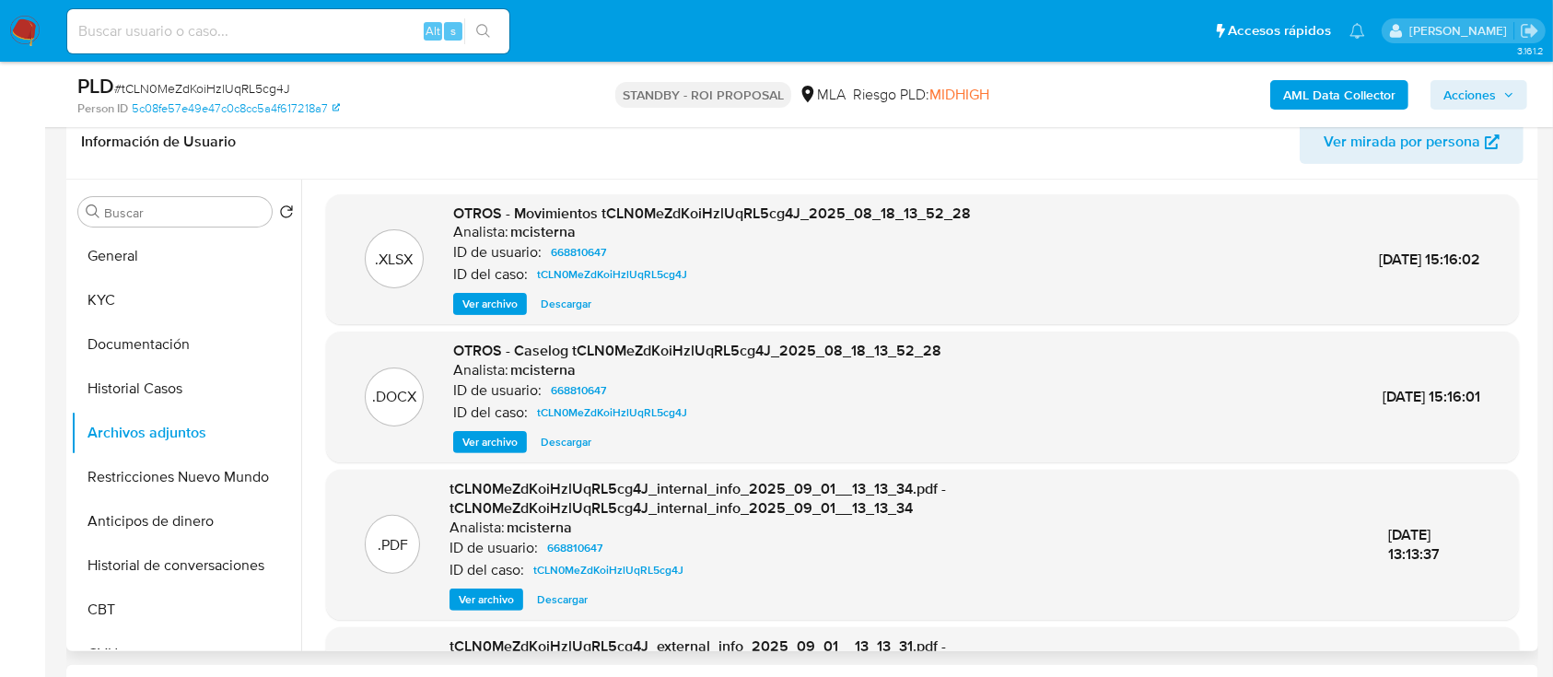
click at [574, 444] on span "Descargar" at bounding box center [566, 442] width 51 height 18
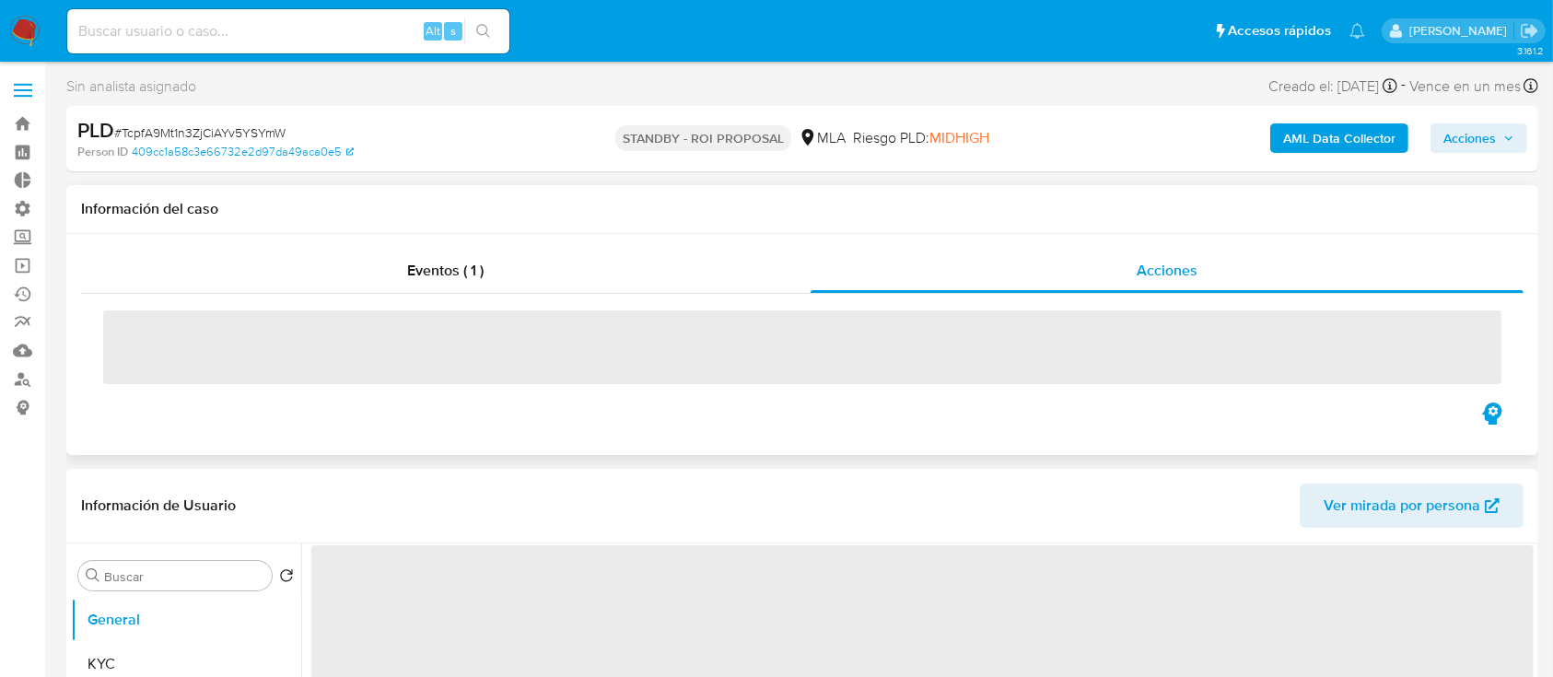
select select "10"
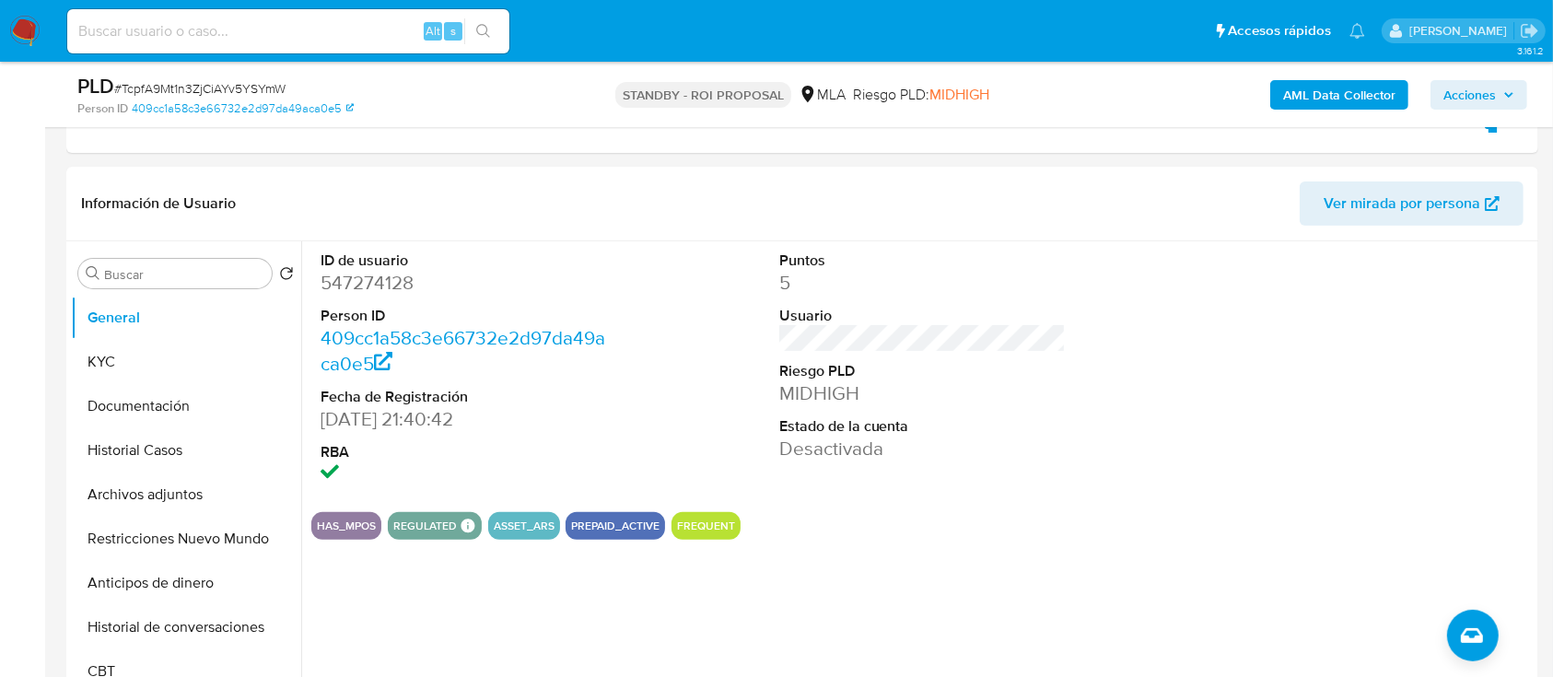
scroll to position [380, 0]
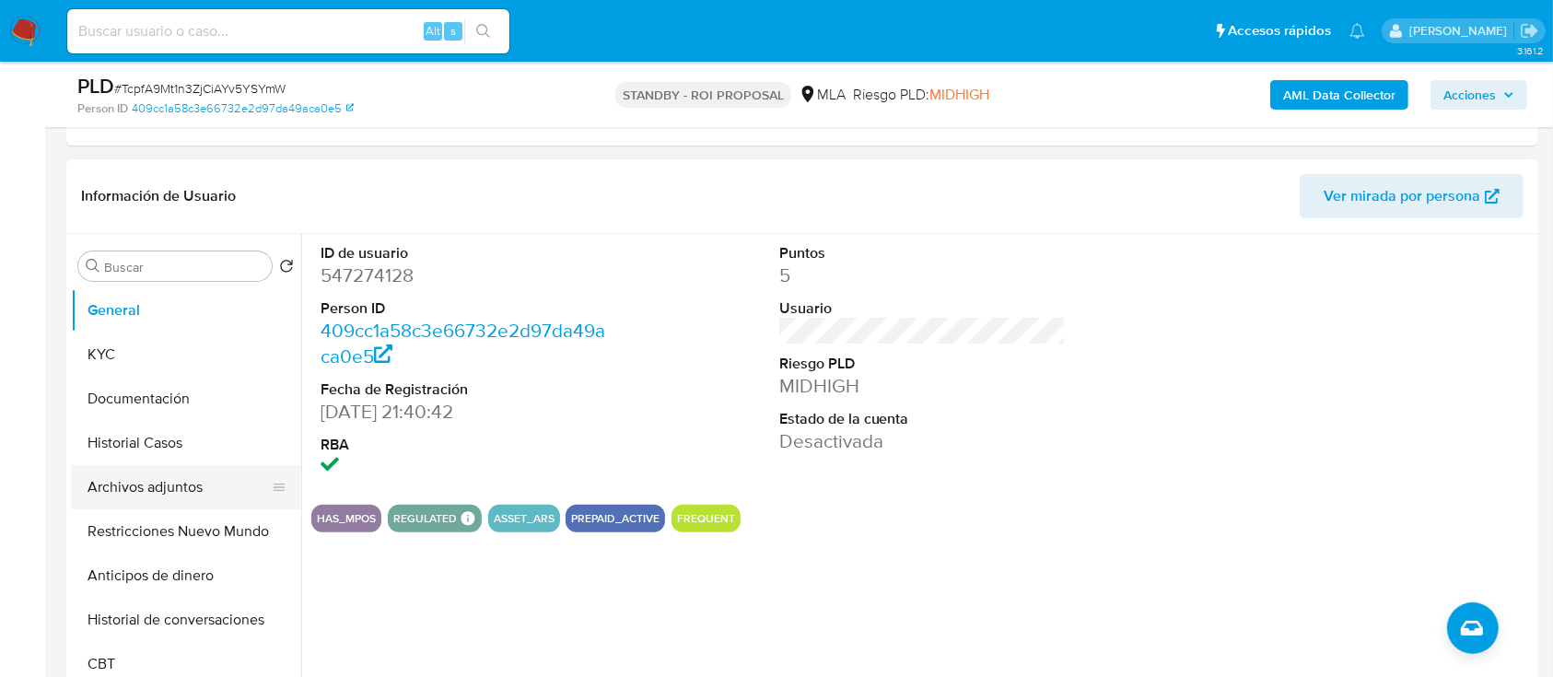
click at [162, 500] on button "Archivos adjuntos" at bounding box center [179, 487] width 216 height 44
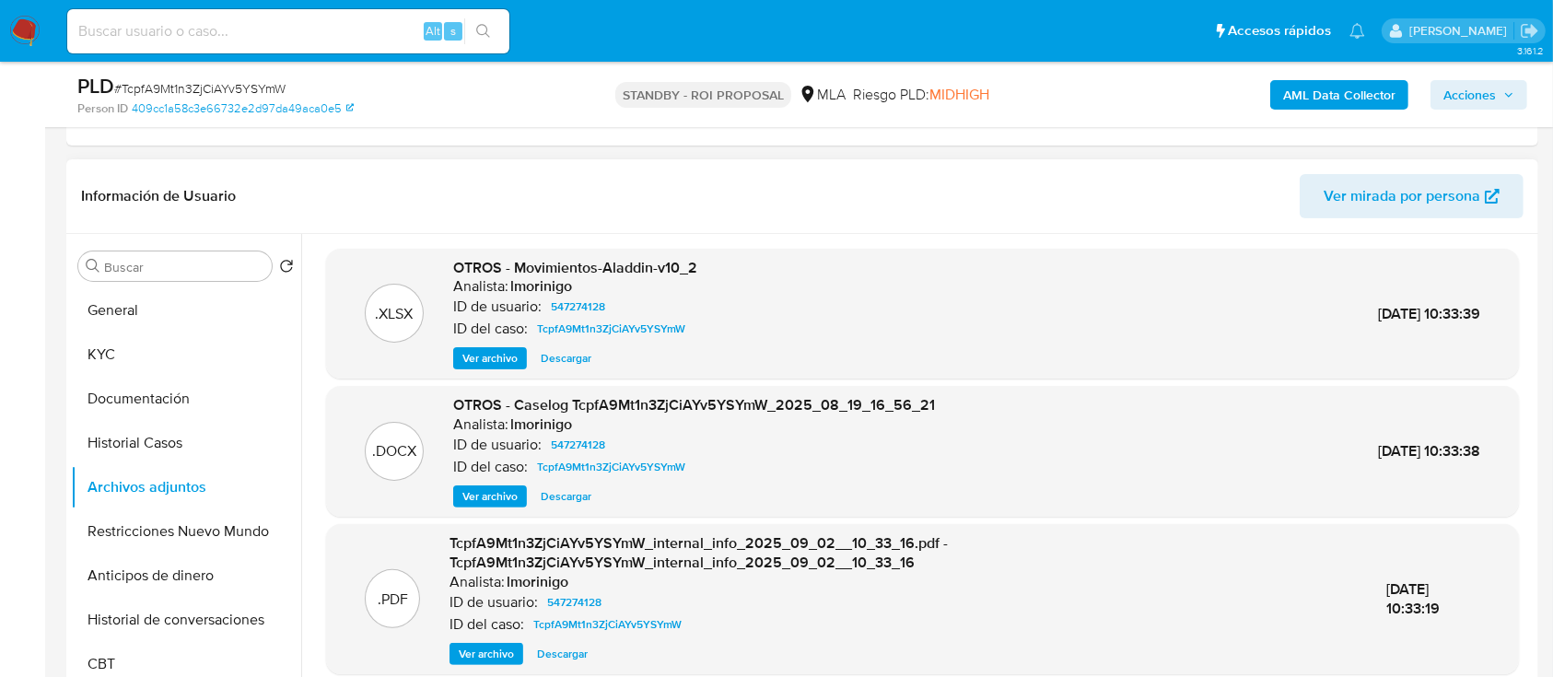
click at [572, 487] on span "Descargar" at bounding box center [566, 496] width 51 height 18
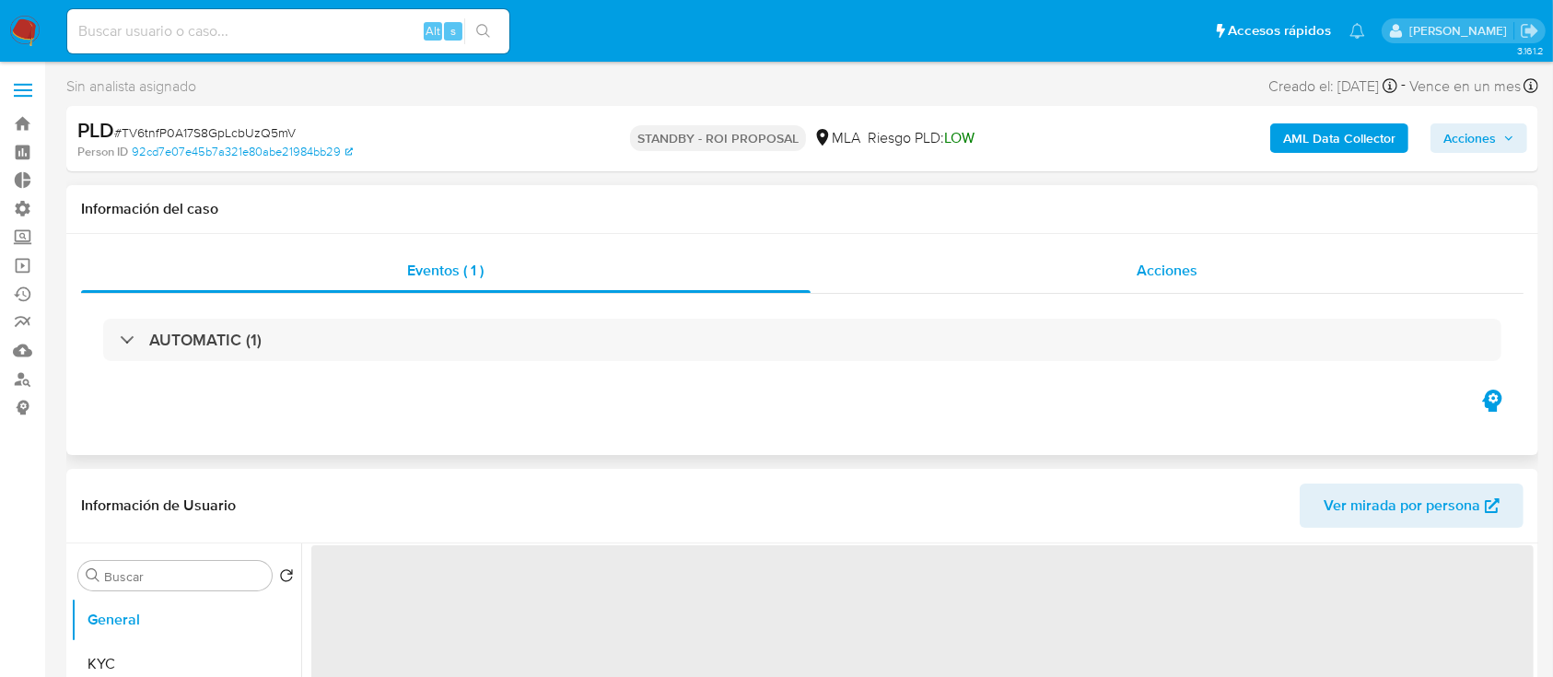
drag, startPoint x: 1242, startPoint y: 289, endPoint x: 1378, endPoint y: 276, distance: 137.0
click at [1378, 276] on div "Acciones" at bounding box center [1168, 271] width 714 height 44
select select "10"
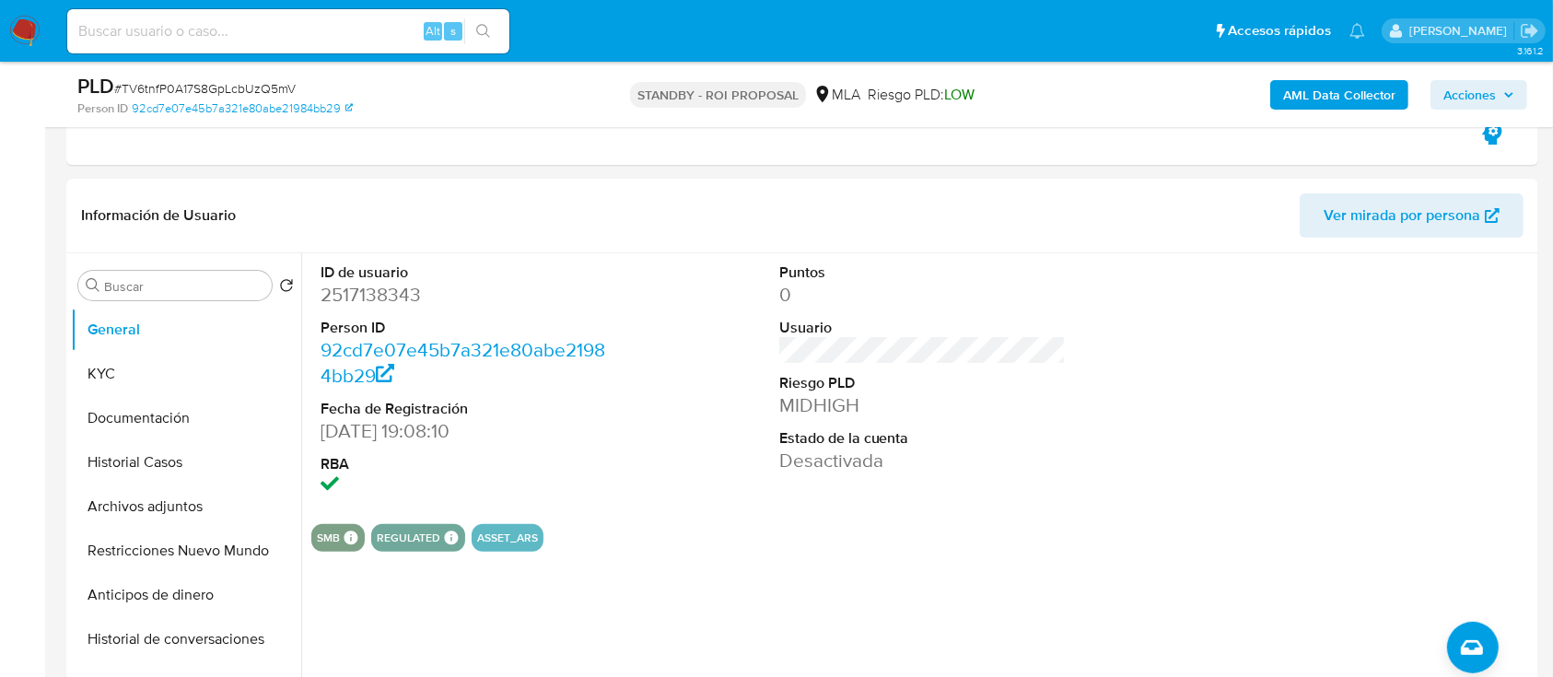
scroll to position [361, 0]
click at [94, 512] on button "Archivos adjuntos" at bounding box center [179, 506] width 216 height 44
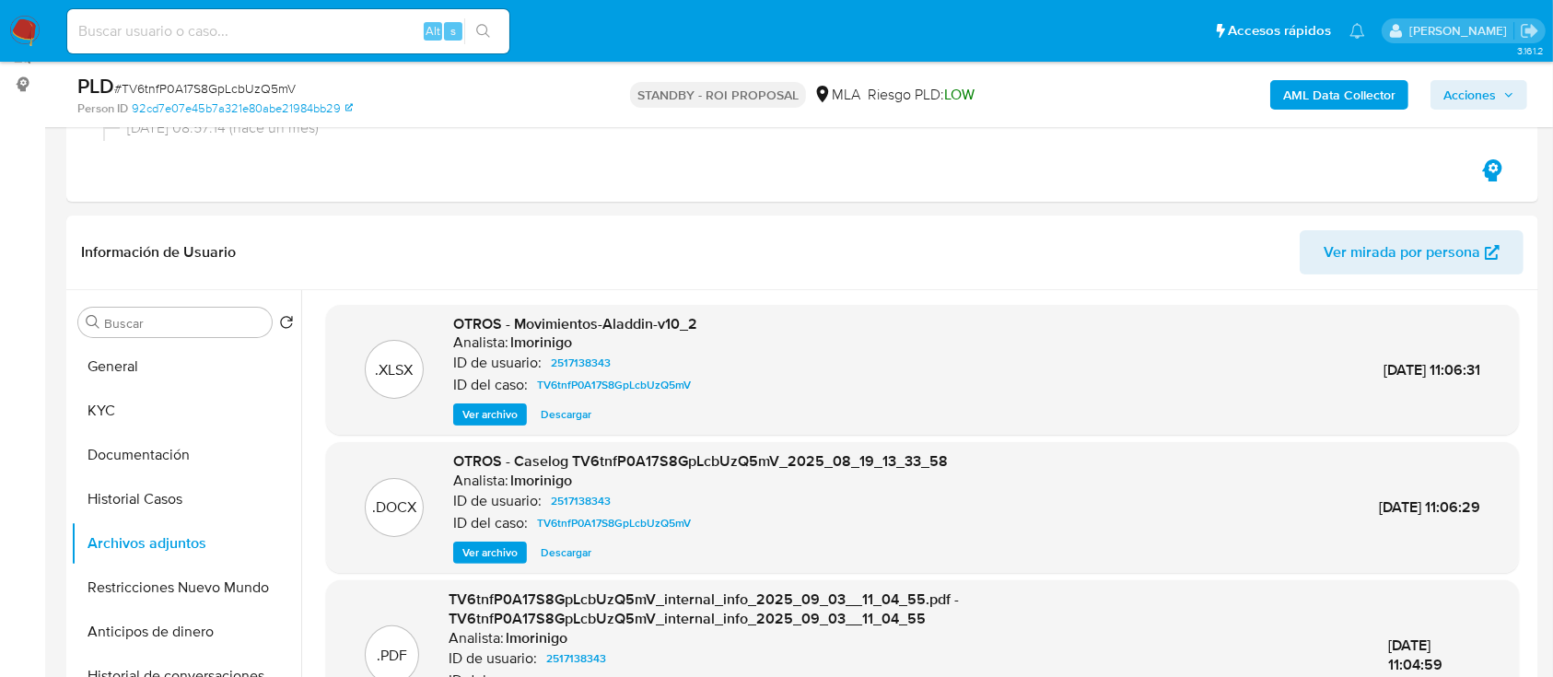
scroll to position [324, 0]
click at [548, 563] on div ".DOCX OTROS - Caselog TV6tnfP0A17S8GpLcbUzQ5mV_2025_08_19_13_33_58 Analista: lm…" at bounding box center [922, 506] width 1193 height 131
click at [560, 555] on span "Descargar" at bounding box center [566, 552] width 51 height 18
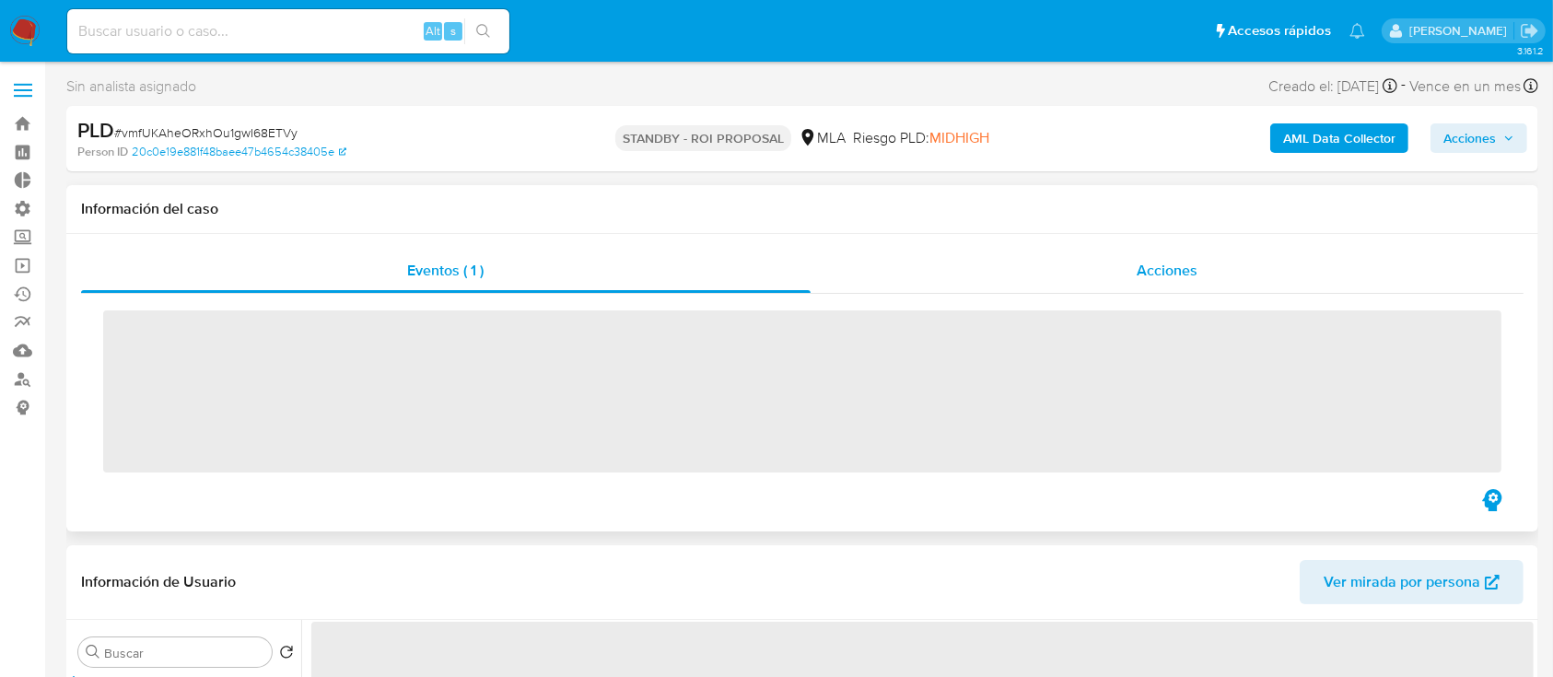
click at [1134, 261] on div "Acciones" at bounding box center [1168, 271] width 714 height 44
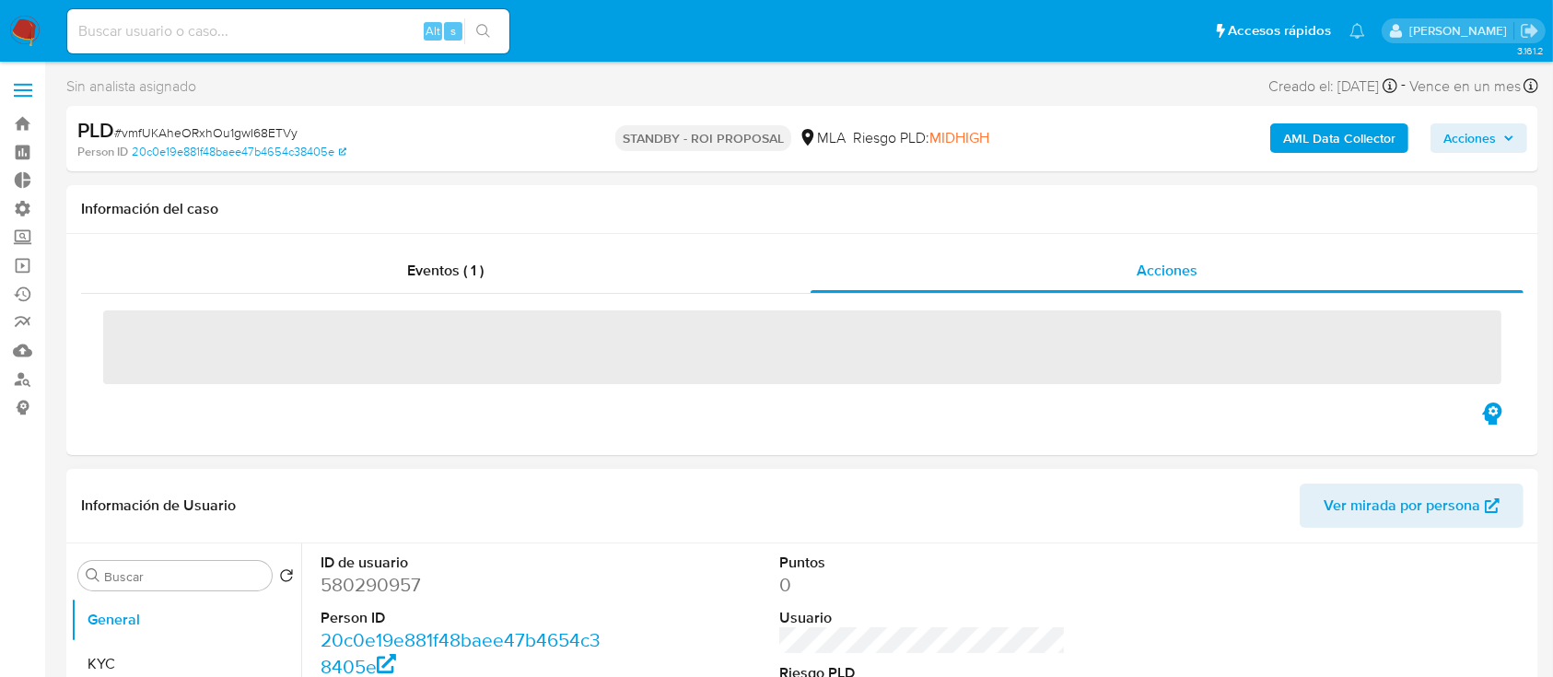
select select "10"
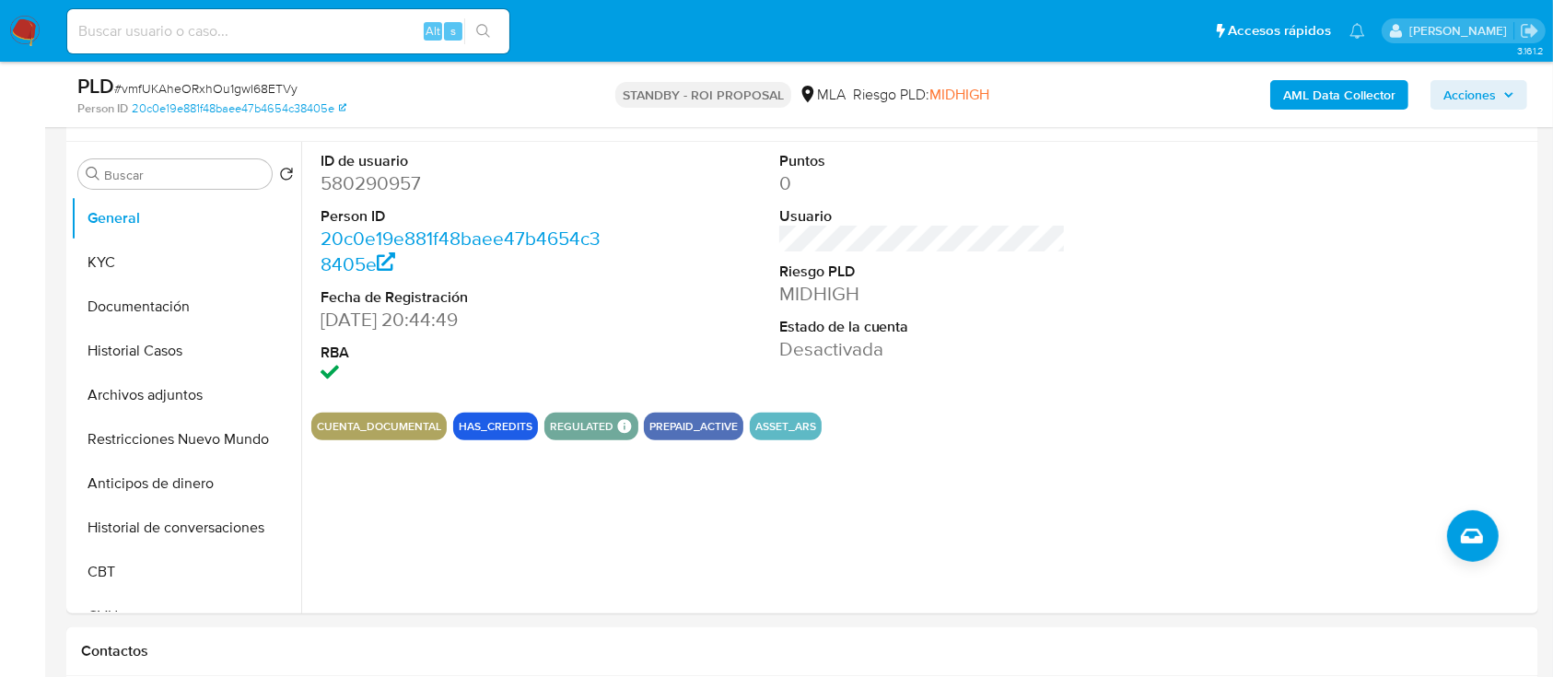
scroll to position [473, 0]
click at [159, 394] on button "Archivos adjuntos" at bounding box center [179, 394] width 216 height 44
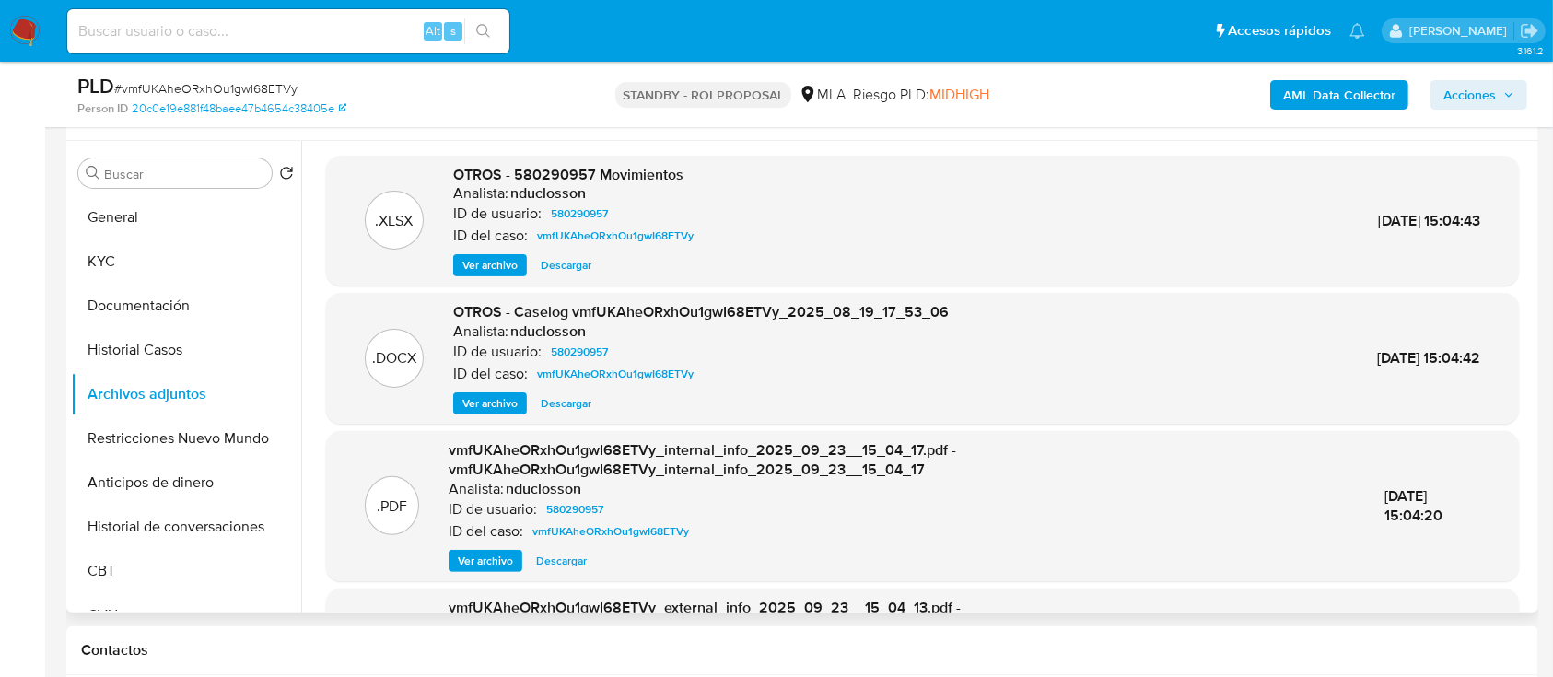
click at [576, 402] on span "Descargar" at bounding box center [566, 403] width 51 height 18
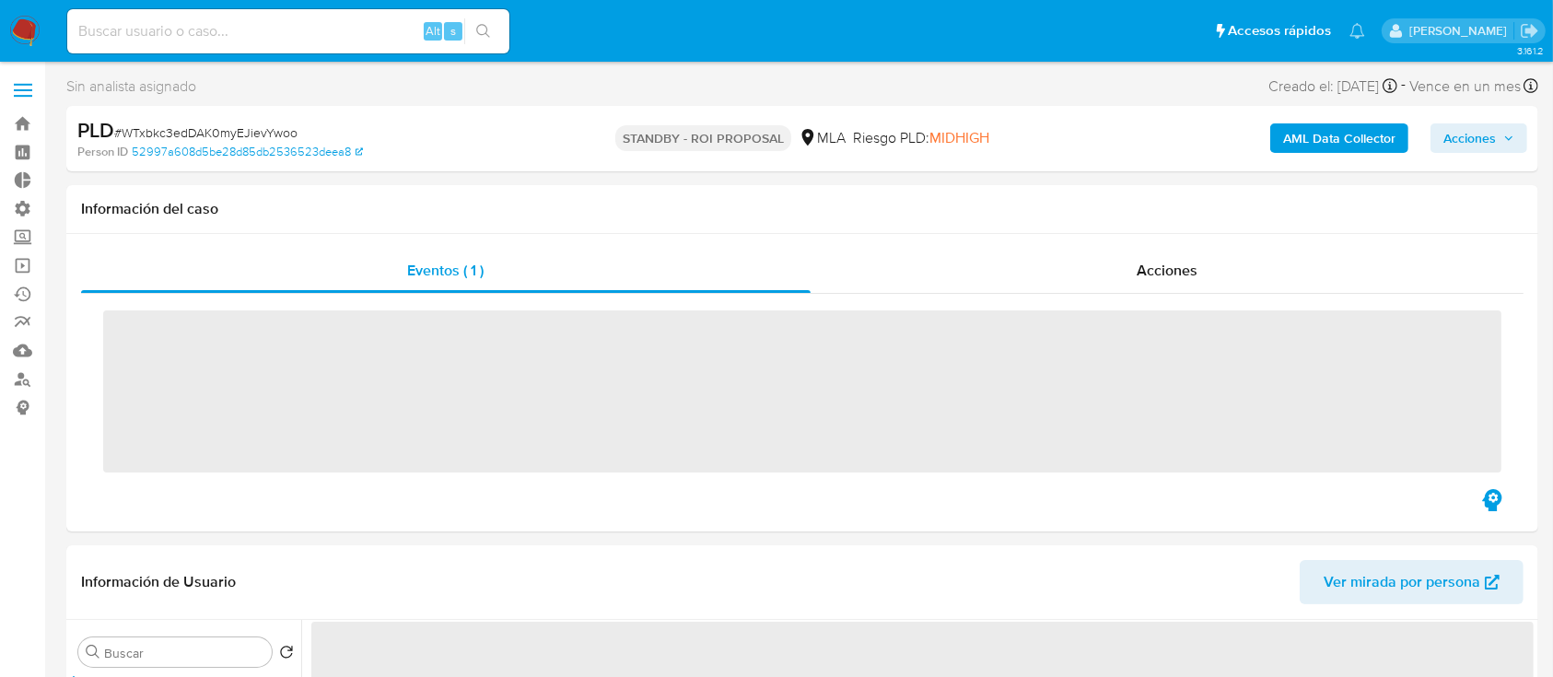
click at [1059, 305] on div "‌" at bounding box center [802, 390] width 1443 height 192
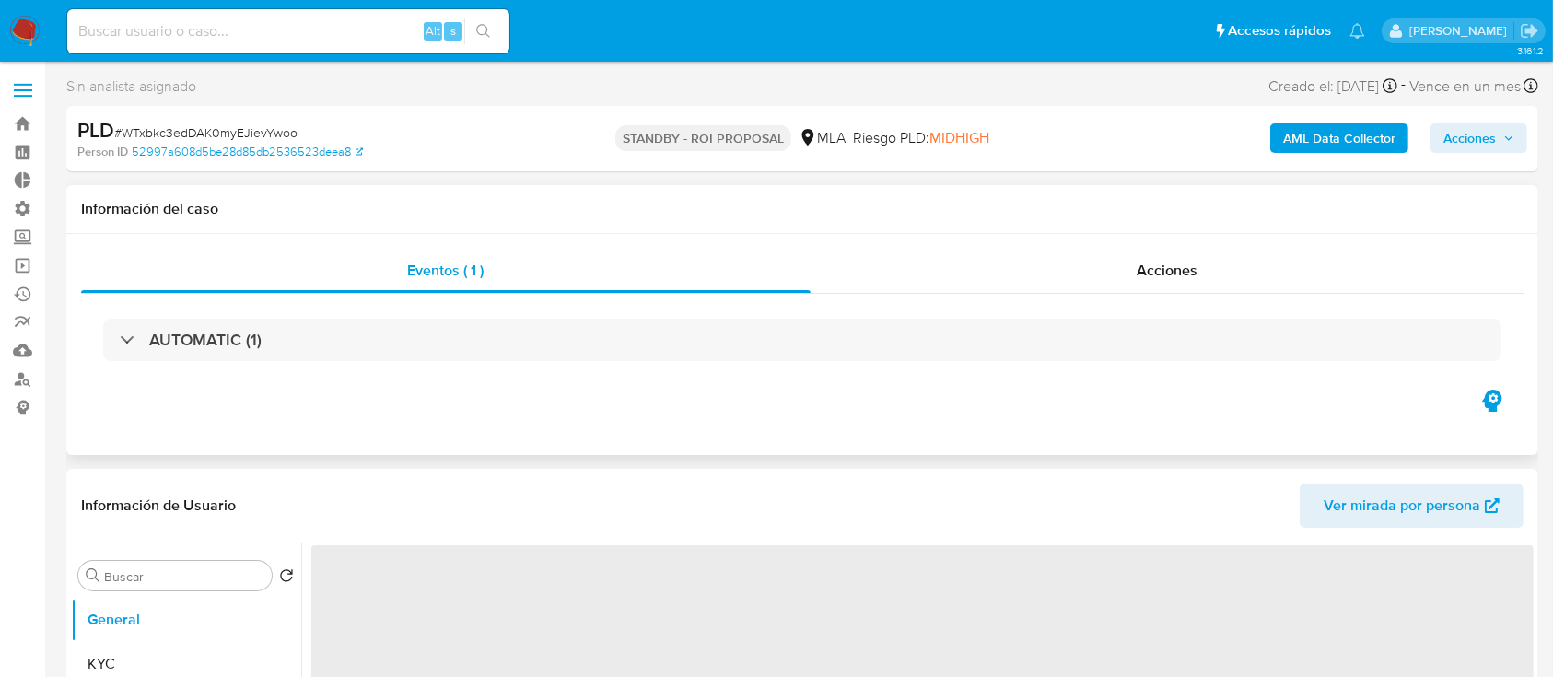
click at [1066, 297] on div "AUTOMATIC (1)" at bounding box center [802, 340] width 1443 height 92
click at [1067, 285] on div "Acciones" at bounding box center [1168, 271] width 714 height 44
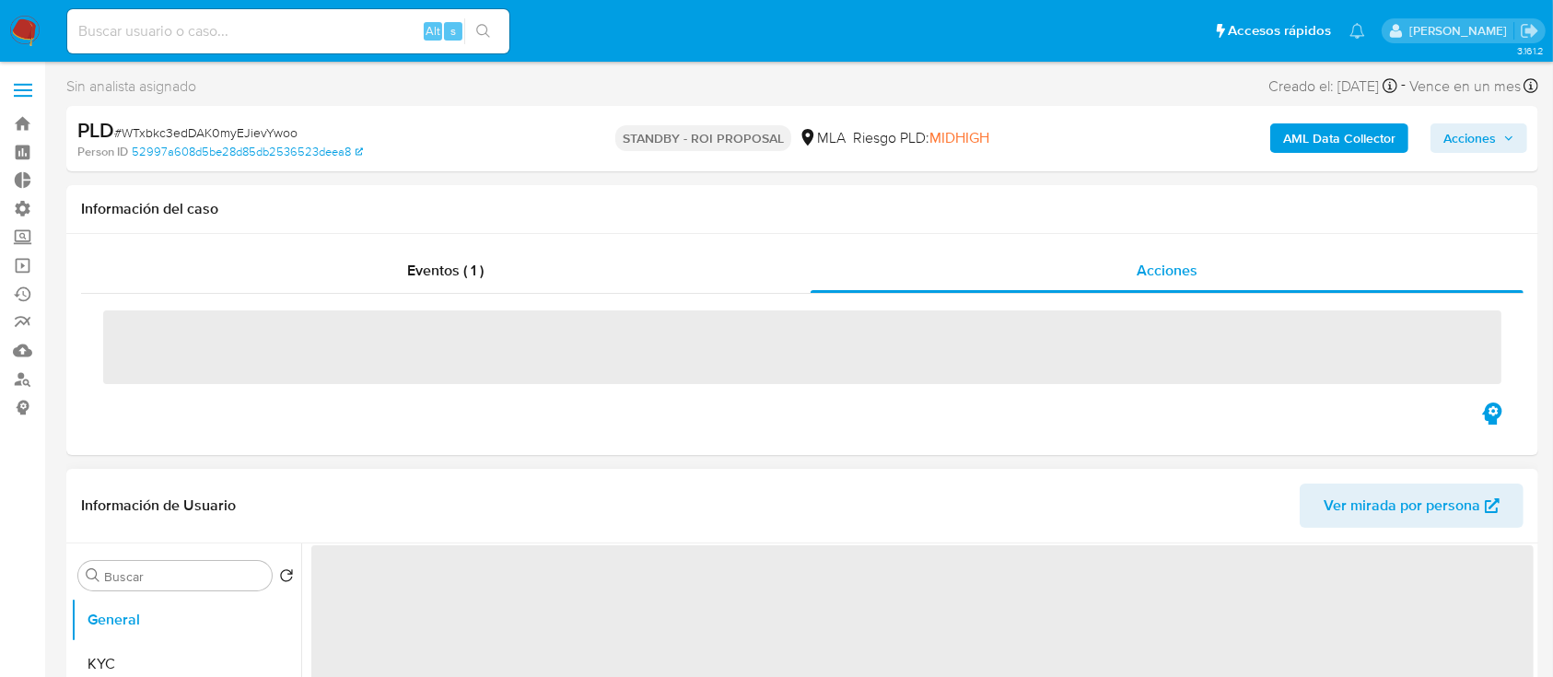
select select "10"
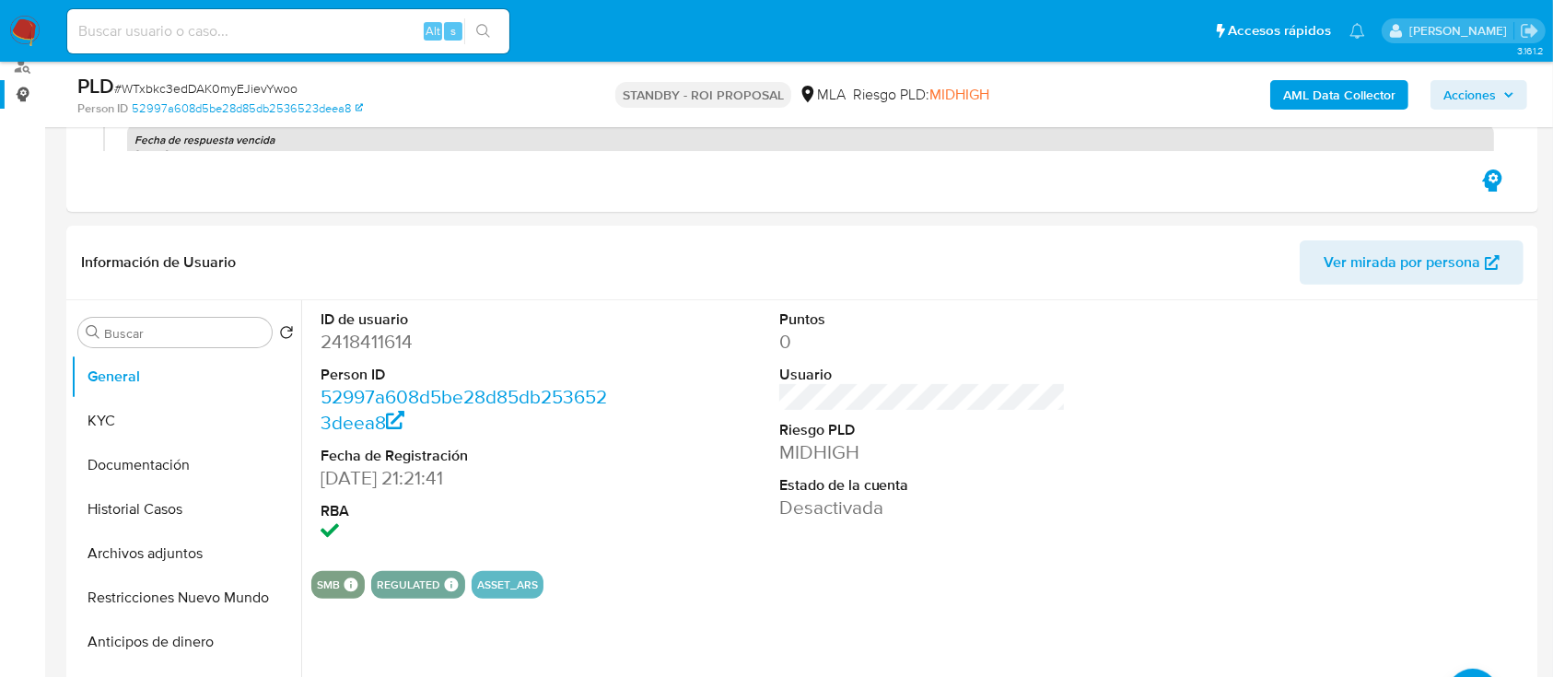
scroll to position [412, 0]
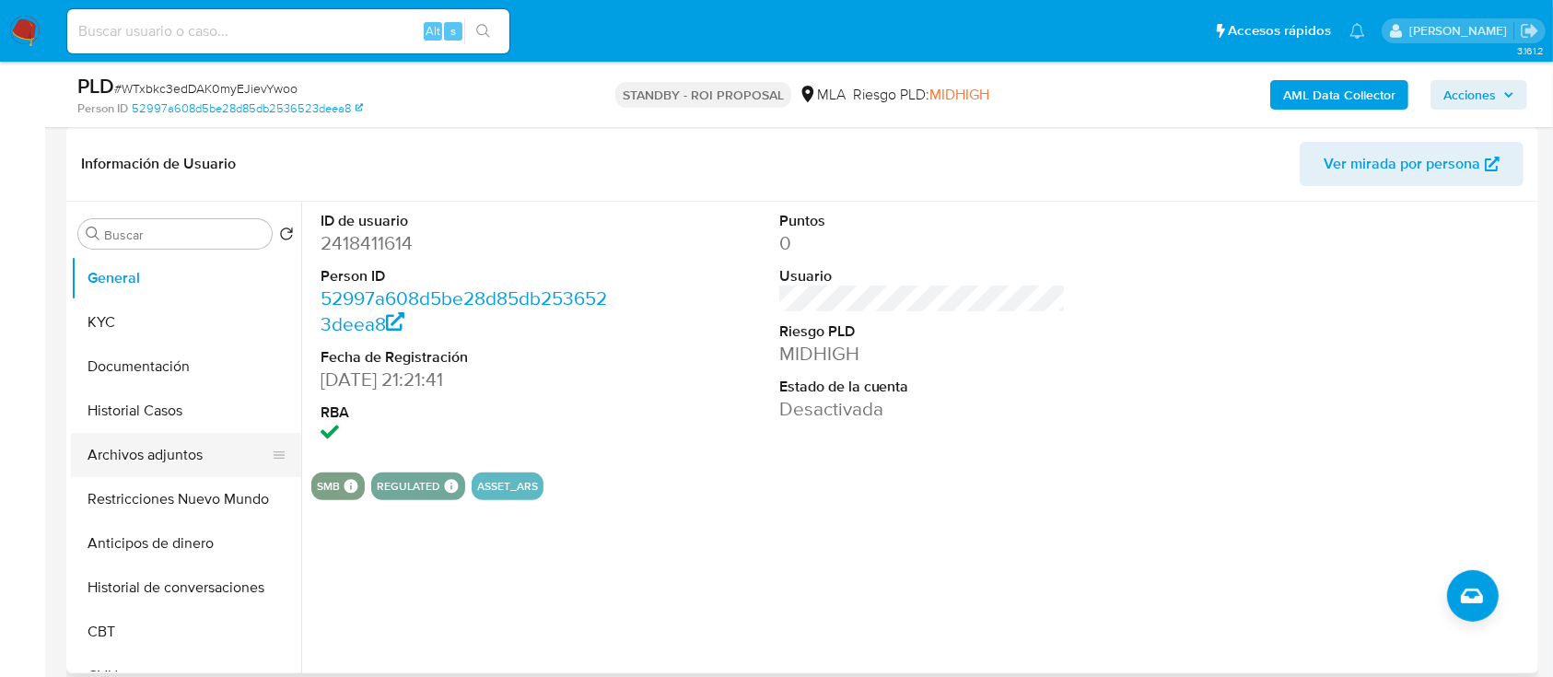
click at [147, 440] on button "Archivos adjuntos" at bounding box center [179, 455] width 216 height 44
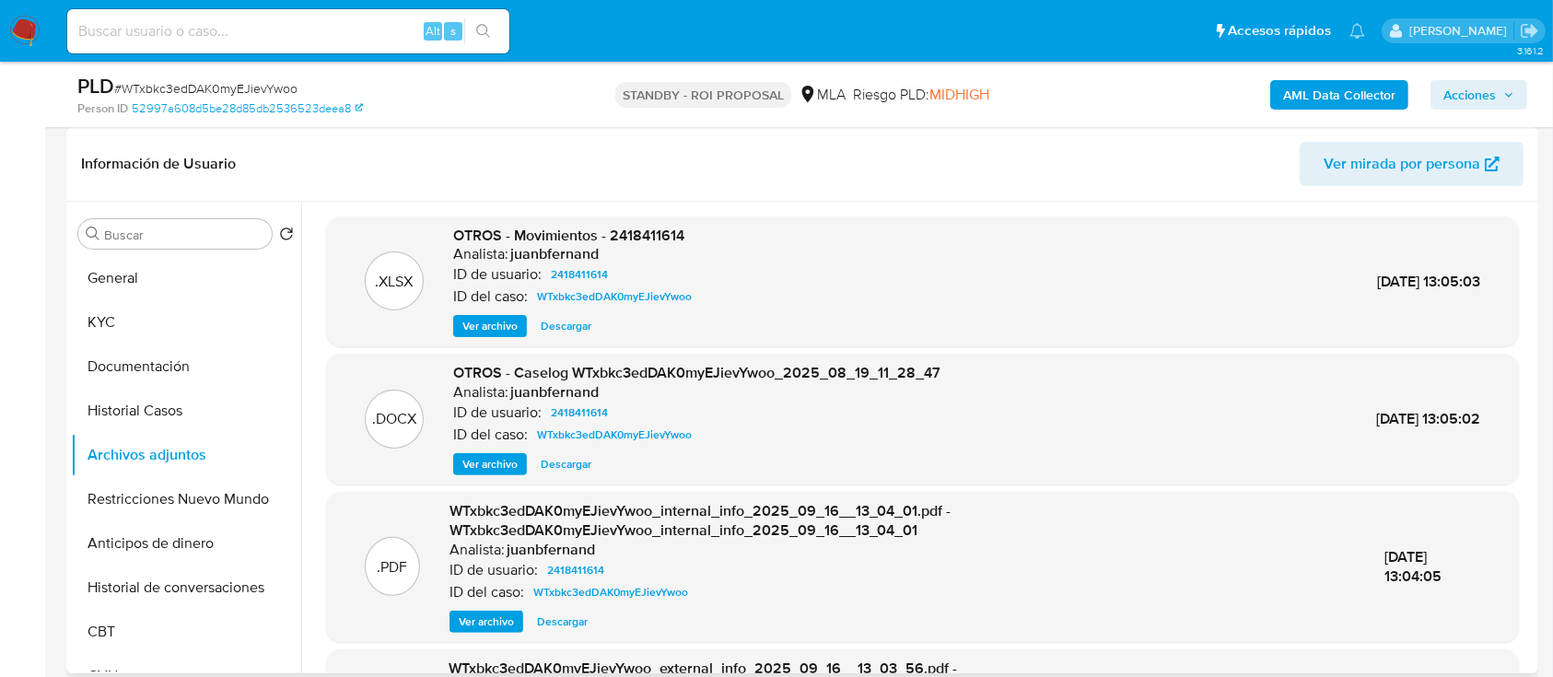
click at [583, 457] on span "Descargar" at bounding box center [566, 464] width 51 height 18
click at [583, 457] on div "Ver archivo Descargar Descargar" at bounding box center [696, 464] width 487 height 22
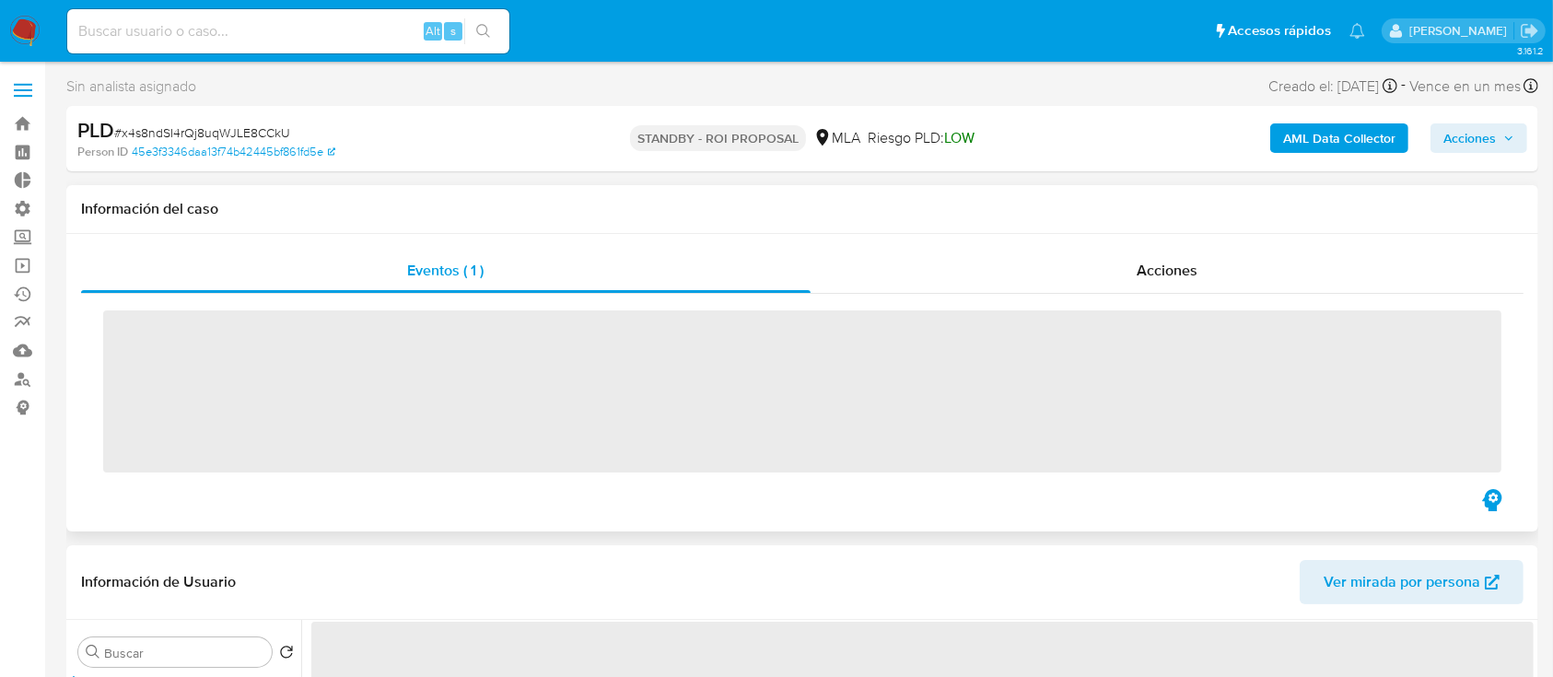
click at [1087, 295] on div "‌" at bounding box center [802, 390] width 1443 height 192
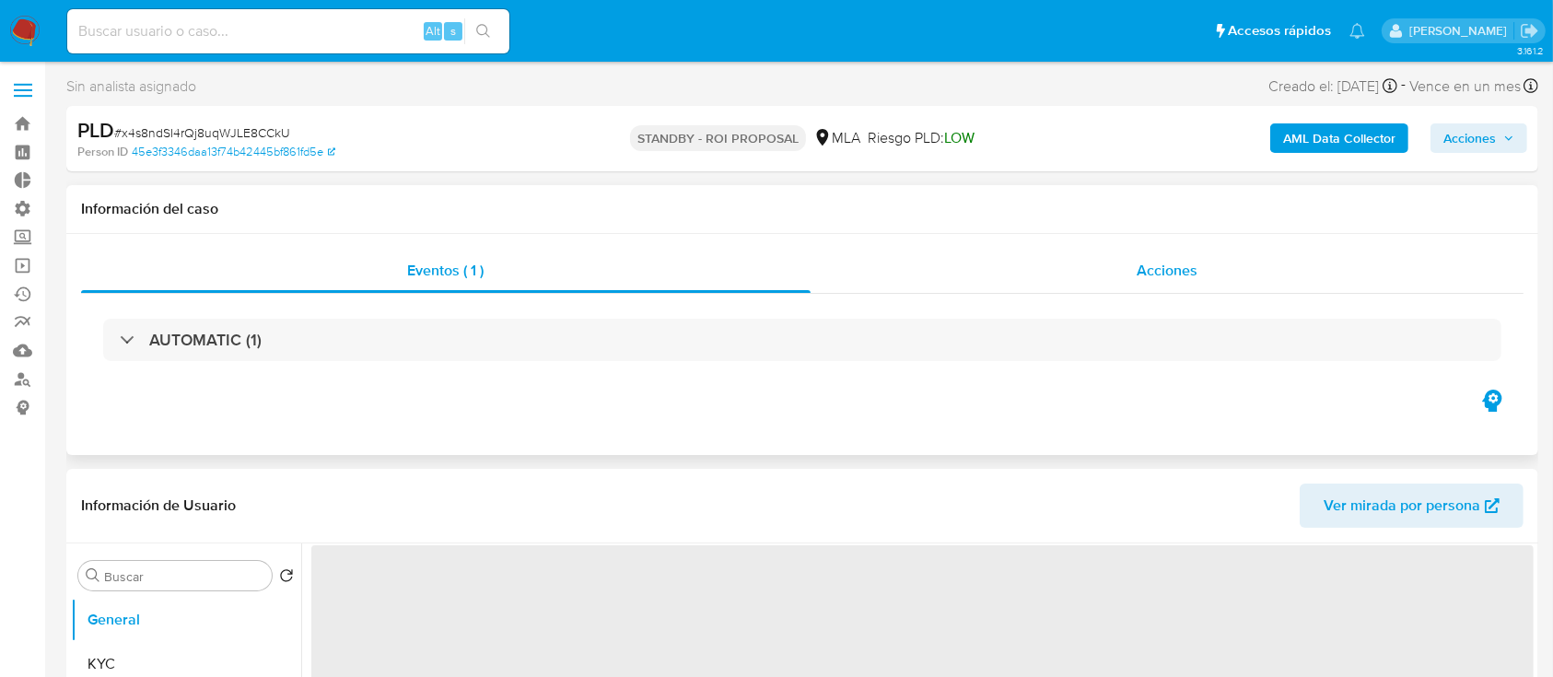
click at [1084, 282] on div "Acciones" at bounding box center [1168, 271] width 714 height 44
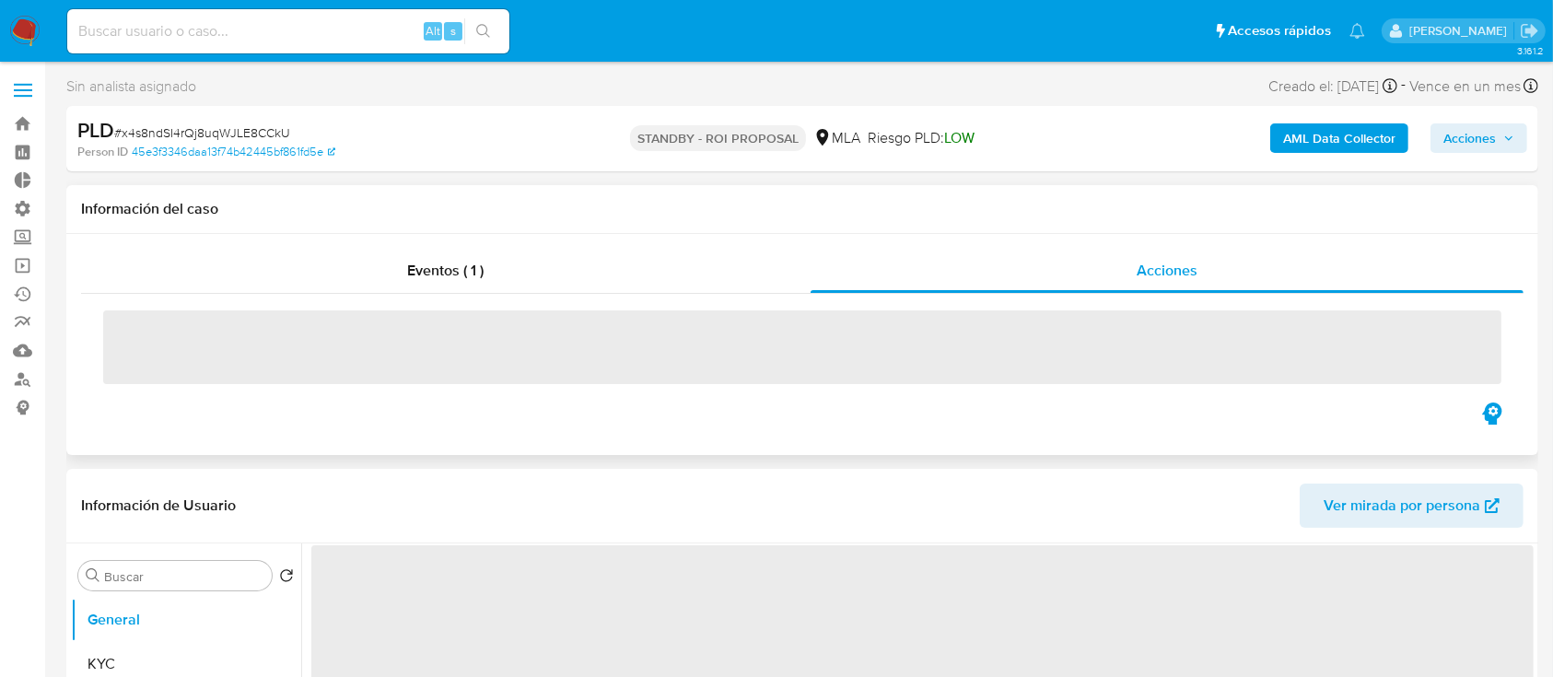
select select "10"
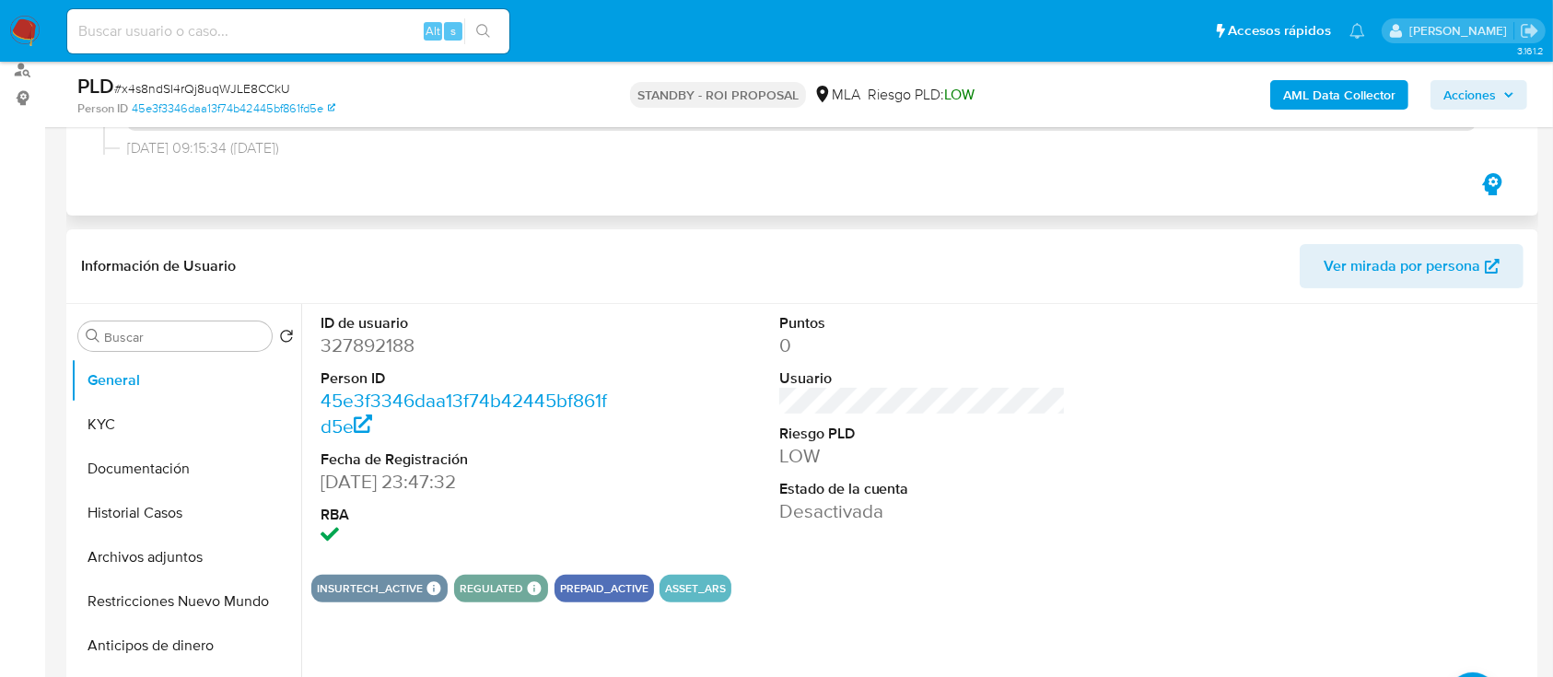
scroll to position [321, 0]
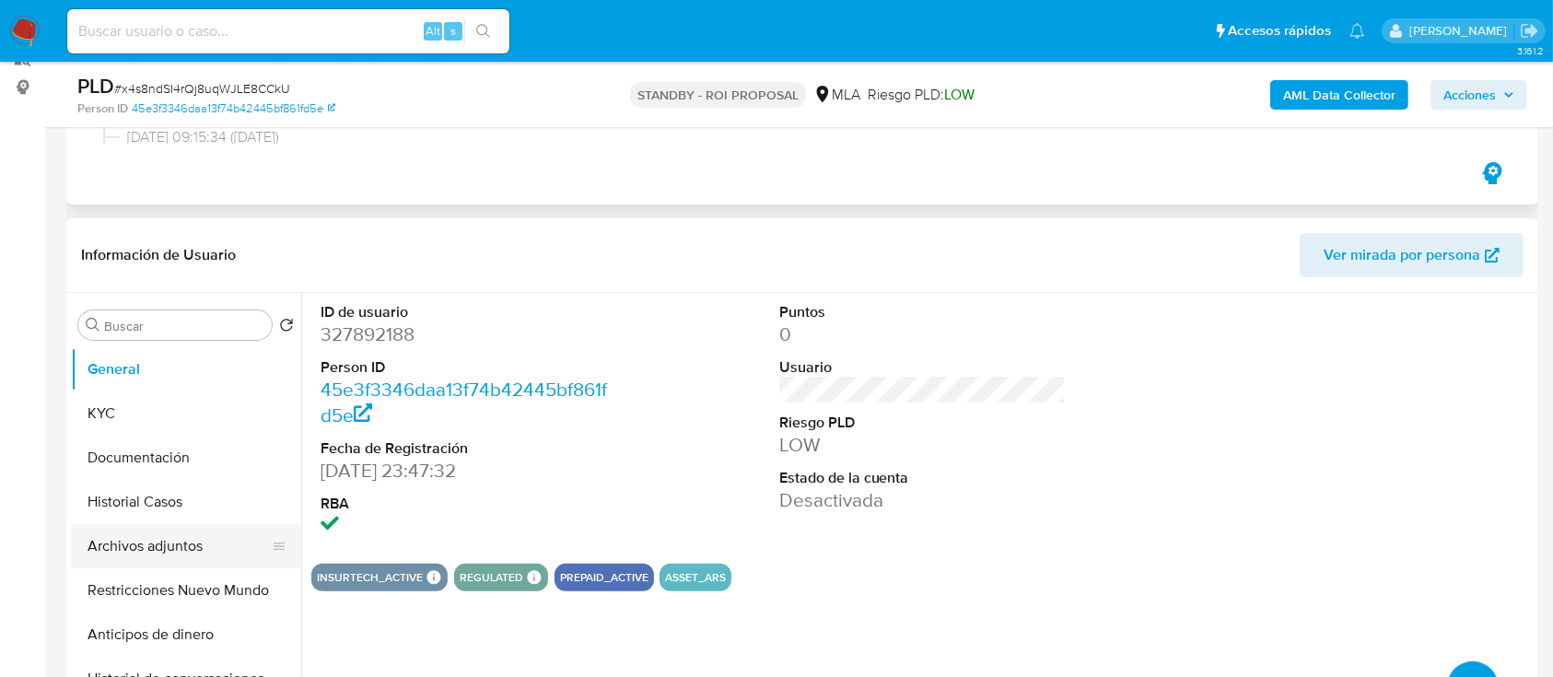
click at [103, 560] on button "Archivos adjuntos" at bounding box center [179, 546] width 216 height 44
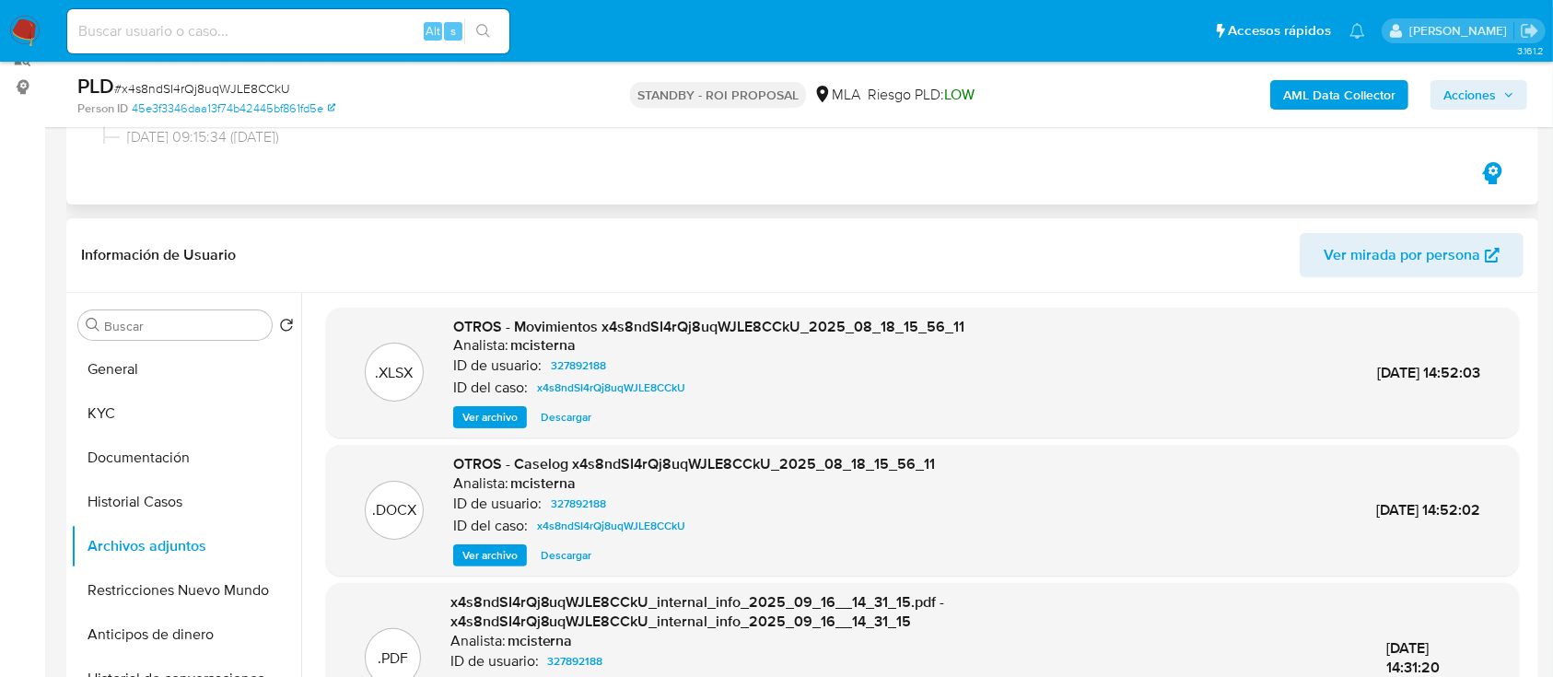
click at [553, 557] on span "Descargar" at bounding box center [566, 555] width 51 height 18
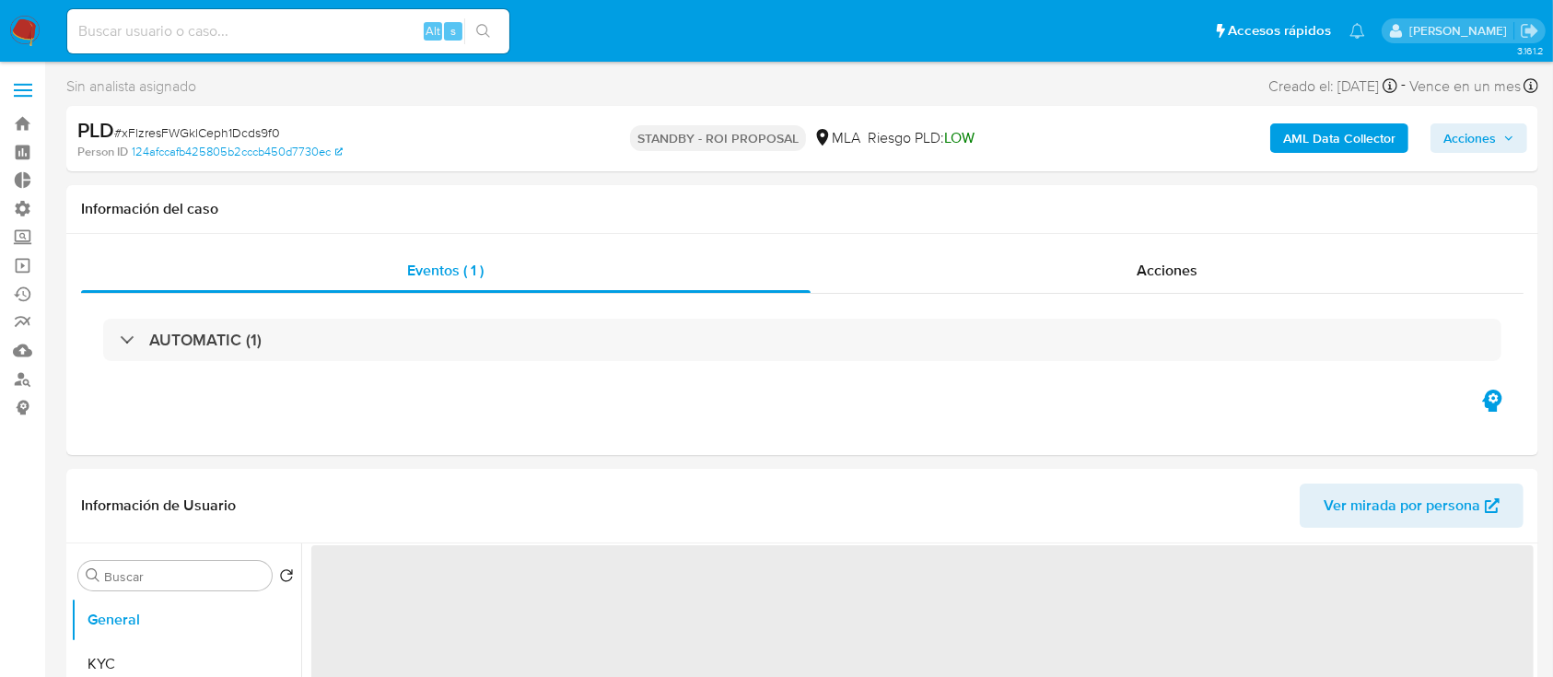
select select "10"
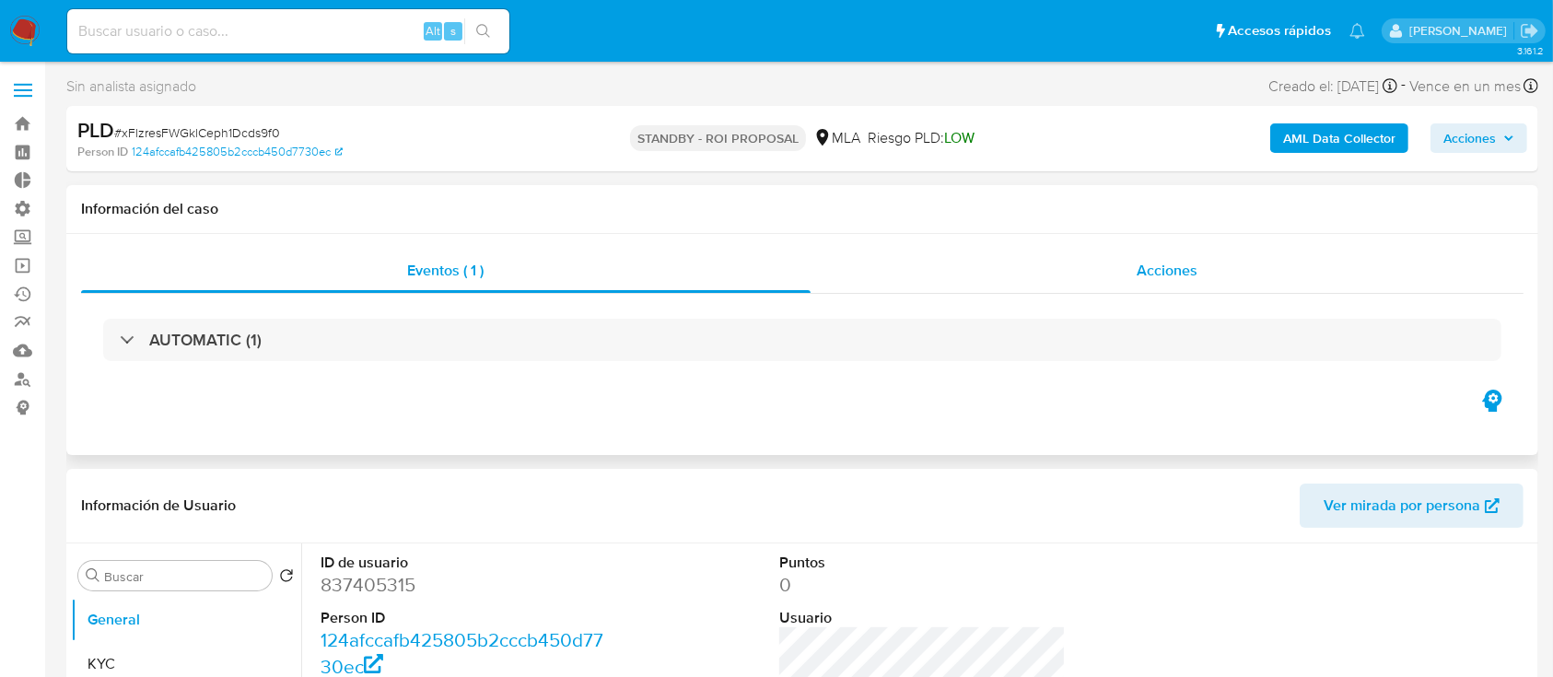
click at [1125, 257] on div "Acciones" at bounding box center [1168, 271] width 714 height 44
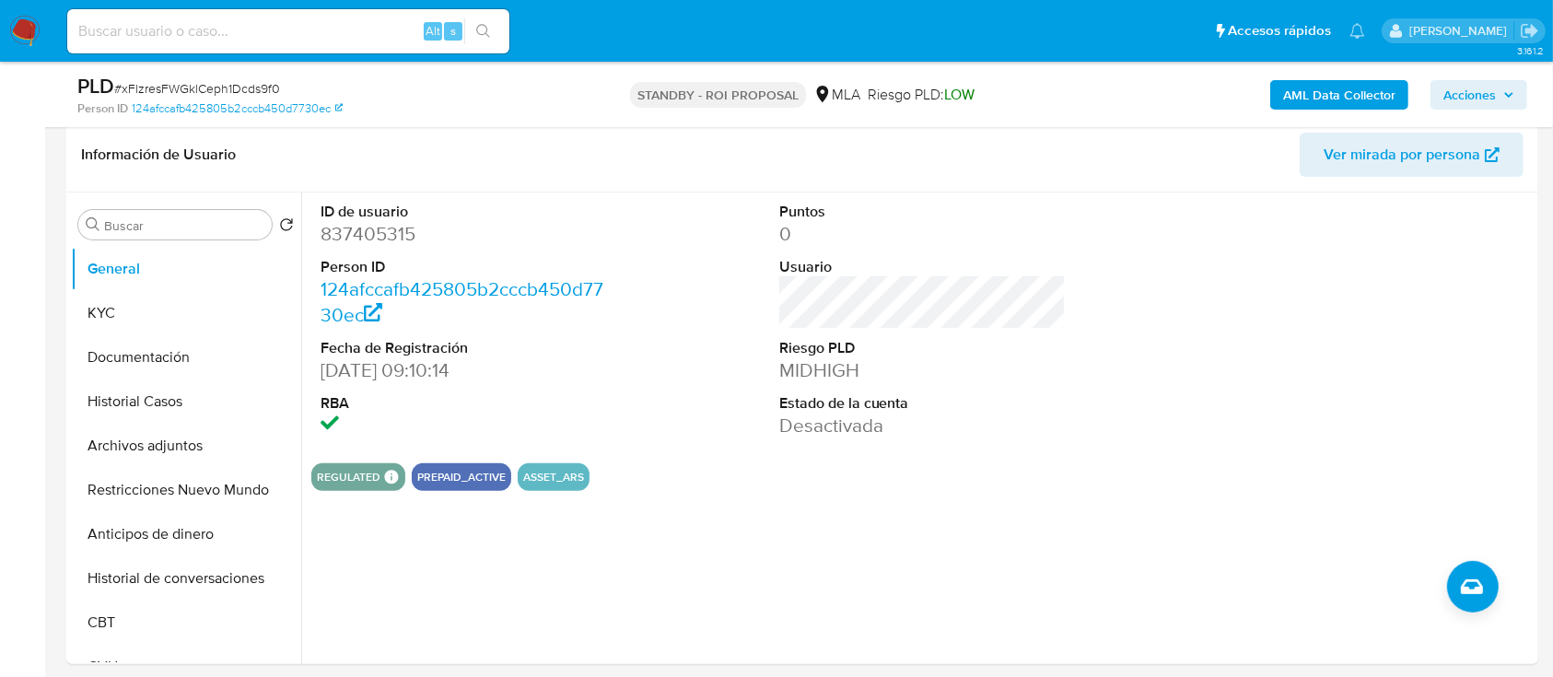
scroll to position [434, 0]
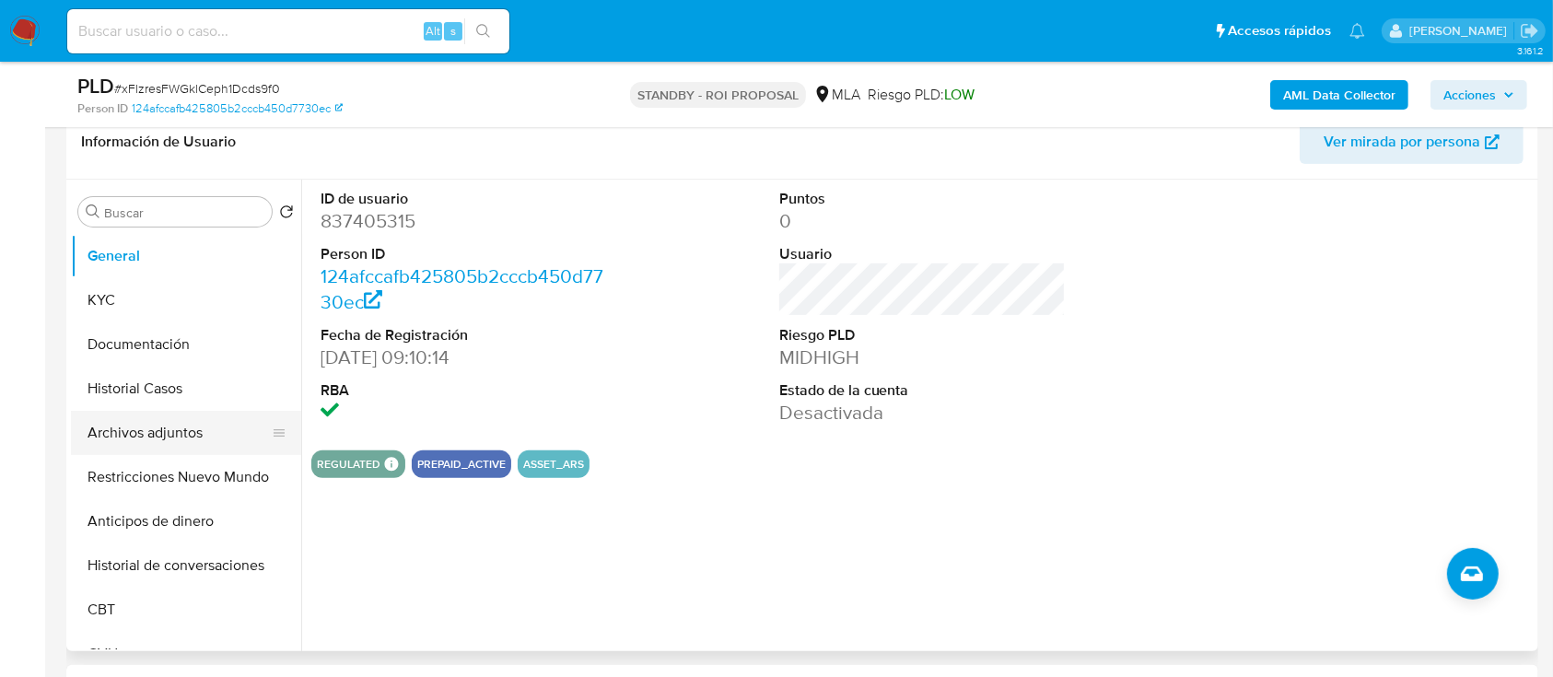
click at [140, 432] on button "Archivos adjuntos" at bounding box center [179, 433] width 216 height 44
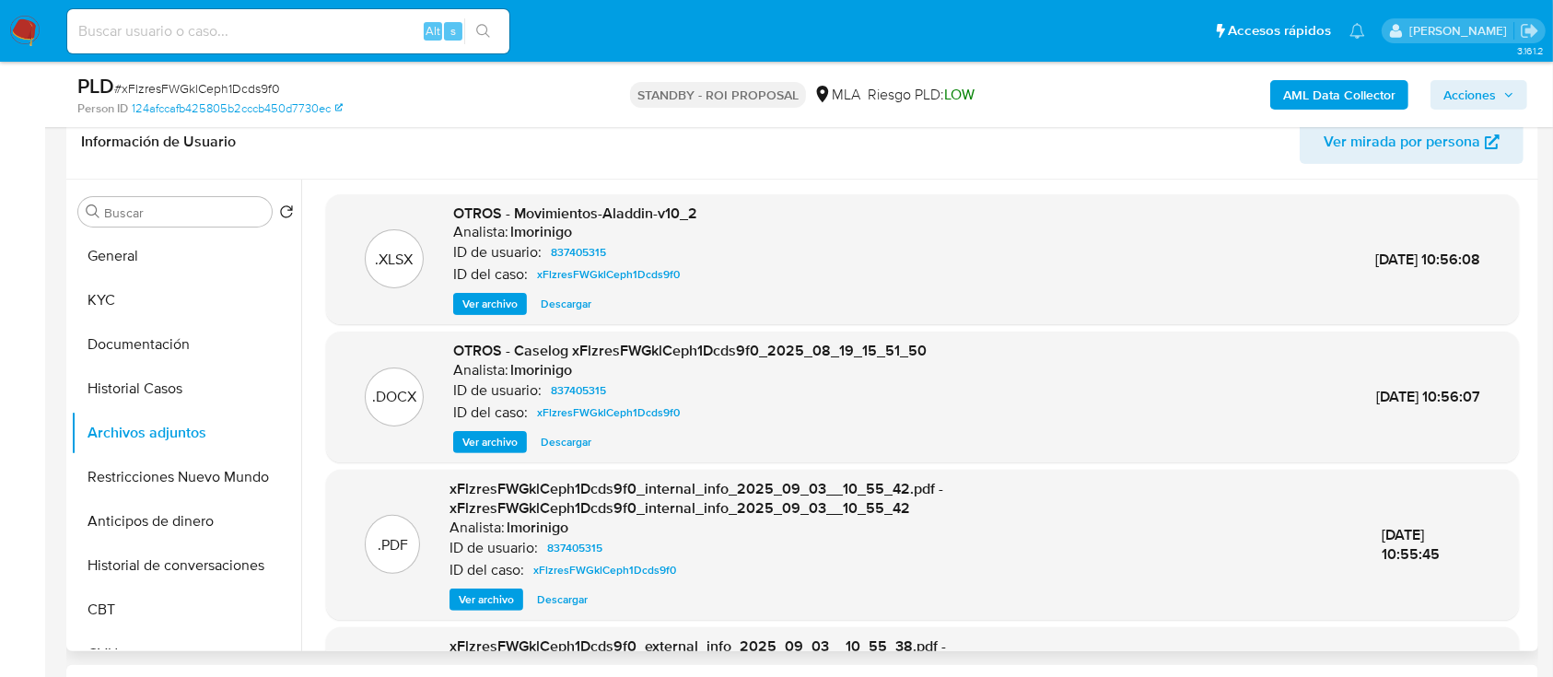
click at [573, 448] on span "Descargar" at bounding box center [566, 442] width 51 height 18
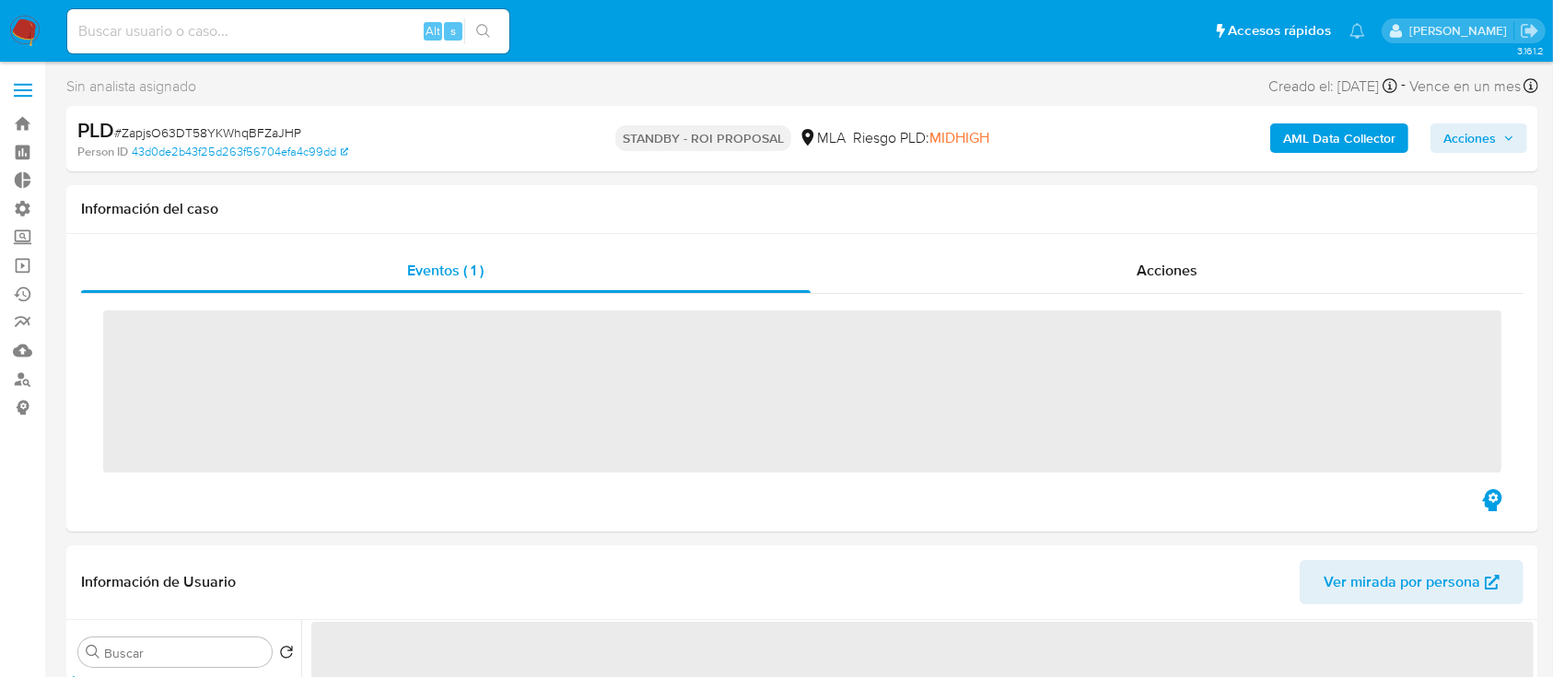
click at [1147, 263] on span "Acciones" at bounding box center [1167, 270] width 61 height 21
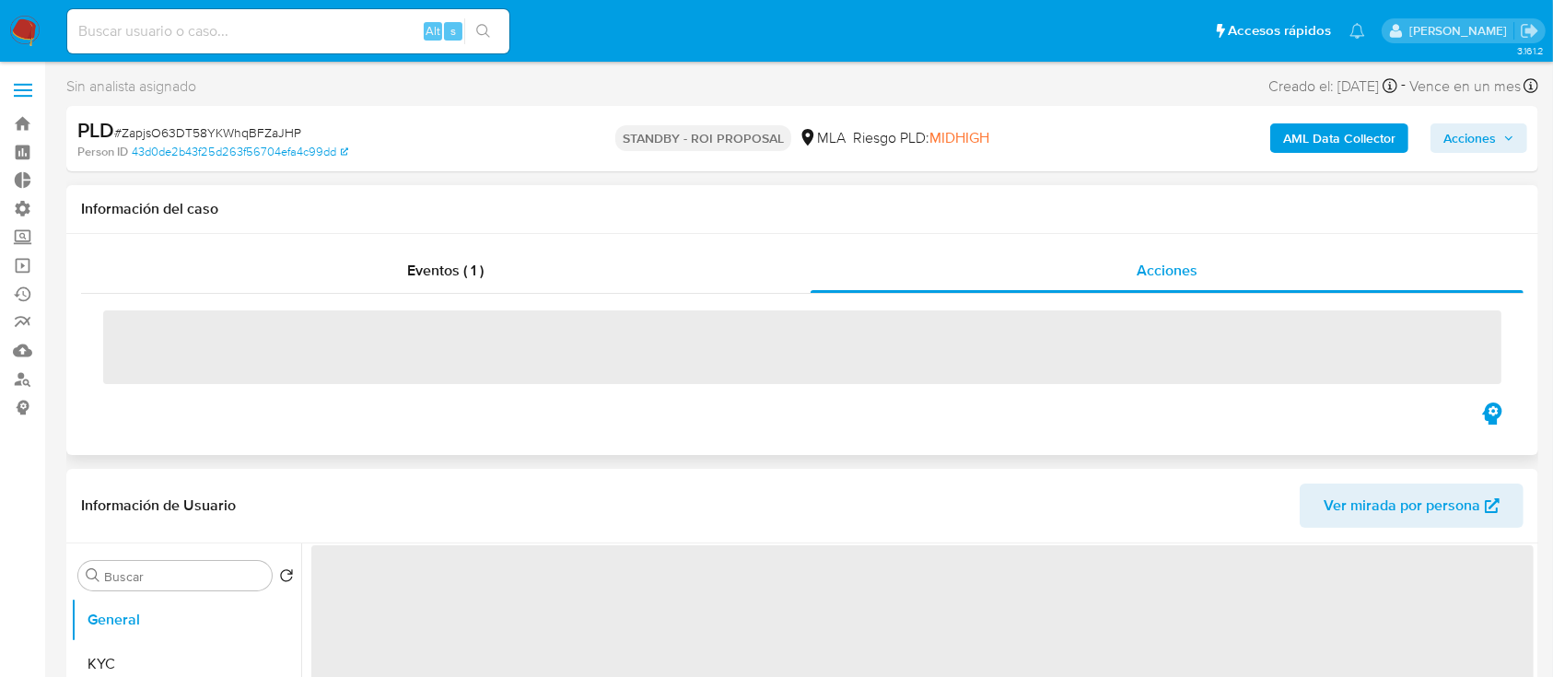
select select "10"
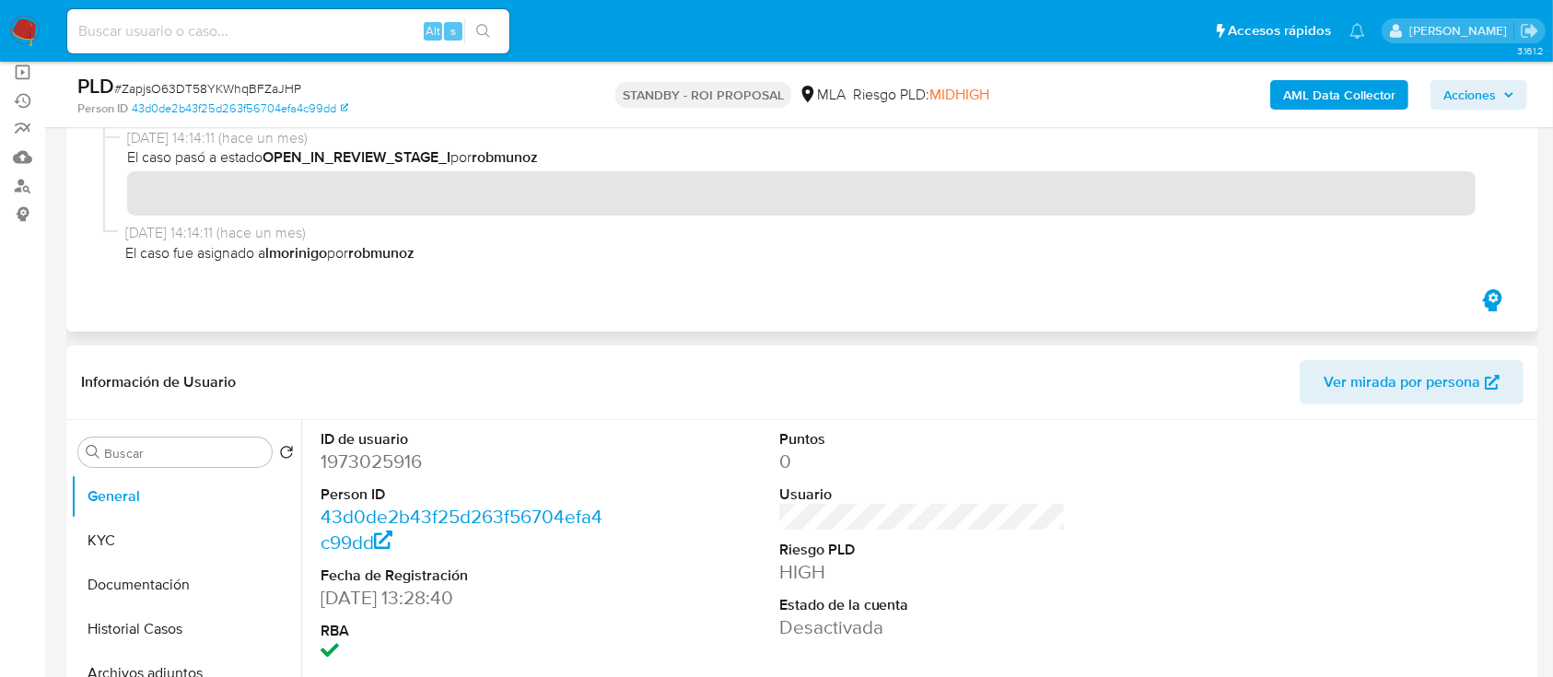
scroll to position [196, 0]
click at [153, 656] on button "Archivos adjuntos" at bounding box center [179, 671] width 216 height 44
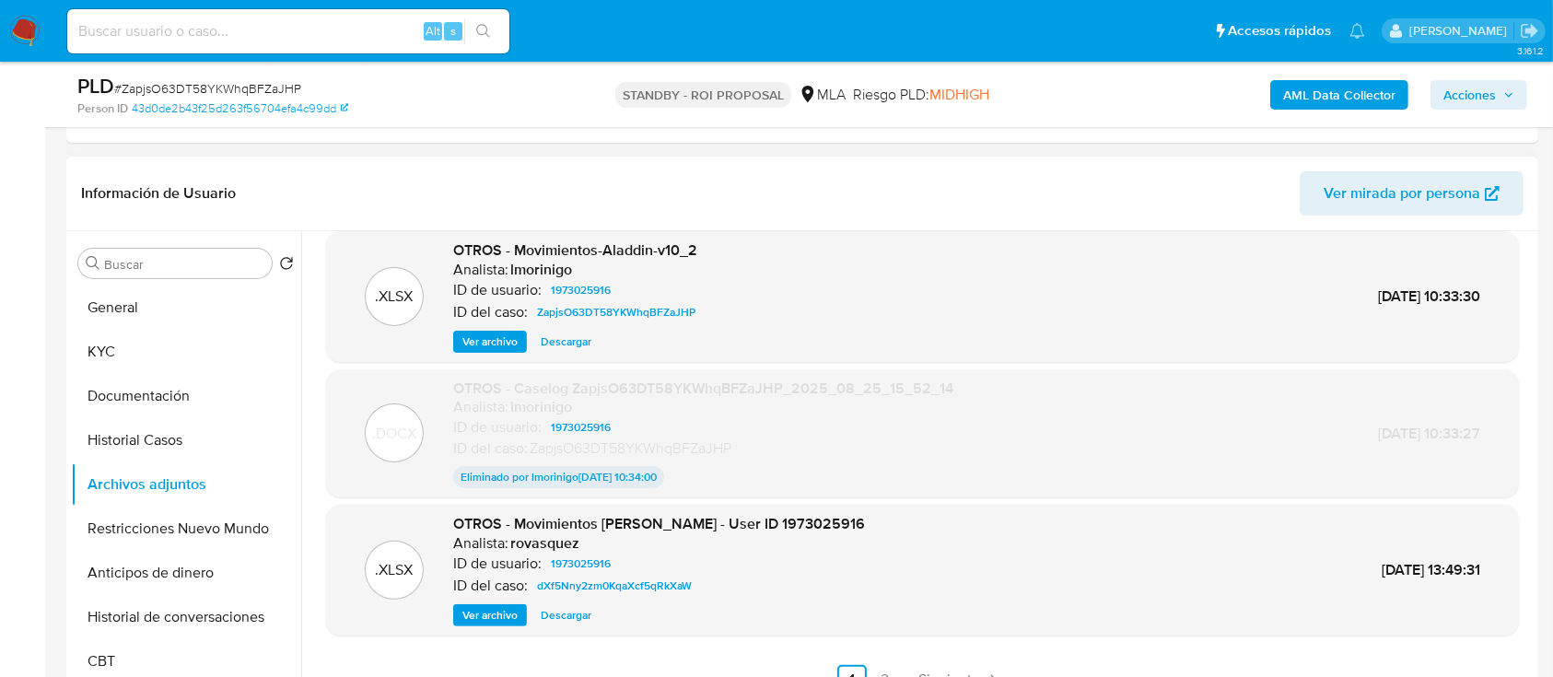
scroll to position [568, 0]
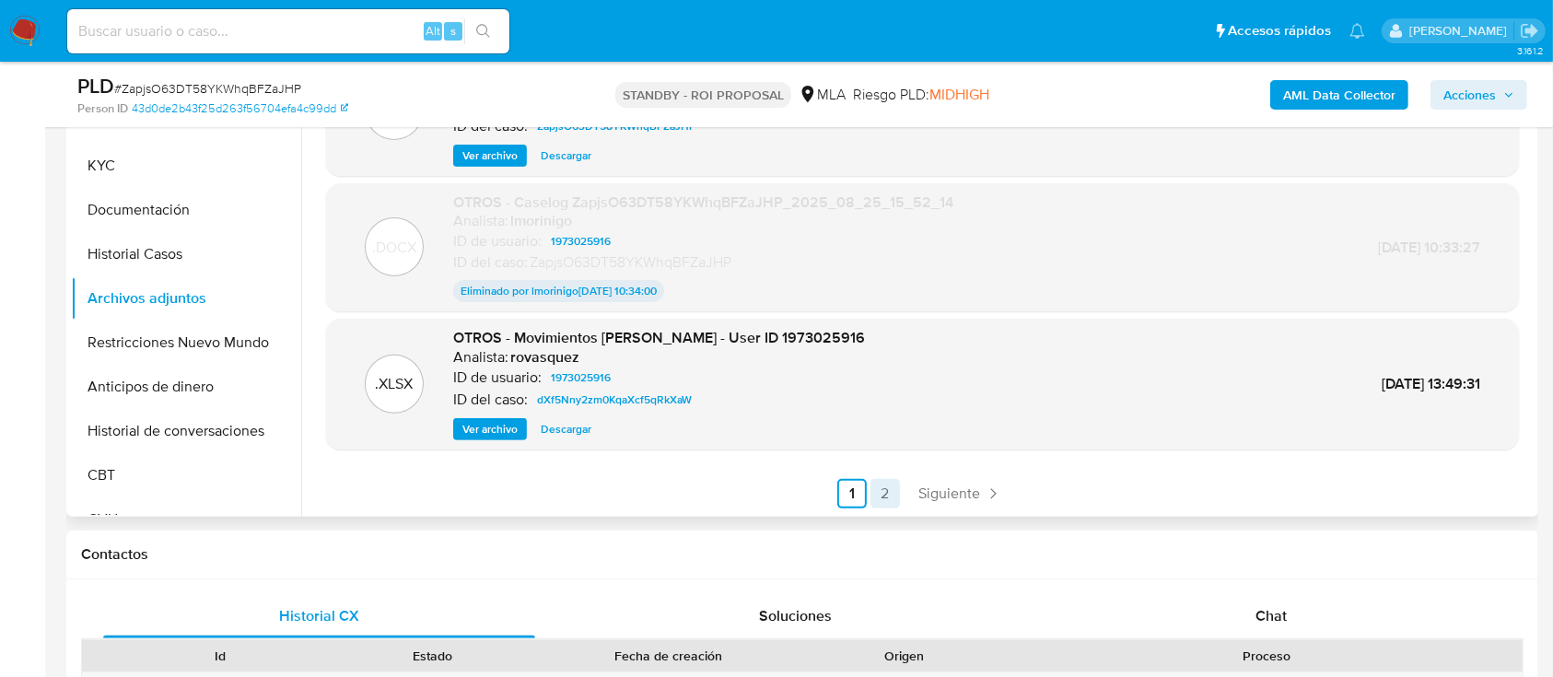
click at [881, 492] on link "2" at bounding box center [885, 493] width 29 height 29
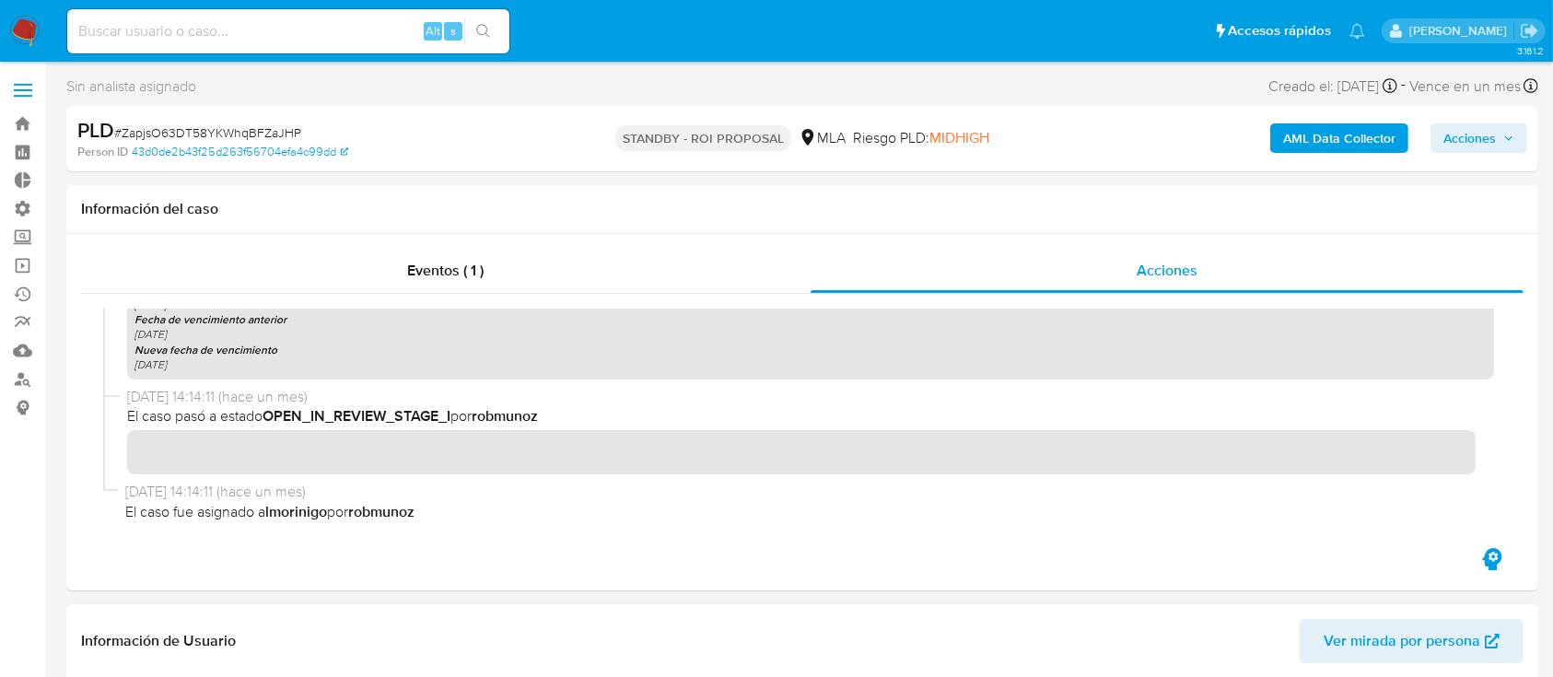
scroll to position [427, 0]
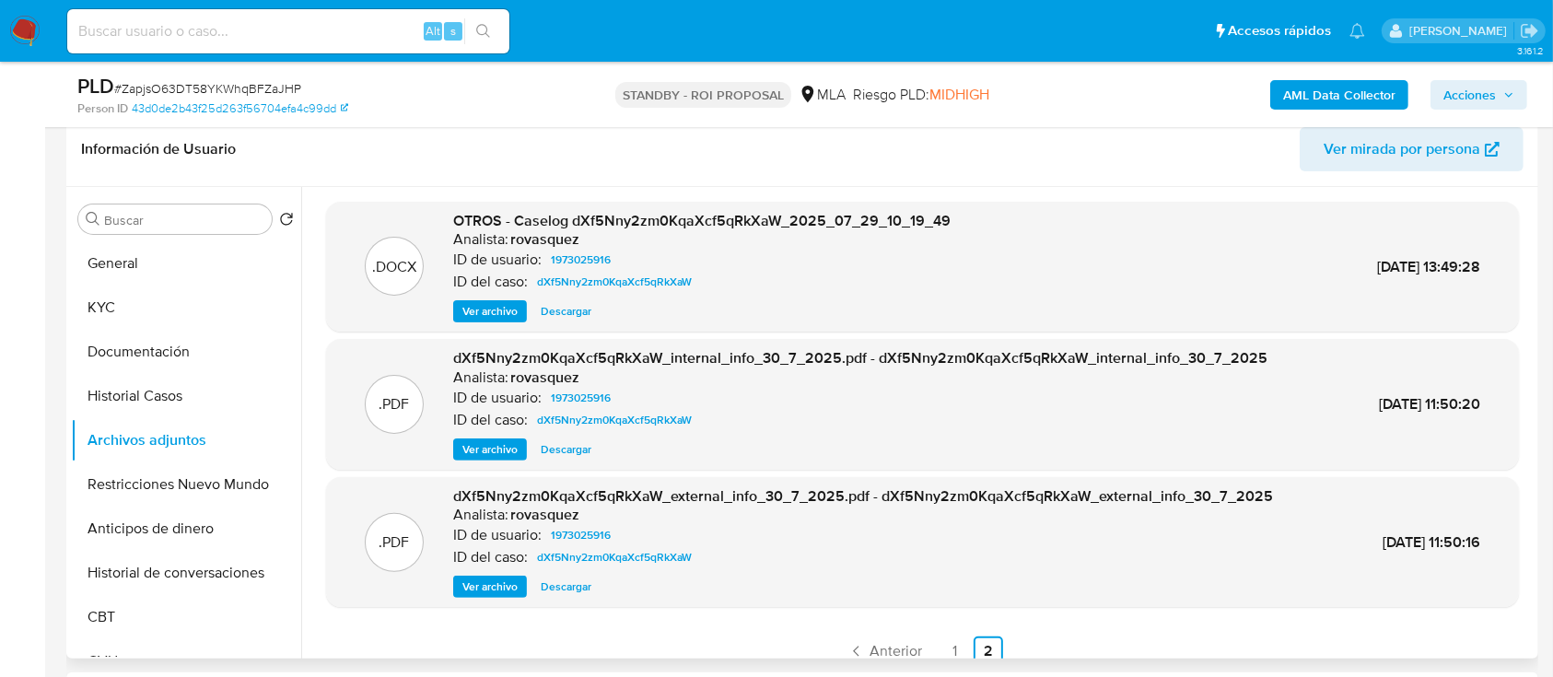
click at [550, 462] on div ".PDF dXf5Nny2zm0KqaXcf5qRkXaW_internal_info_30_7_2025.pdf - dXf5Nny2zm0KqaXcf5q…" at bounding box center [922, 404] width 1193 height 131
click at [553, 457] on span "Descargar" at bounding box center [566, 449] width 51 height 18
click at [565, 317] on span "Descargar" at bounding box center [566, 311] width 51 height 18
click at [947, 652] on link "1" at bounding box center [955, 651] width 29 height 29
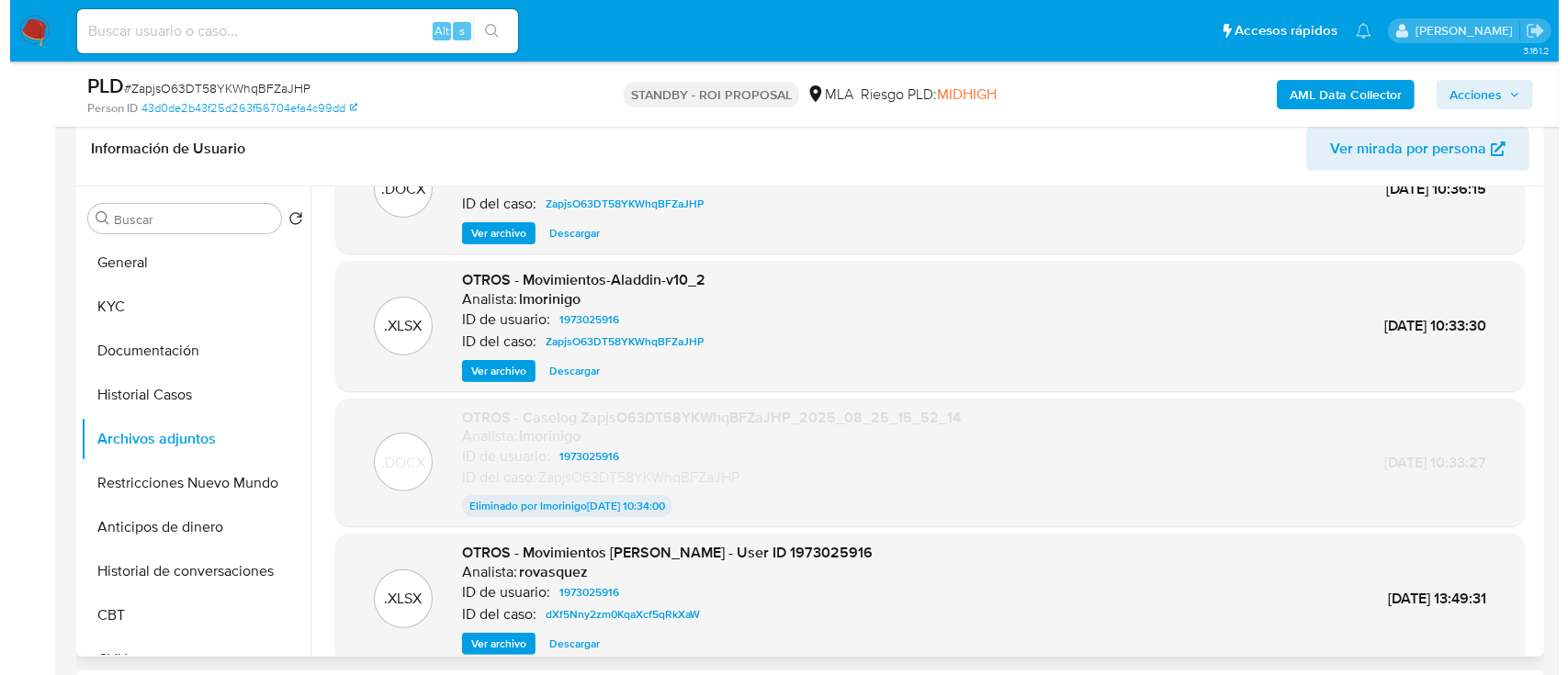
scroll to position [0, 0]
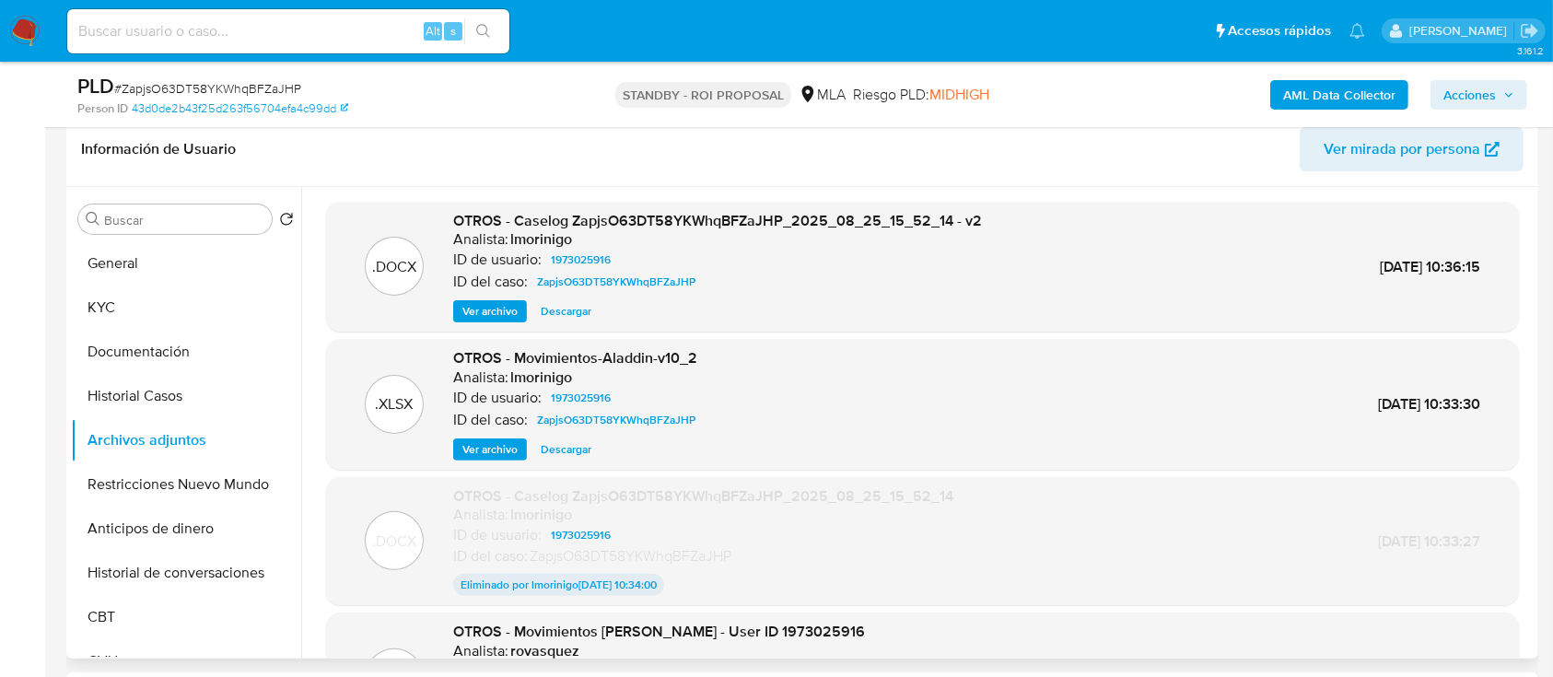
click at [472, 306] on span "Ver archivo" at bounding box center [490, 311] width 55 height 18
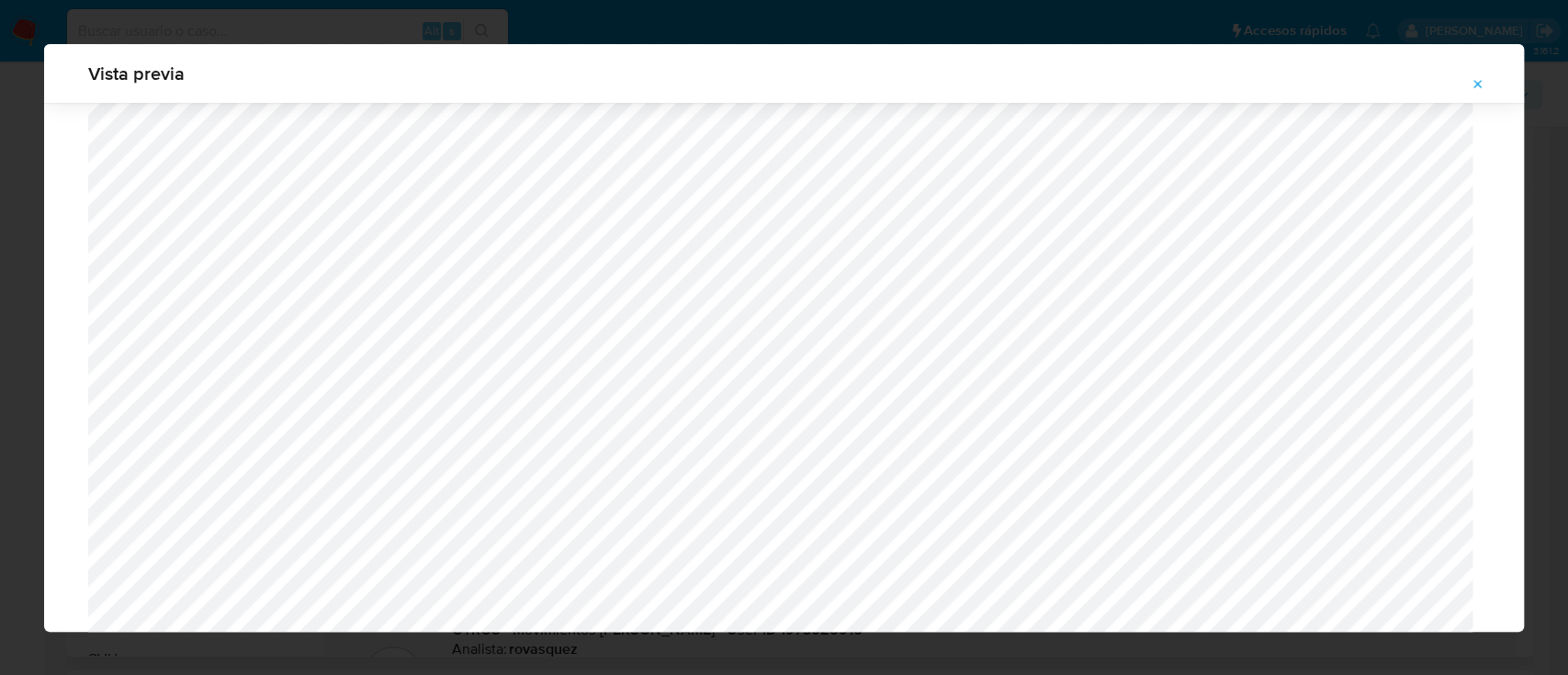
scroll to position [1624, 0]
click at [1481, 93] on span "Attachment preview" at bounding box center [1477, 85] width 15 height 26
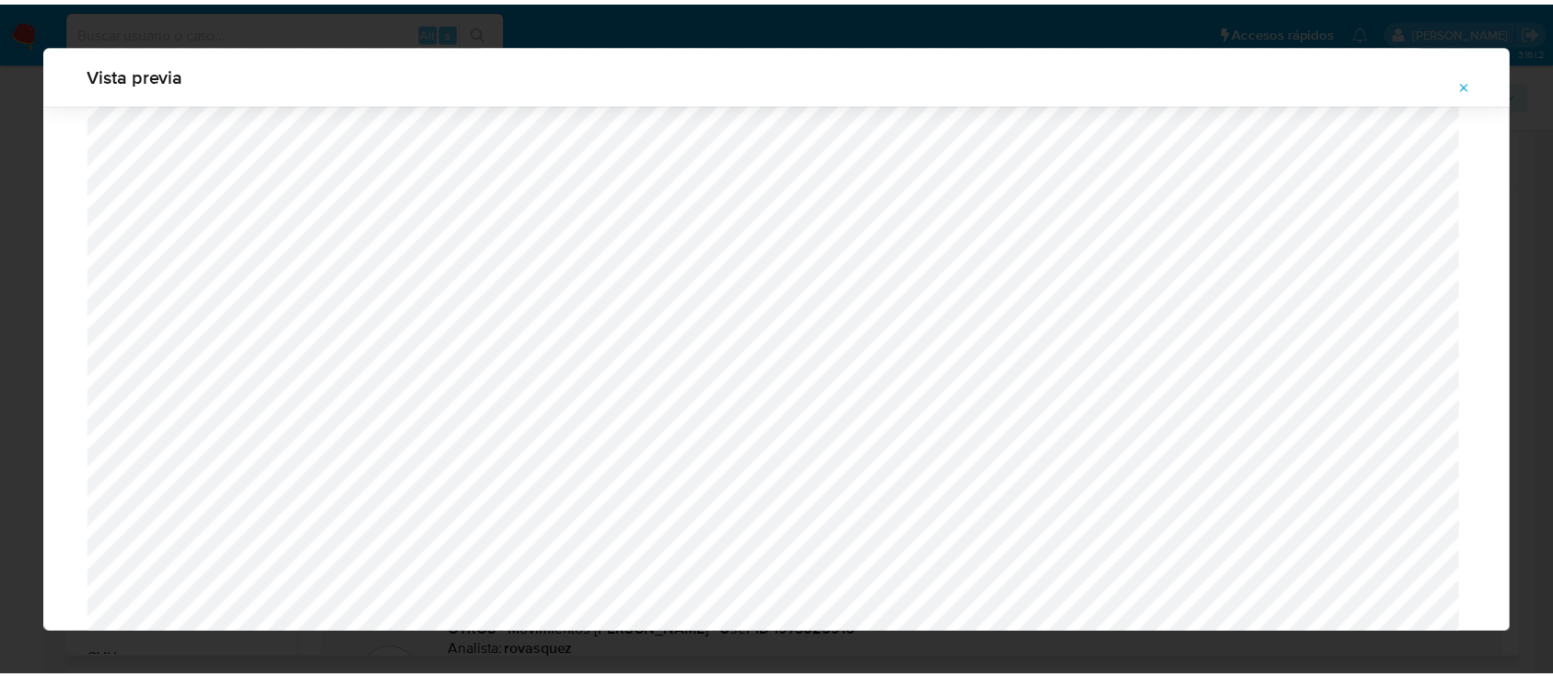
scroll to position [59, 0]
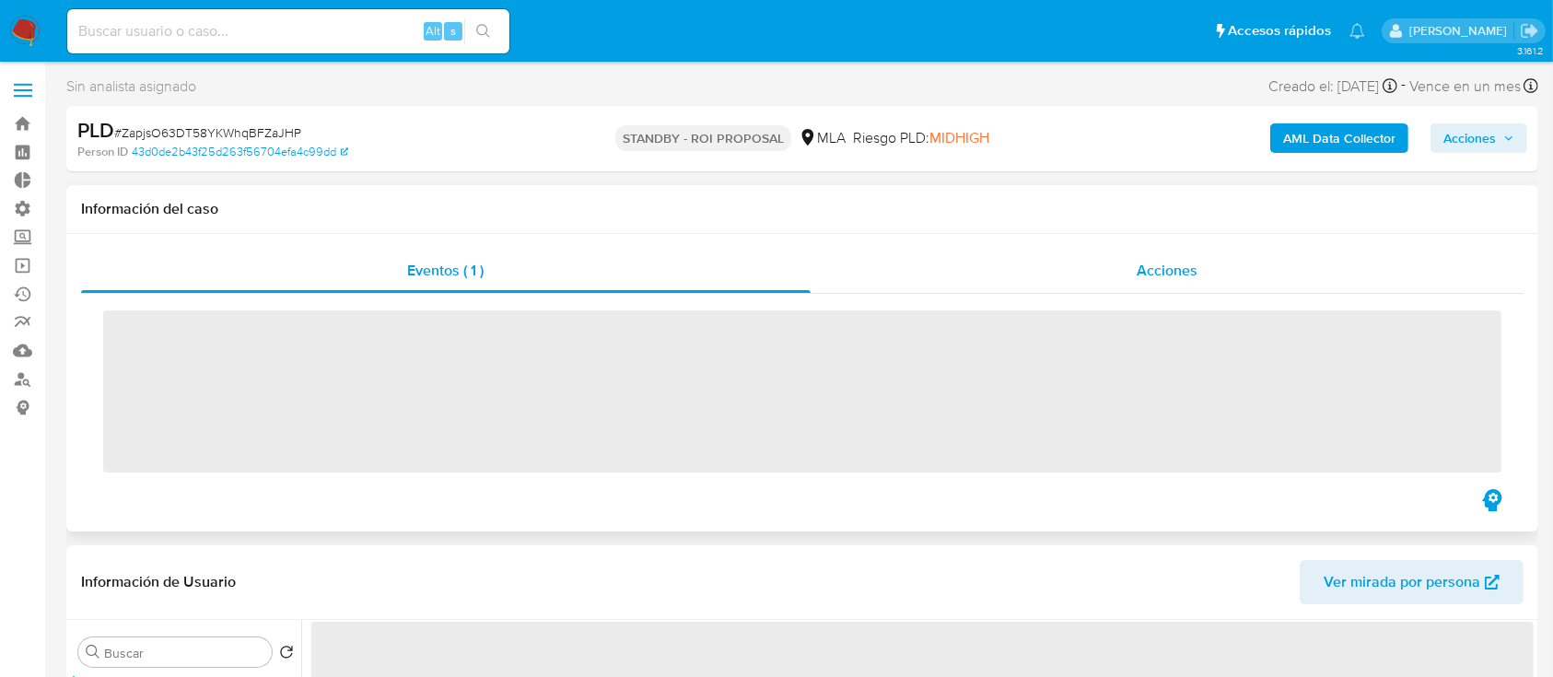
click at [1217, 270] on div "Acciones" at bounding box center [1168, 271] width 714 height 44
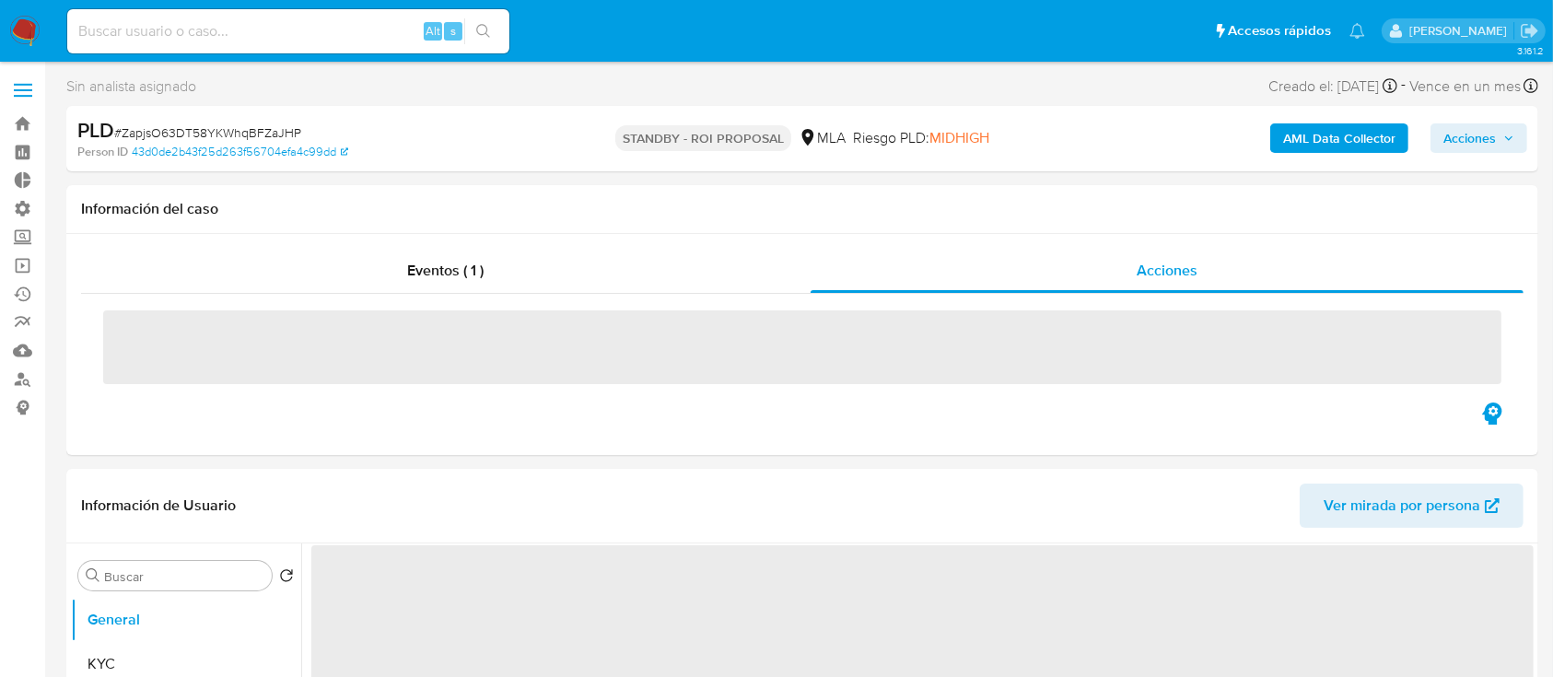
select select "10"
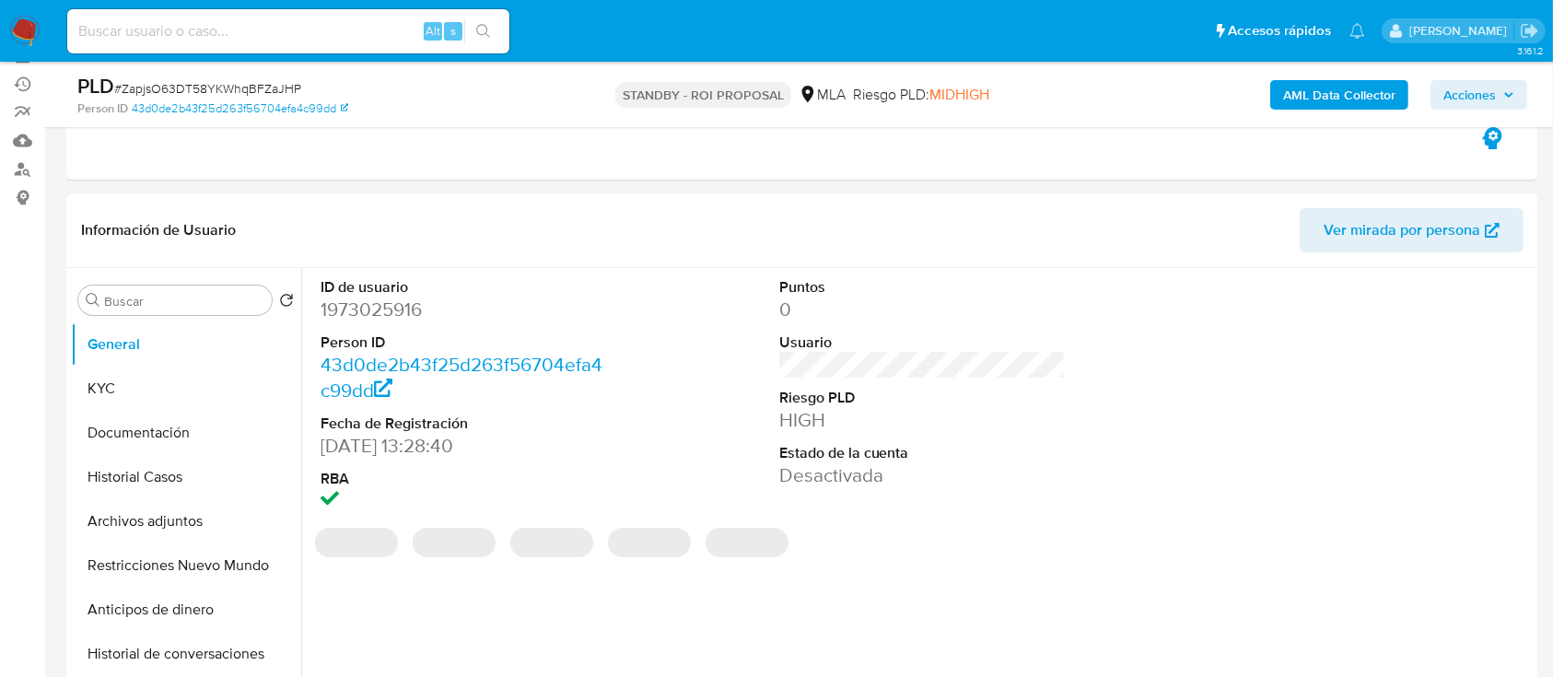
scroll to position [214, 0]
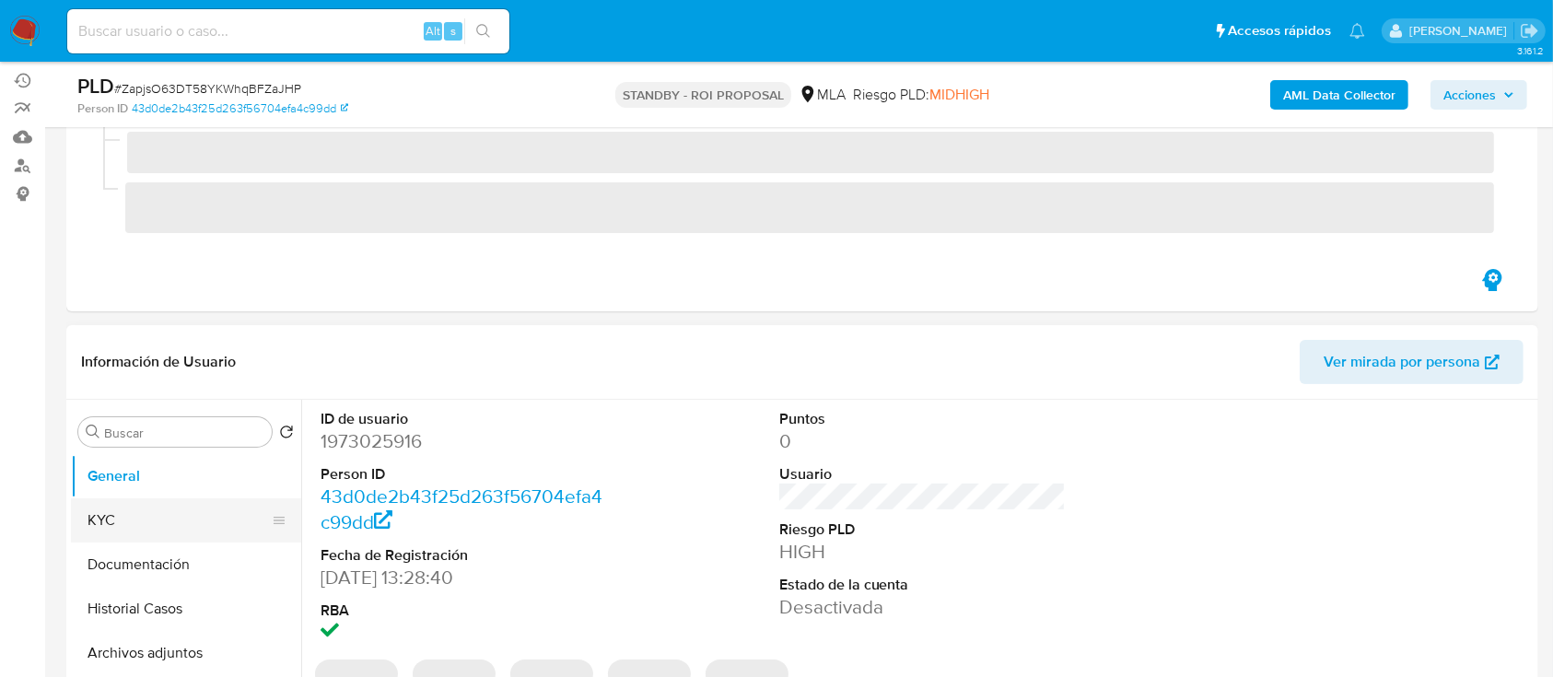
click at [77, 504] on button "KYC" at bounding box center [179, 520] width 216 height 44
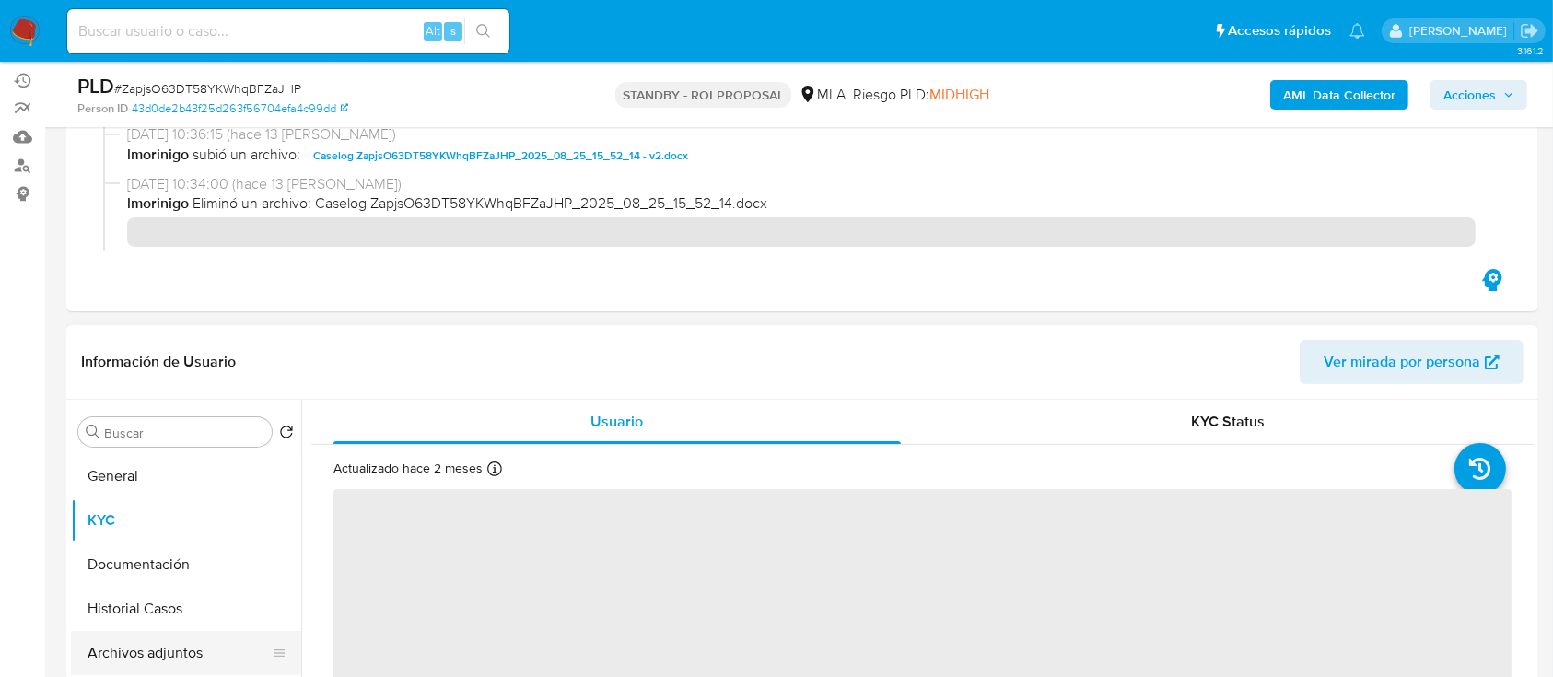
click at [128, 631] on button "Archivos adjuntos" at bounding box center [179, 653] width 216 height 44
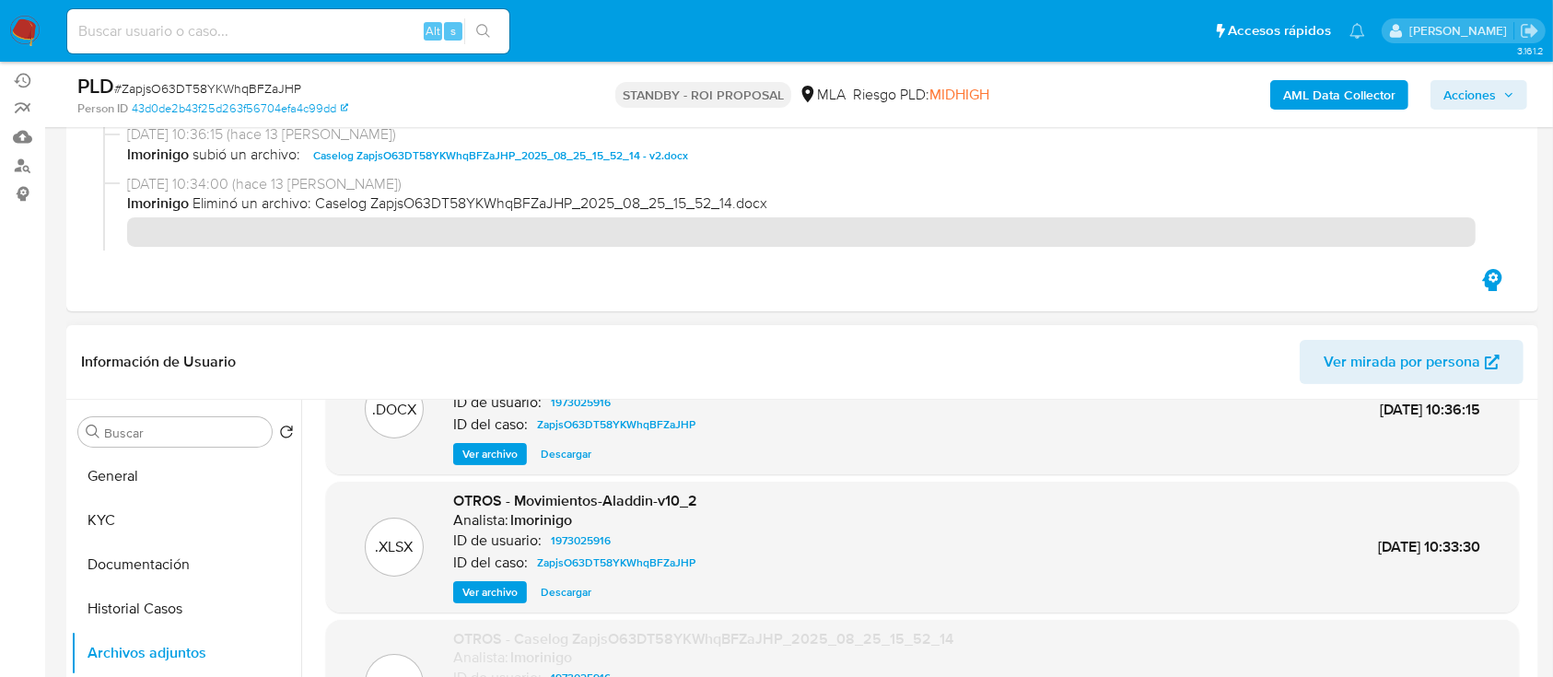
scroll to position [71, 0]
click at [484, 451] on span "Ver archivo" at bounding box center [490, 453] width 55 height 18
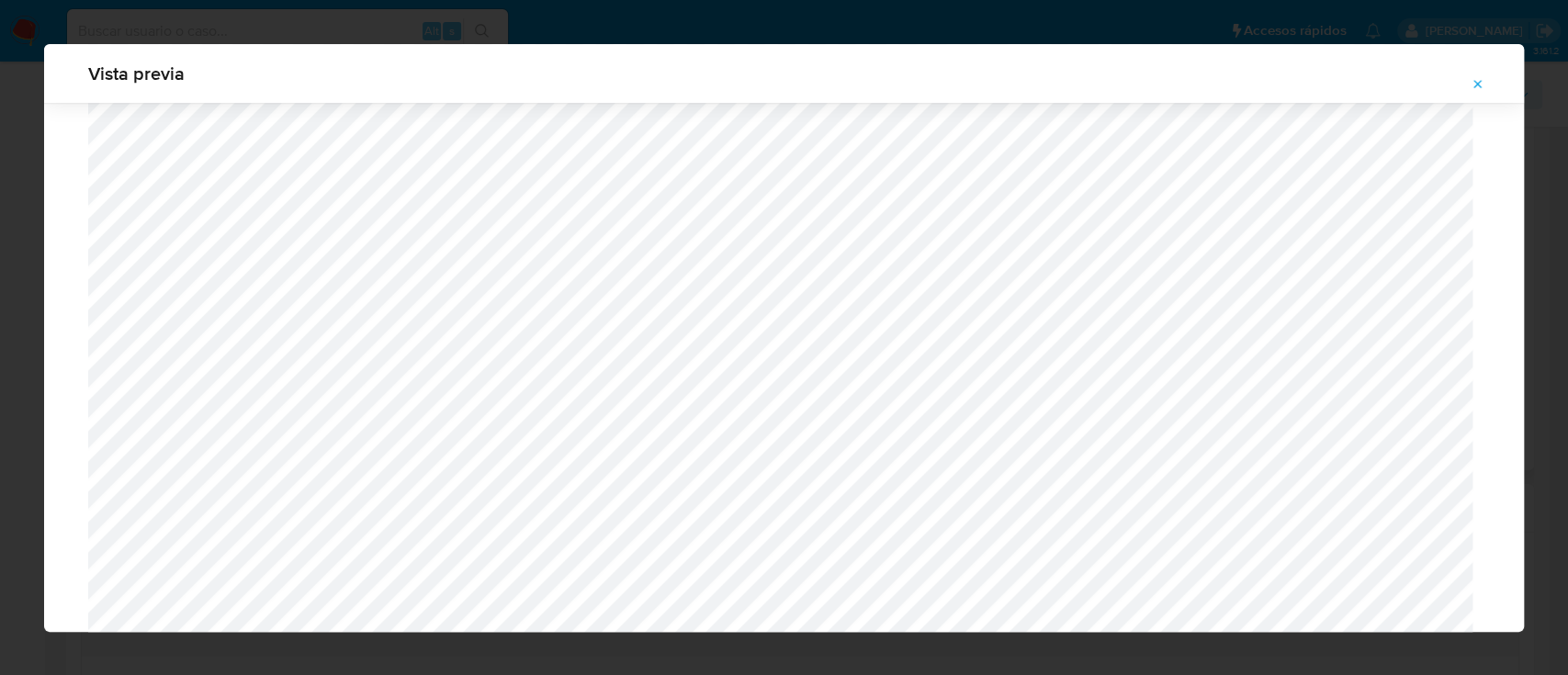
scroll to position [1004, 0]
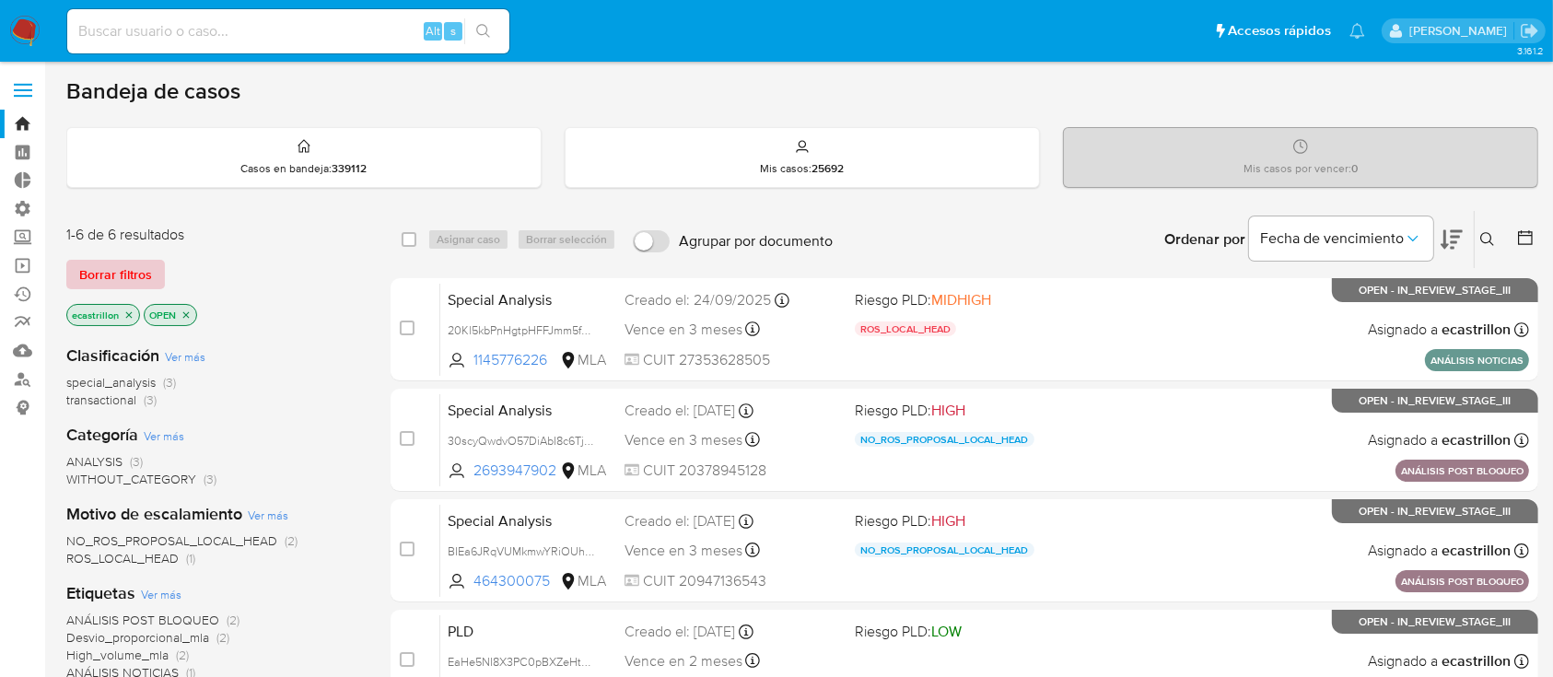
click at [114, 262] on span "Borrar filtros" at bounding box center [115, 275] width 73 height 26
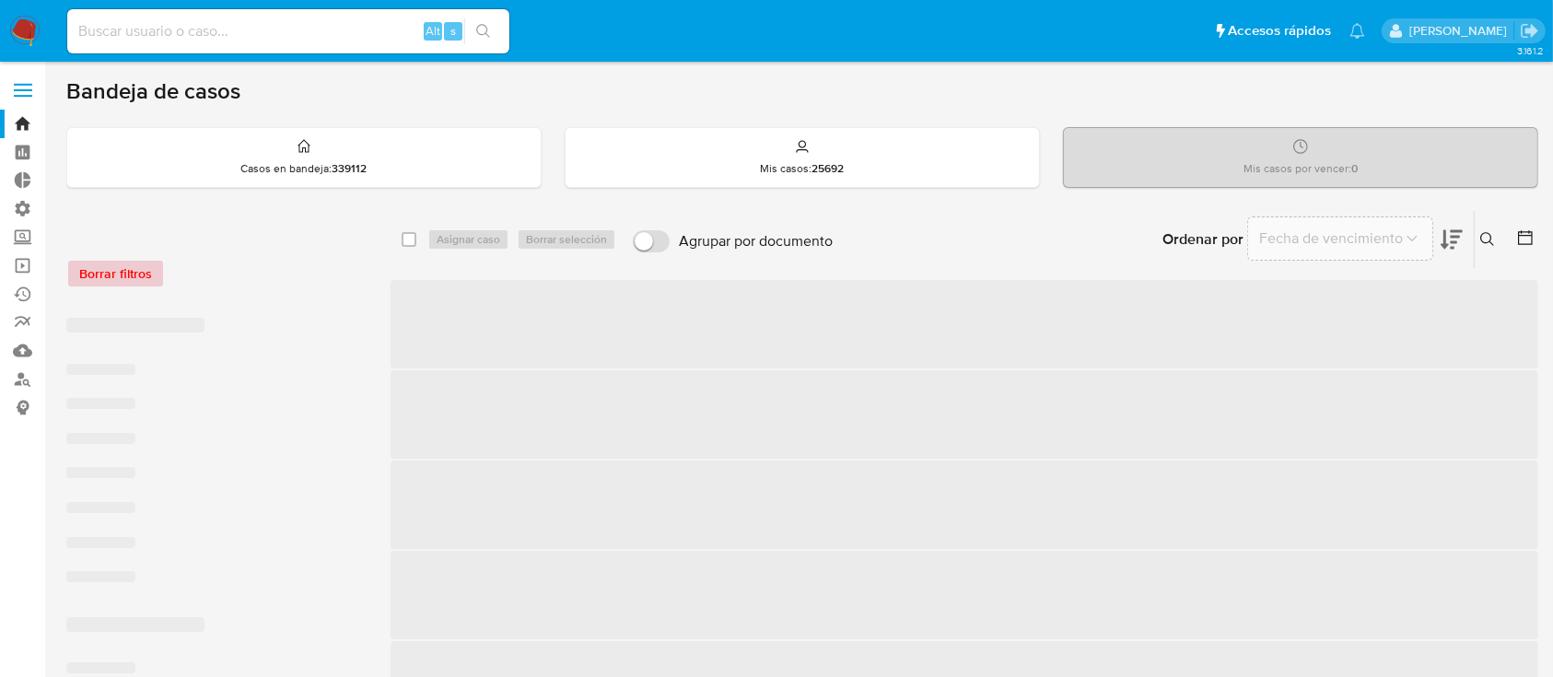
click at [114, 259] on div "Borrar filtros" at bounding box center [213, 273] width 295 height 29
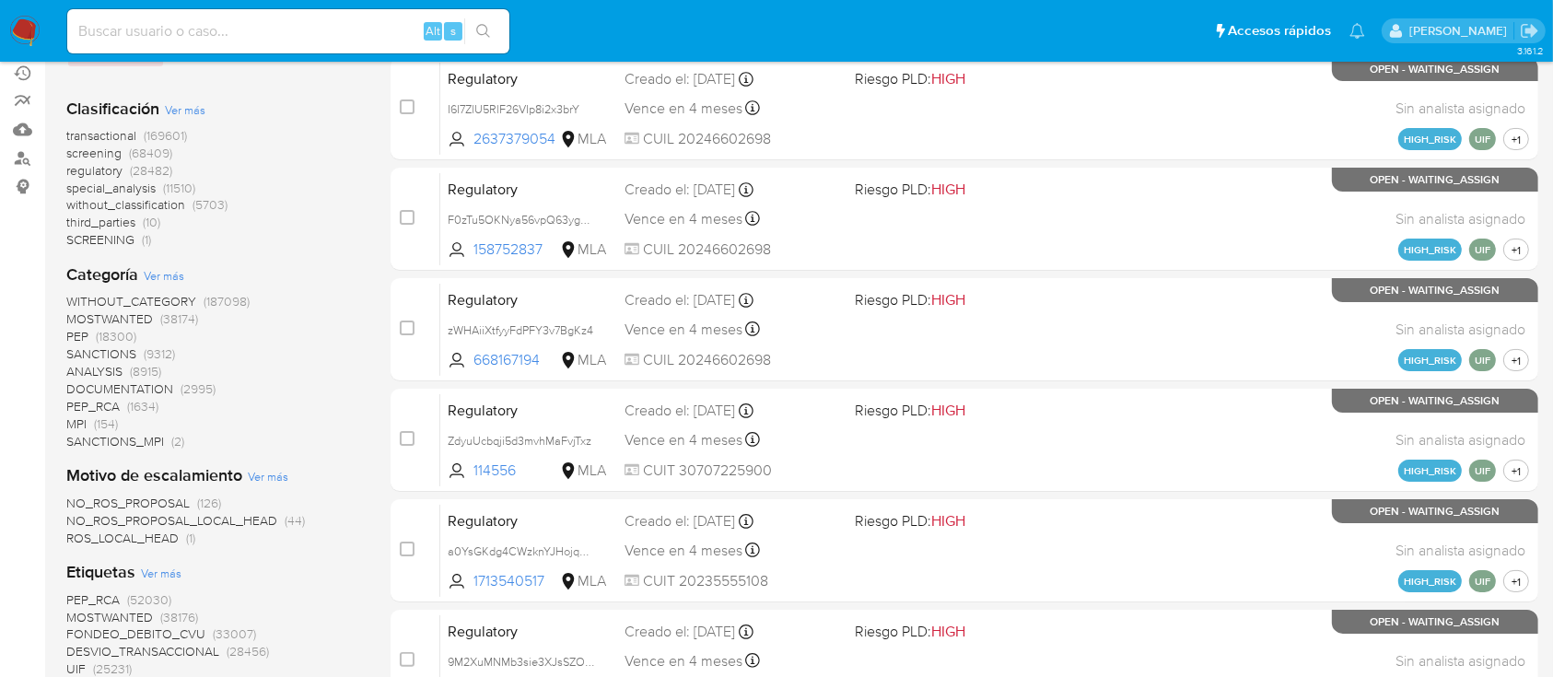
scroll to position [222, 0]
click at [111, 132] on span "transactional" at bounding box center [101, 134] width 70 height 18
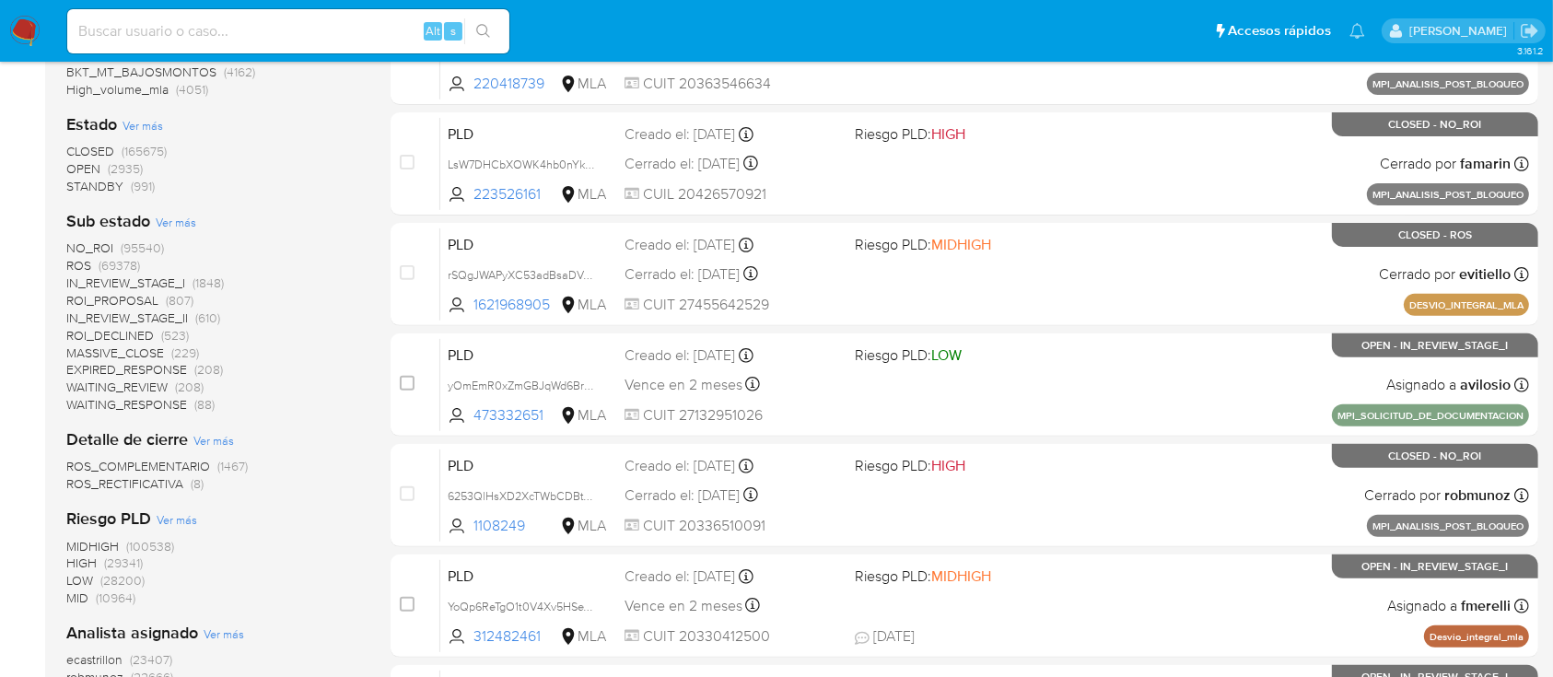
scroll to position [606, 0]
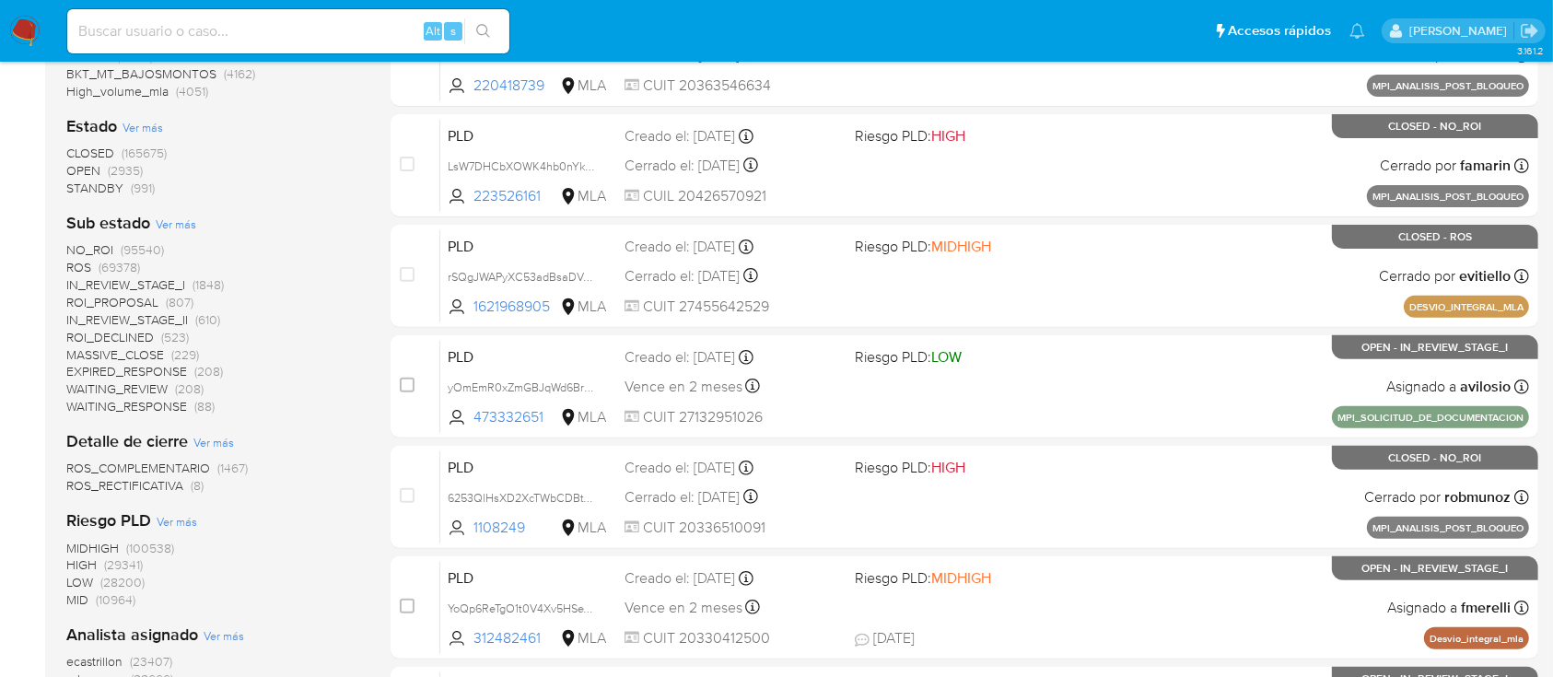
click at [112, 170] on span "(2935)" at bounding box center [125, 170] width 35 height 18
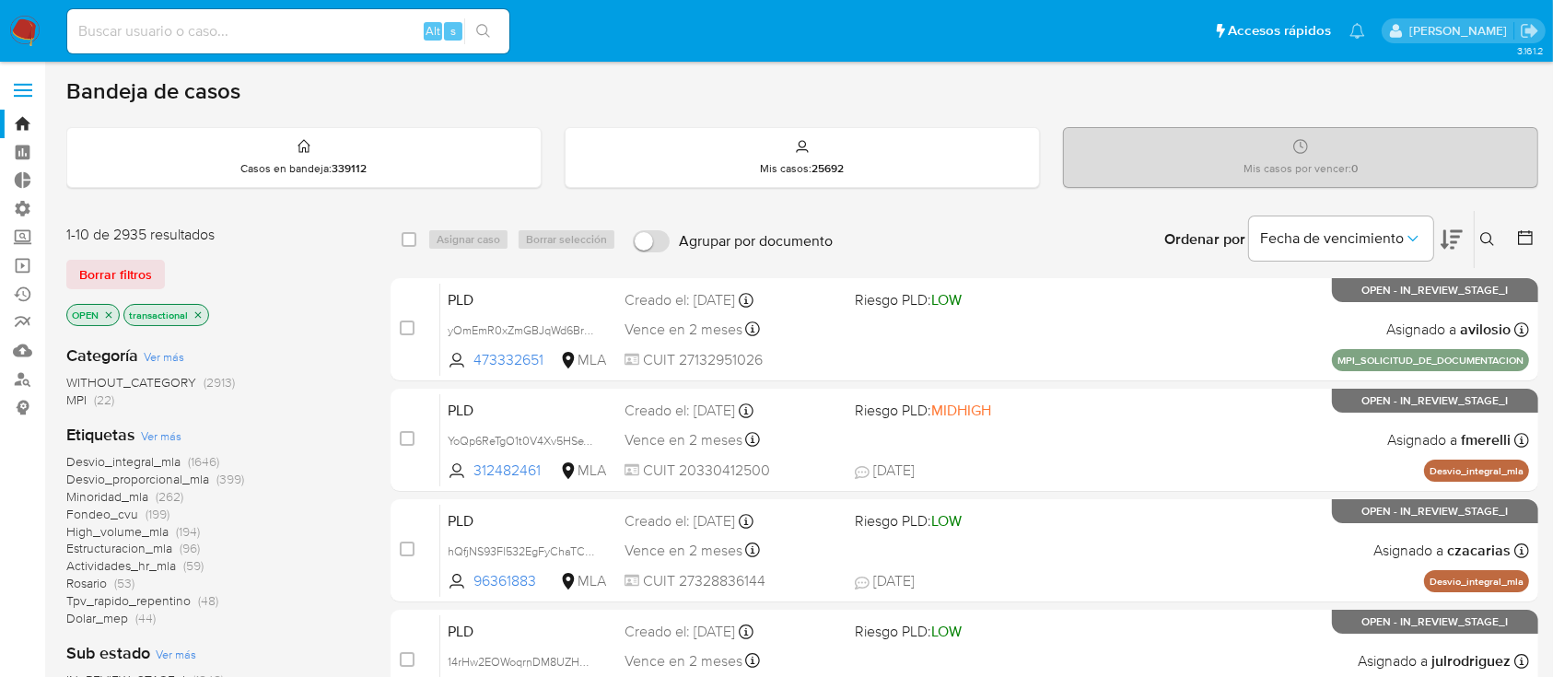
click at [103, 313] on icon "close-filter" at bounding box center [108, 315] width 11 height 11
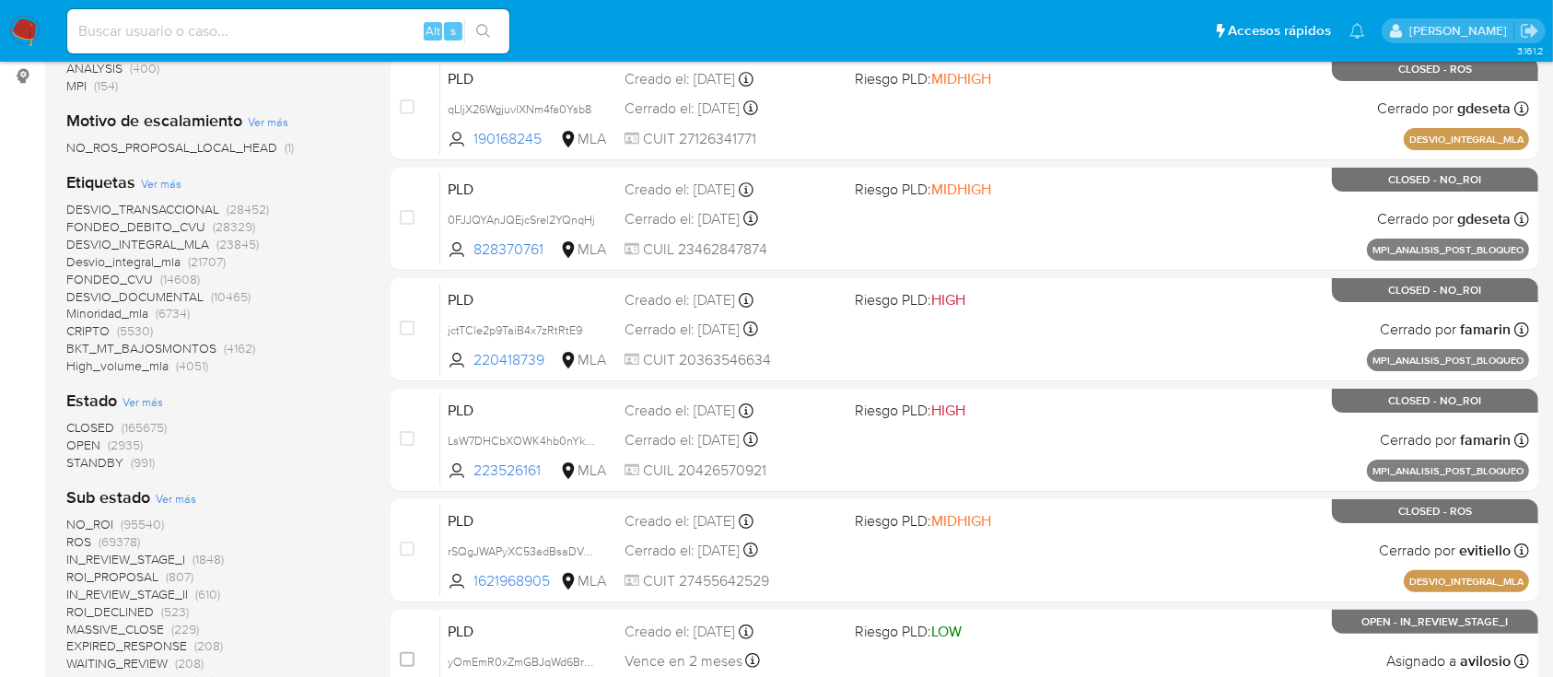
scroll to position [339, 0]
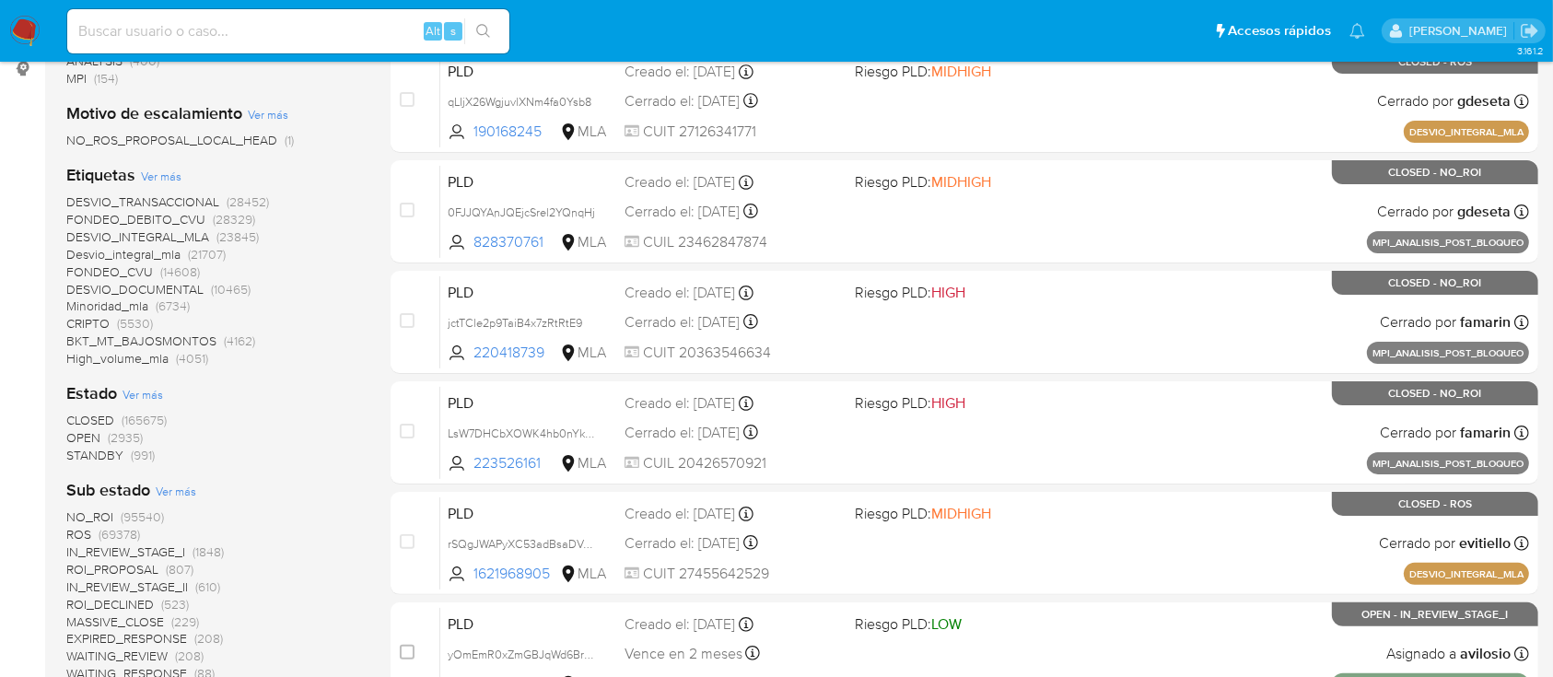
click at [96, 449] on span "STANDBY" at bounding box center [94, 455] width 57 height 18
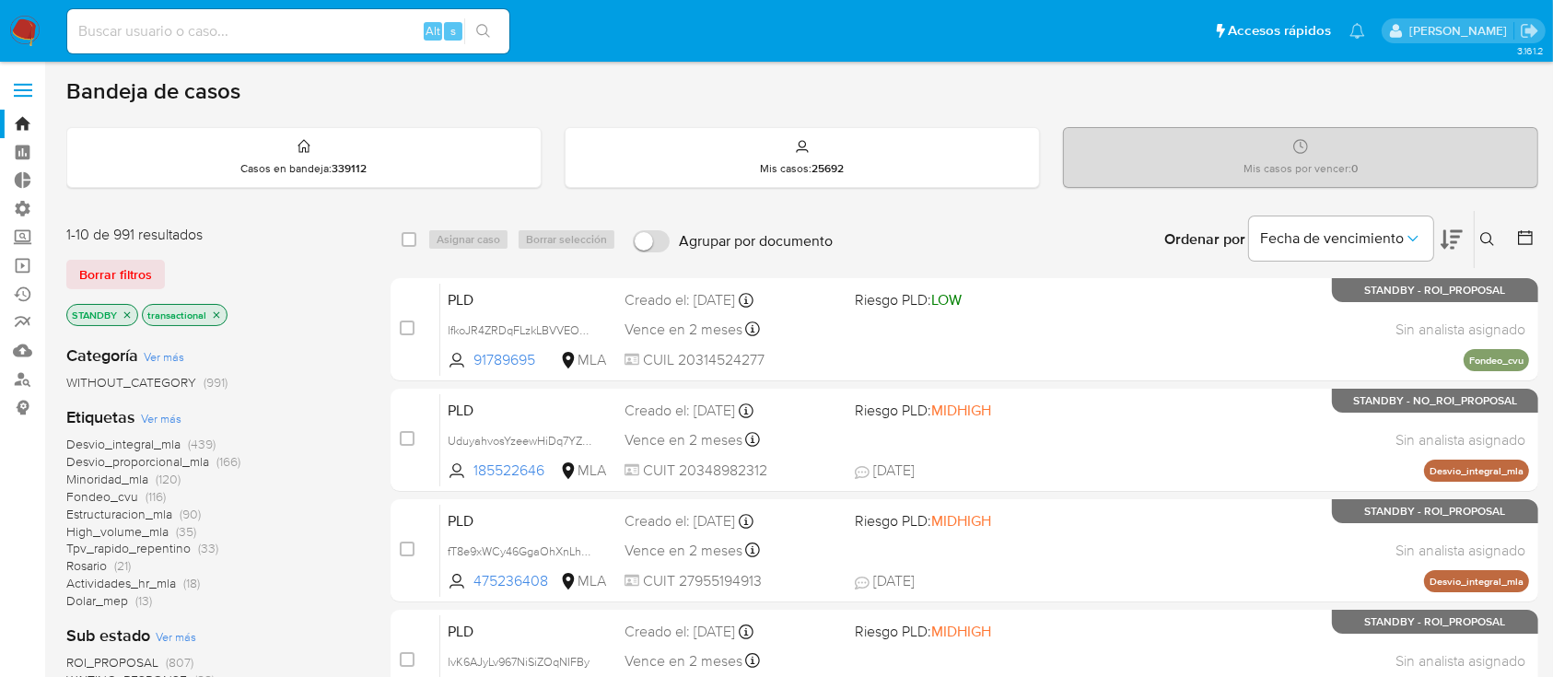
click at [127, 312] on icon "close-filter" at bounding box center [127, 314] width 6 height 6
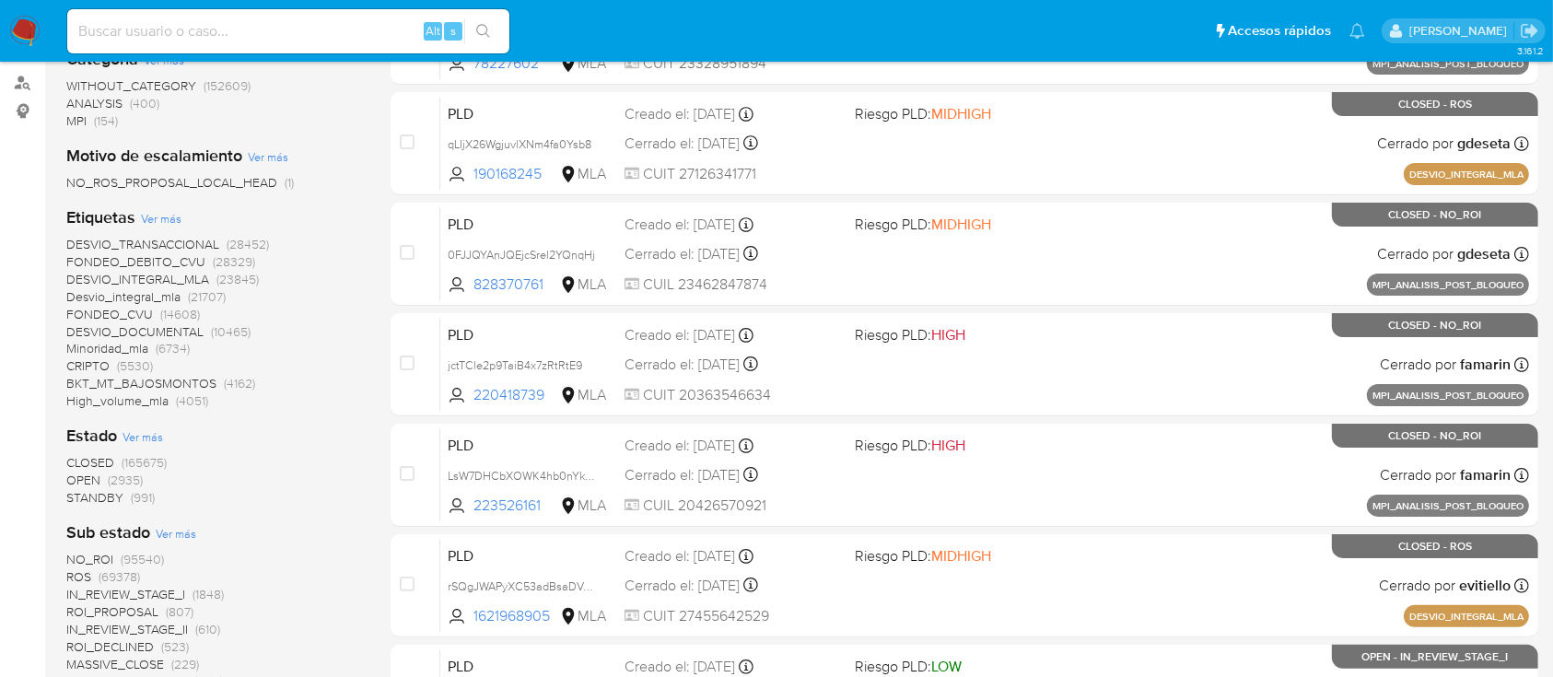
scroll to position [302, 0]
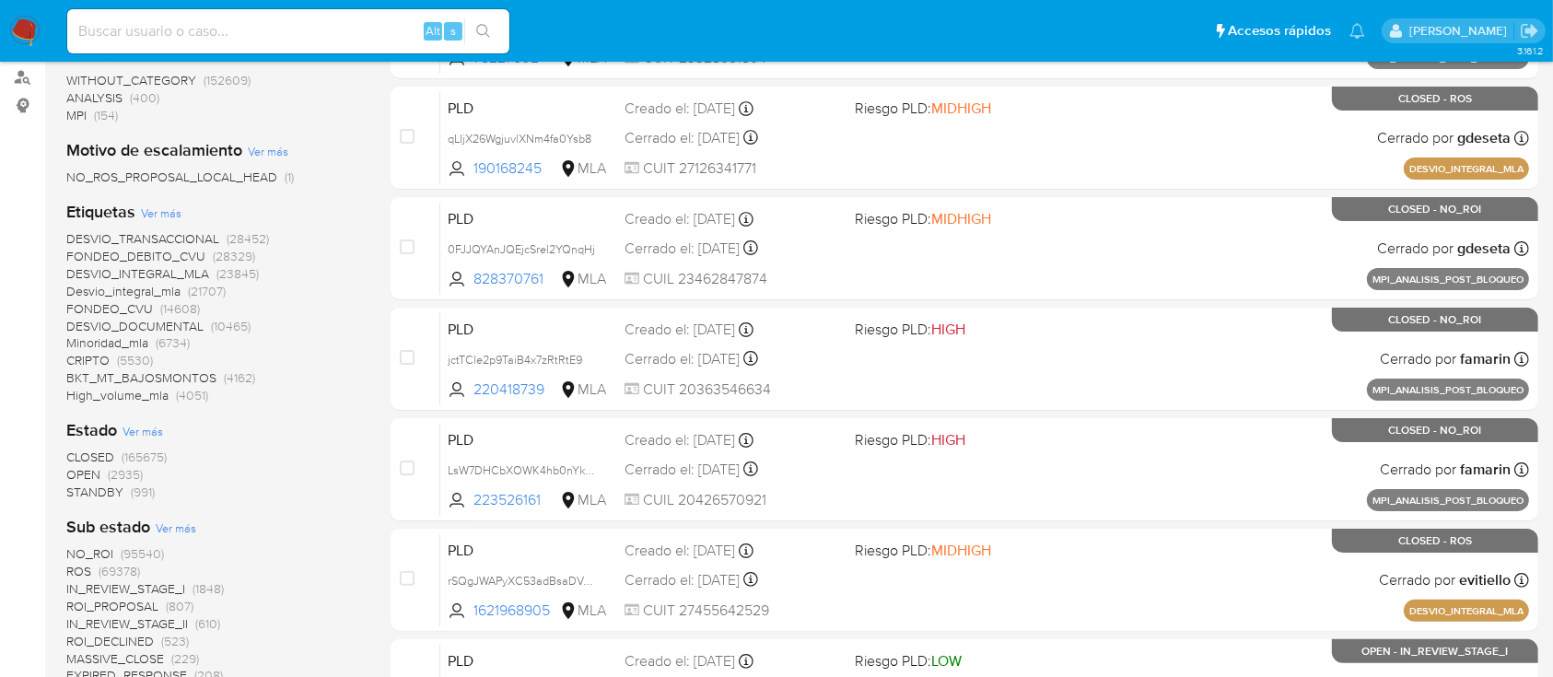
click at [121, 476] on span "(2935)" at bounding box center [125, 474] width 35 height 18
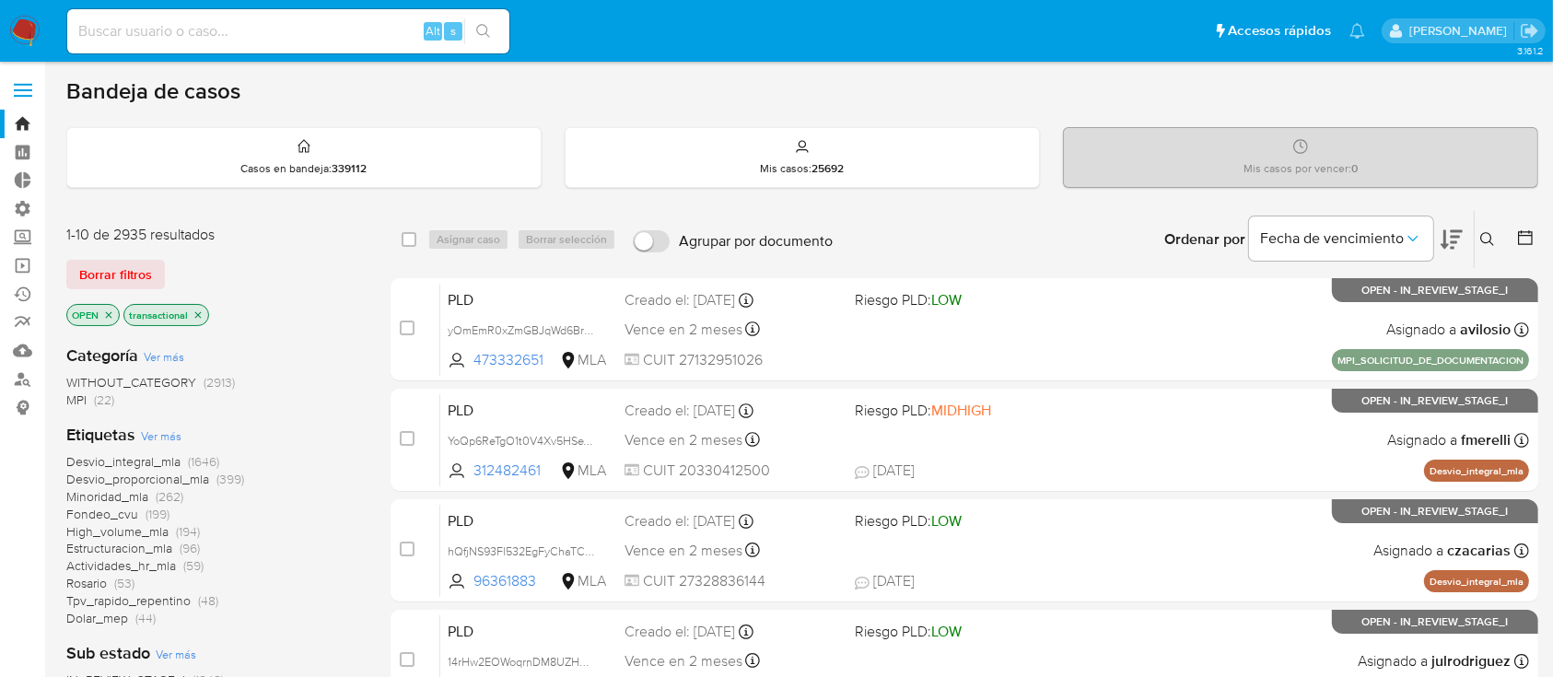
click at [200, 313] on icon "close-filter" at bounding box center [198, 315] width 11 height 11
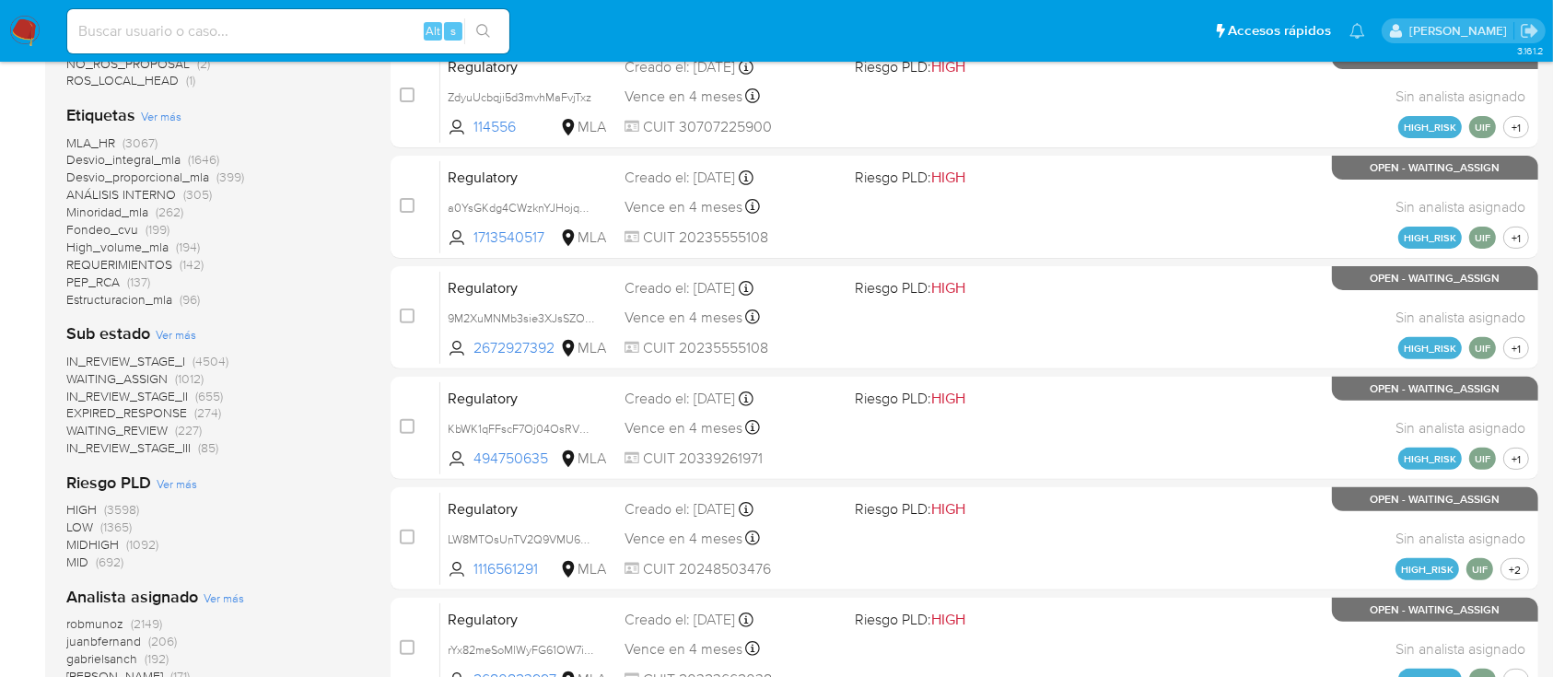
scroll to position [645, 0]
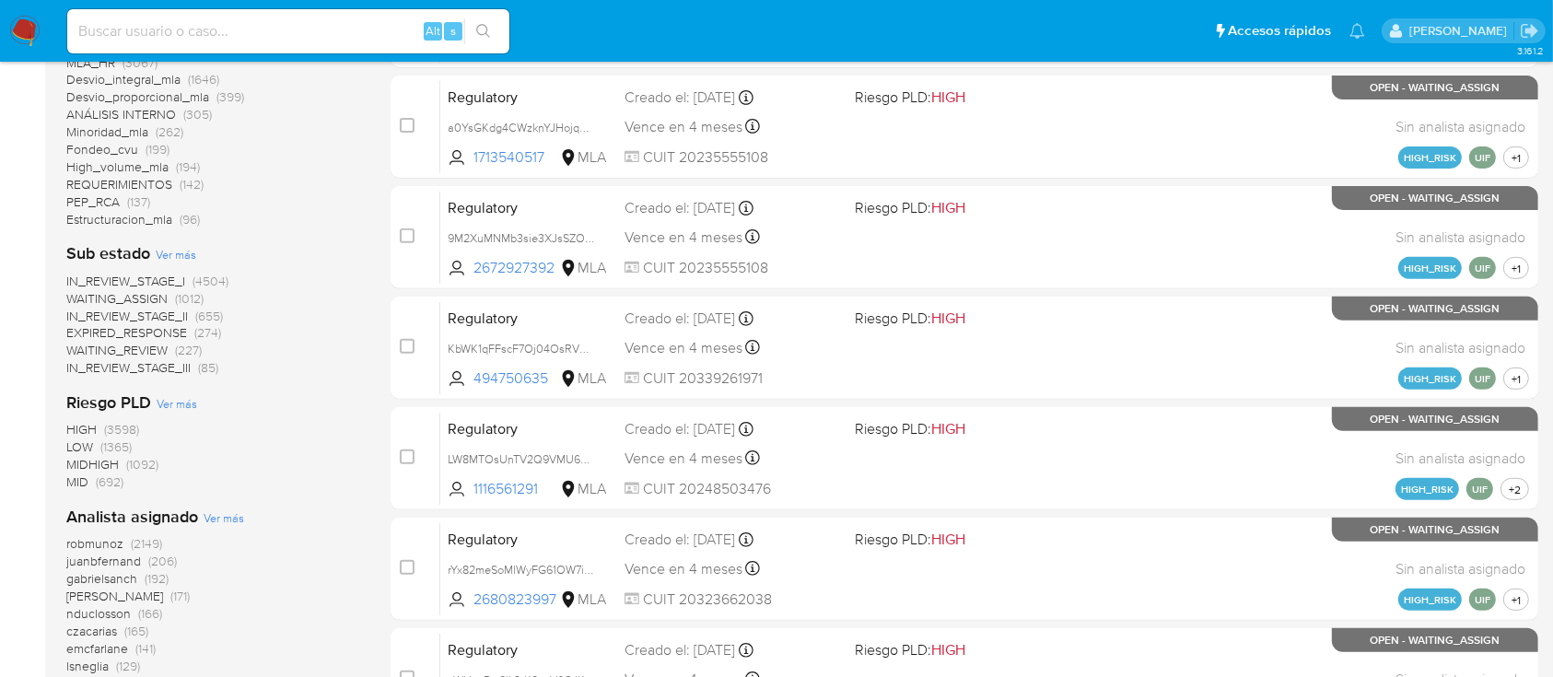
click at [251, 401] on div "Riesgo PLD Ver más HIGH (3598) LOW (1365) MIDHIGH (1092) MID (692)" at bounding box center [213, 442] width 295 height 100
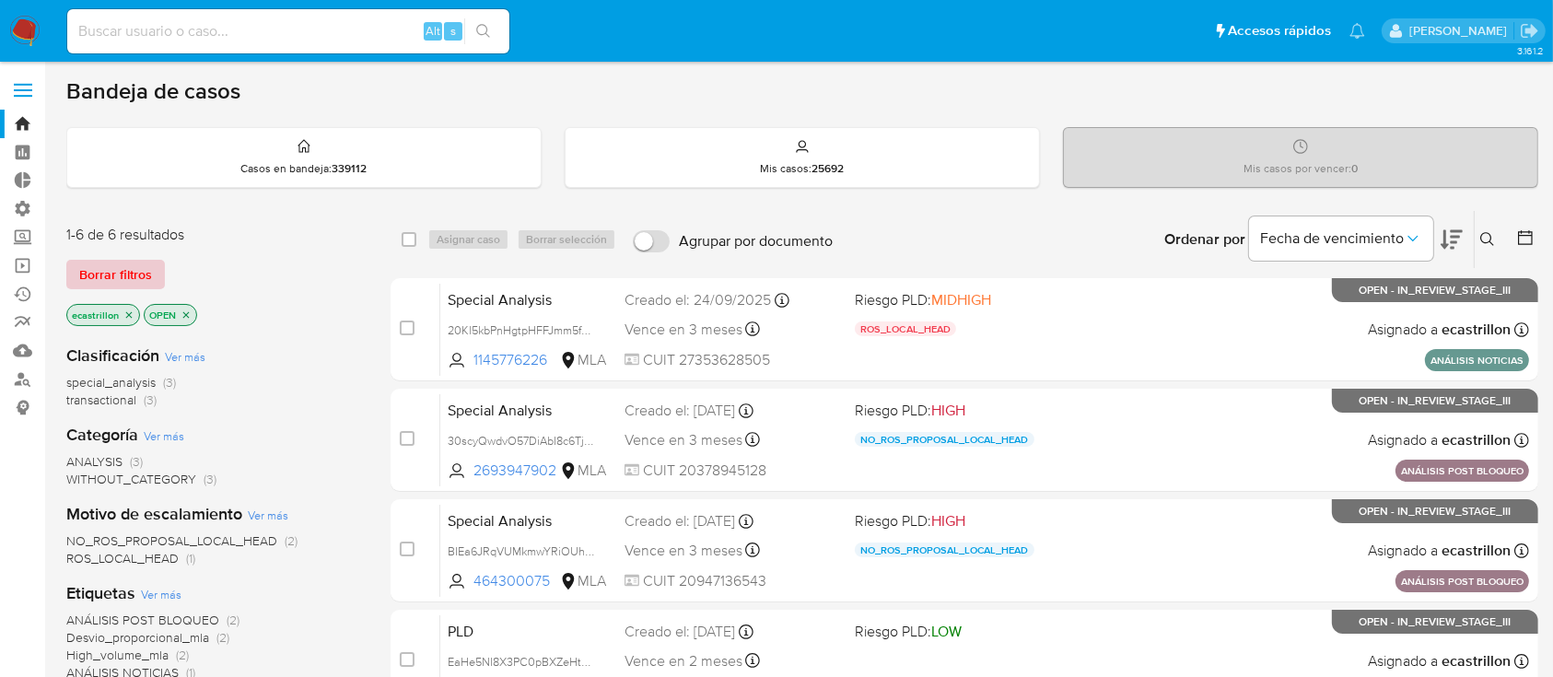
click at [97, 262] on span "Borrar filtros" at bounding box center [115, 275] width 73 height 26
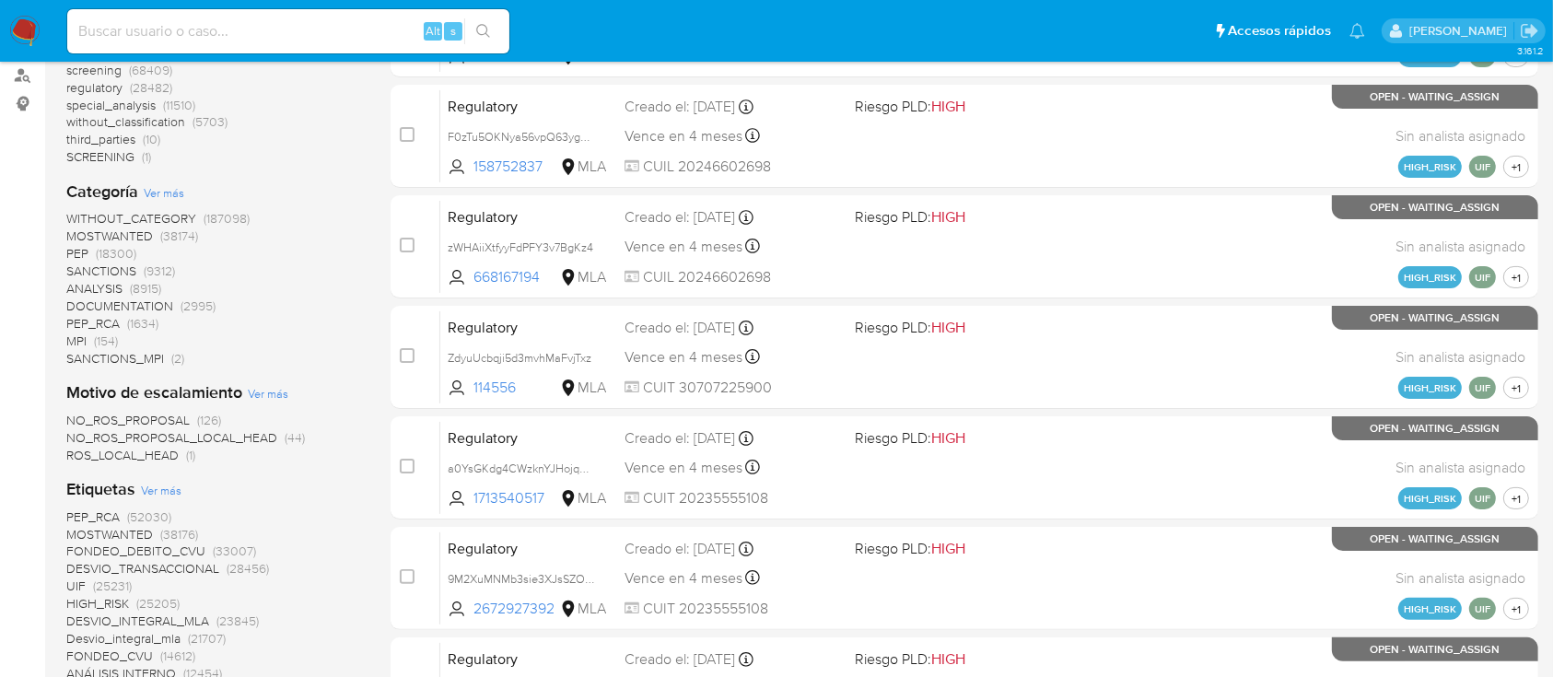
scroll to position [322, 0]
